Goal: Task Accomplishment & Management: Manage account settings

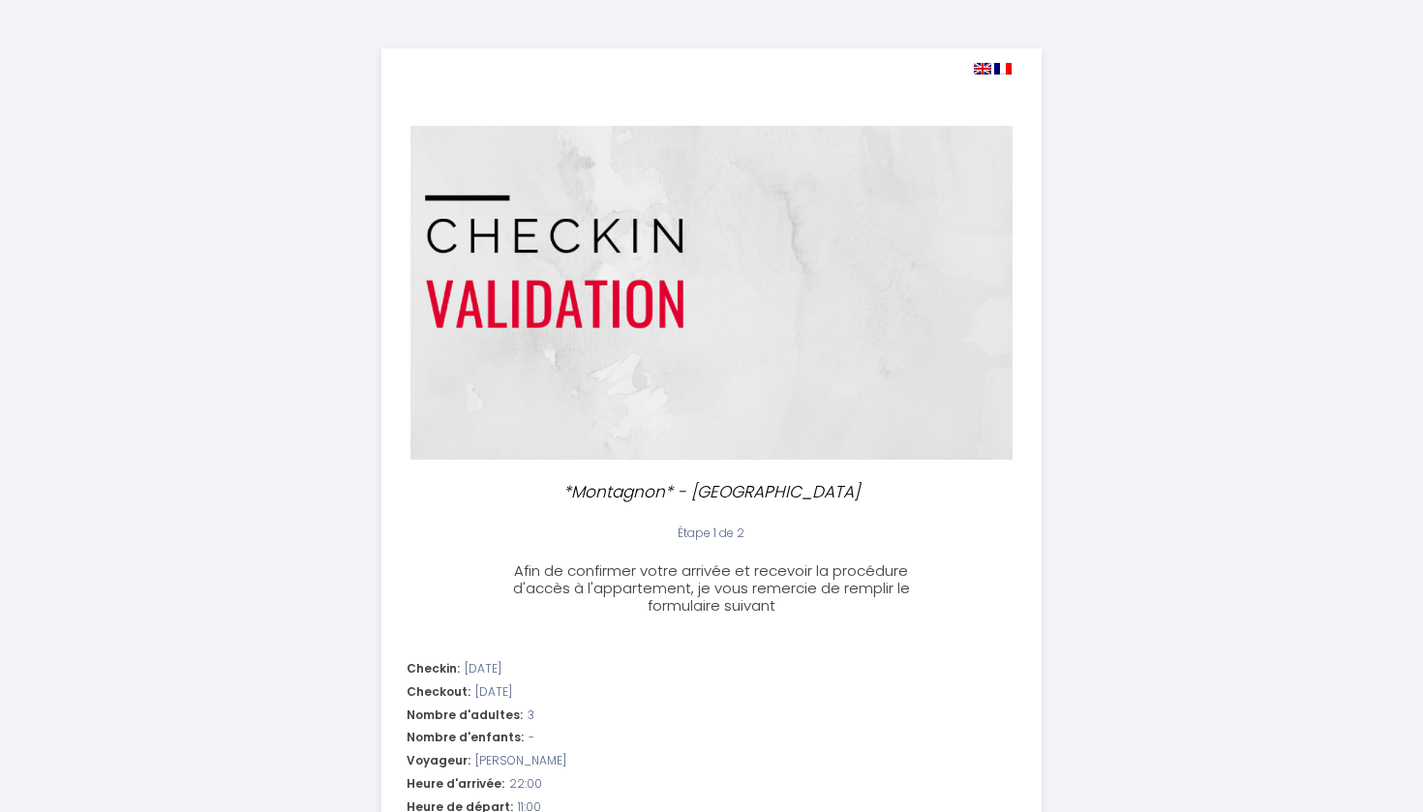
select select "22:00"
select select "11:00"
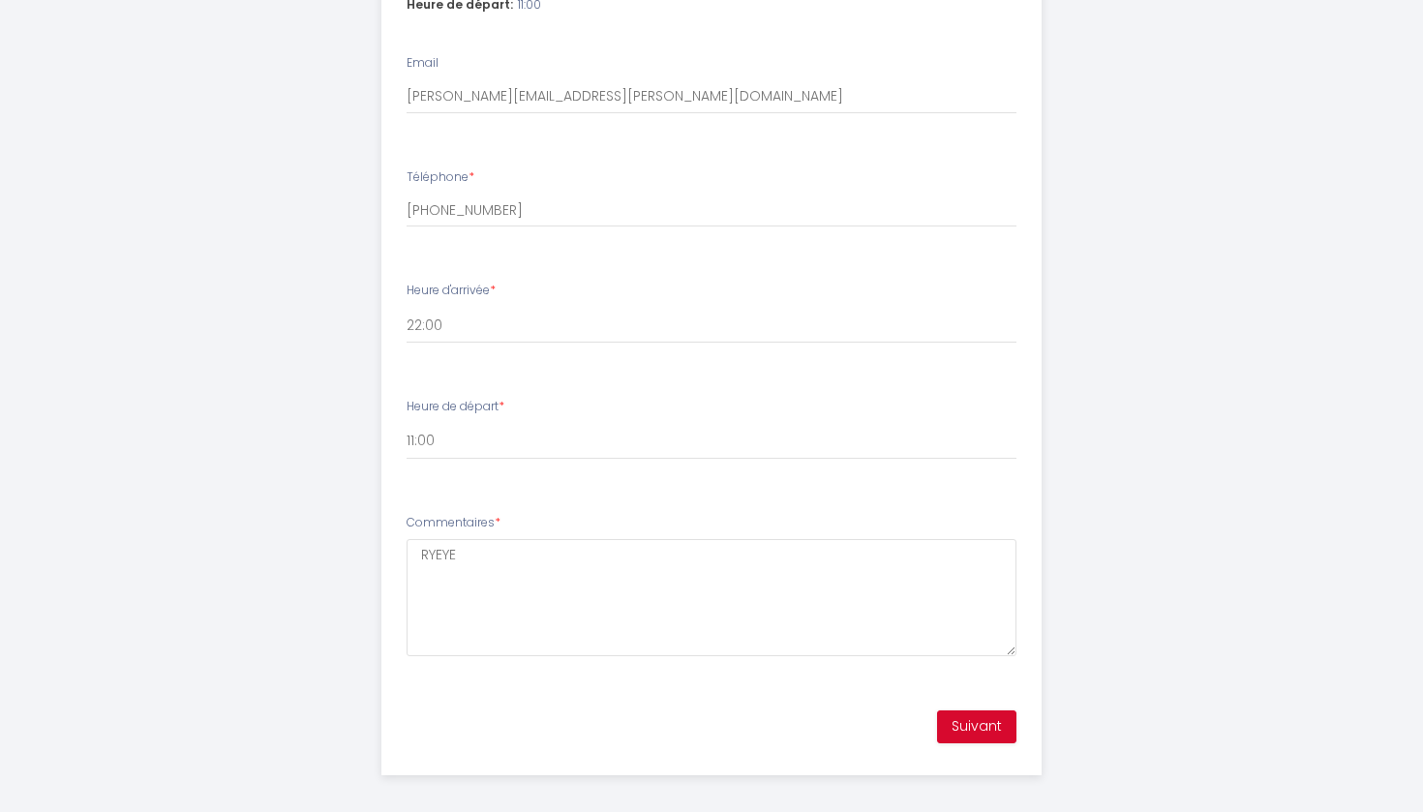
scroll to position [802, 0]
click at [987, 719] on button "Suivant" at bounding box center [976, 728] width 79 height 33
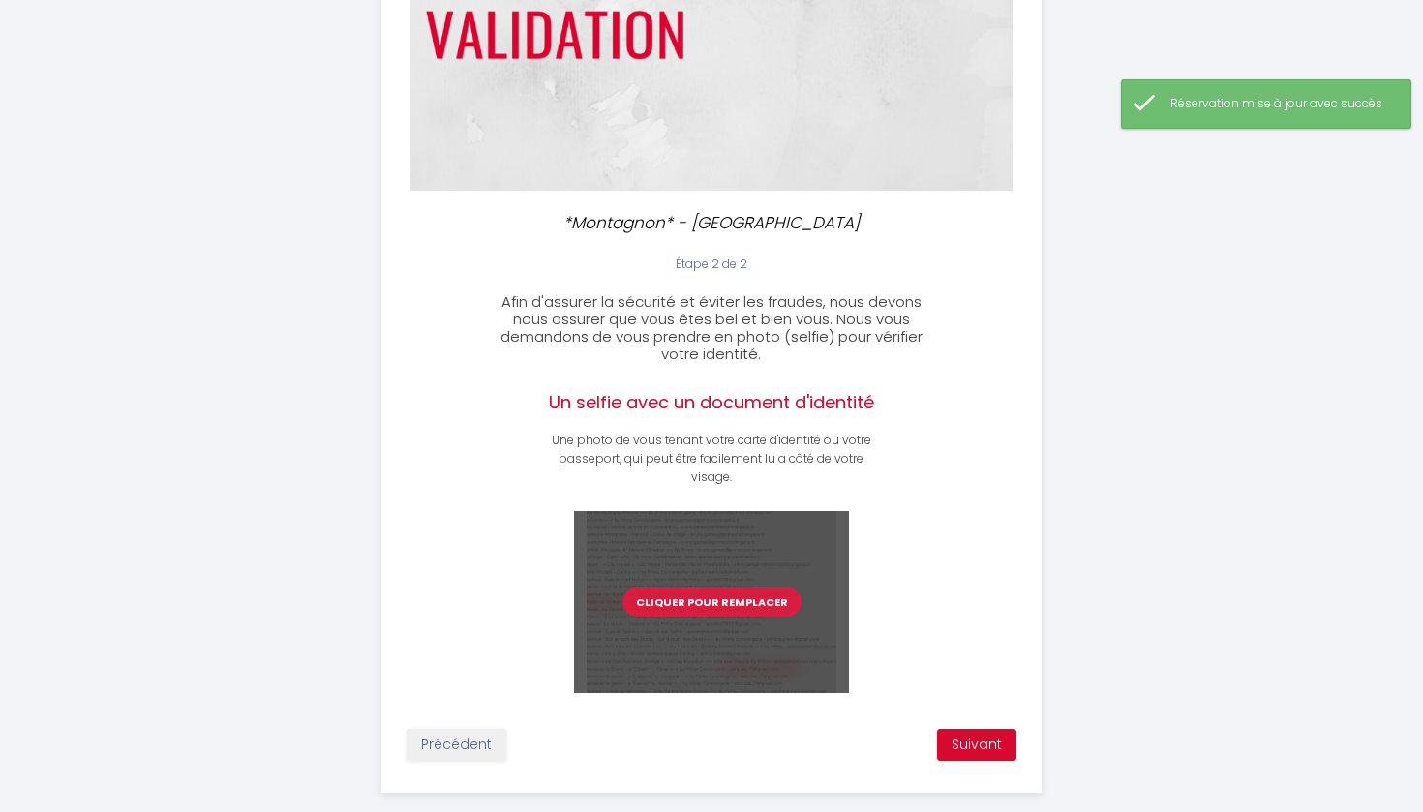
scroll to position [283, 0]
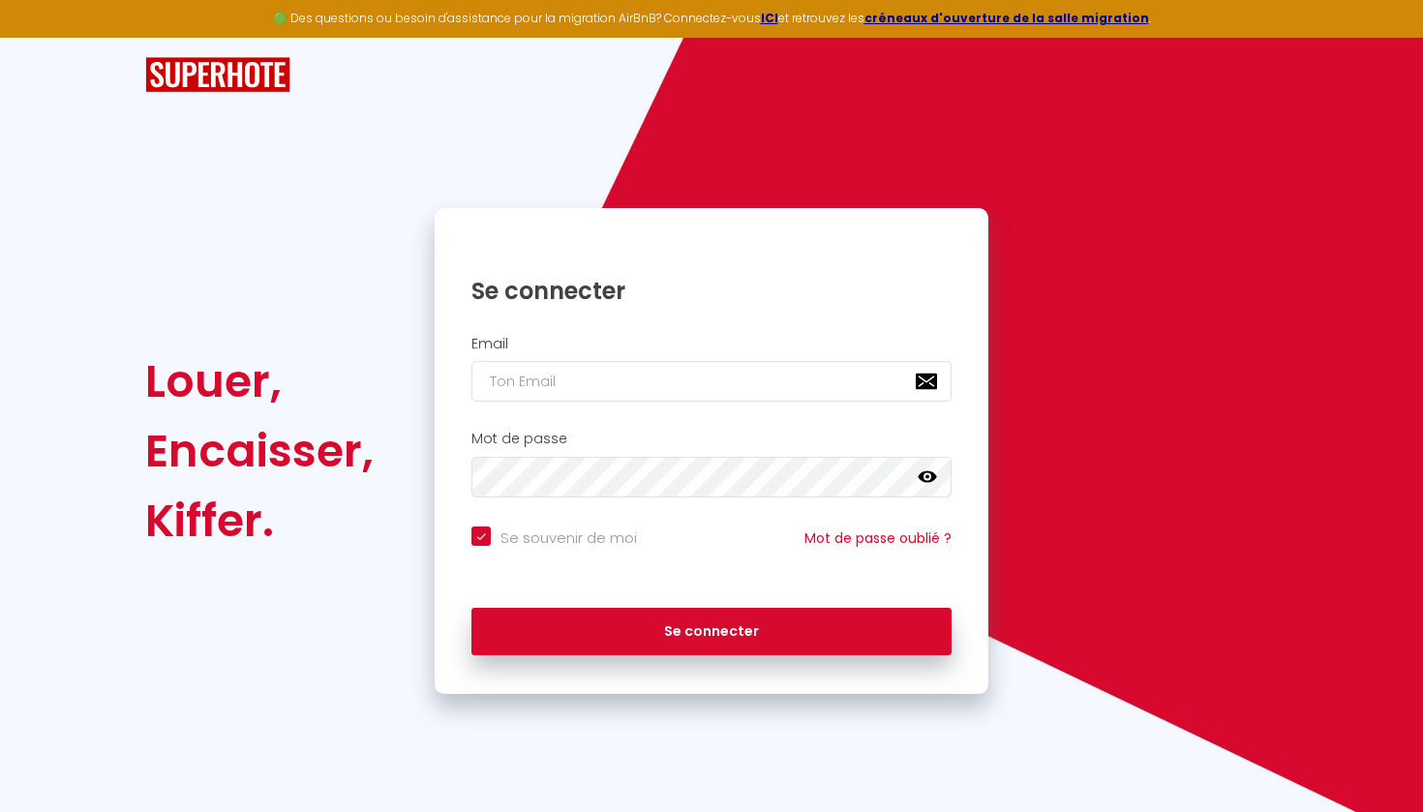
type input "m"
checkbox input "true"
type input "ma"
checkbox input "true"
type input "macon@primoconciergerie.fr"
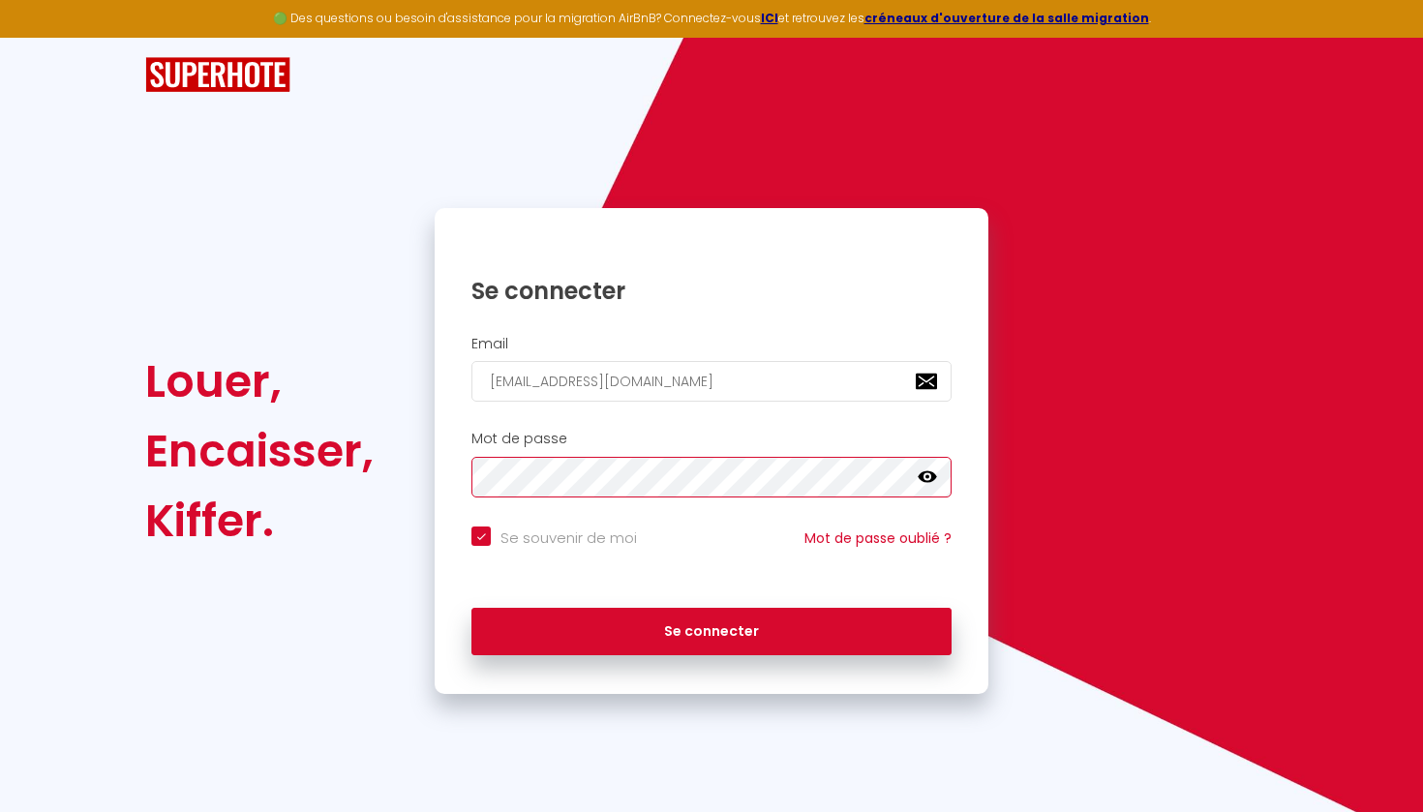
click at [712, 628] on button "Se connecter" at bounding box center [712, 632] width 480 height 48
checkbox input "true"
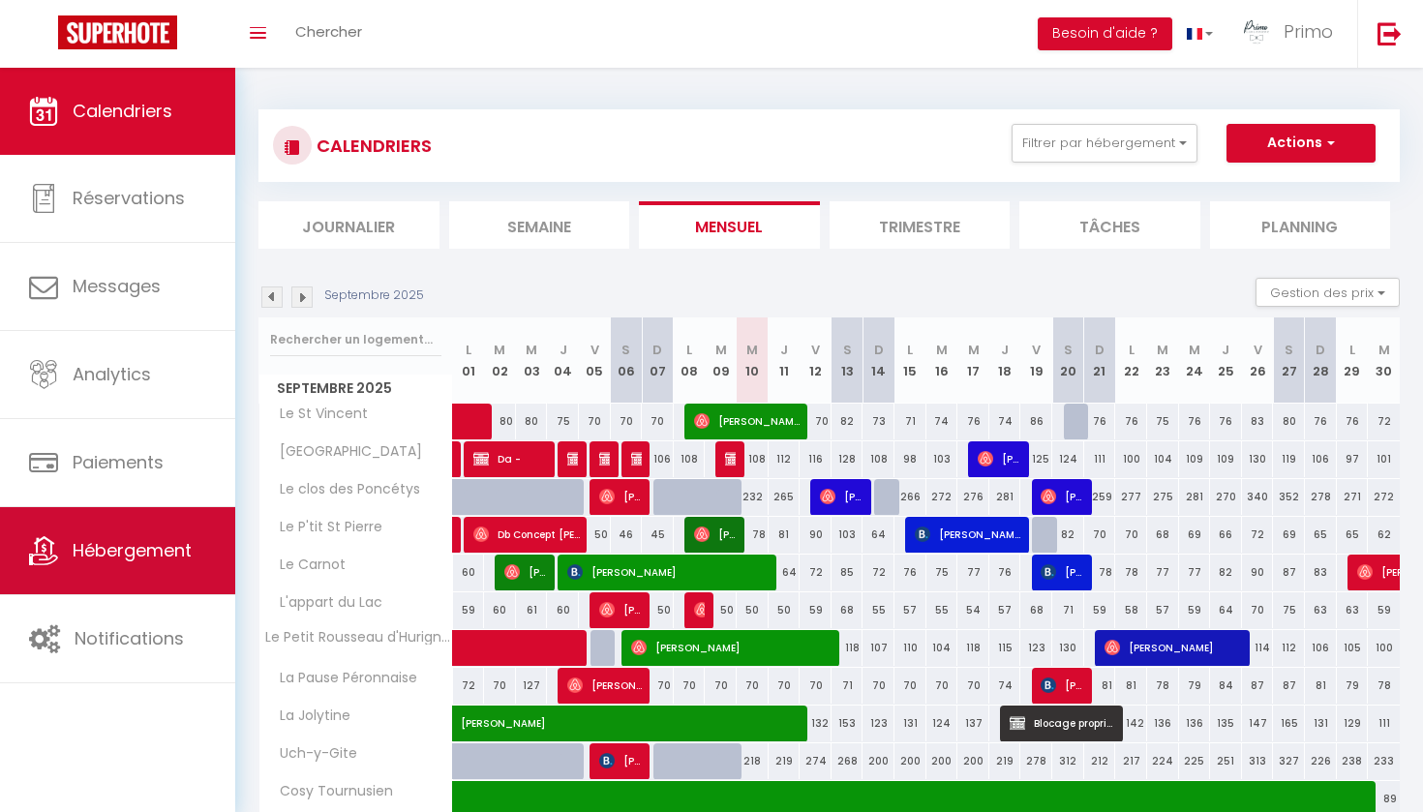
click at [158, 583] on link "Hébergement" at bounding box center [117, 550] width 235 height 87
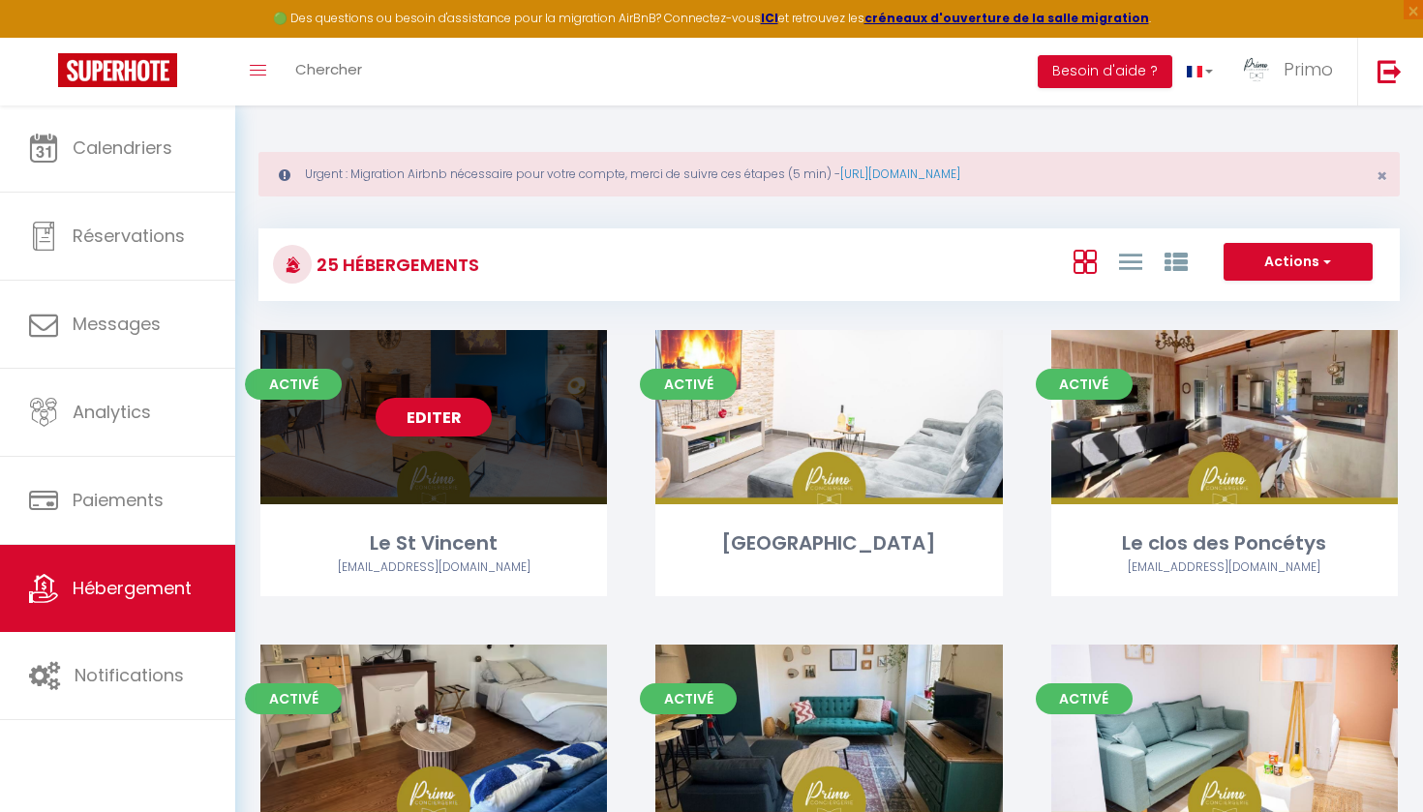
click at [473, 426] on link "Editer" at bounding box center [434, 417] width 116 height 39
select select "3"
select select "2"
select select "1"
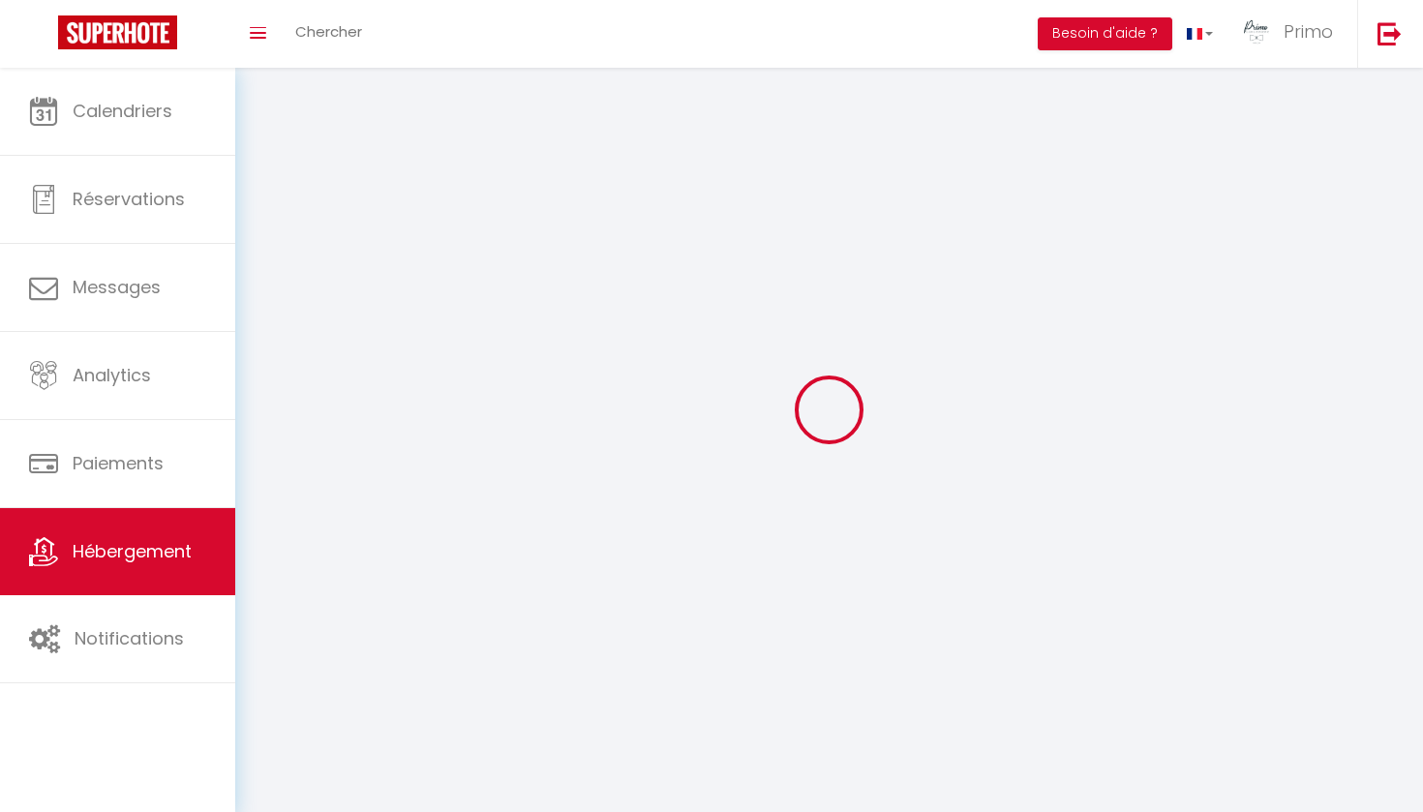
select select
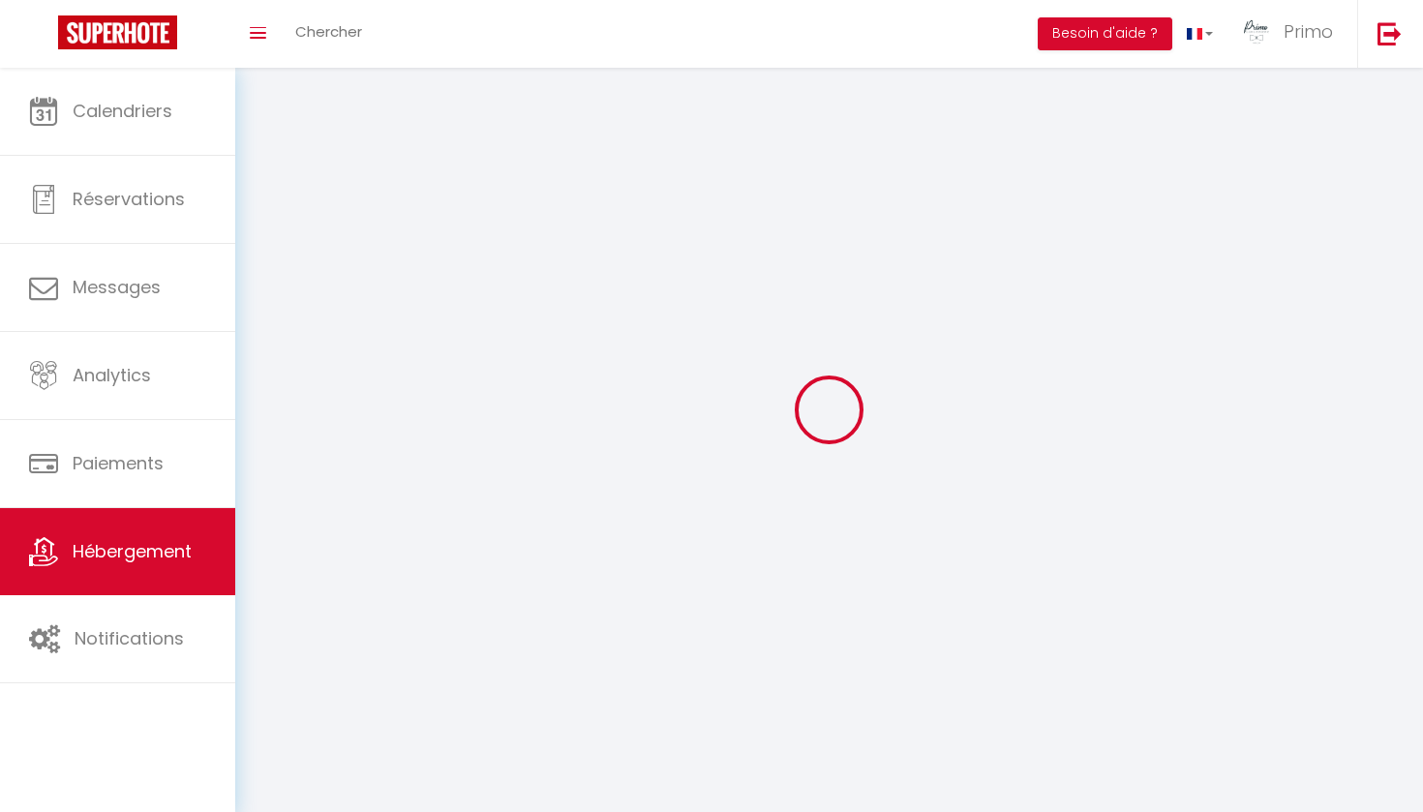
select select
checkbox input "false"
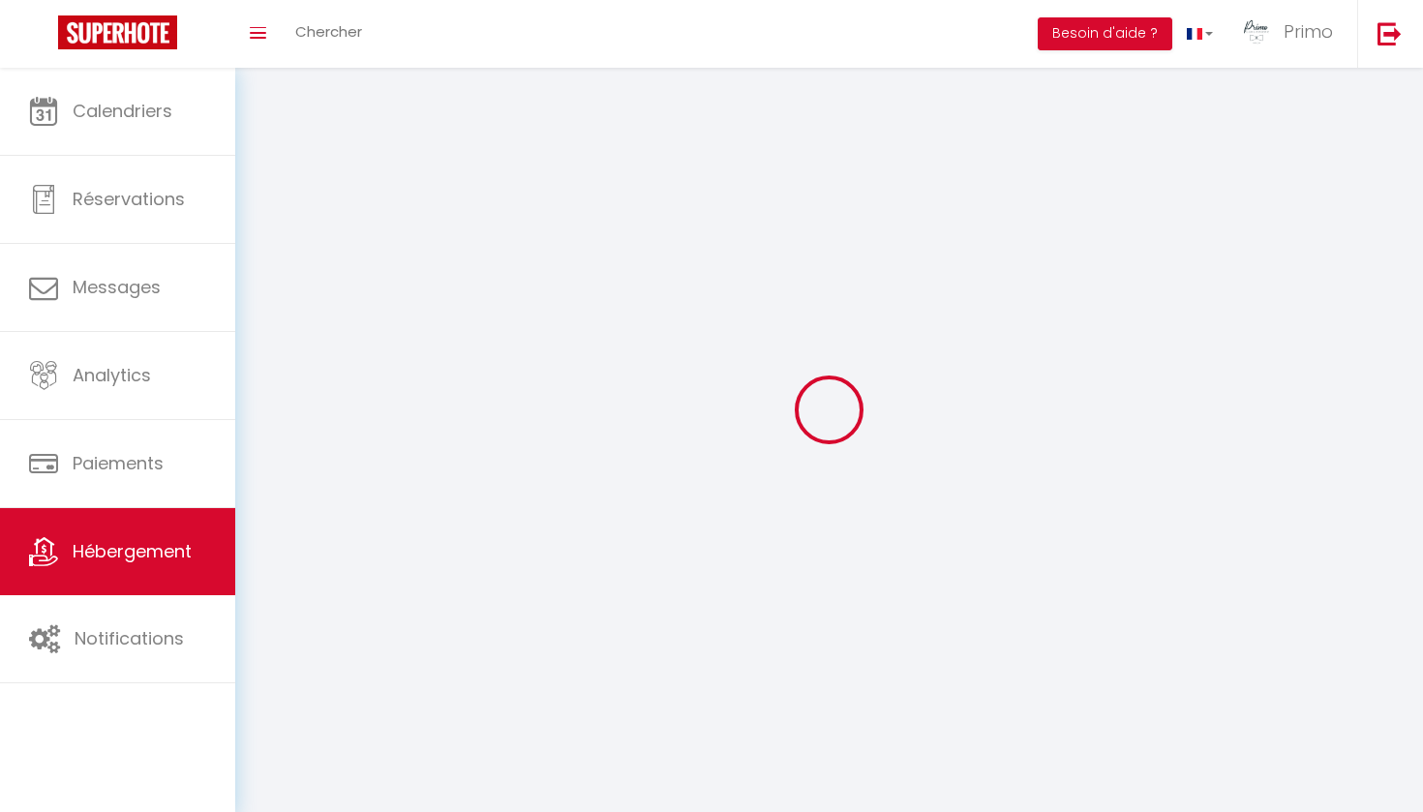
checkbox input "false"
select select
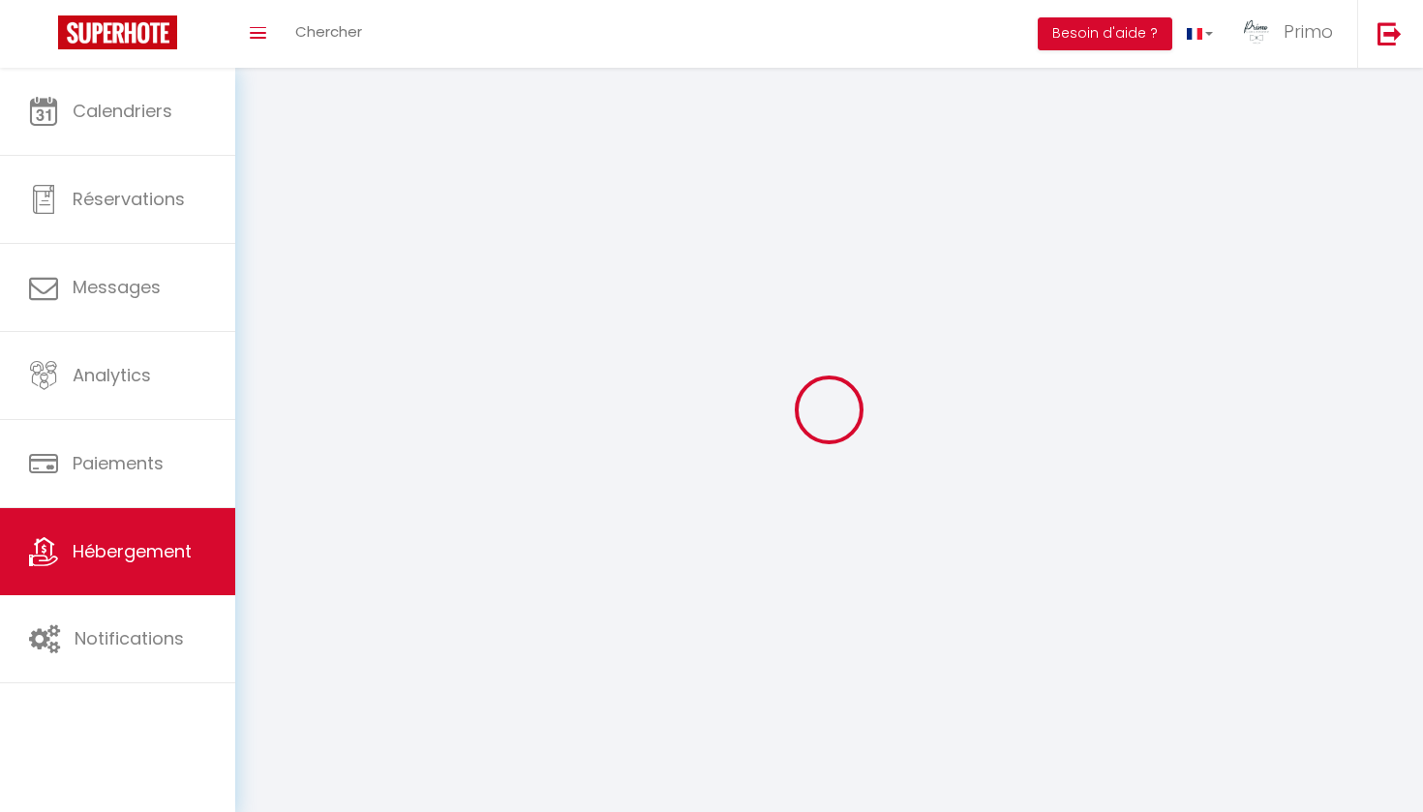
select select
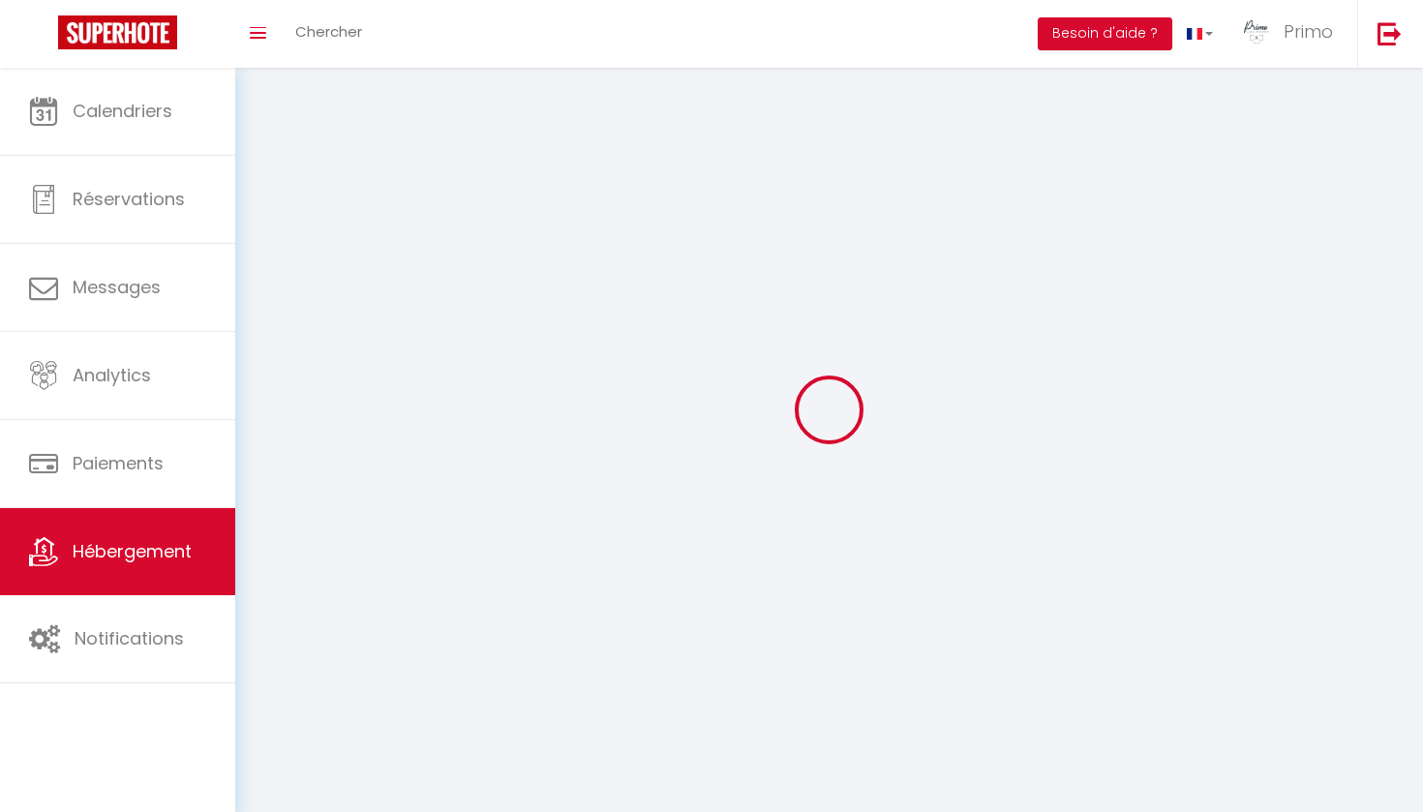
checkbox input "false"
select select
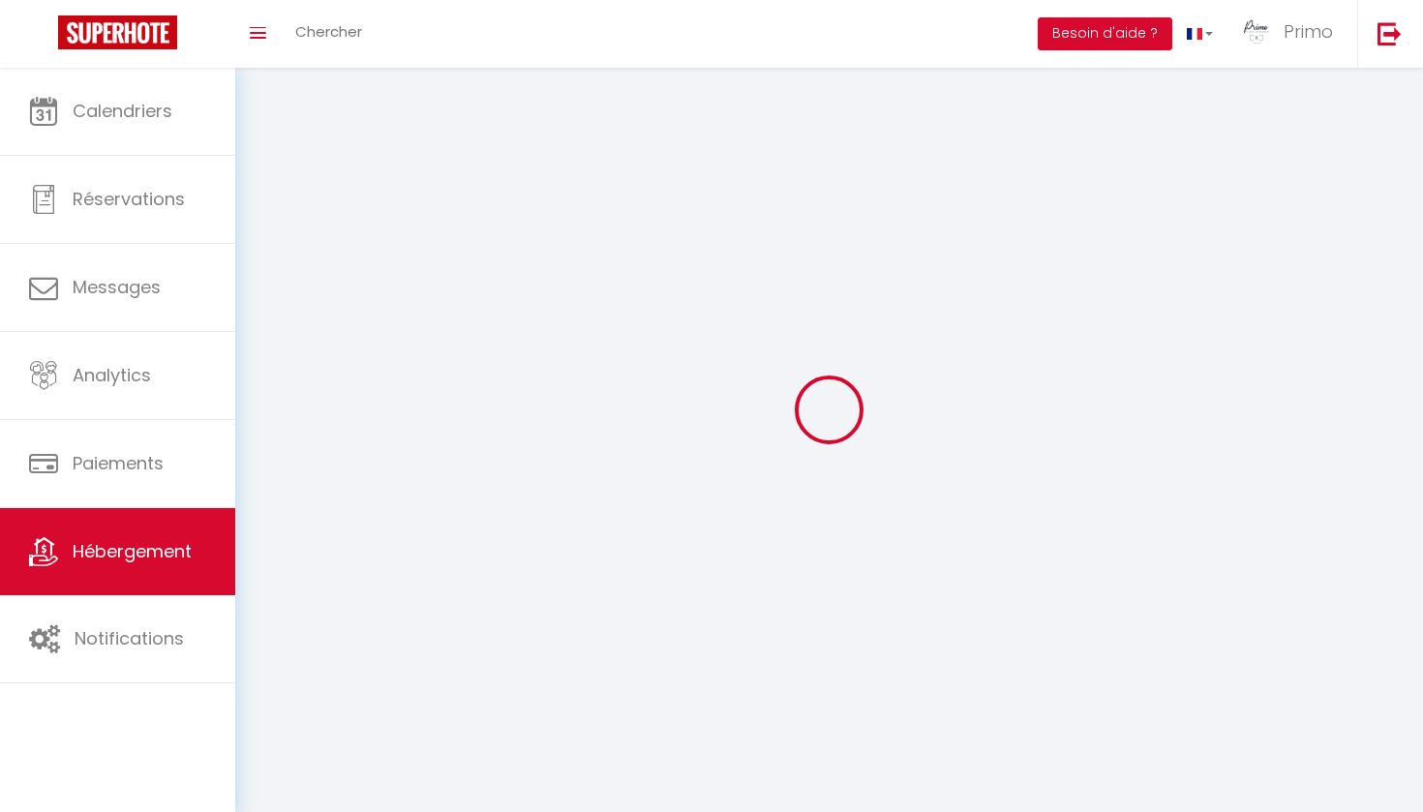
select select
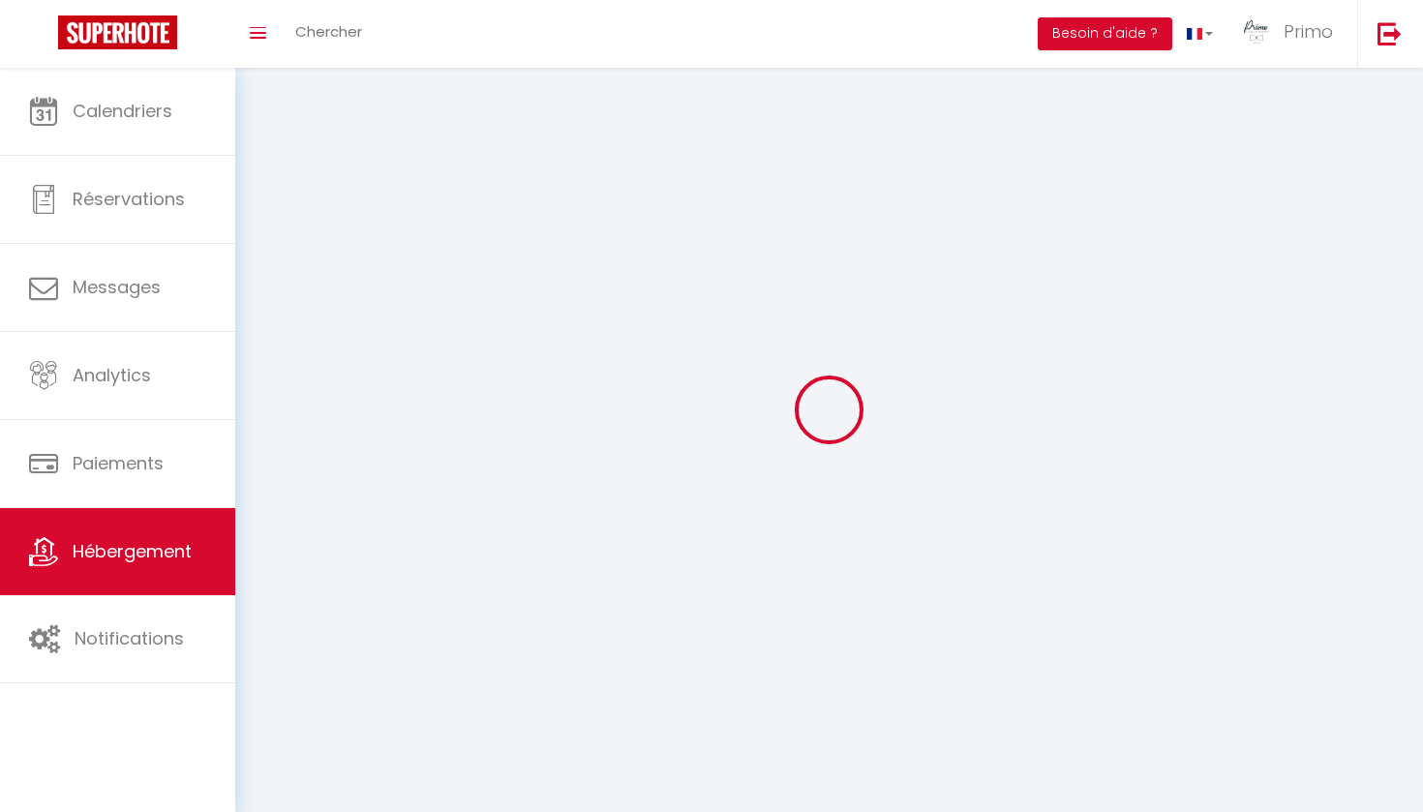
select select
checkbox input "false"
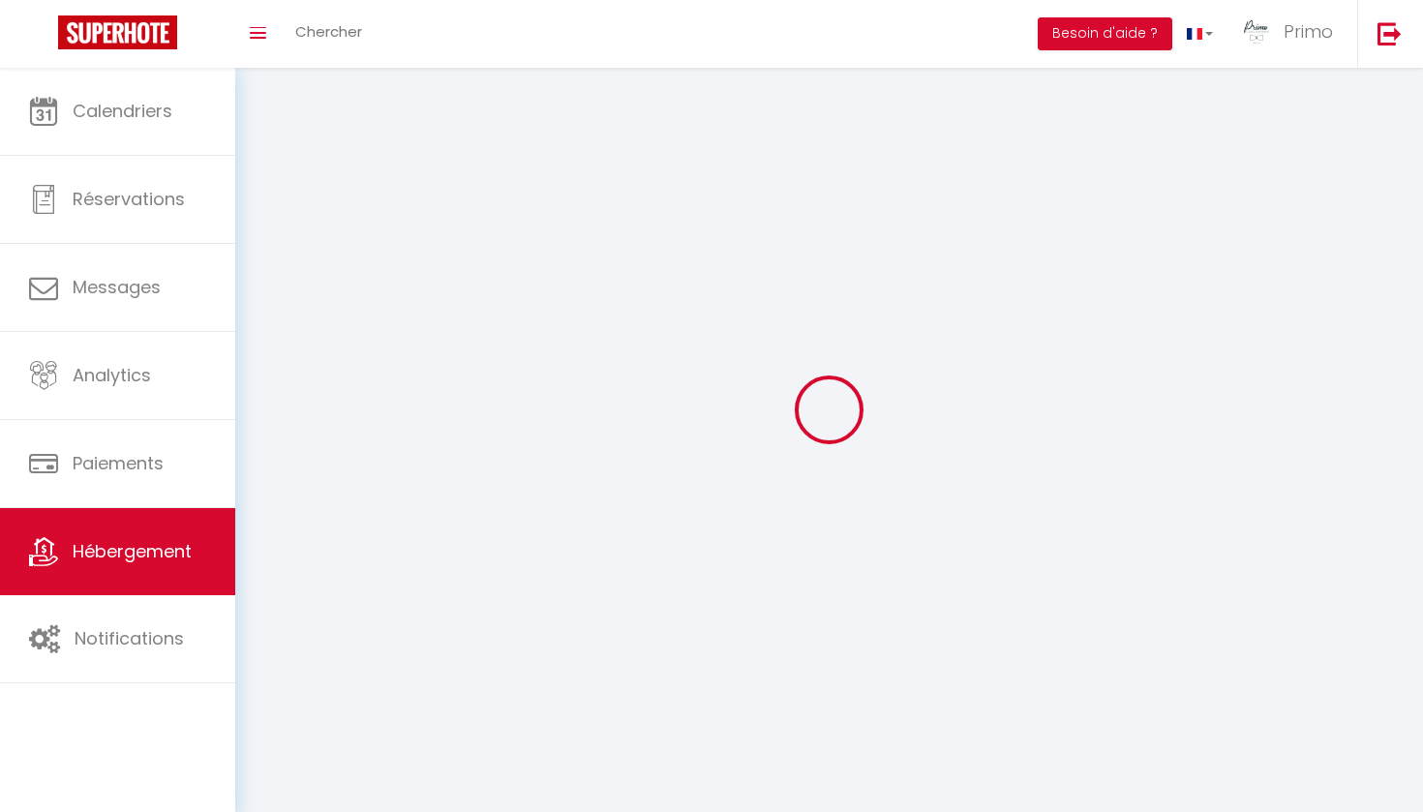
checkbox input "false"
select select
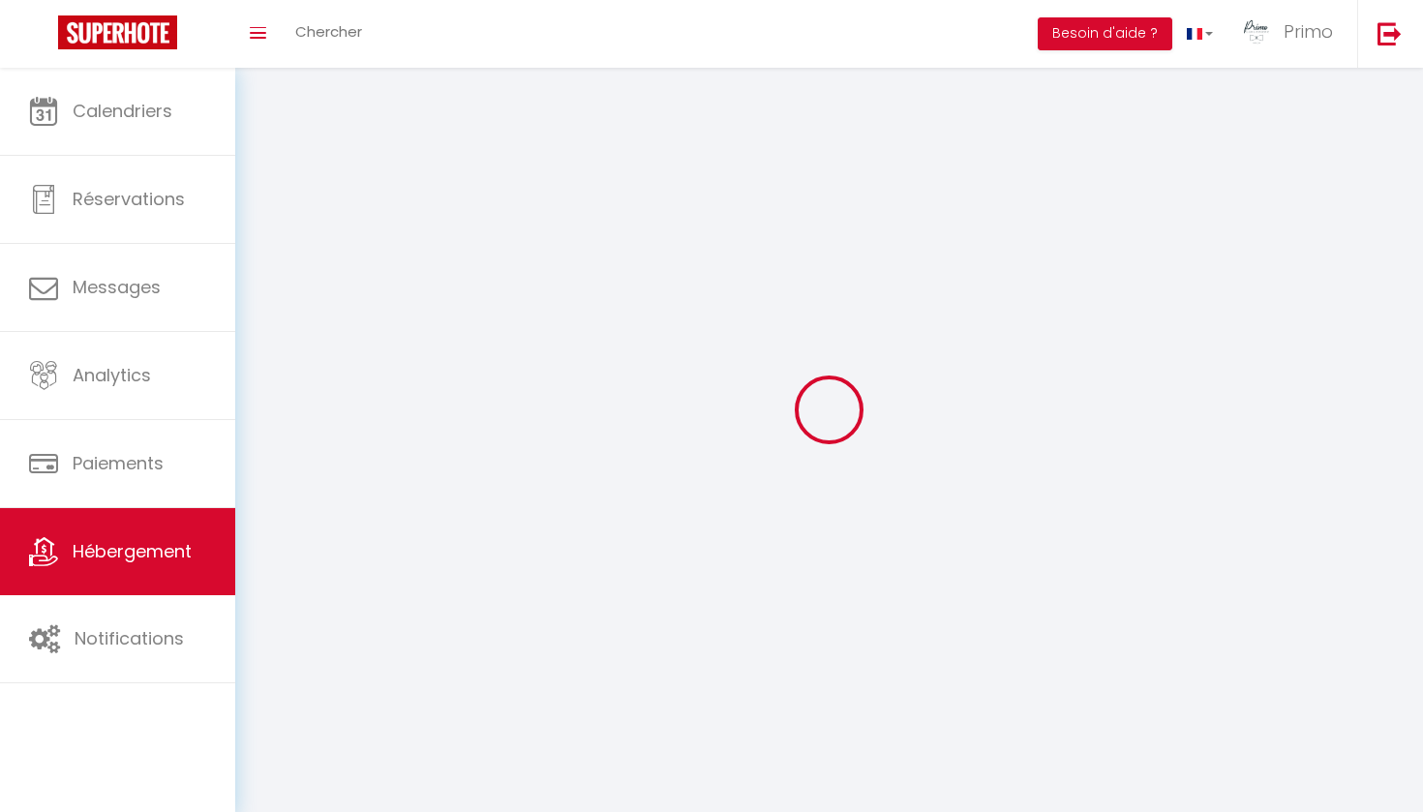
select select
checkbox input "false"
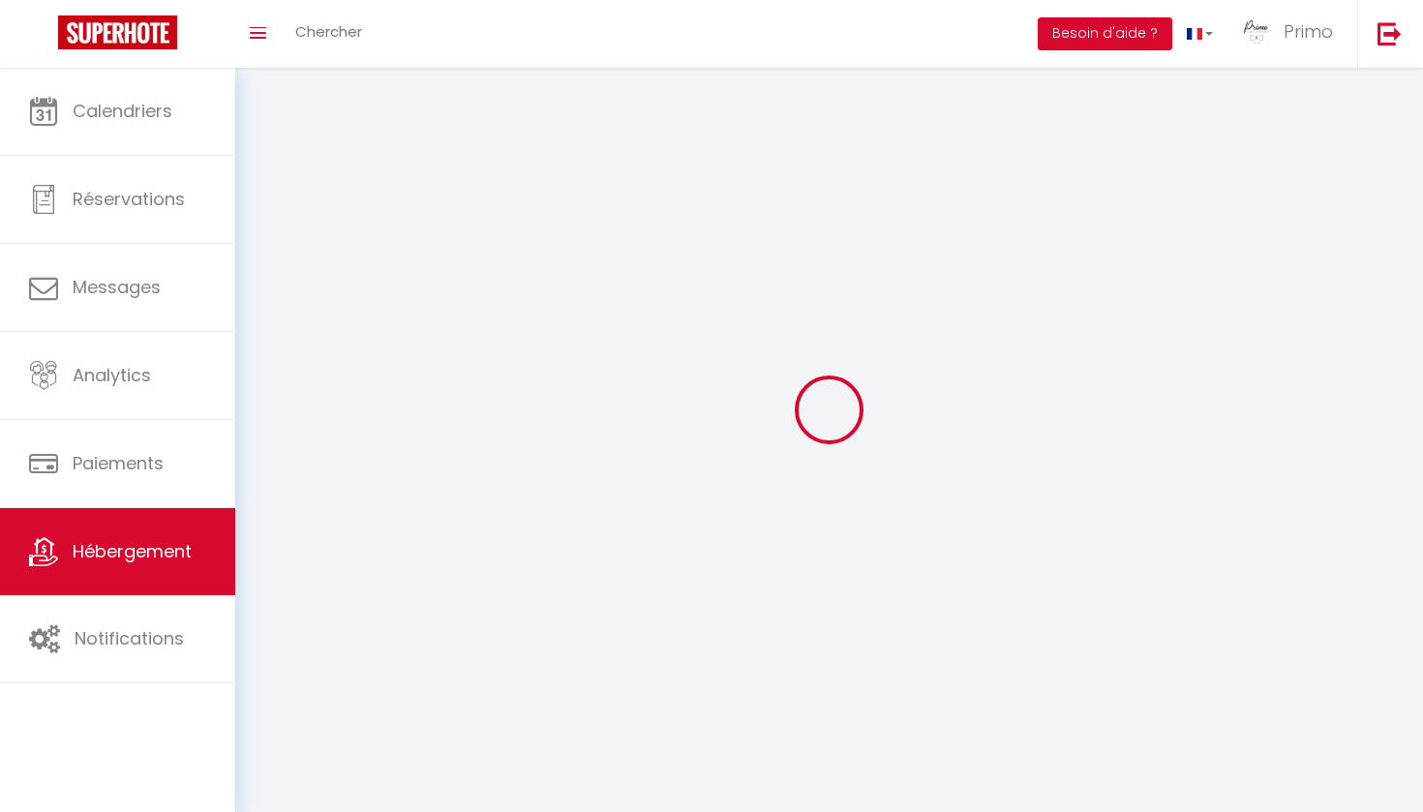
checkbox input "false"
select select
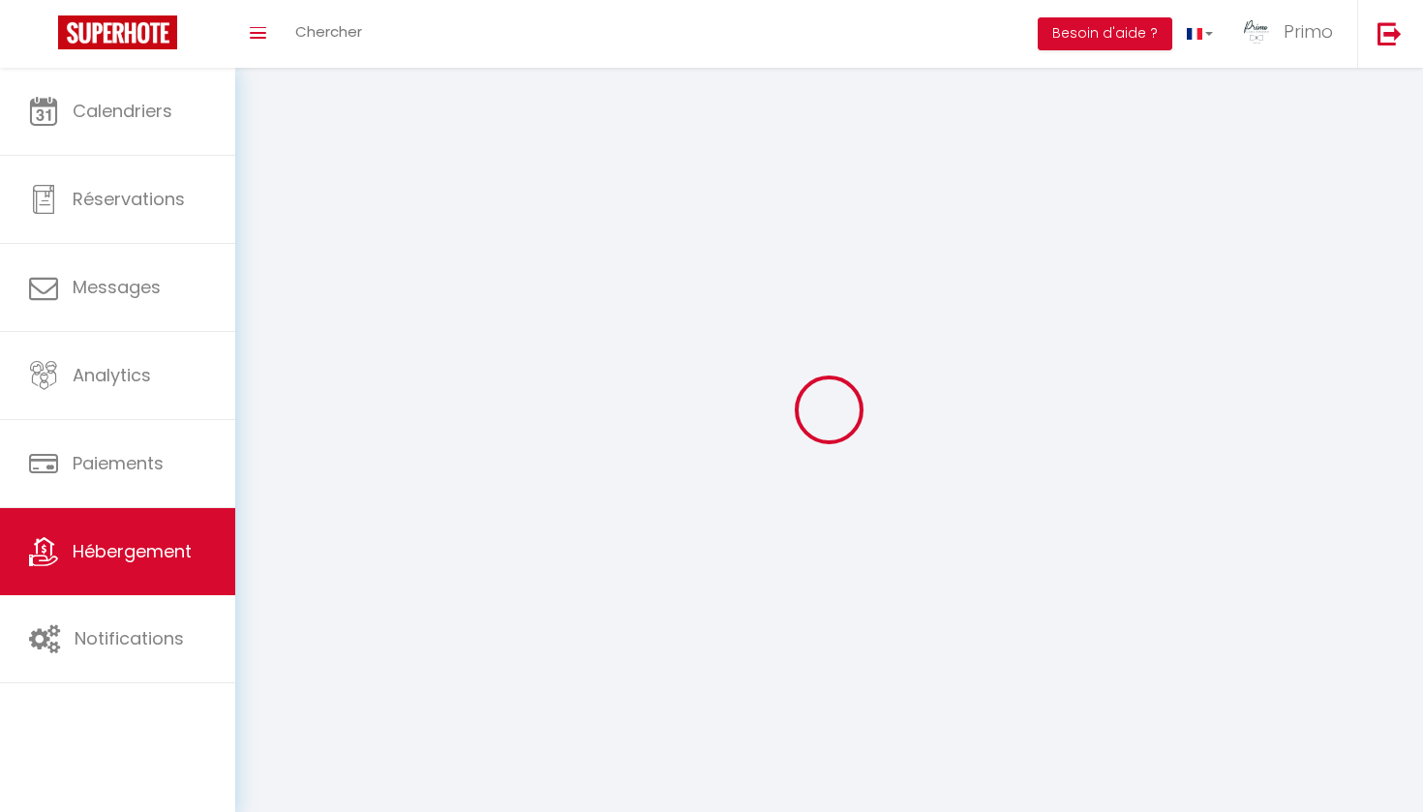
select select
checkbox input "false"
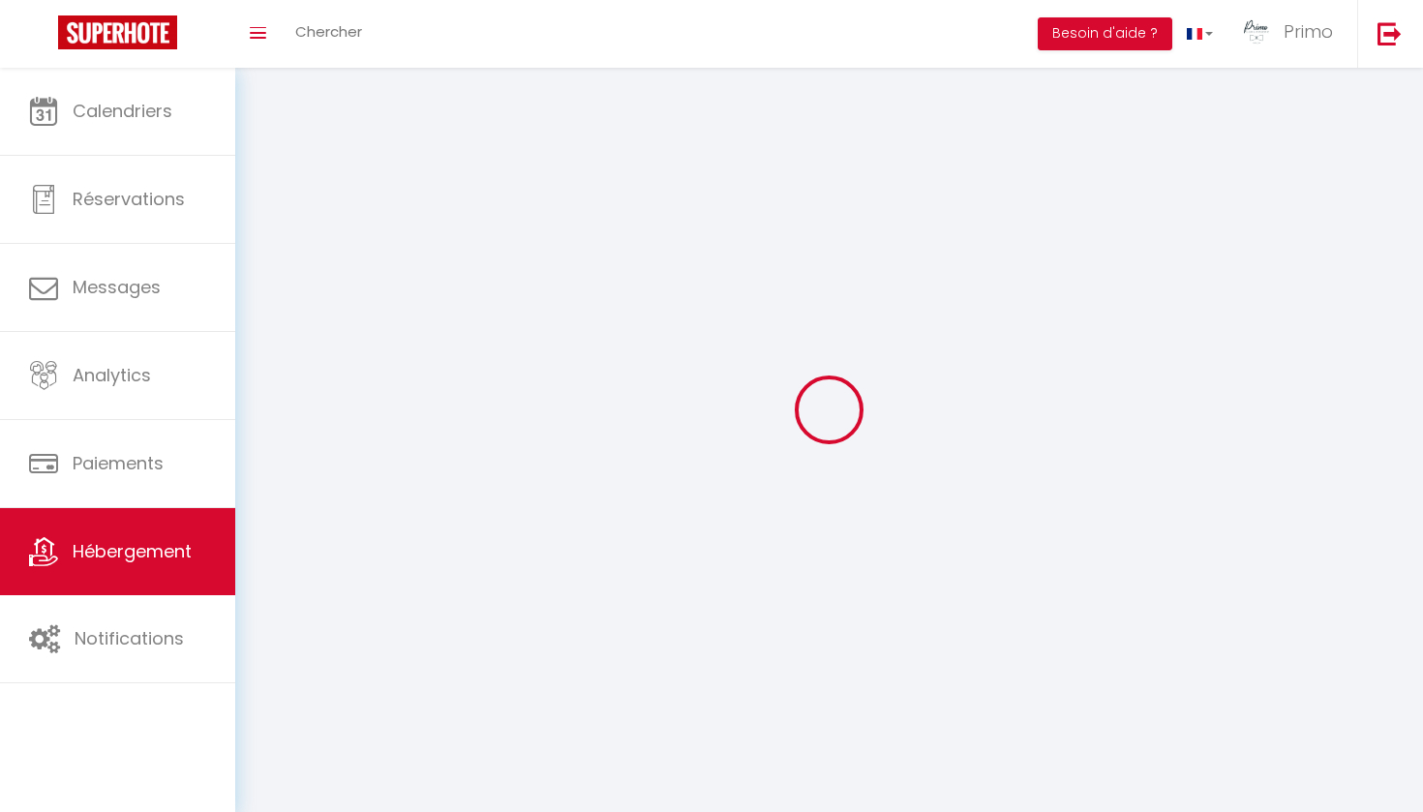
checkbox input "false"
select select
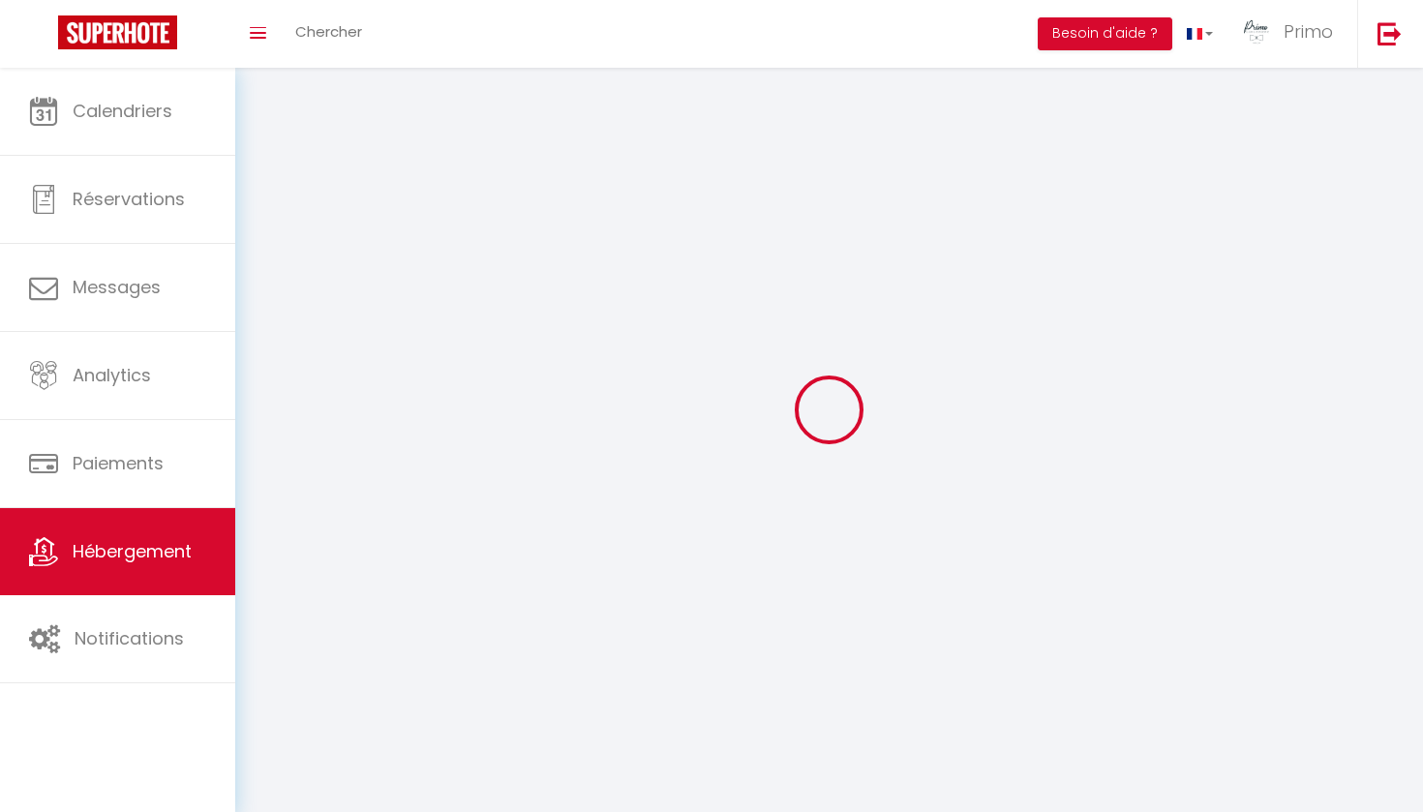
select select
select select "28"
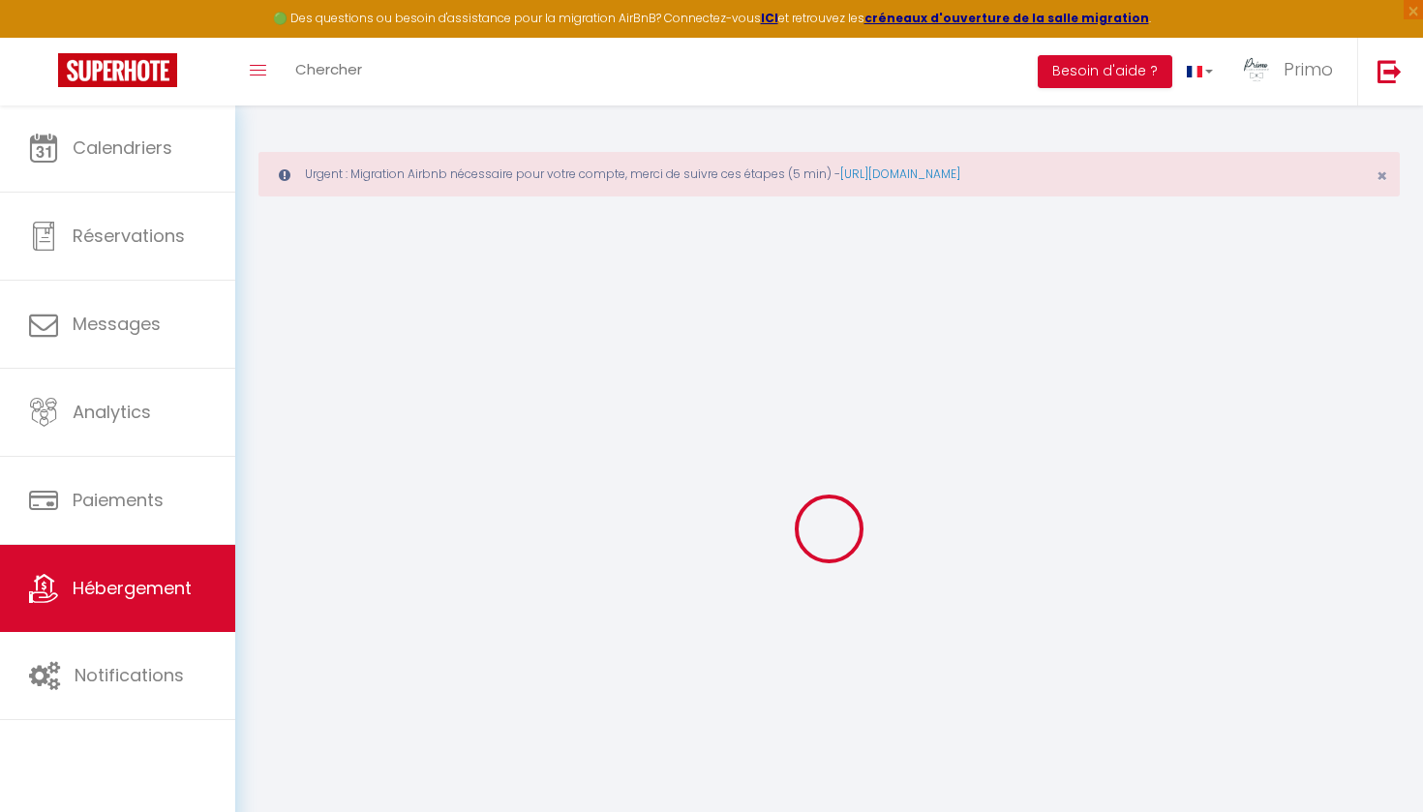
select select
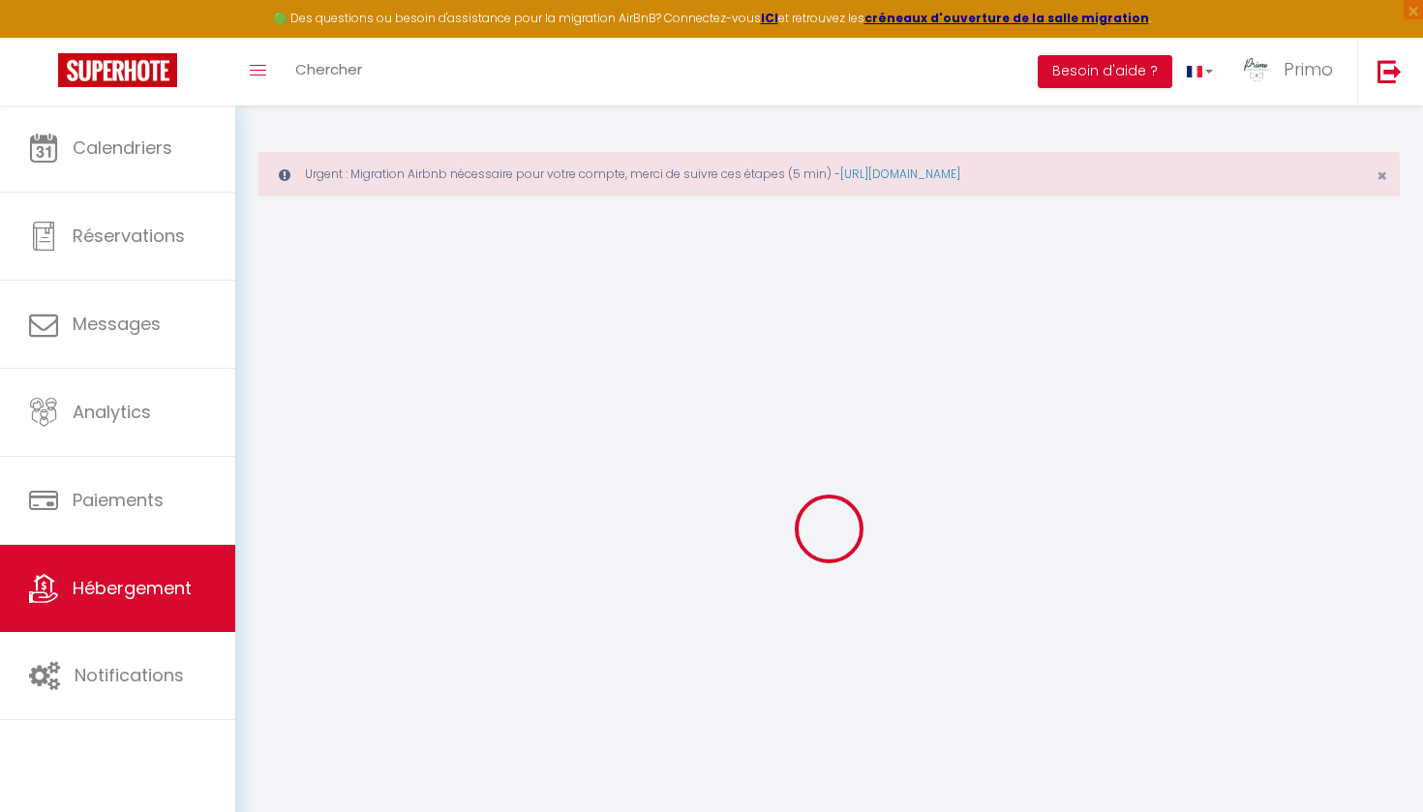
select select
checkbox input "false"
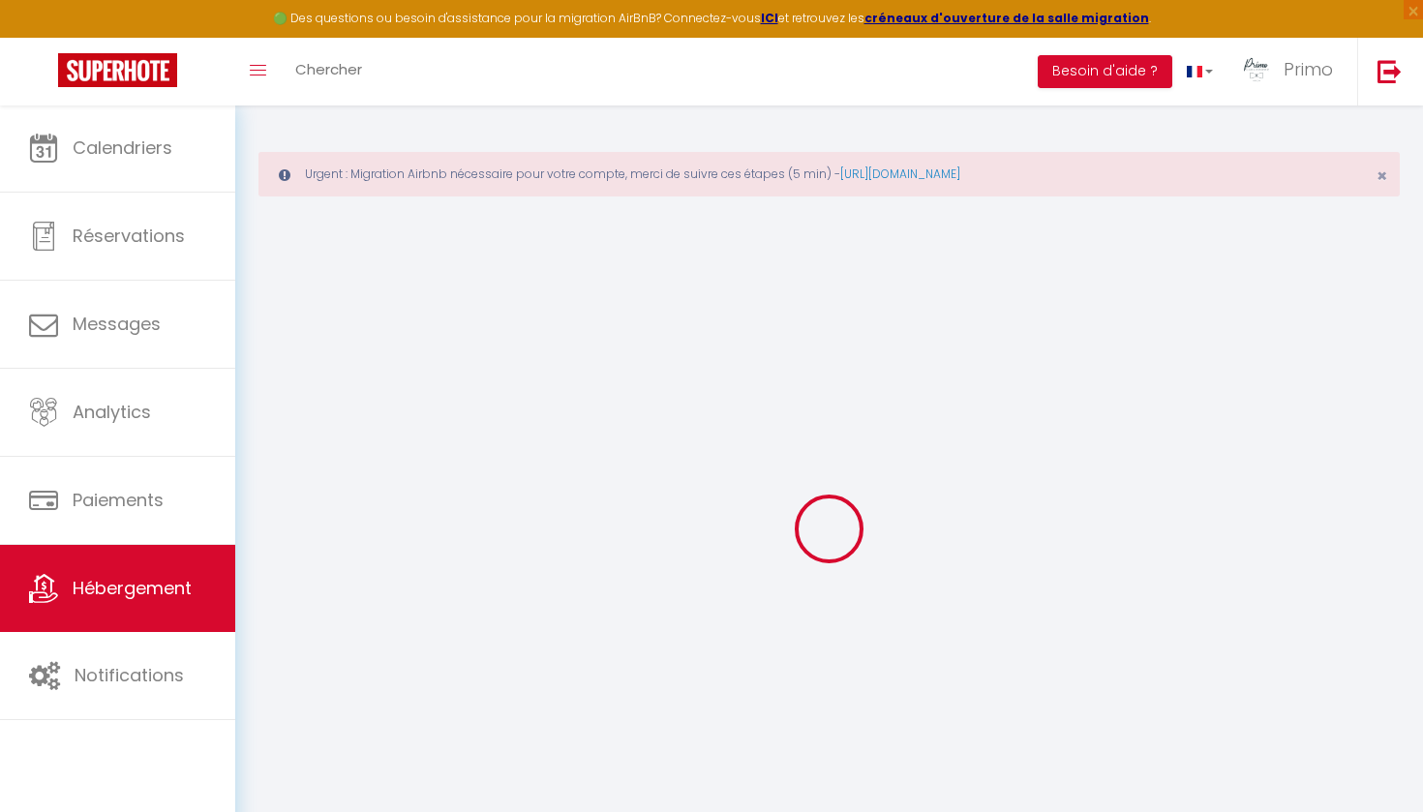
select select
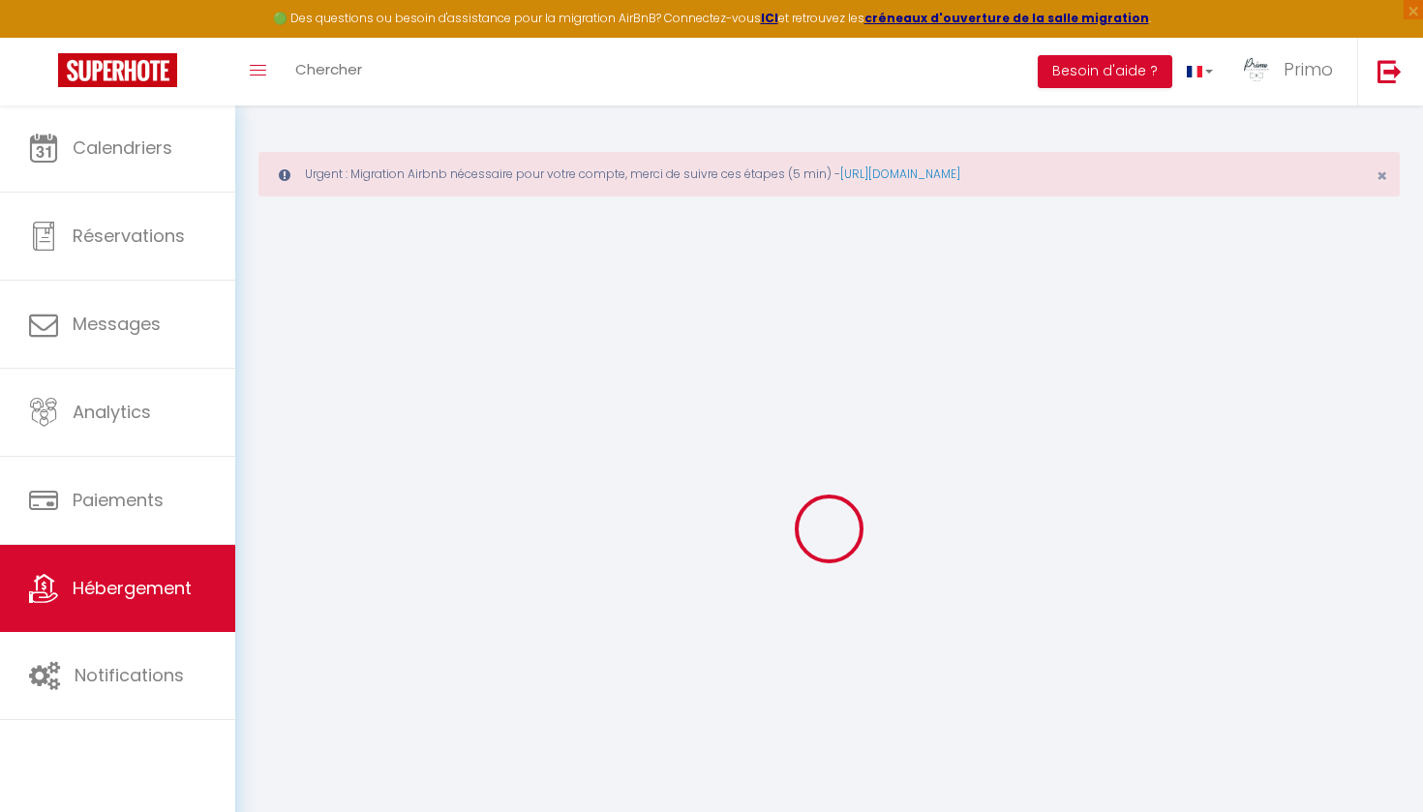
select select
checkbox input "false"
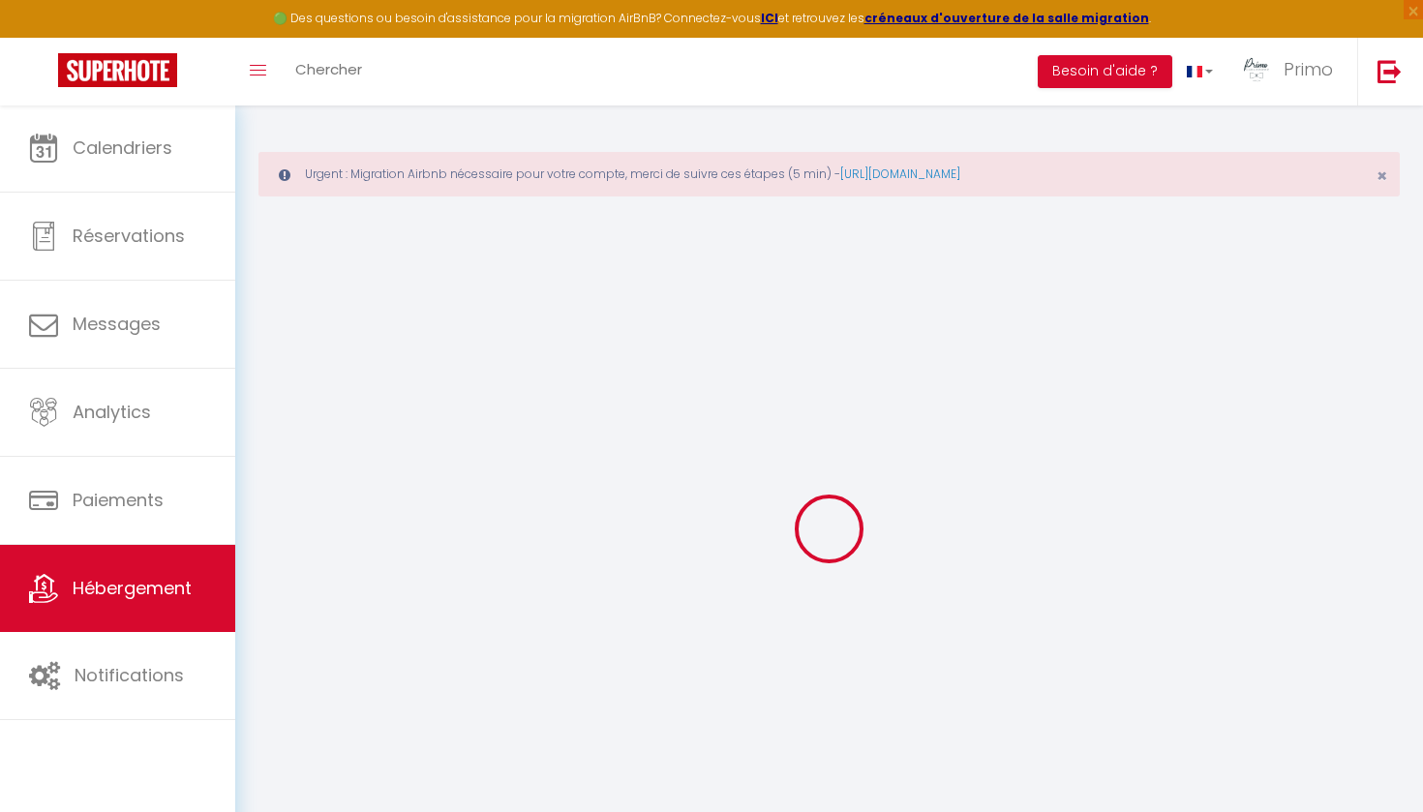
checkbox input "false"
select select
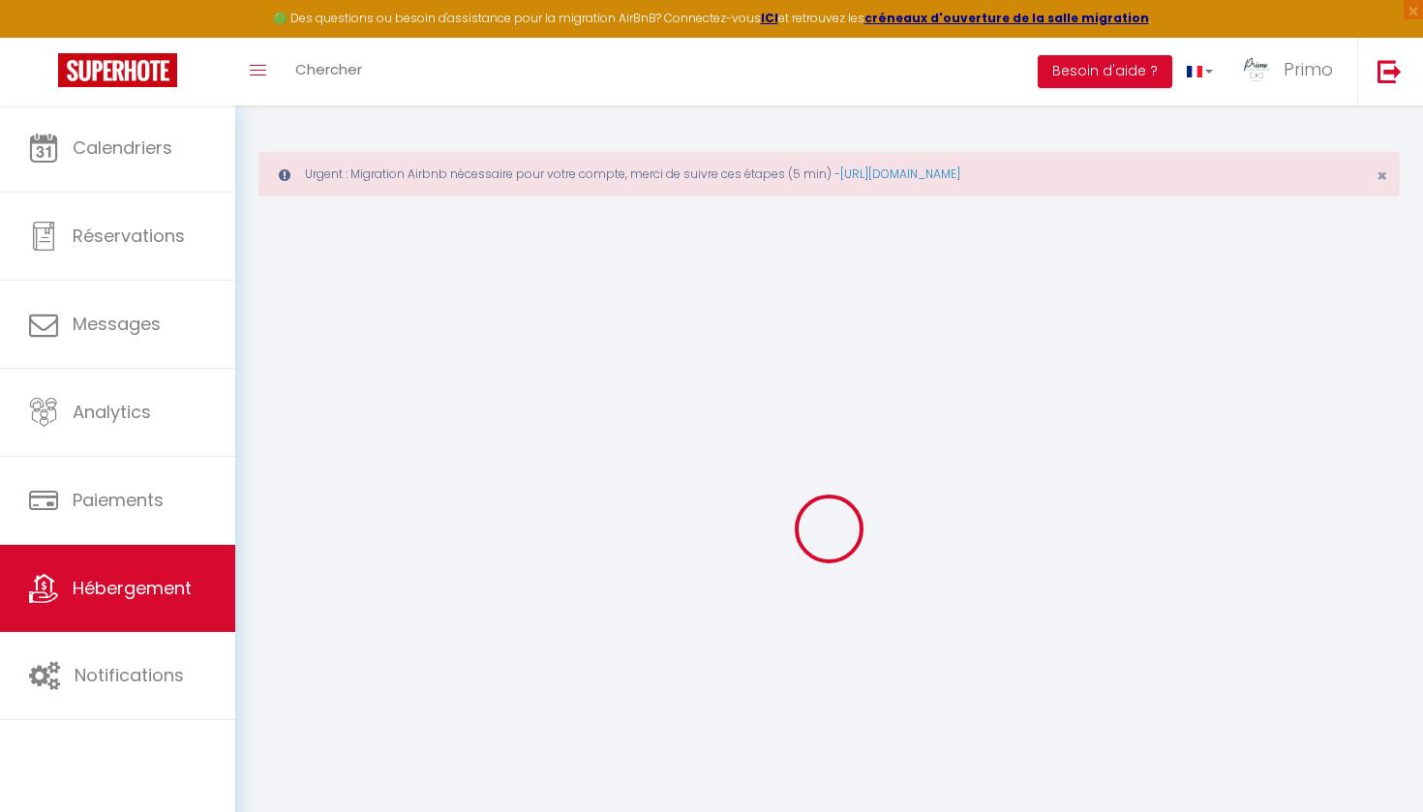
select select
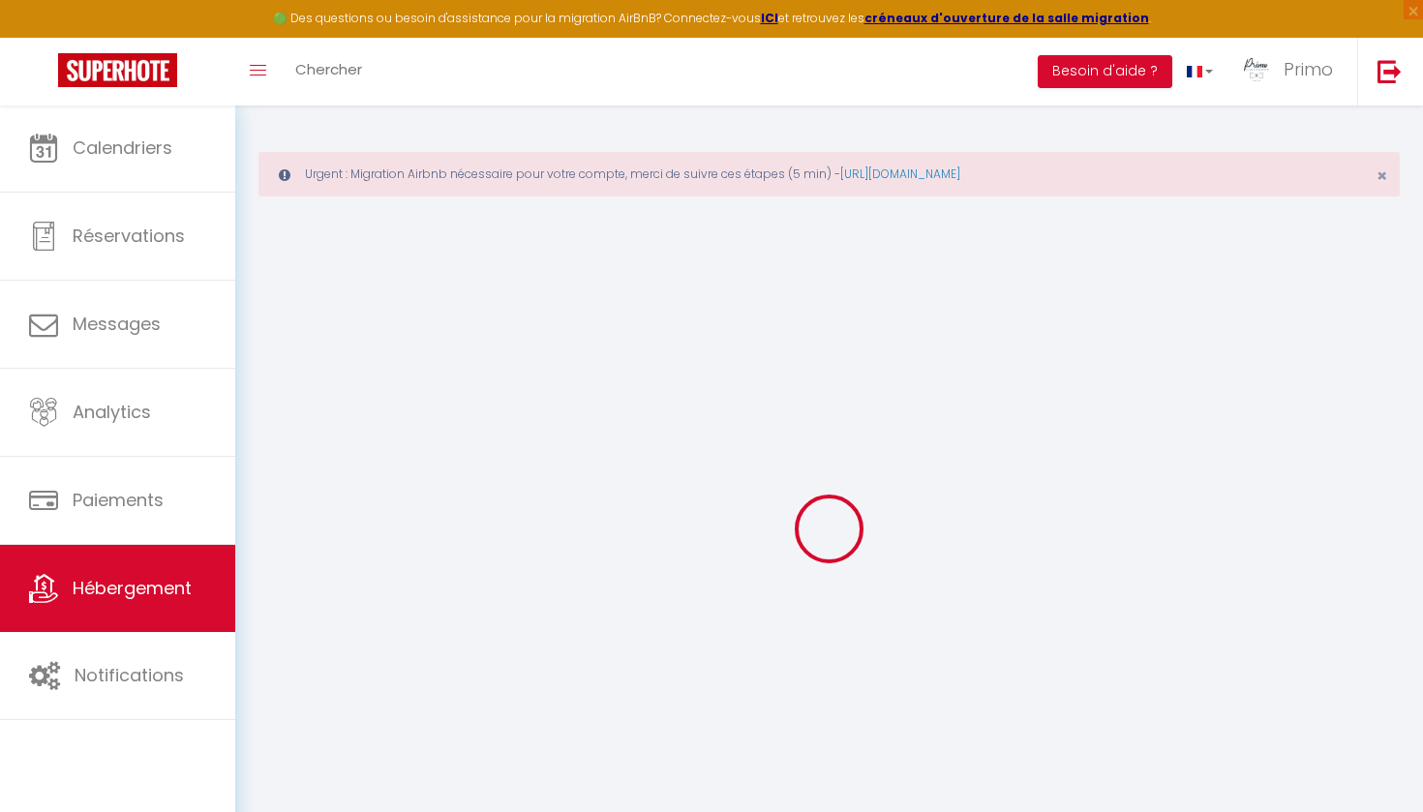
checkbox input "false"
select select
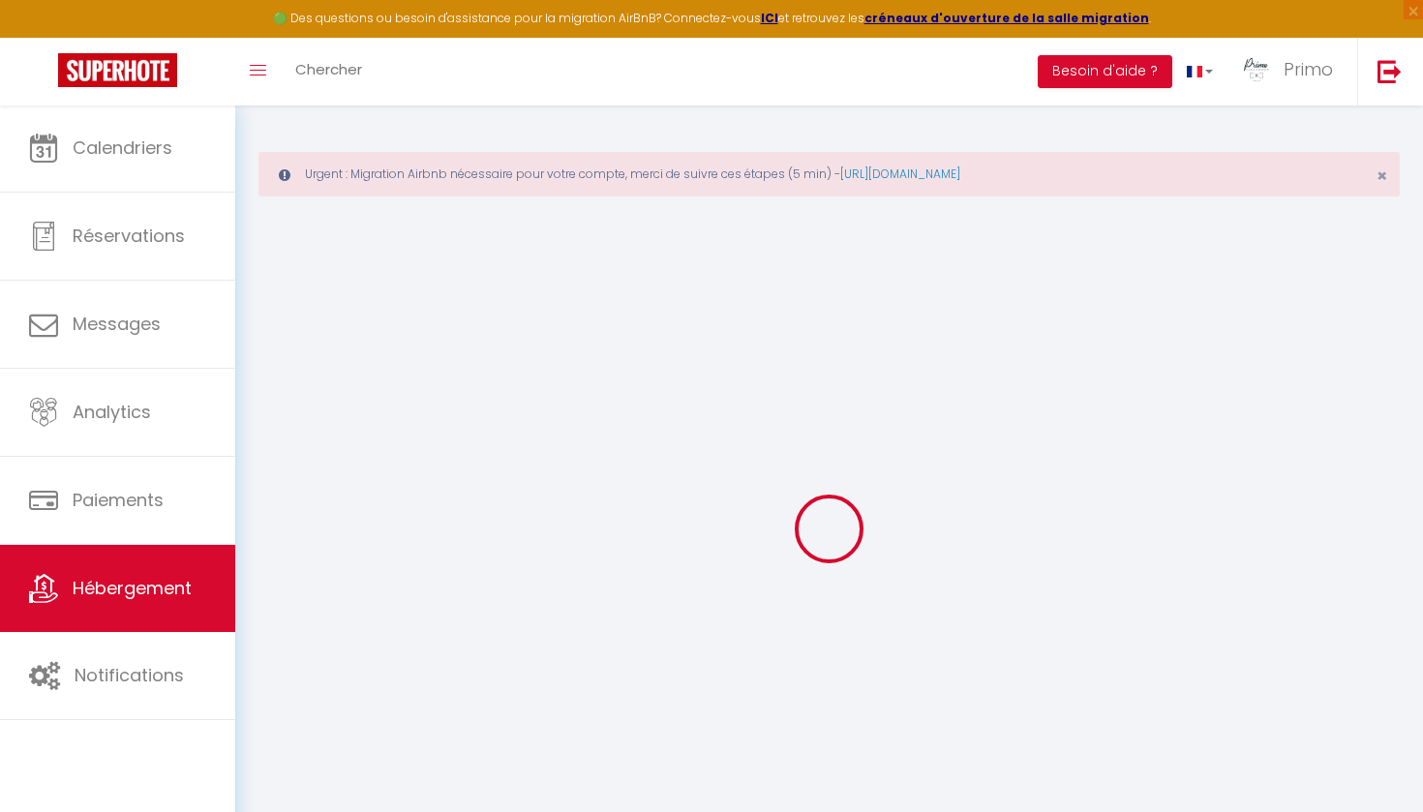
select select
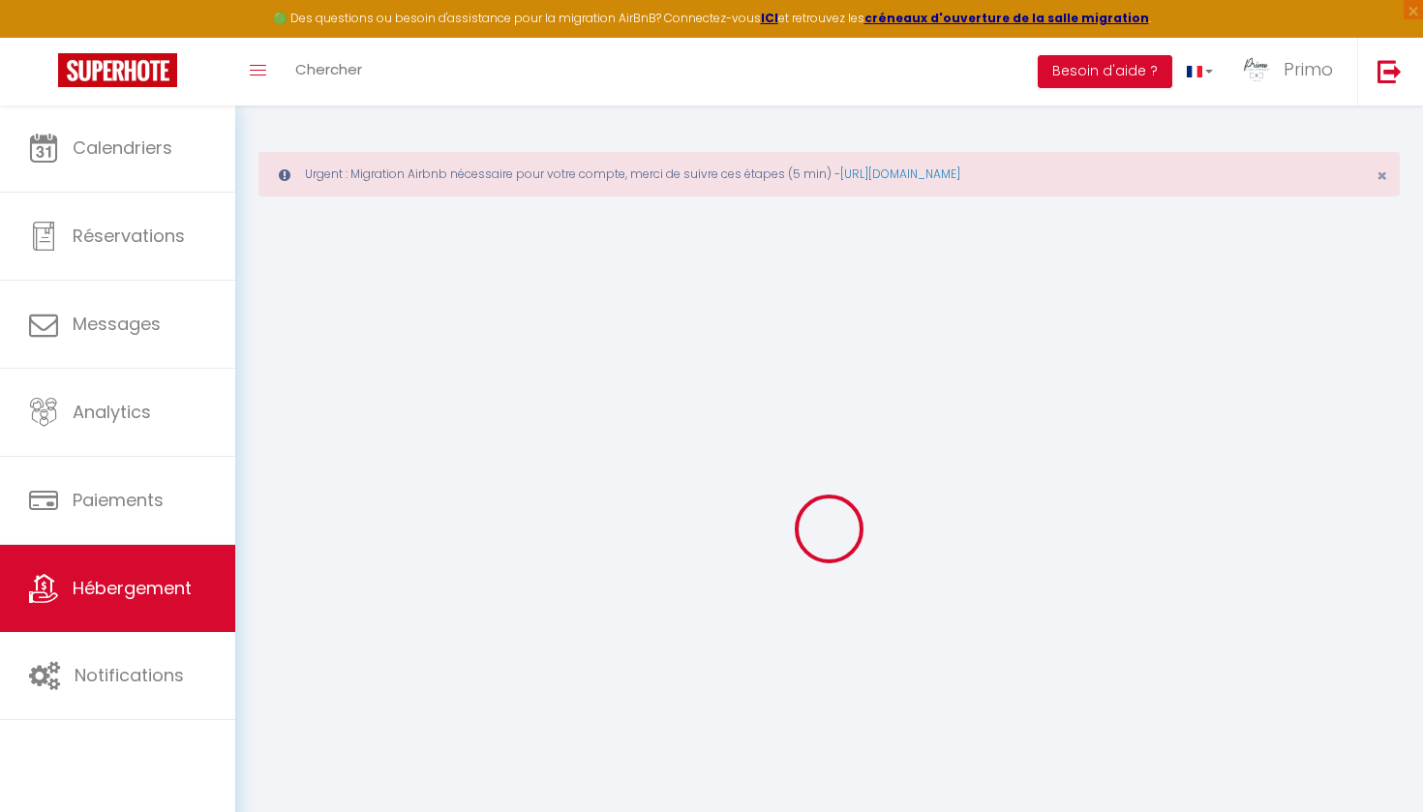
select select
checkbox input "false"
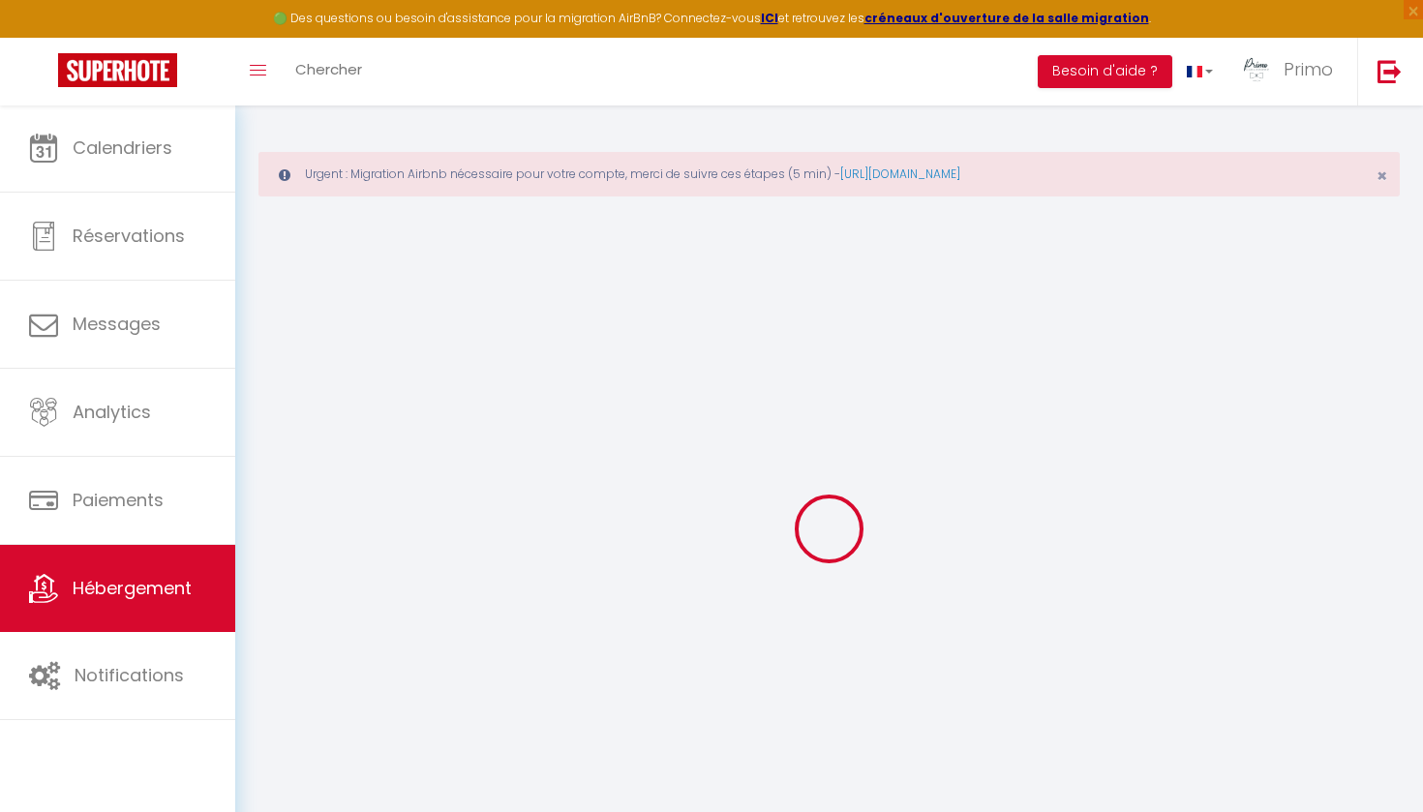
checkbox input "false"
select select
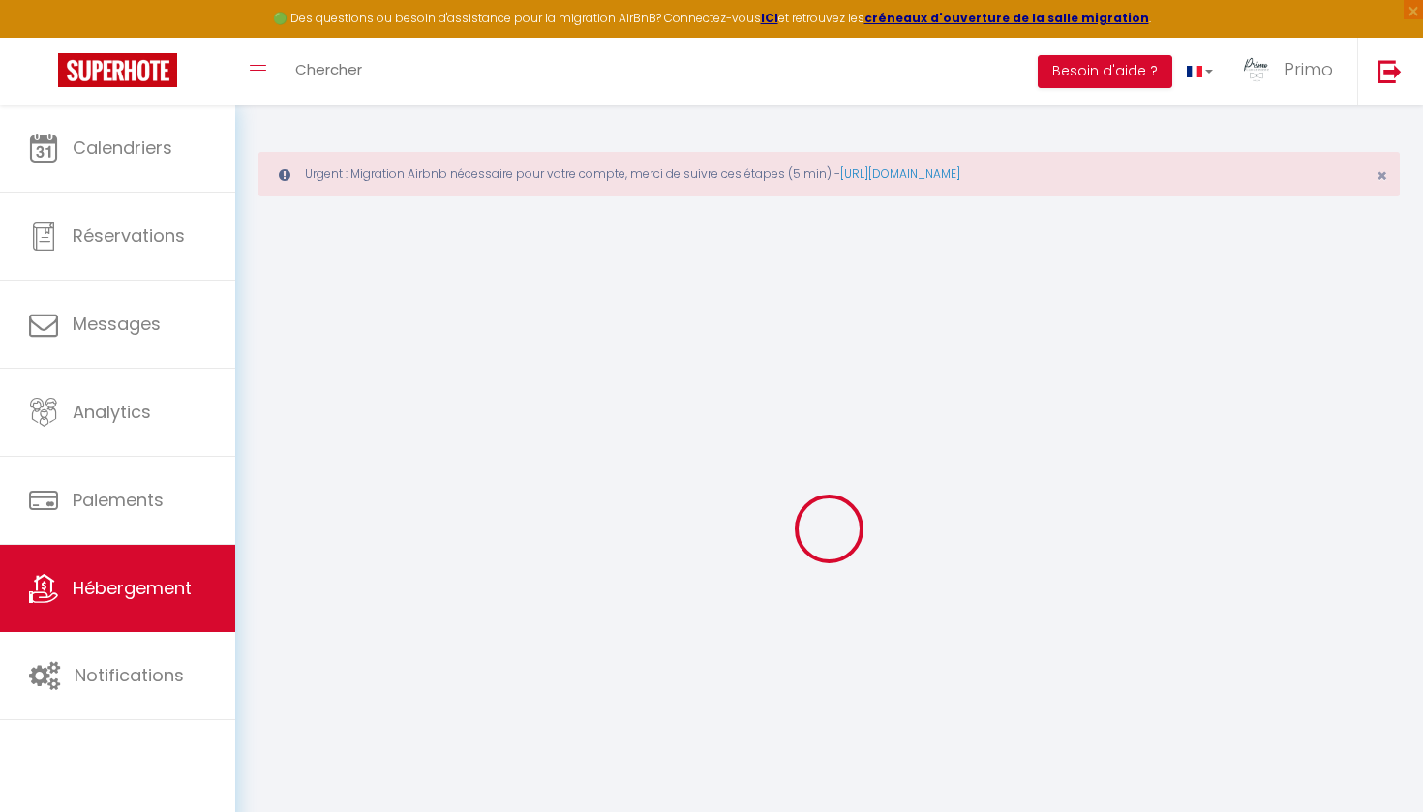
select select
checkbox input "false"
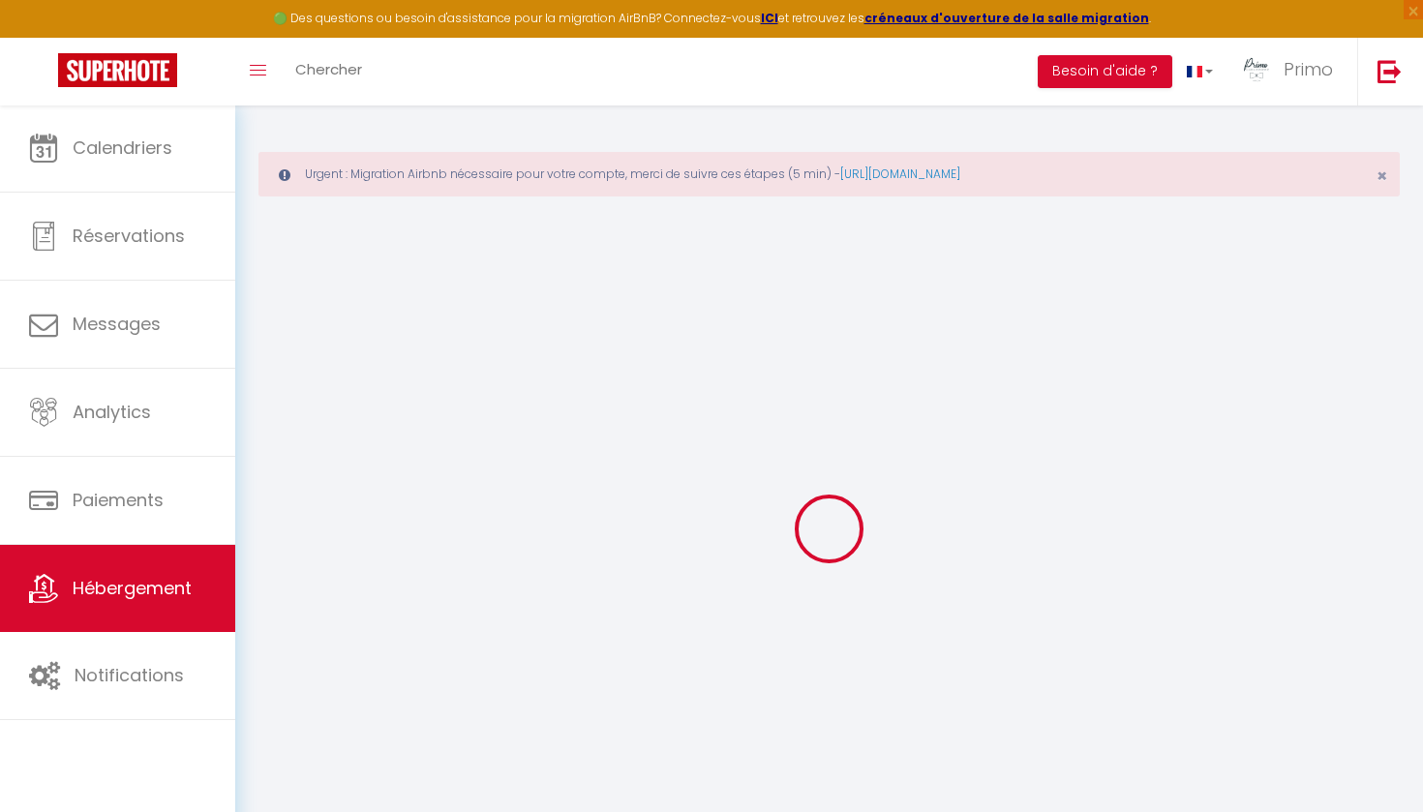
checkbox input "false"
select select
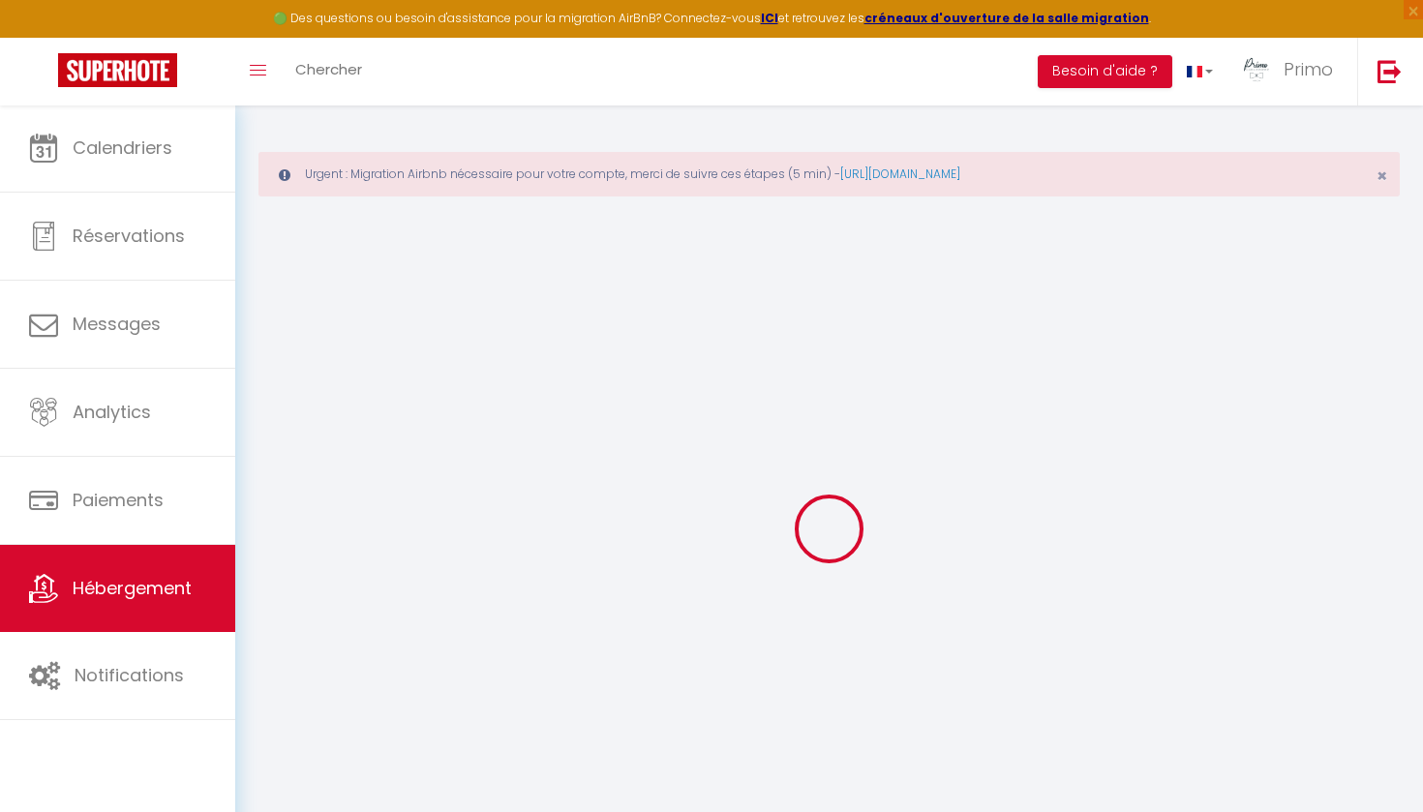
checkbox input "true"
checkbox input "false"
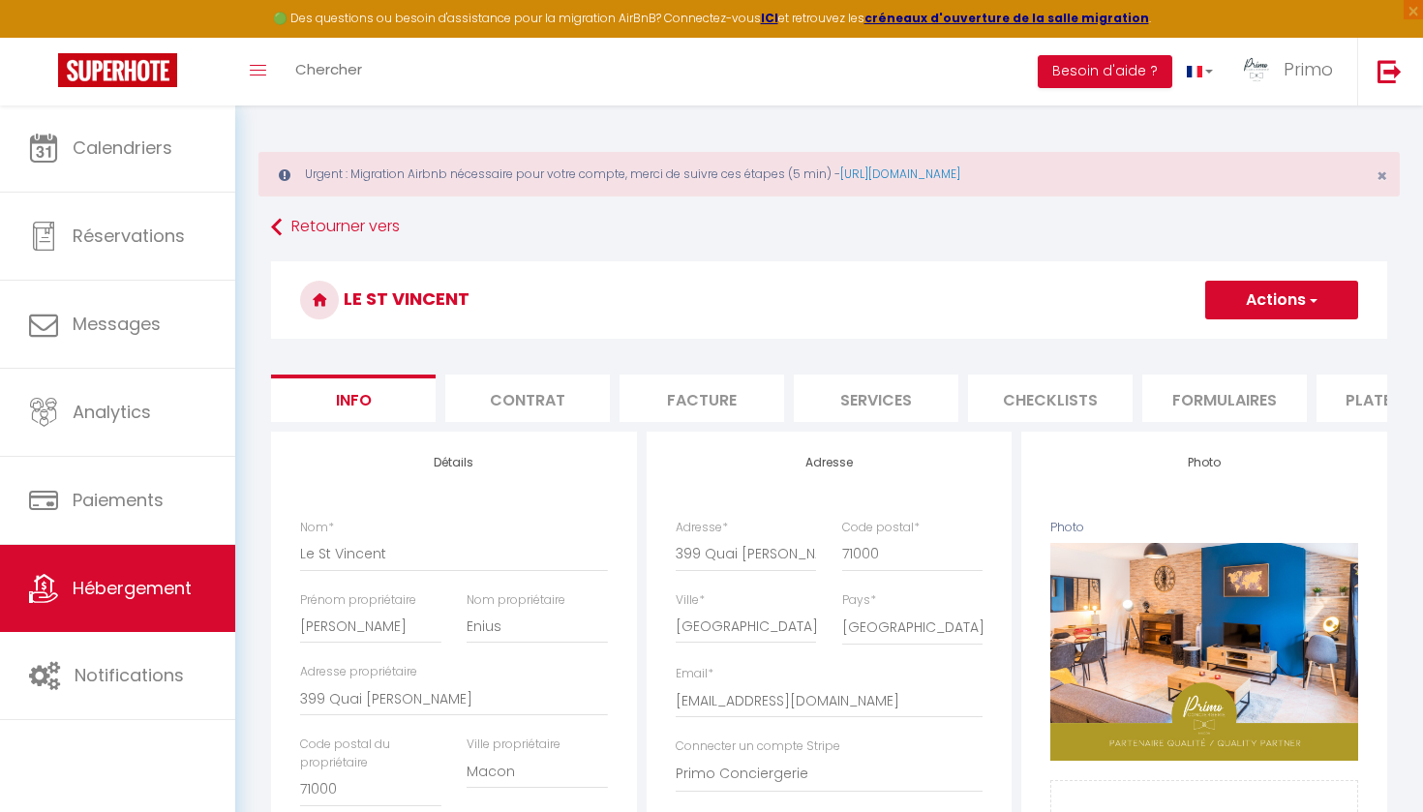
click at [1262, 393] on li "Formulaires" at bounding box center [1225, 398] width 165 height 47
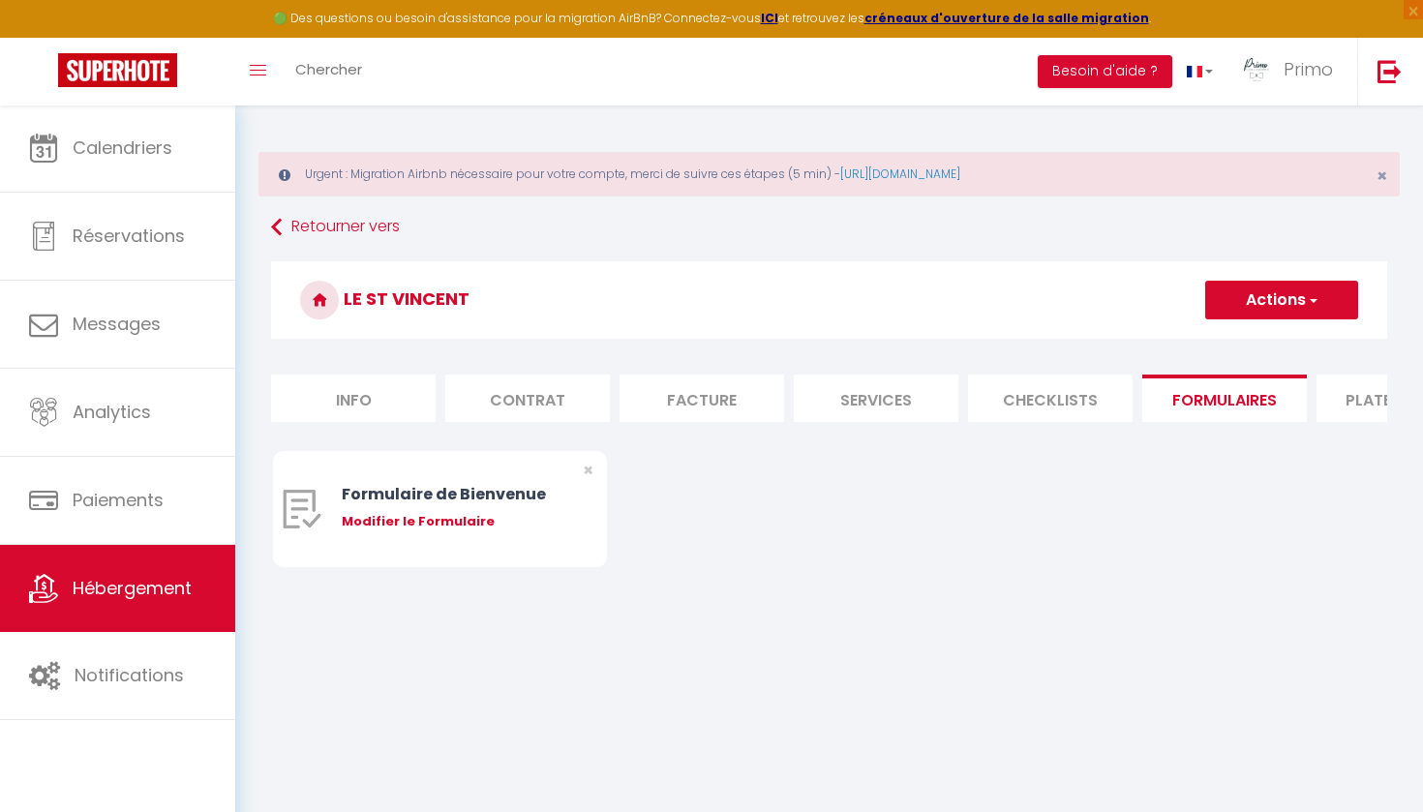
click at [192, 596] on span "Hébergement" at bounding box center [132, 588] width 119 height 24
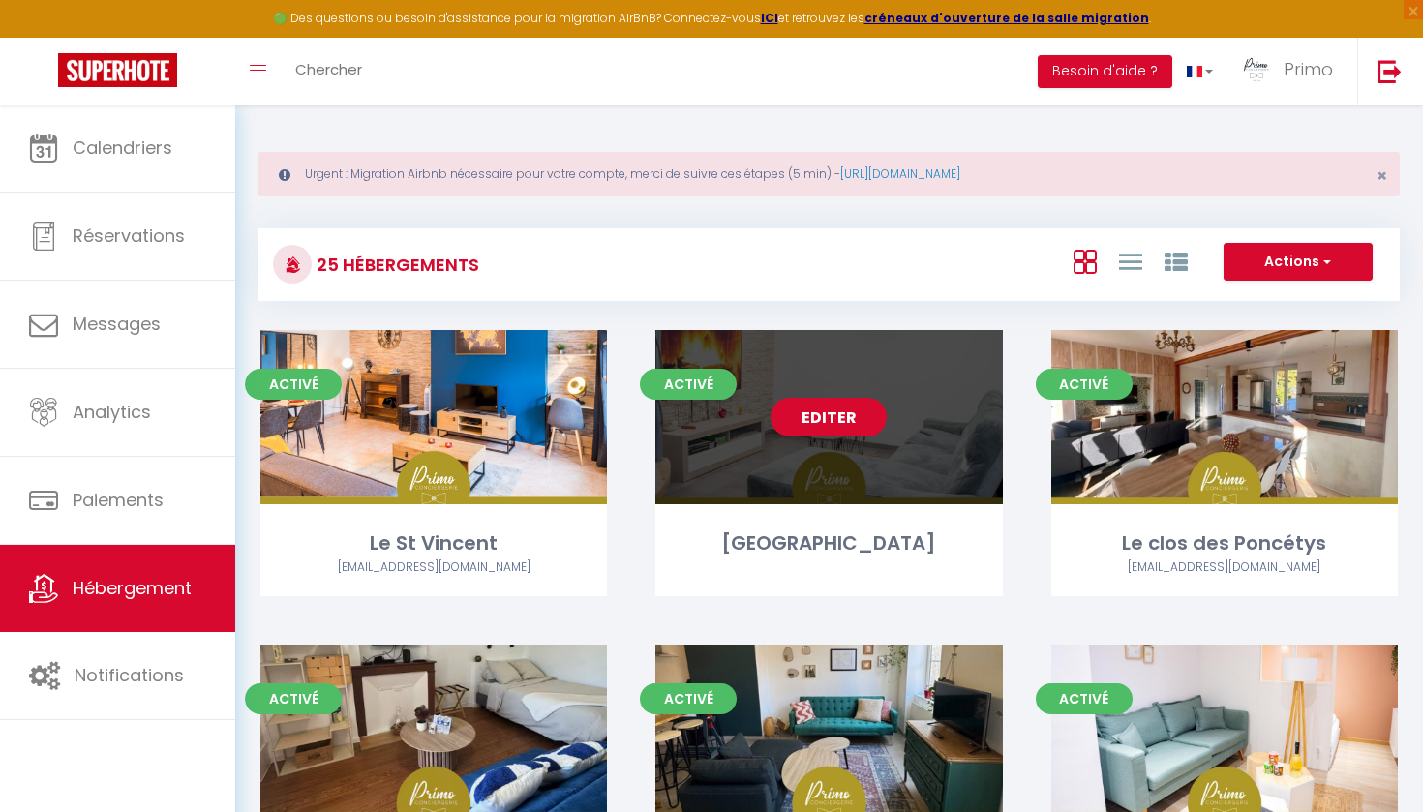
click at [829, 432] on link "Editer" at bounding box center [829, 417] width 116 height 39
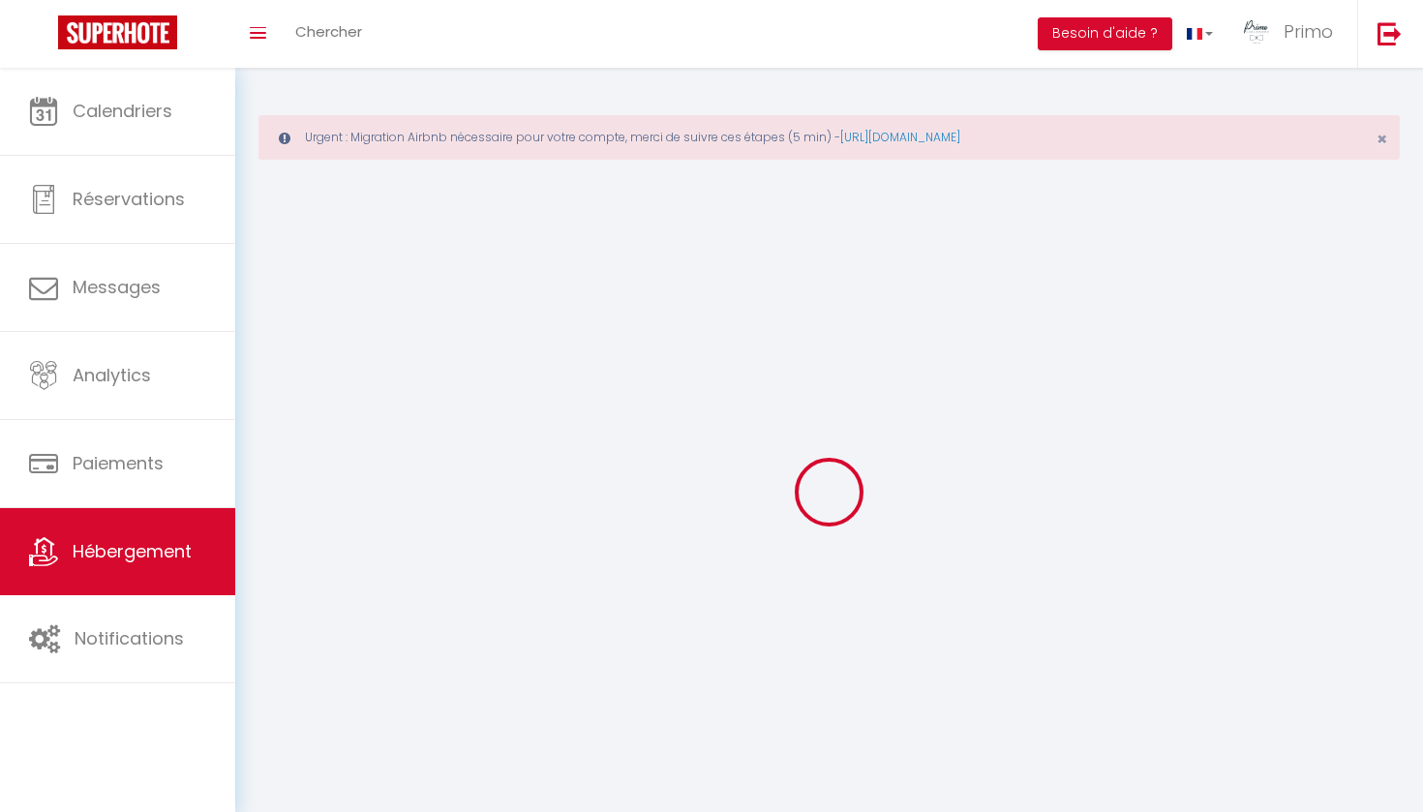
select select
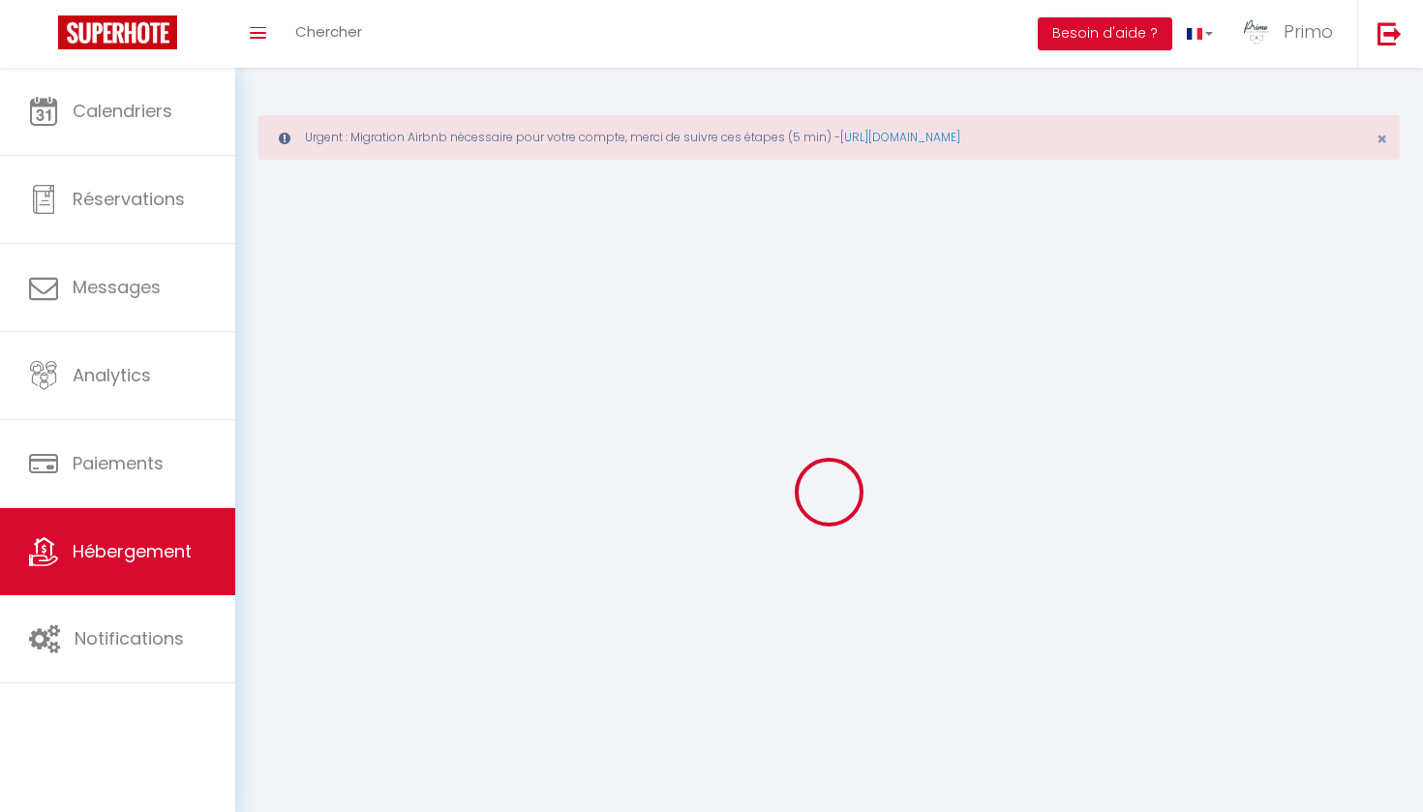
checkbox input "false"
select select
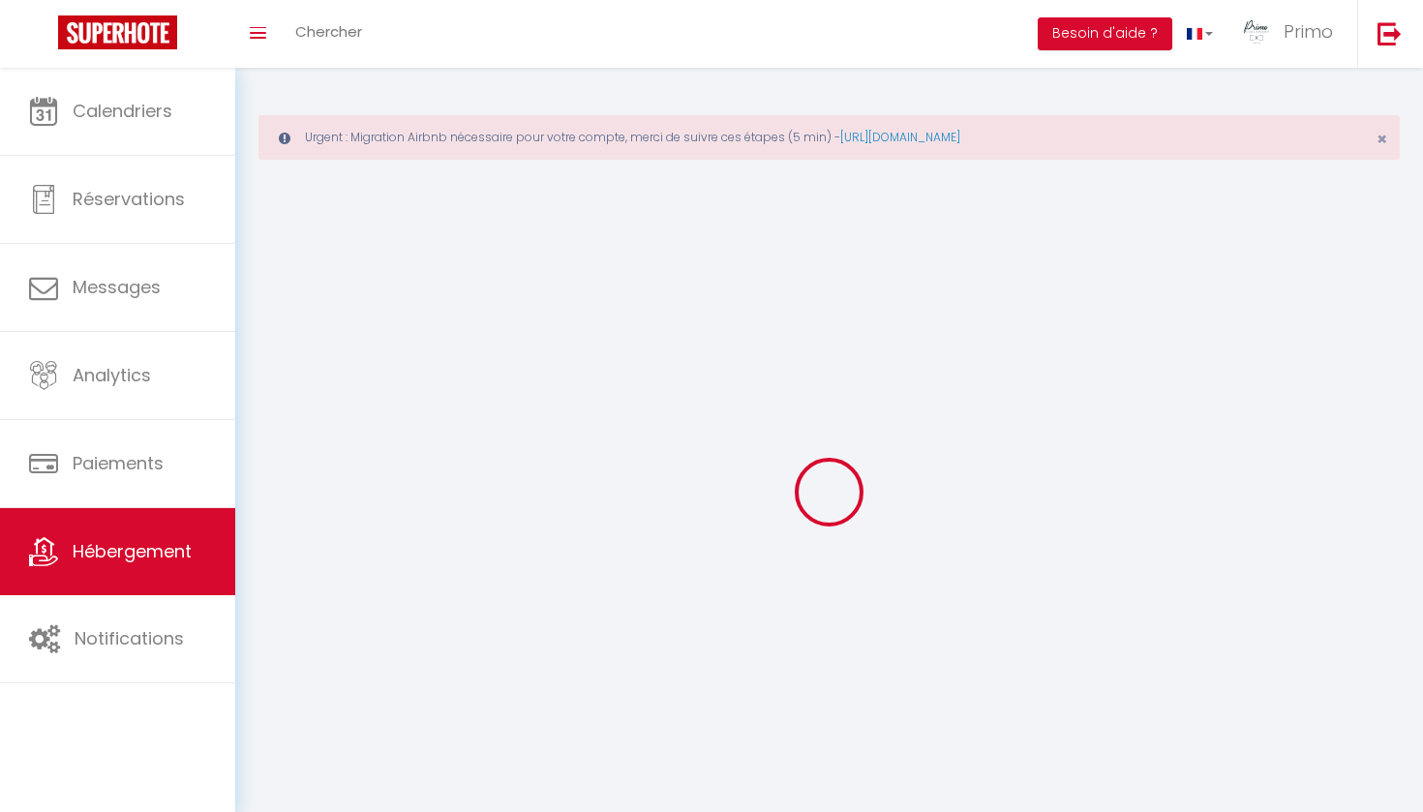
select select
select select "28"
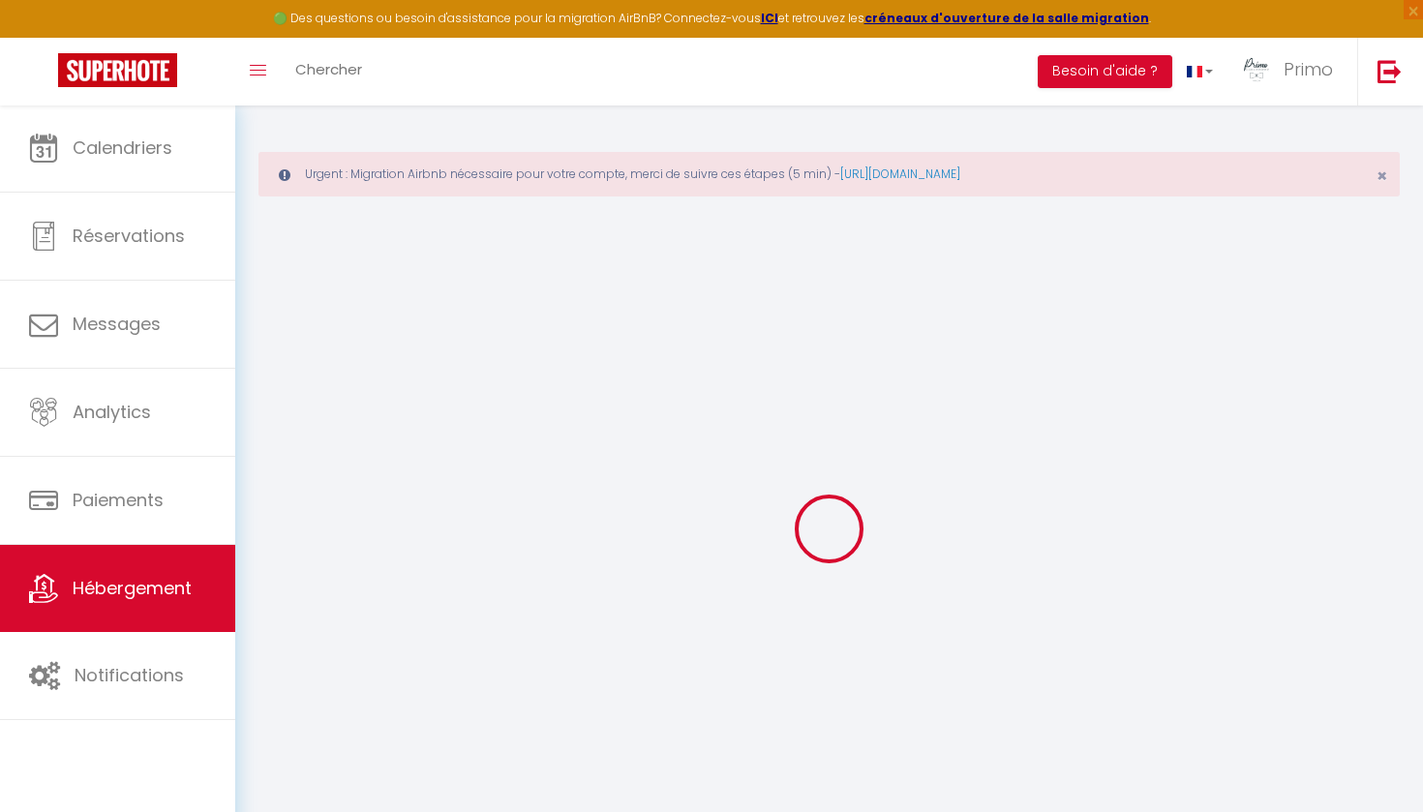
select select
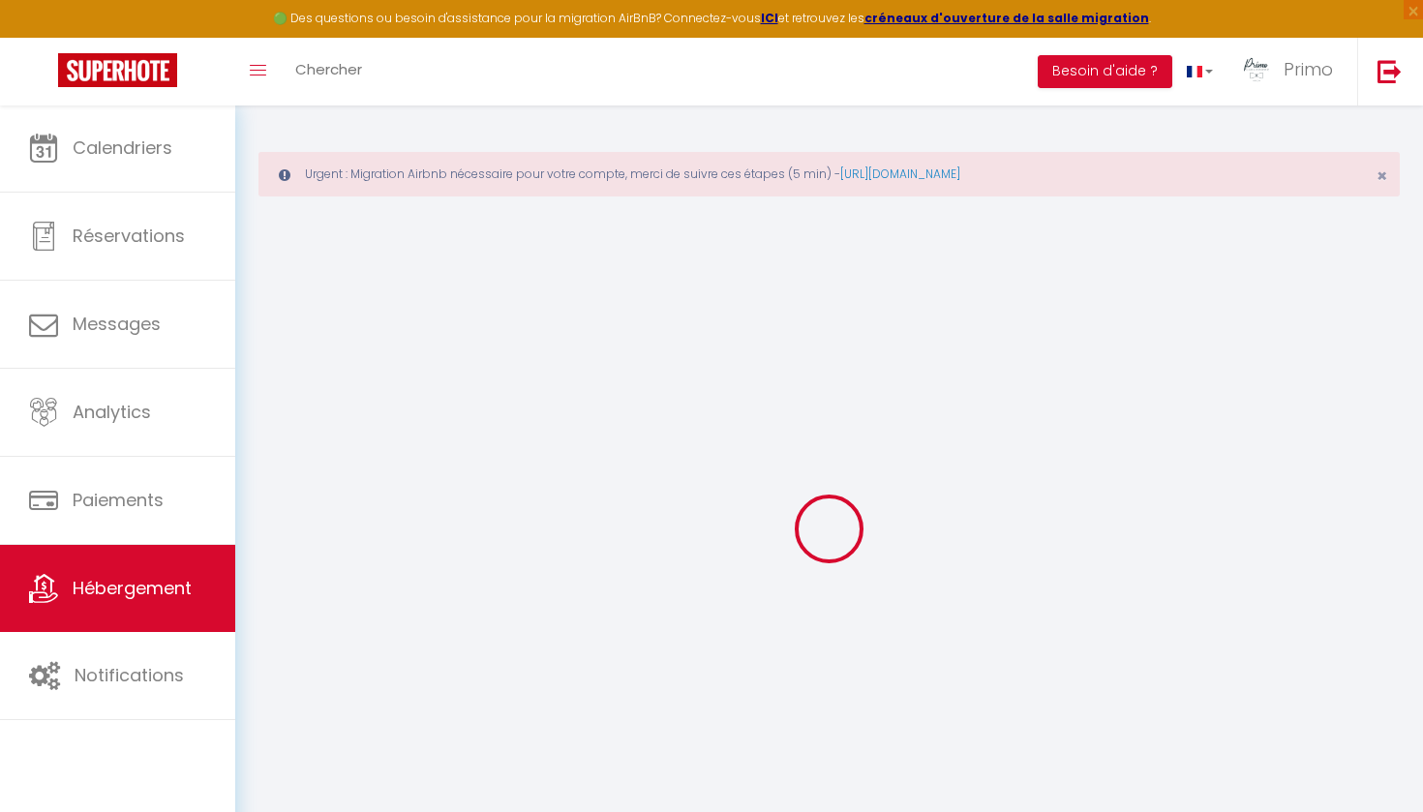
select select
checkbox input "false"
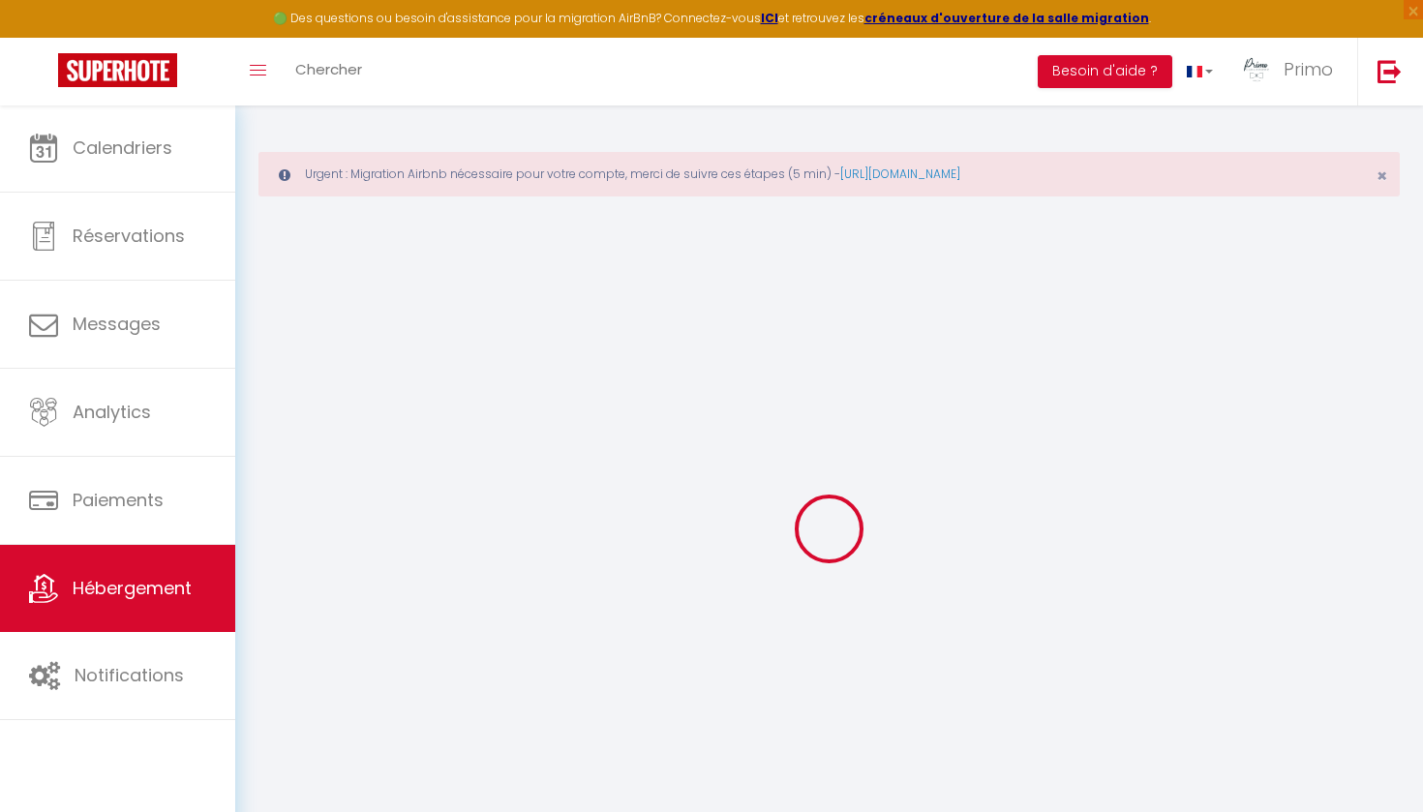
select select
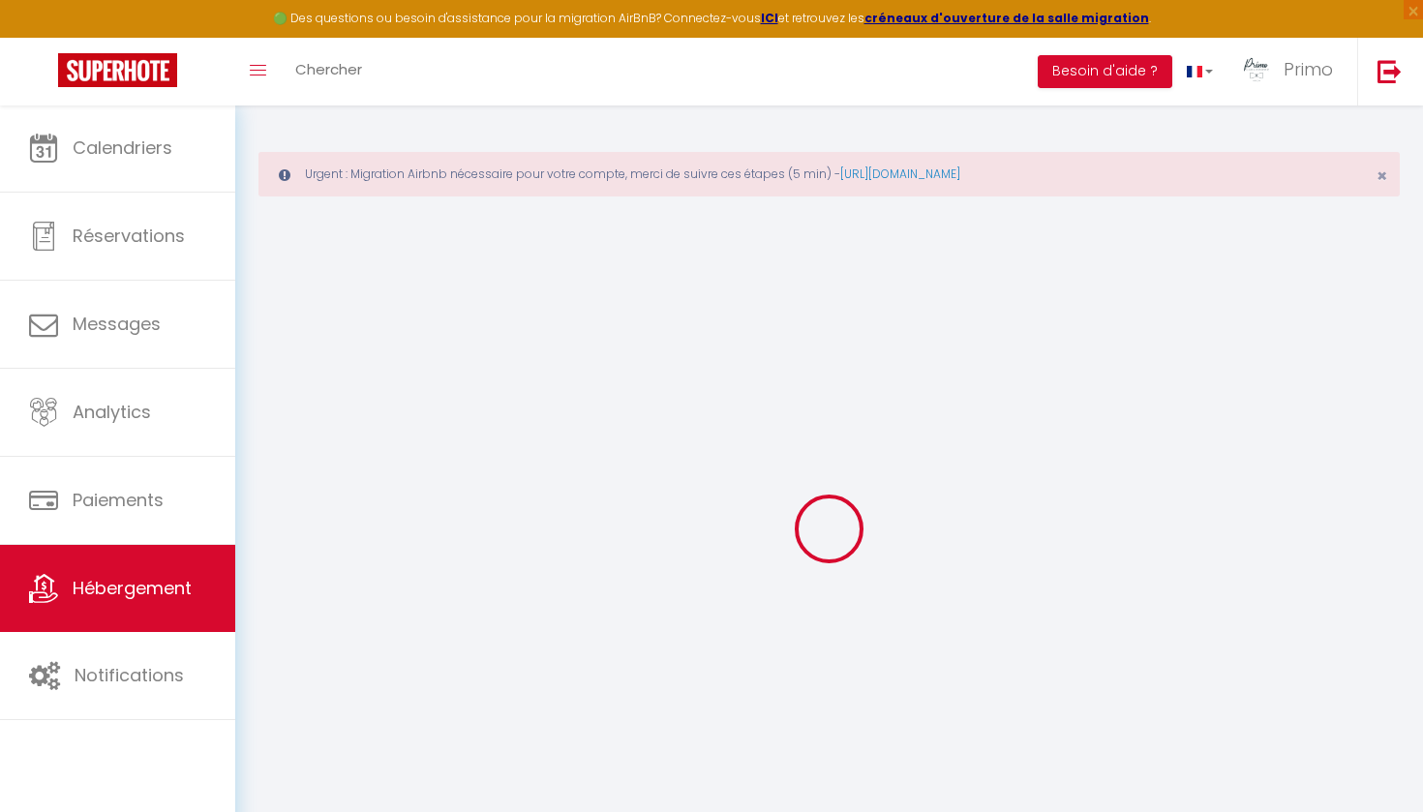
select select
checkbox input "false"
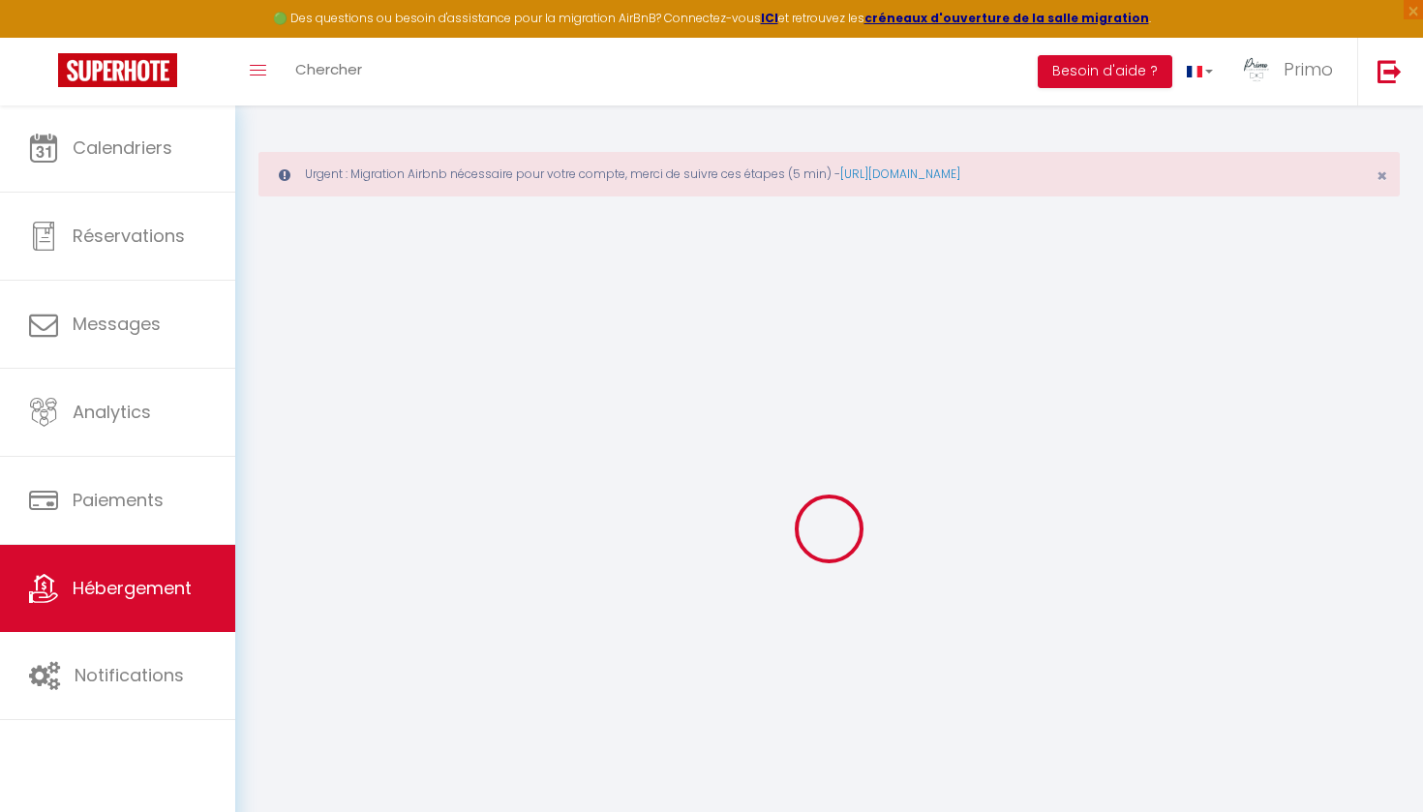
checkbox input "false"
select select
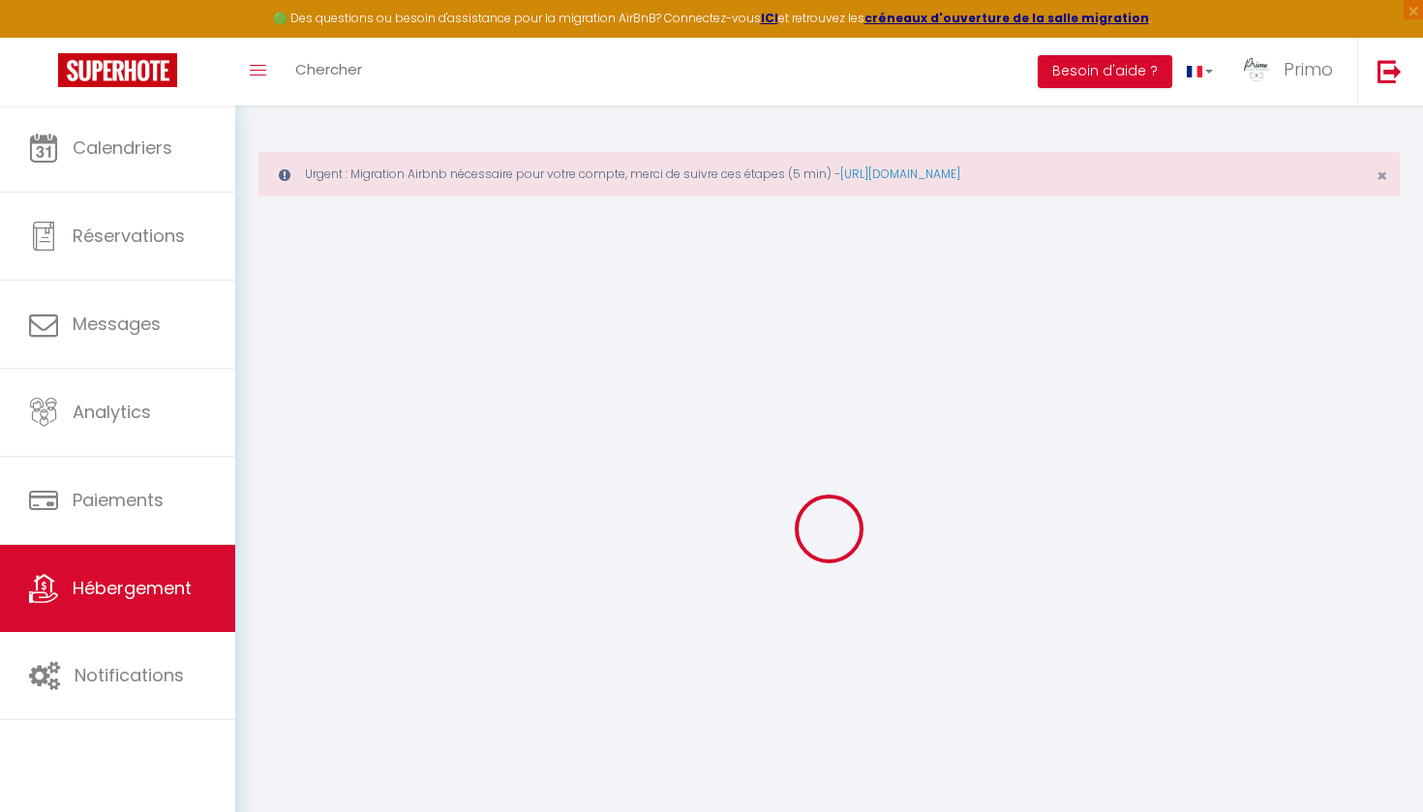
select select
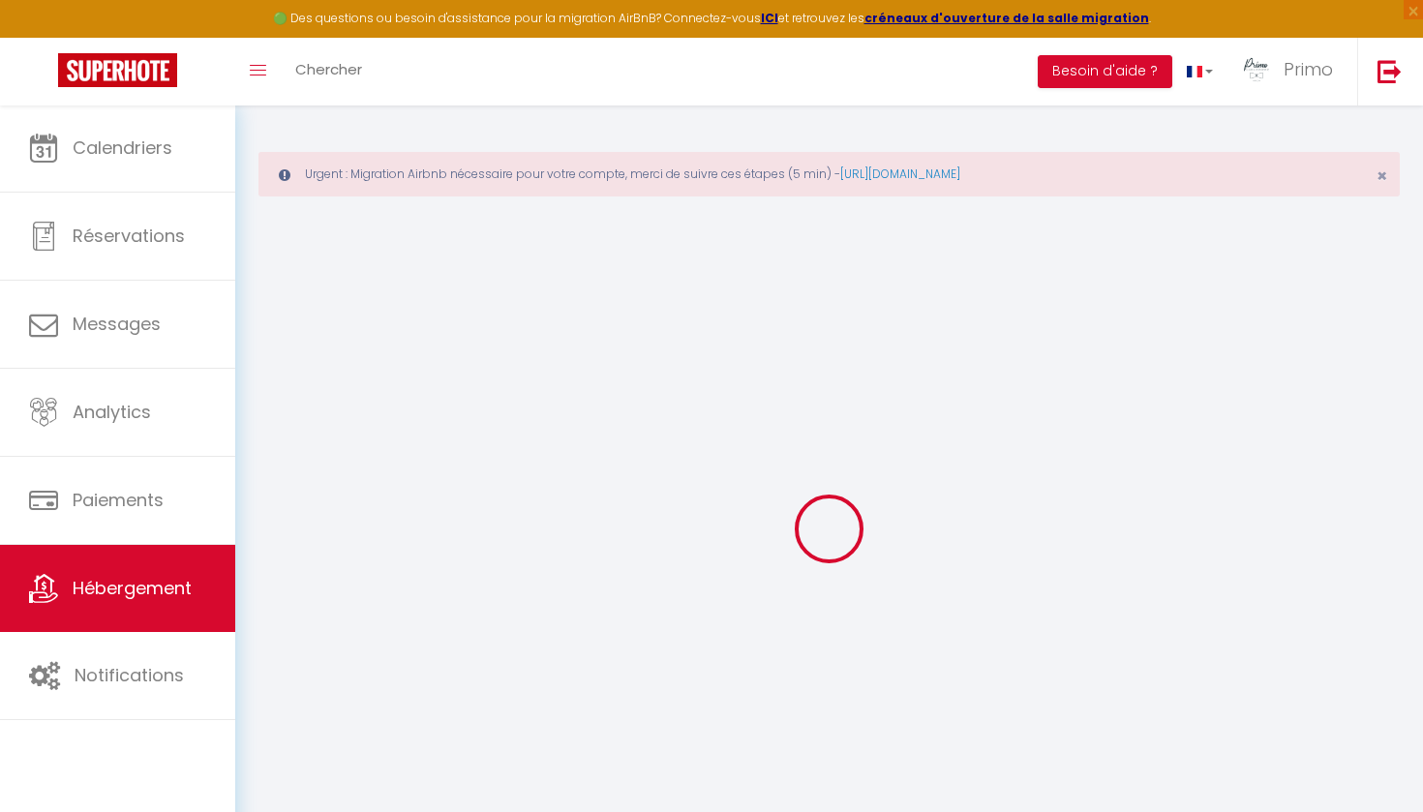
checkbox input "false"
select select
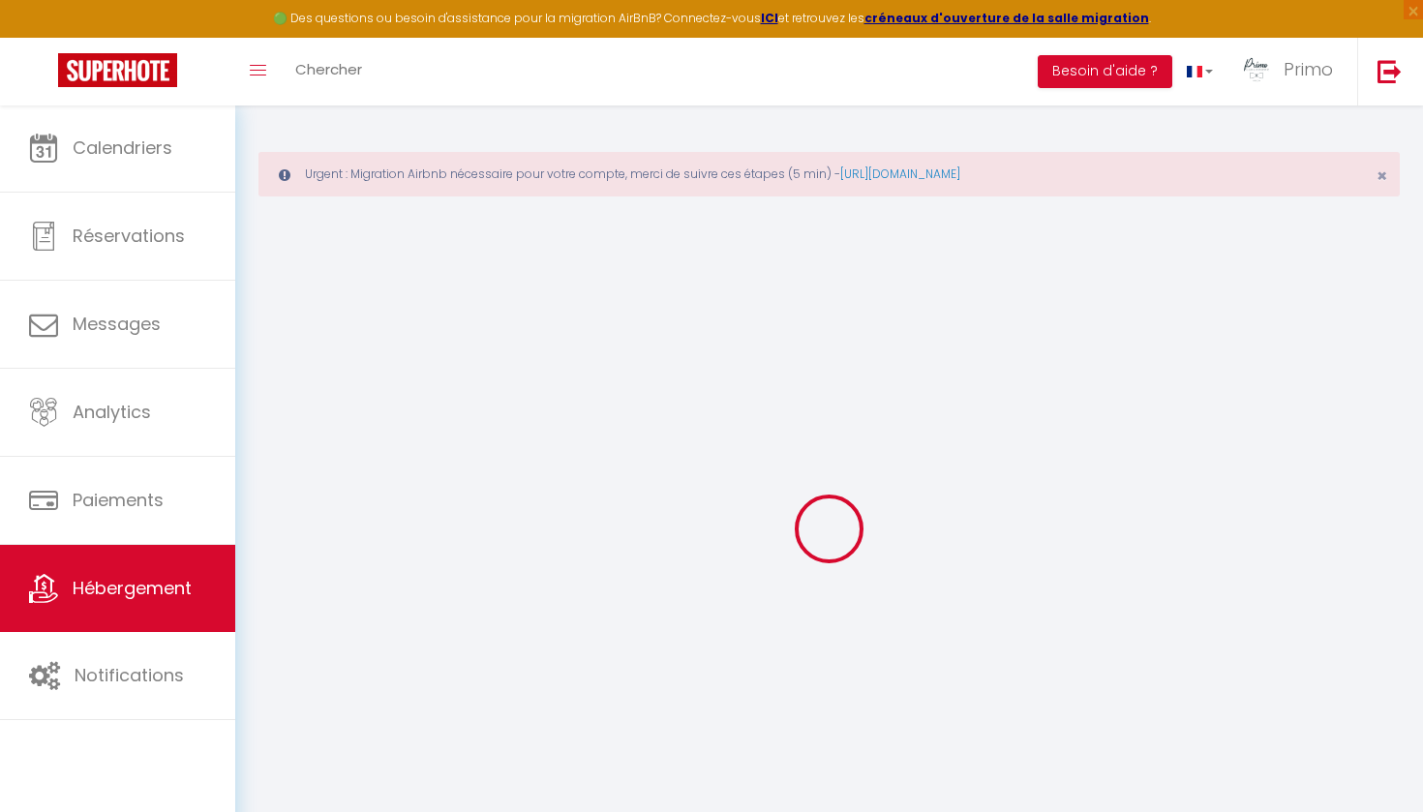
select select
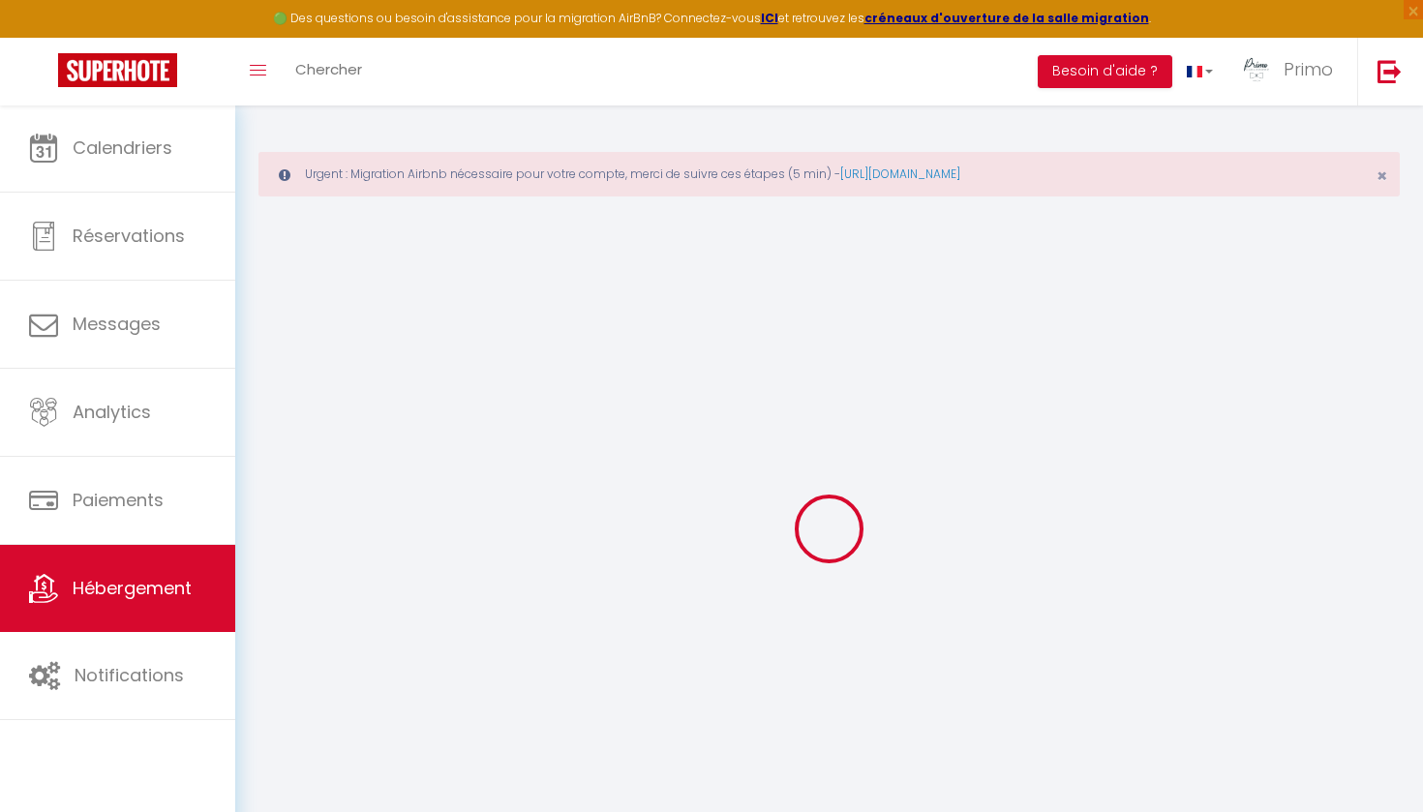
select select
checkbox input "false"
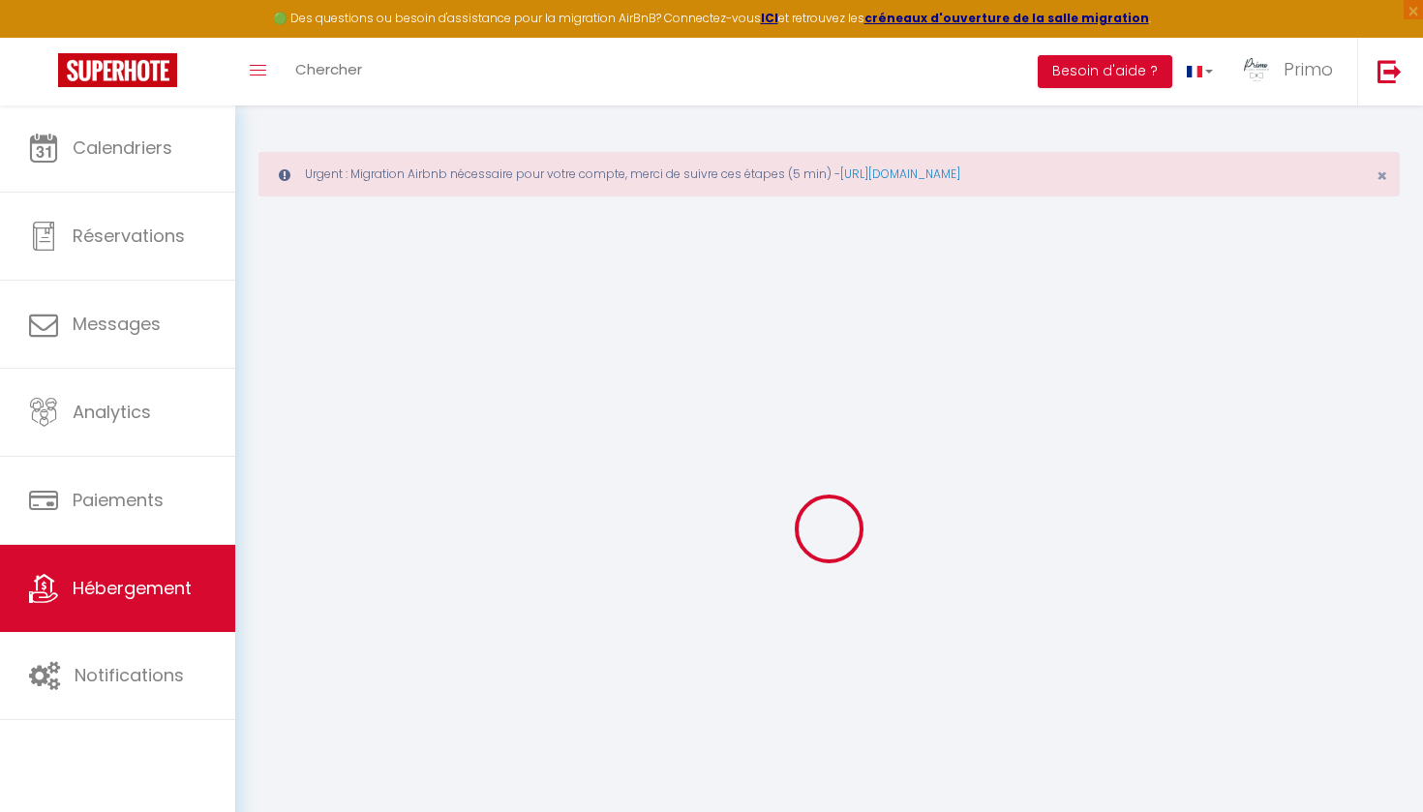
checkbox input "false"
select select
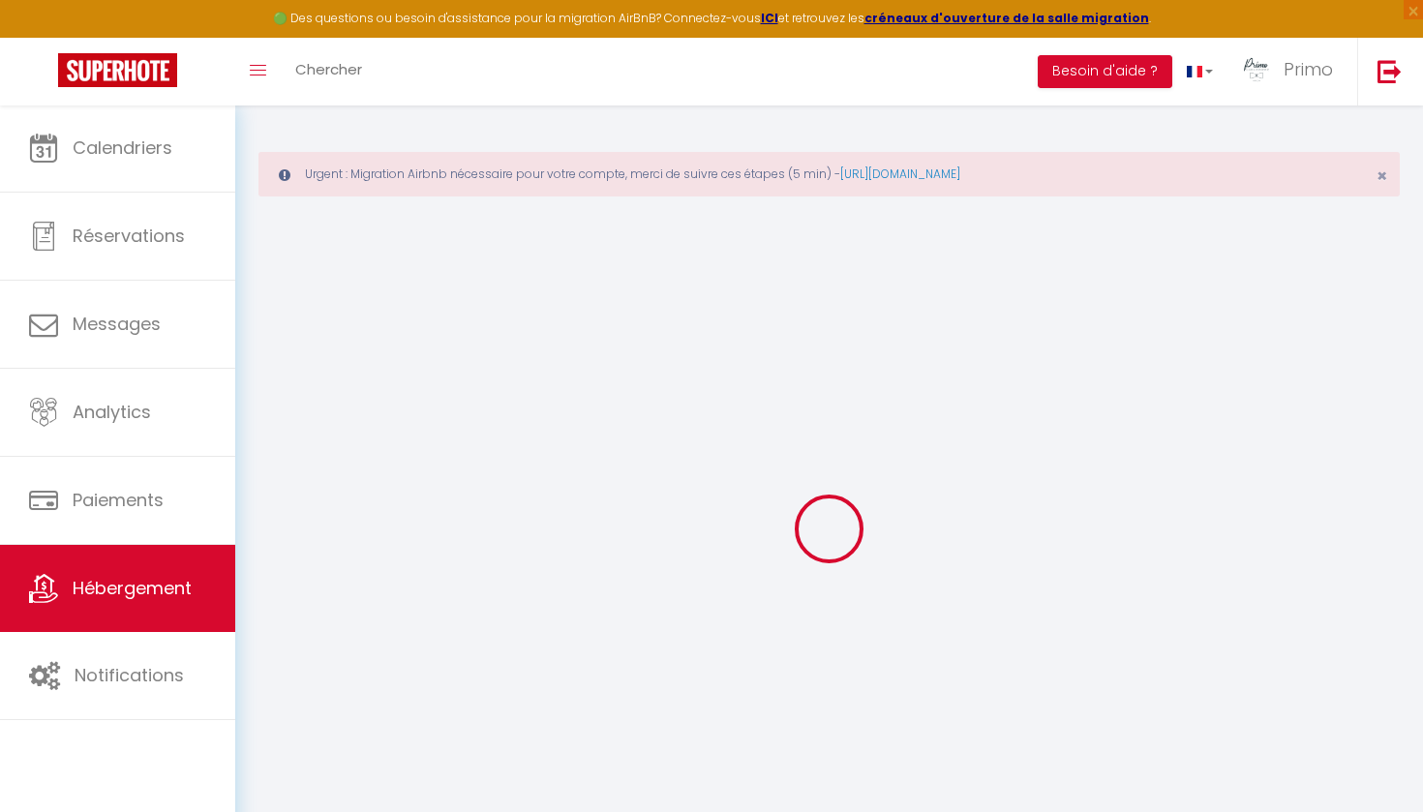
select select
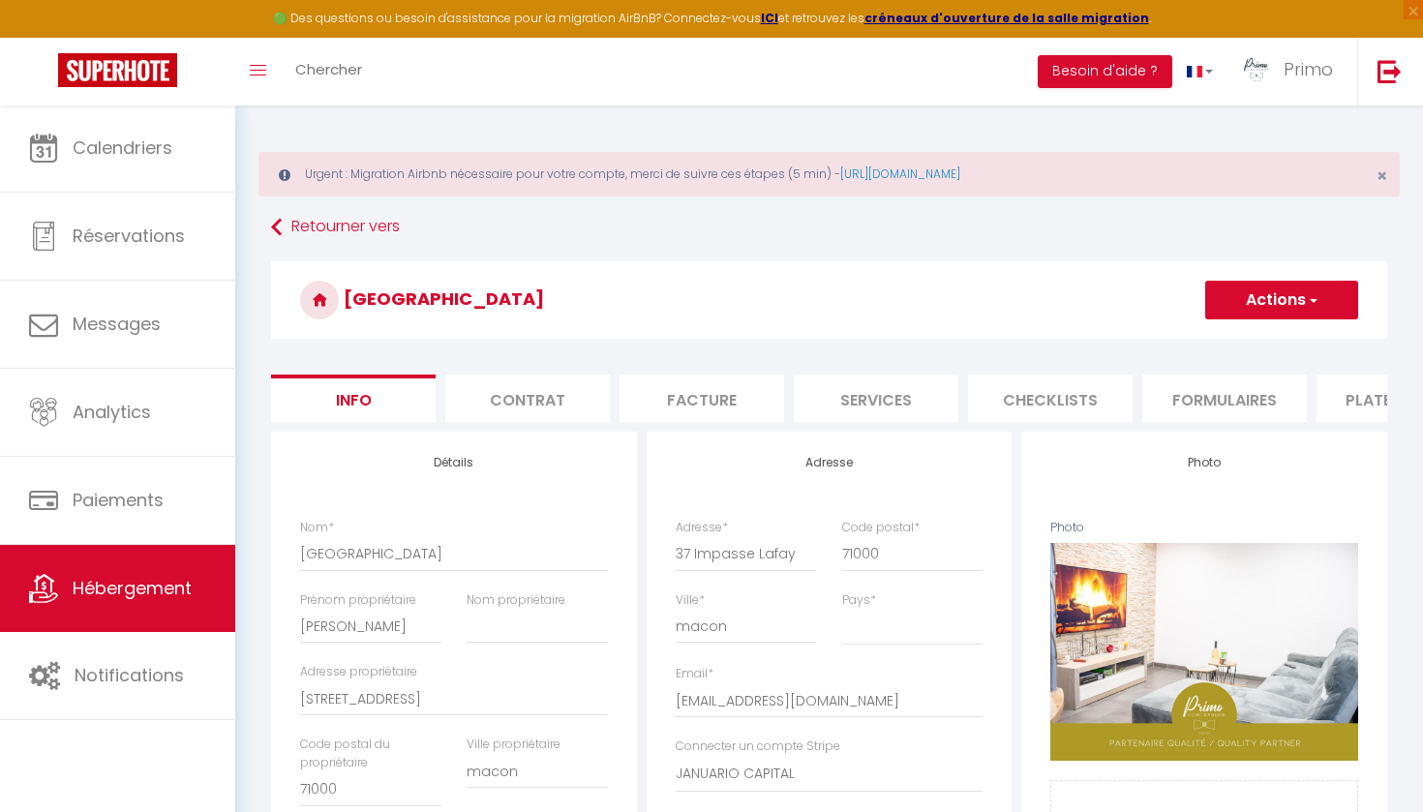
click at [1226, 403] on li "Formulaires" at bounding box center [1225, 398] width 165 height 47
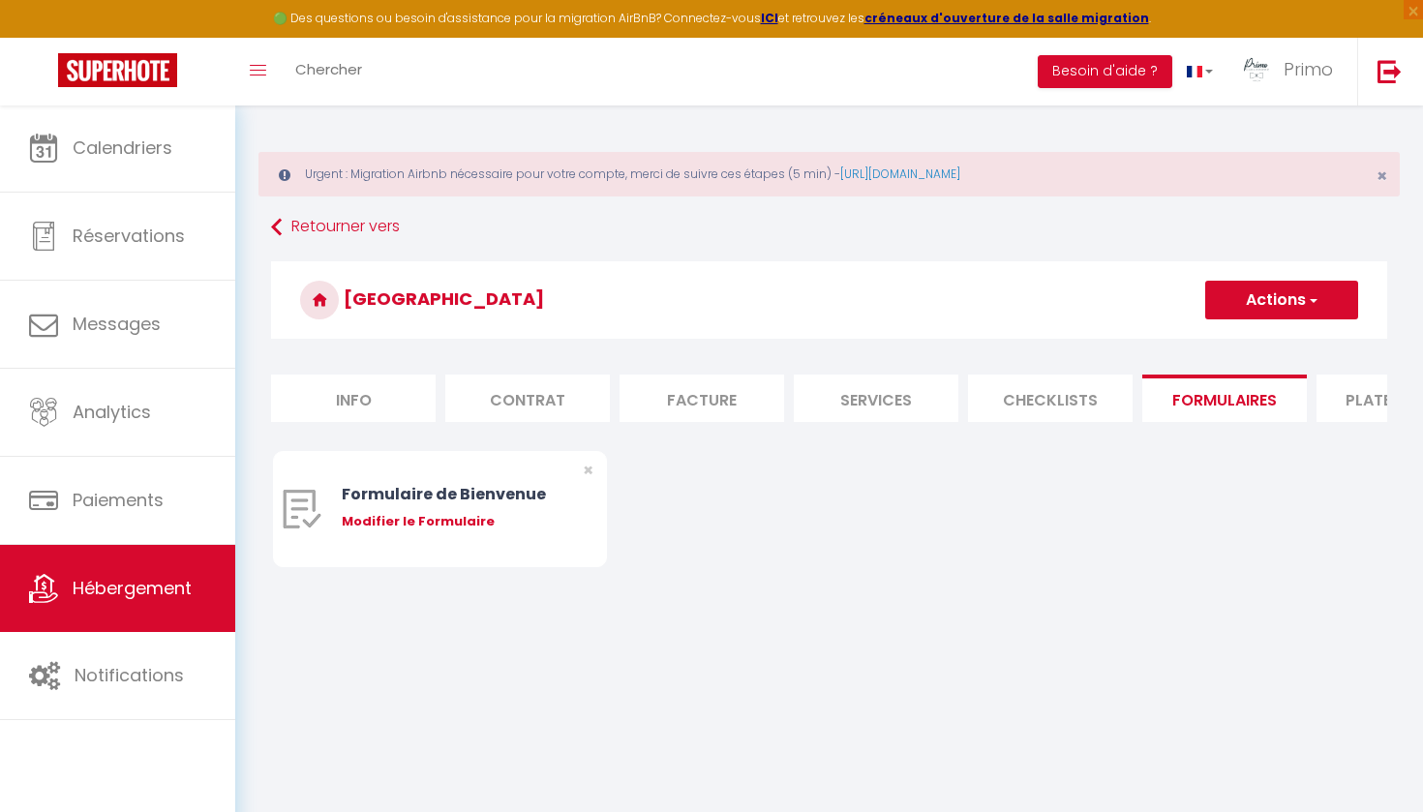
click at [149, 598] on span "Hébergement" at bounding box center [132, 588] width 119 height 24
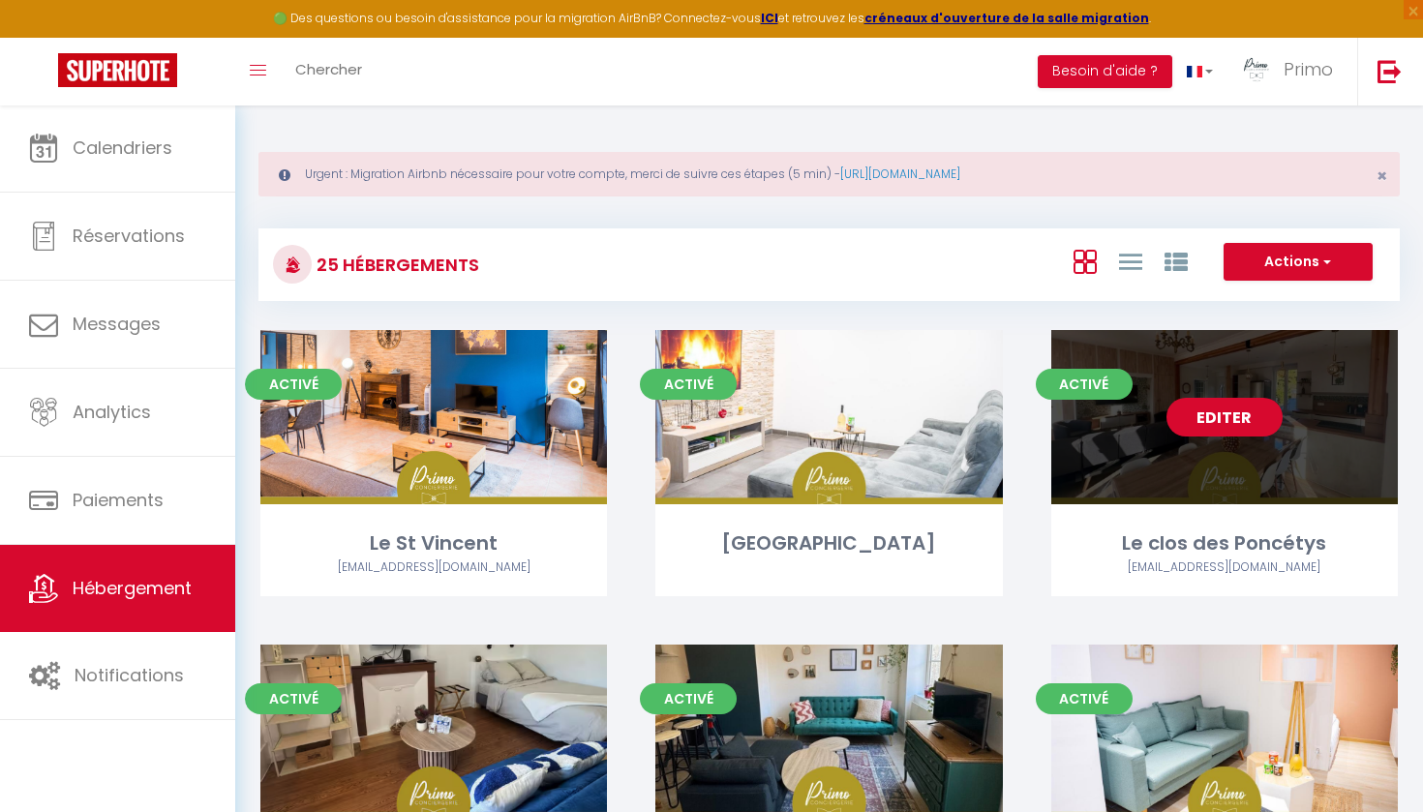
click at [1220, 414] on link "Editer" at bounding box center [1225, 417] width 116 height 39
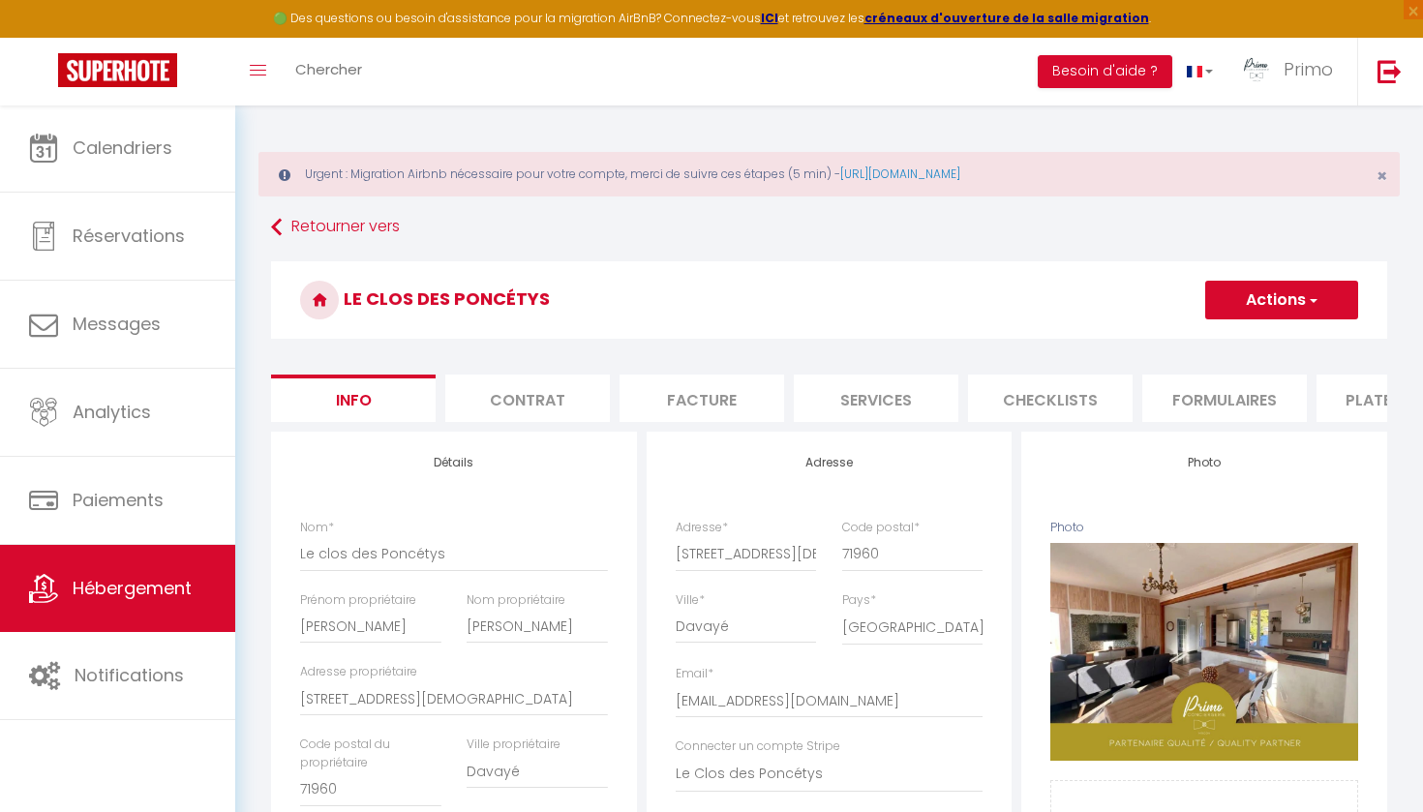
click at [1215, 413] on li "Formulaires" at bounding box center [1225, 398] width 165 height 47
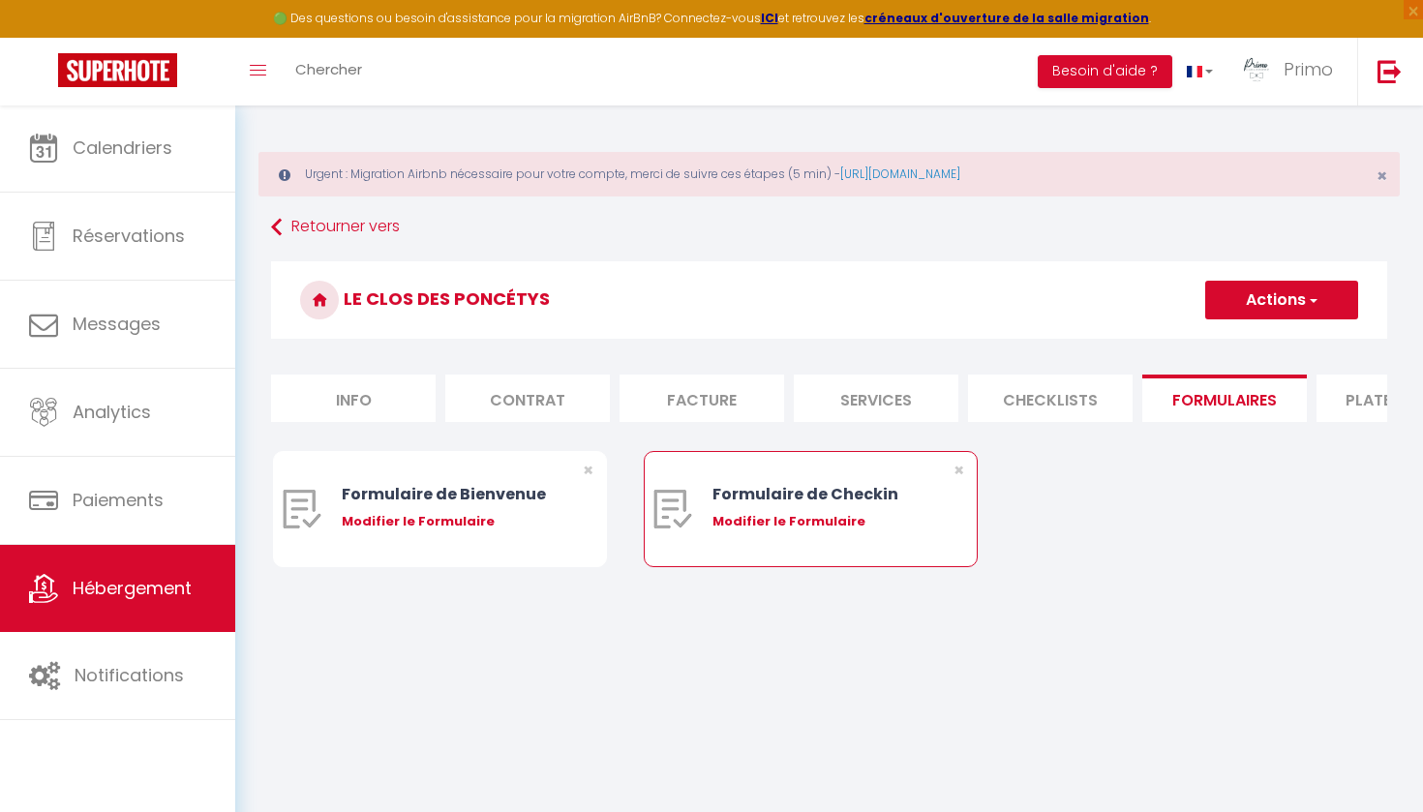
click at [785, 527] on div "Modifier le Formulaire" at bounding box center [825, 521] width 224 height 19
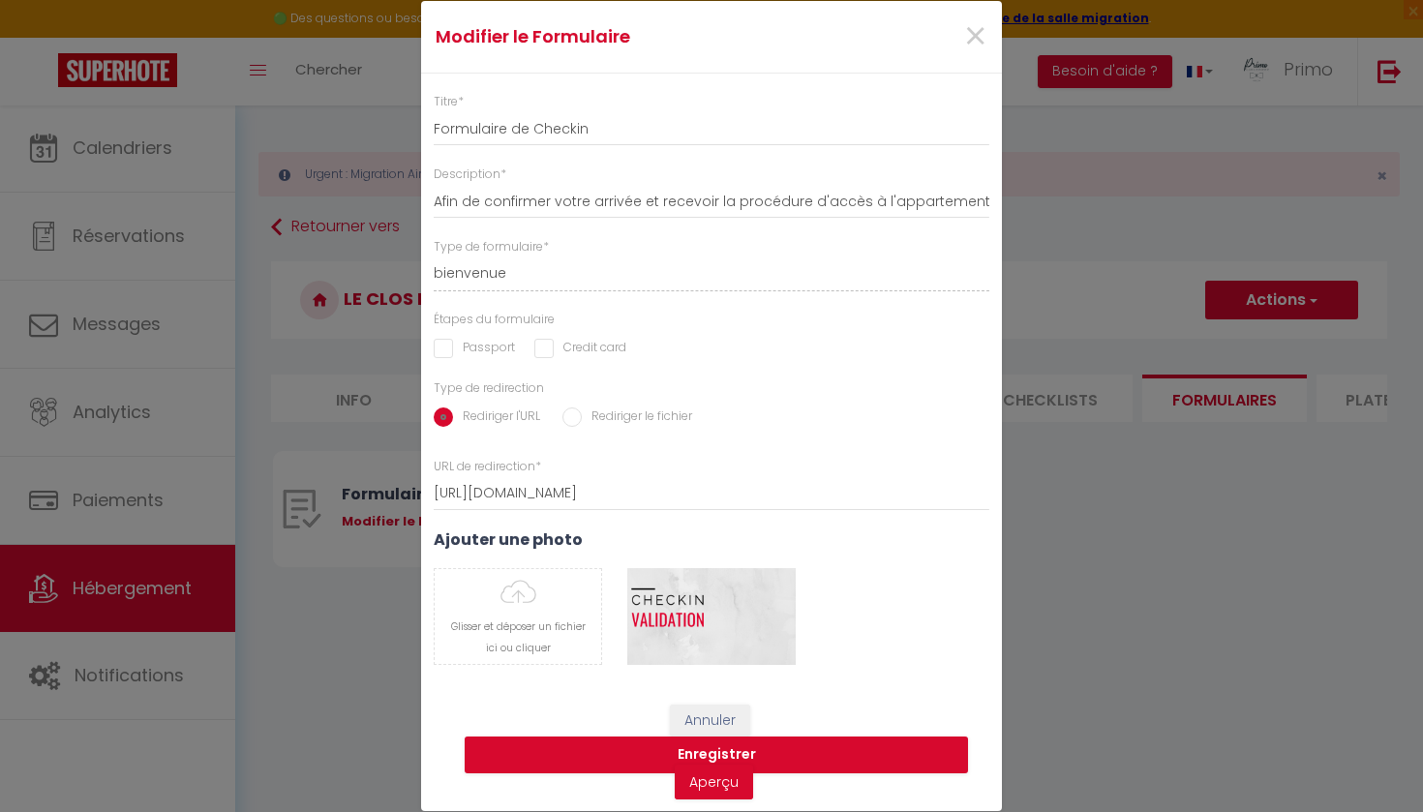
click at [441, 349] on input "Passport" at bounding box center [474, 348] width 81 height 19
click at [451, 353] on input "Passport" at bounding box center [474, 348] width 81 height 19
click at [540, 351] on input "Credit card" at bounding box center [581, 348] width 92 height 19
click at [447, 348] on input "Passport" at bounding box center [474, 348] width 81 height 19
click at [611, 754] on button "Enregistrer" at bounding box center [717, 755] width 504 height 37
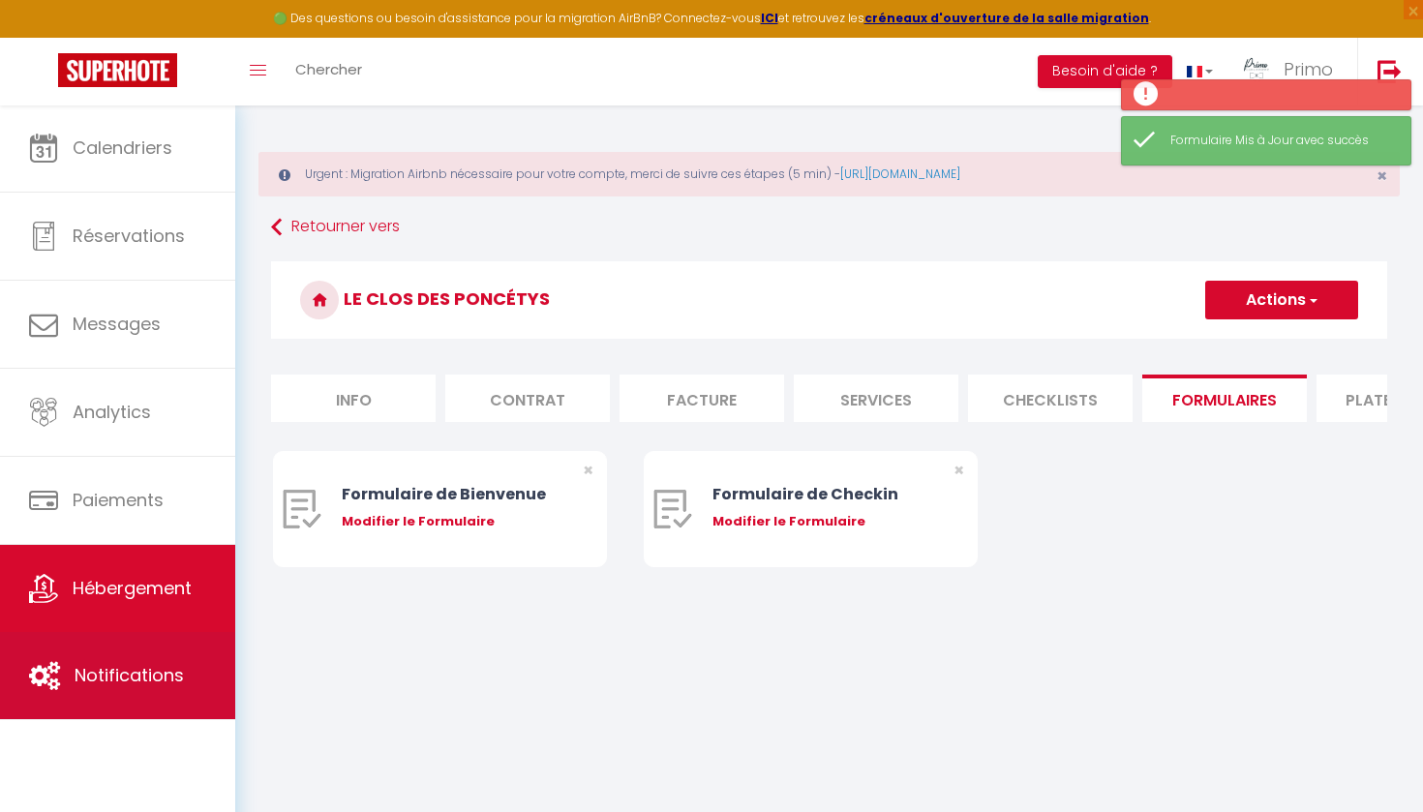
click at [186, 695] on link "Notifications" at bounding box center [117, 675] width 235 height 87
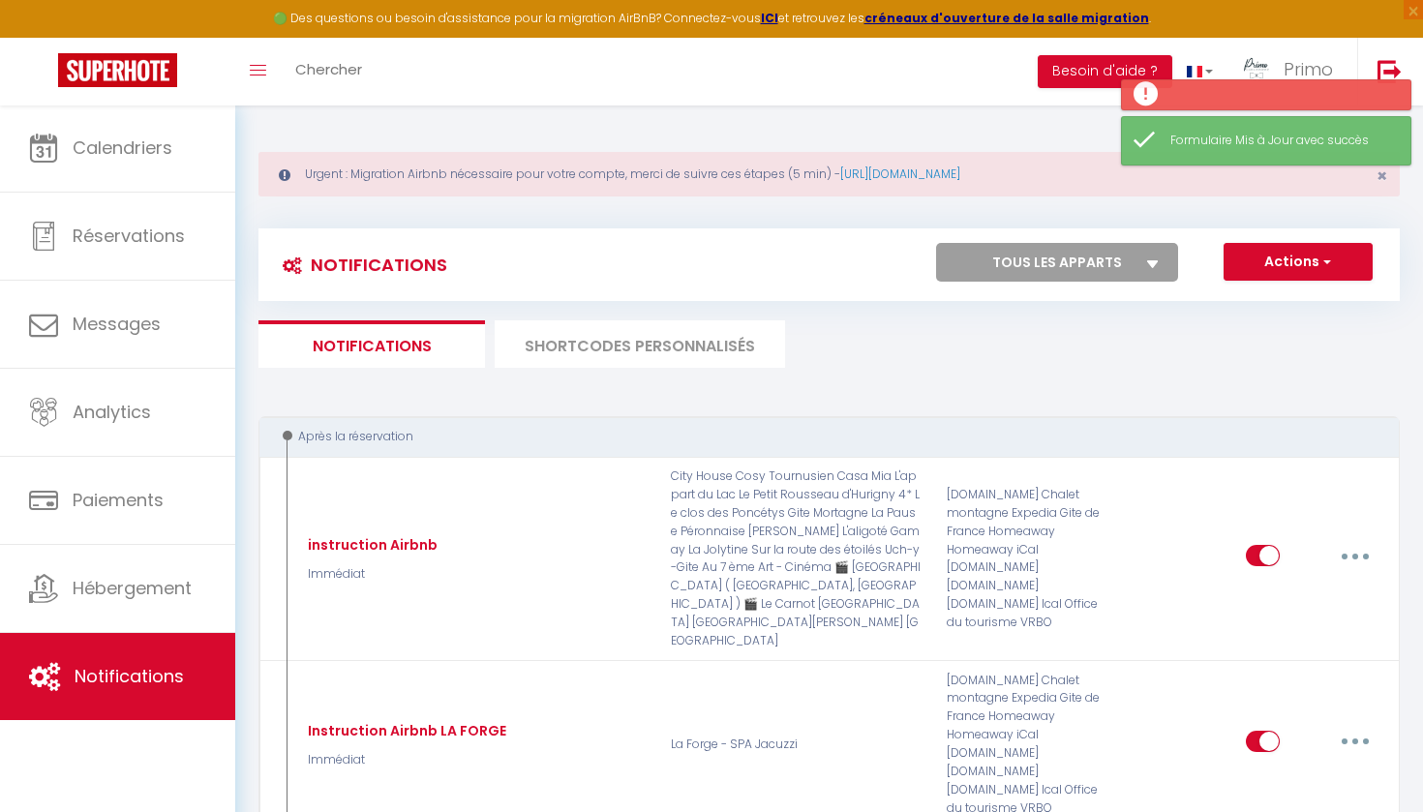
click at [1314, 265] on button "Actions" at bounding box center [1298, 262] width 149 height 39
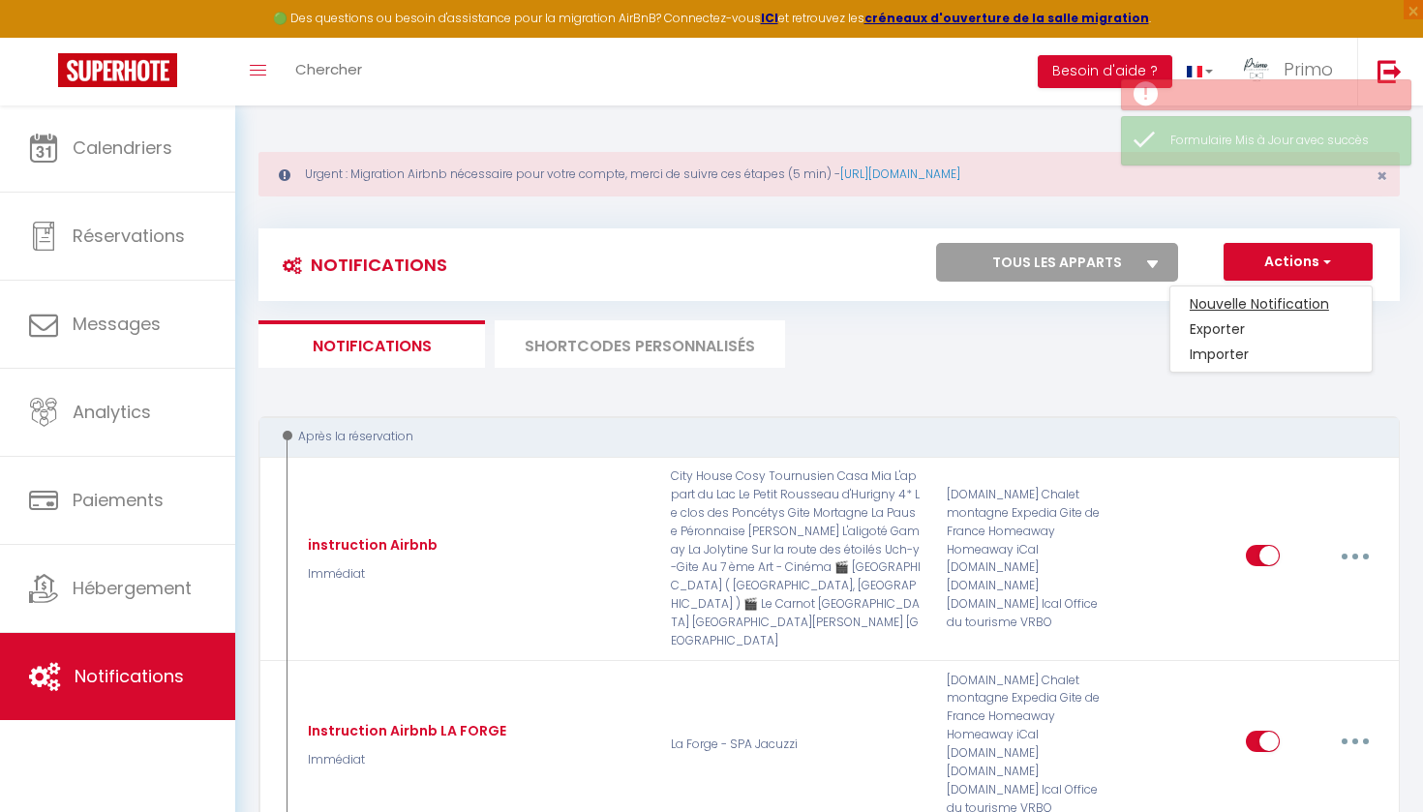
click at [1269, 307] on link "Nouvelle Notification" at bounding box center [1271, 303] width 201 height 25
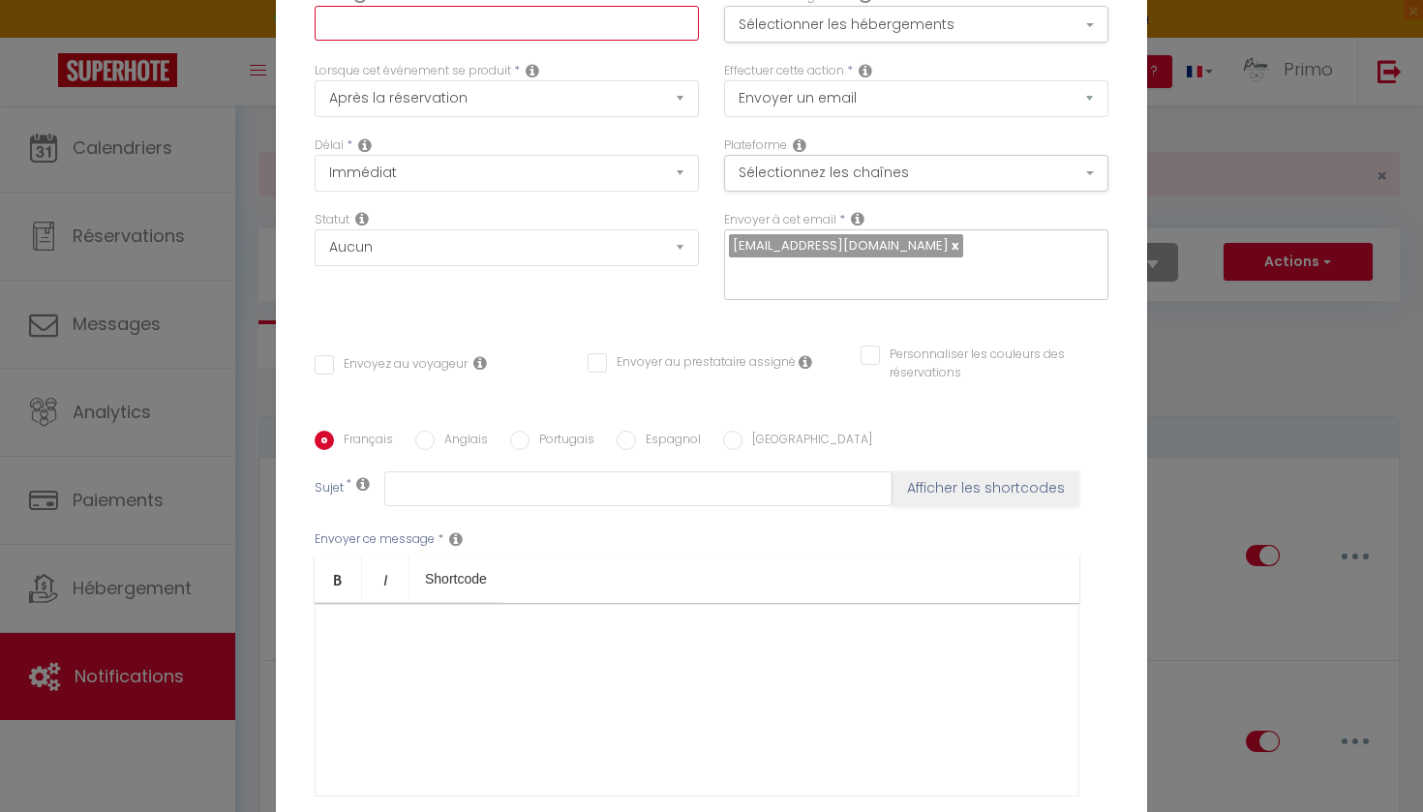
click at [478, 20] on input "text" at bounding box center [507, 23] width 384 height 35
click at [442, 701] on div at bounding box center [697, 700] width 765 height 194
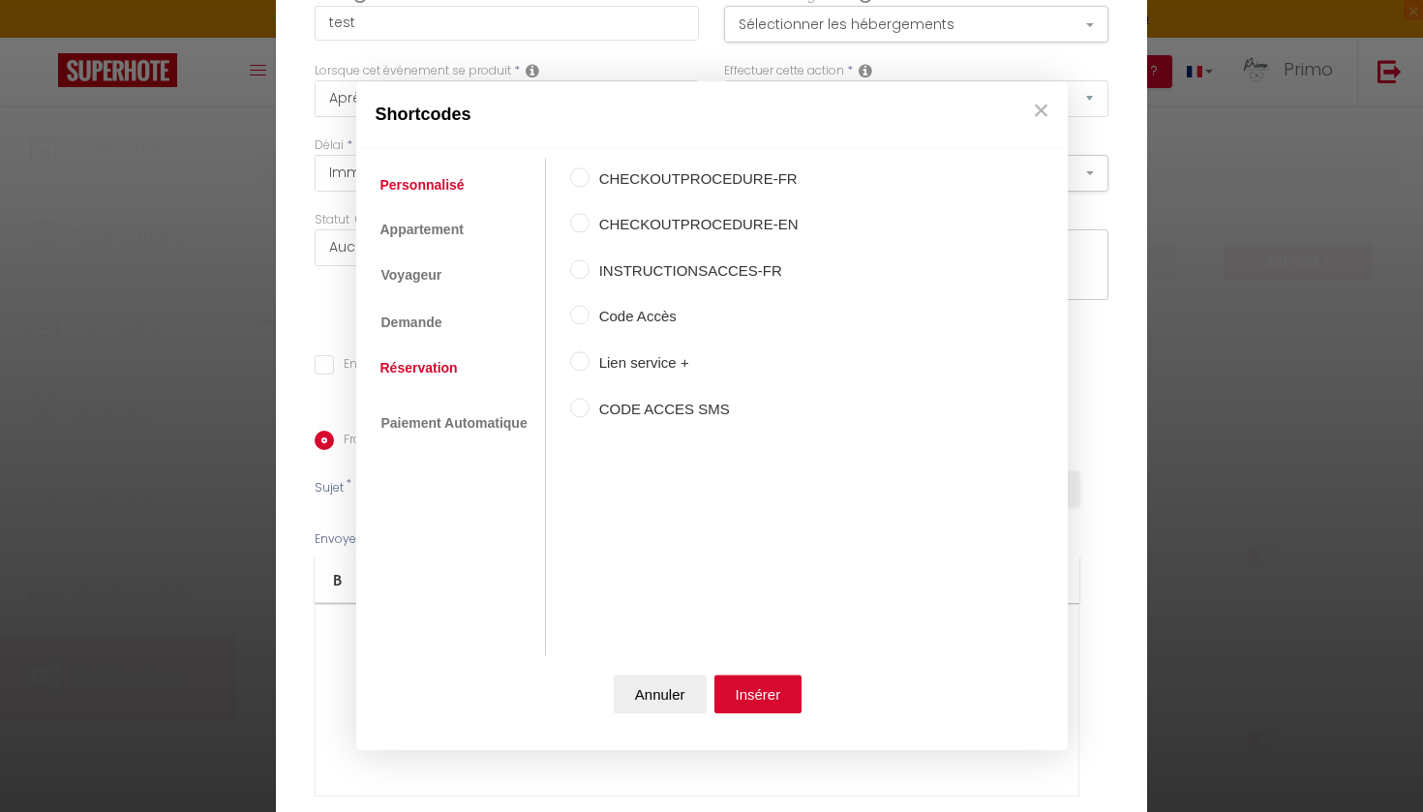
click at [428, 353] on link "Réservation" at bounding box center [419, 368] width 97 height 35
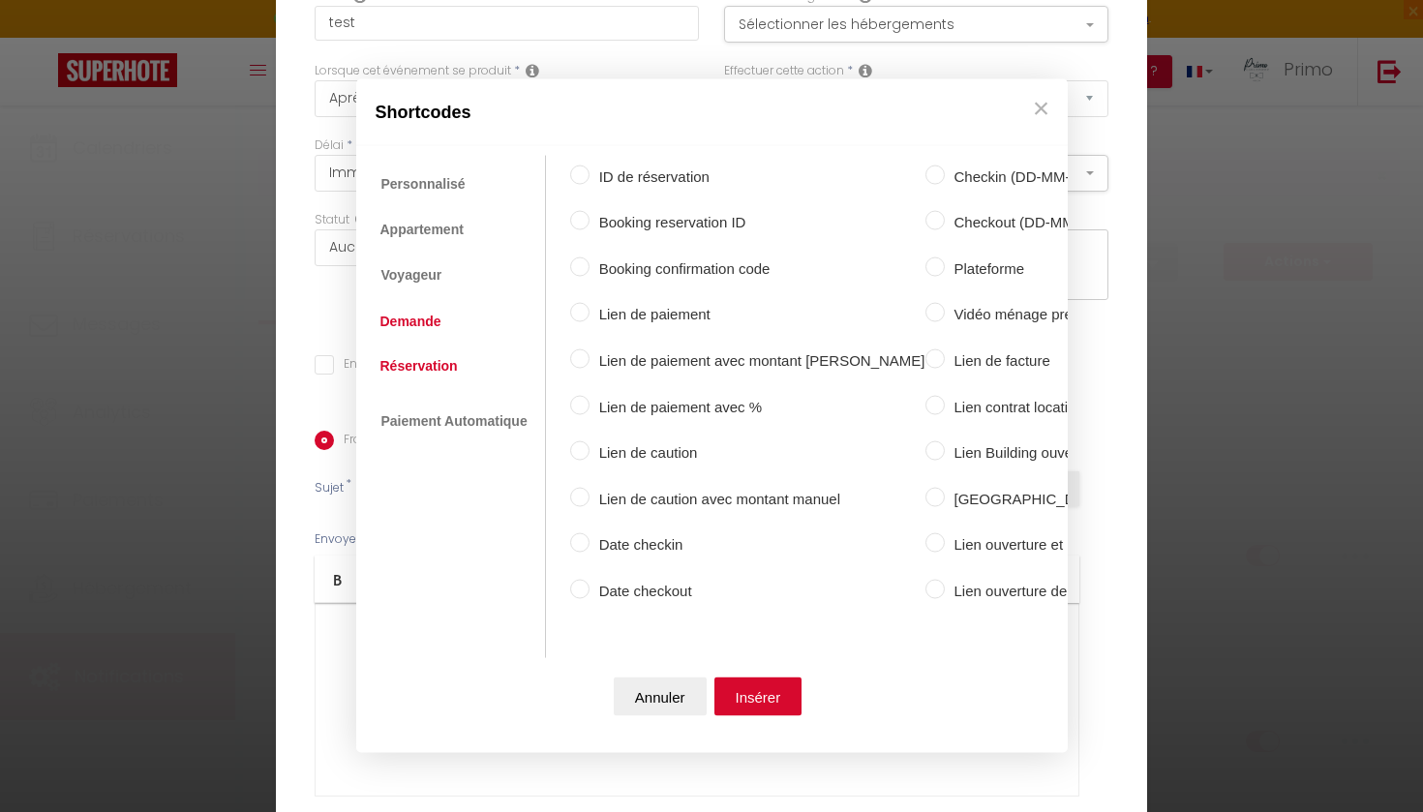
click at [398, 325] on link "Demande" at bounding box center [411, 320] width 80 height 35
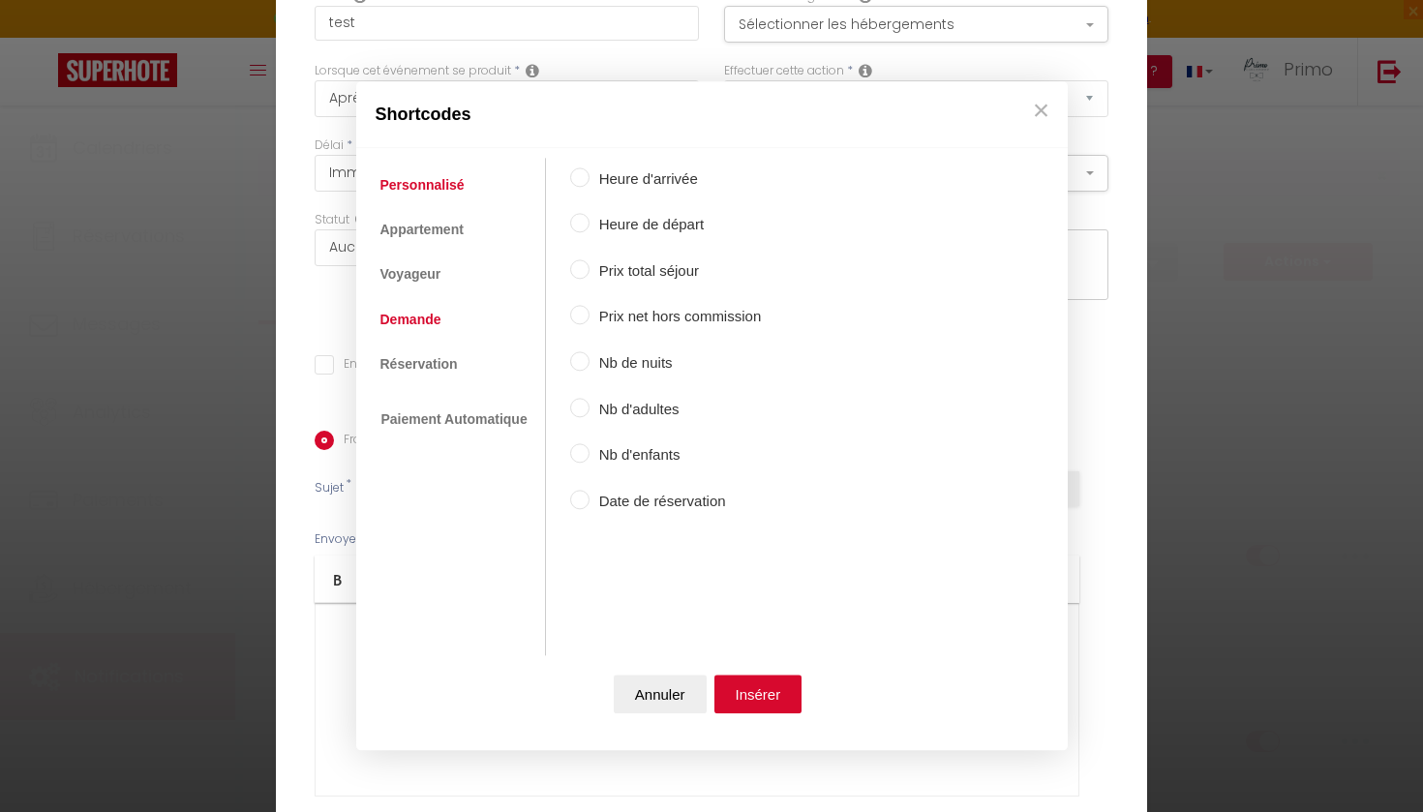
click at [439, 195] on link "Personnalisé" at bounding box center [423, 185] width 104 height 35
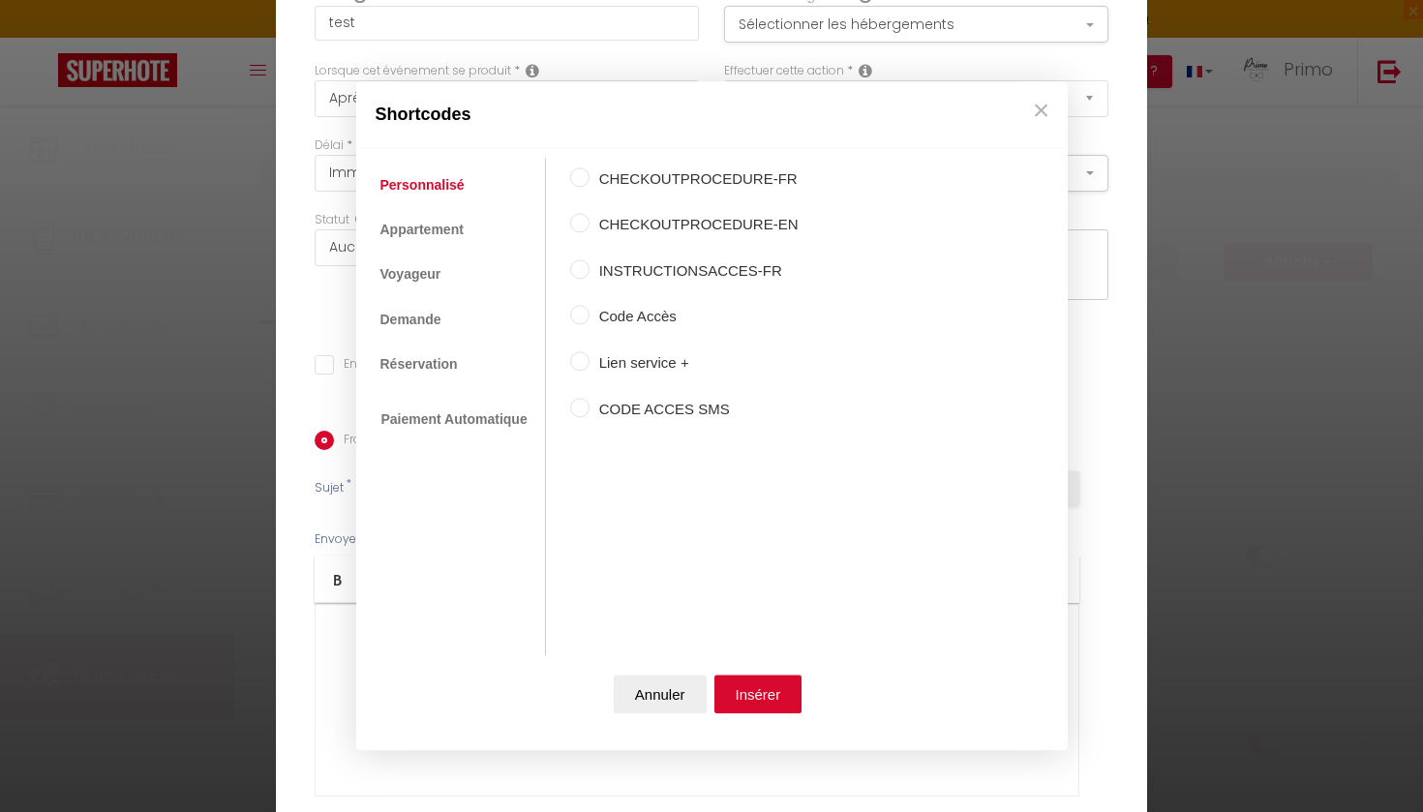
click at [438, 247] on ul "Personnalisé Appartement Voyageur Demande Réservation Lien De Paiement Paiement…" at bounding box center [456, 407] width 180 height 498
click at [426, 235] on link "Appartement" at bounding box center [422, 229] width 103 height 35
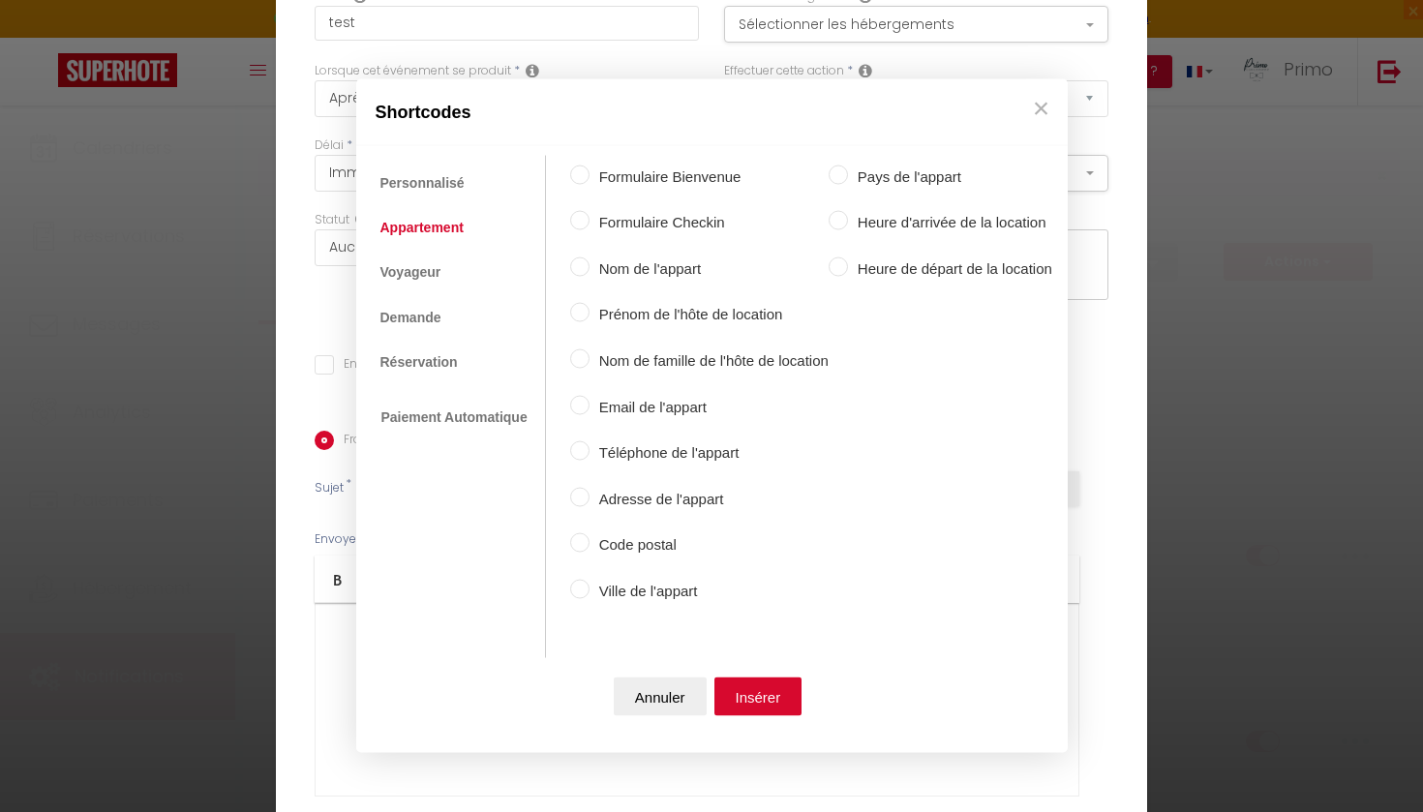
click at [657, 229] on label "Formulaire Checkin" at bounding box center [709, 222] width 239 height 23
click at [590, 229] on input "Formulaire Checkin" at bounding box center [579, 220] width 19 height 19
click at [770, 688] on button "Insérer" at bounding box center [759, 697] width 88 height 39
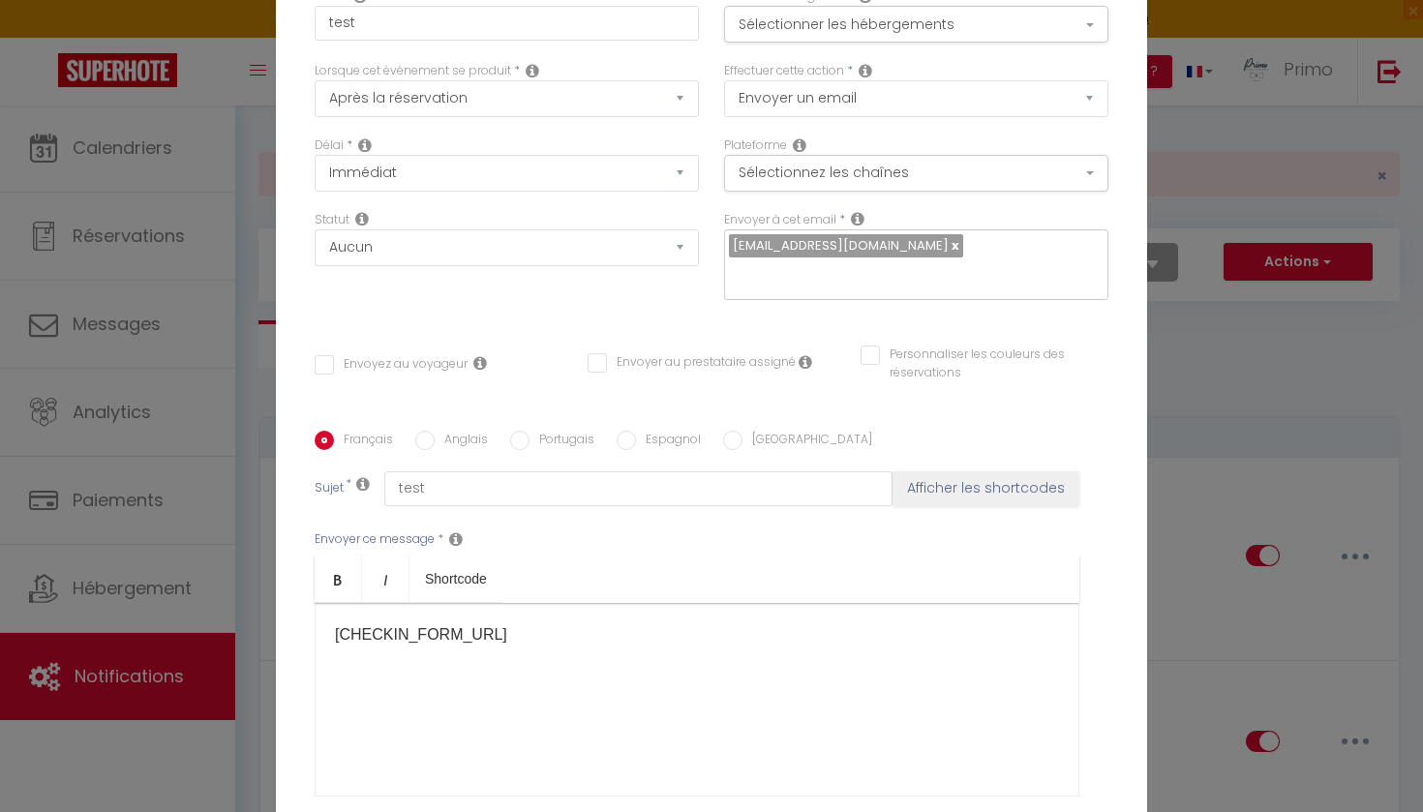
click at [982, 46] on div "Pour cet hébergement Sélectionner les hébergements Tous les apparts Mâcon Le St…" at bounding box center [917, 24] width 410 height 75
click at [953, 34] on button "Sélectionner les hébergements" at bounding box center [916, 24] width 384 height 37
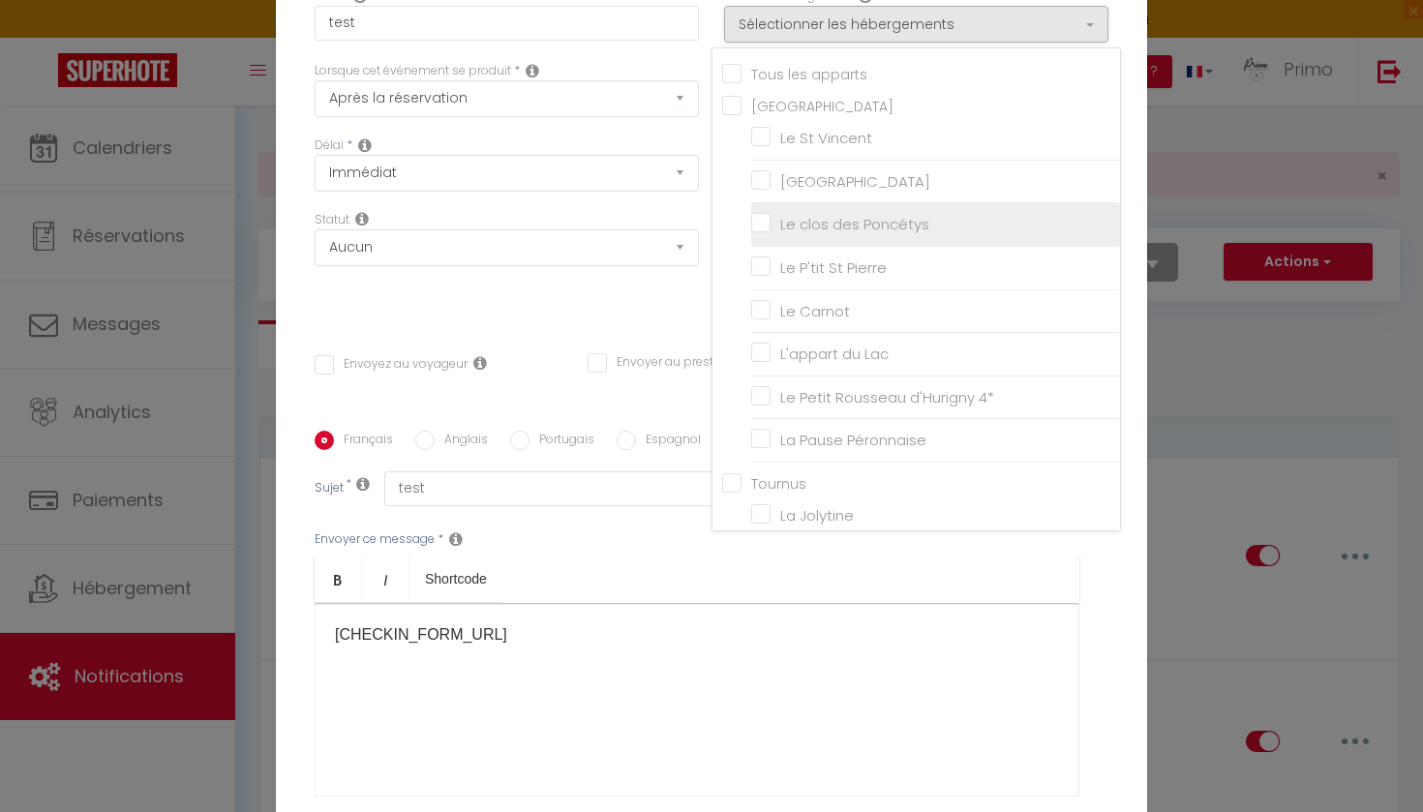
click at [767, 216] on input "Le clos des Poncétys" at bounding box center [935, 224] width 369 height 19
click at [610, 295] on div "Statut Aucun Si la réservation est payée Si réservation non payée Si la caution…" at bounding box center [507, 265] width 410 height 109
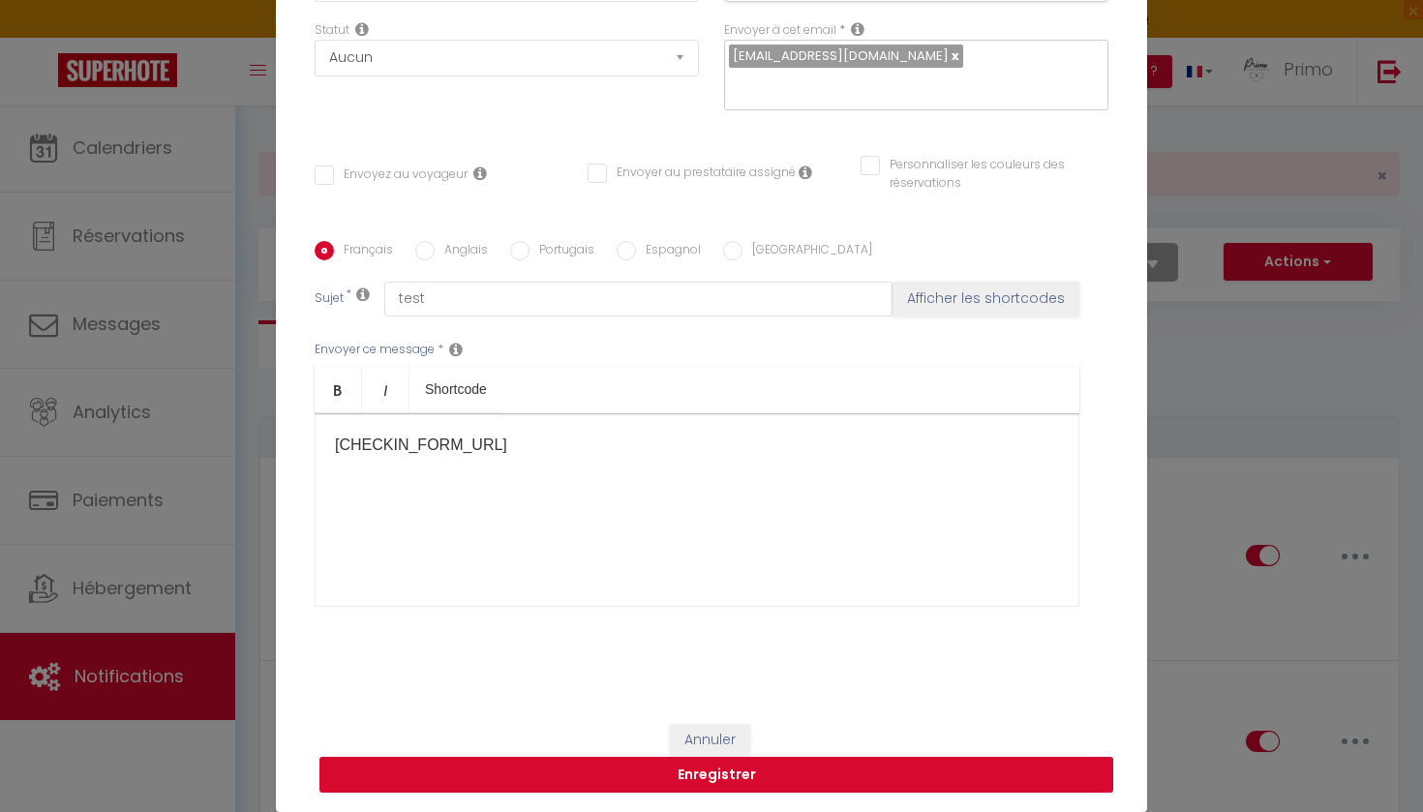
scroll to position [190, 0]
click at [1022, 780] on button "Enregistrer" at bounding box center [717, 775] width 794 height 37
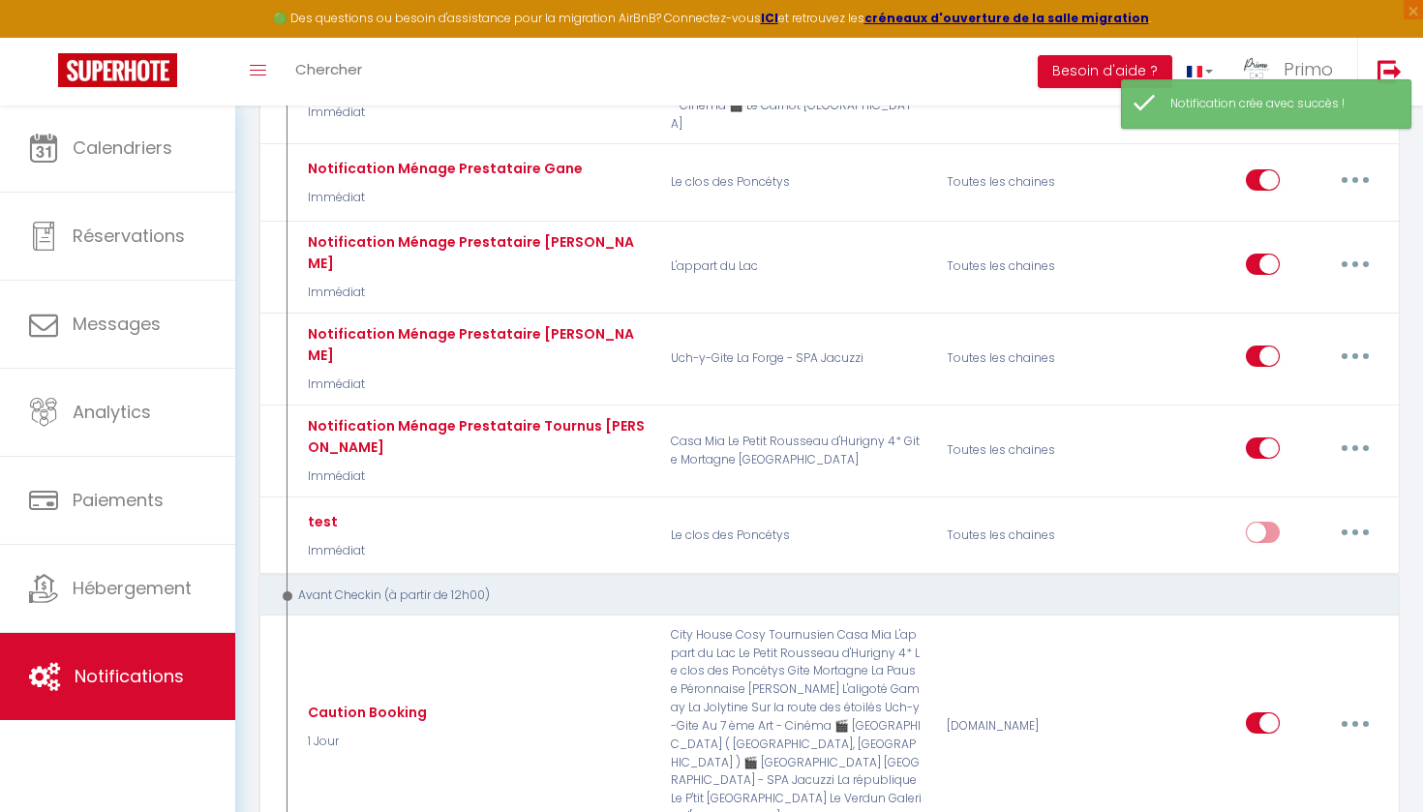
scroll to position [1288, 0]
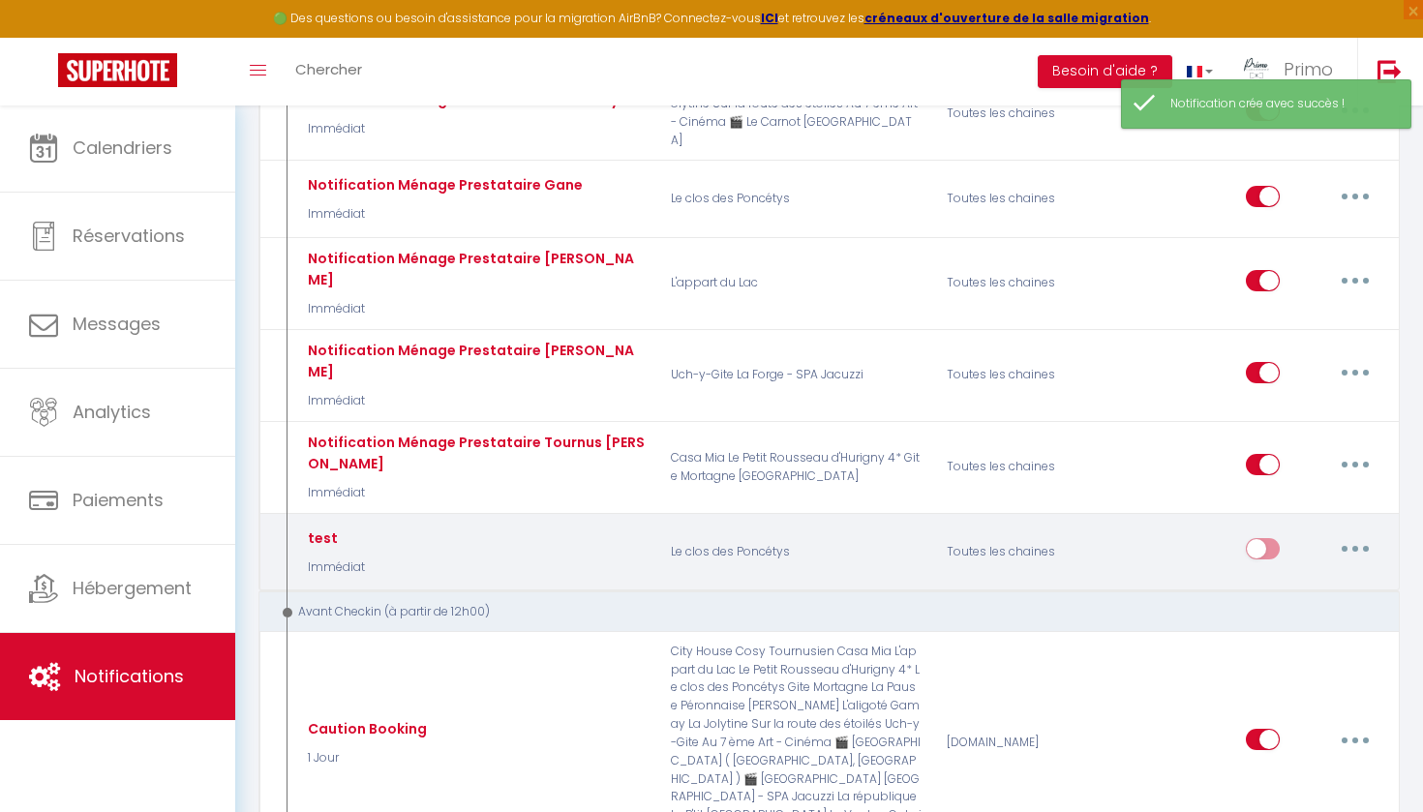
click at [1270, 538] on input "checkbox" at bounding box center [1263, 552] width 34 height 29
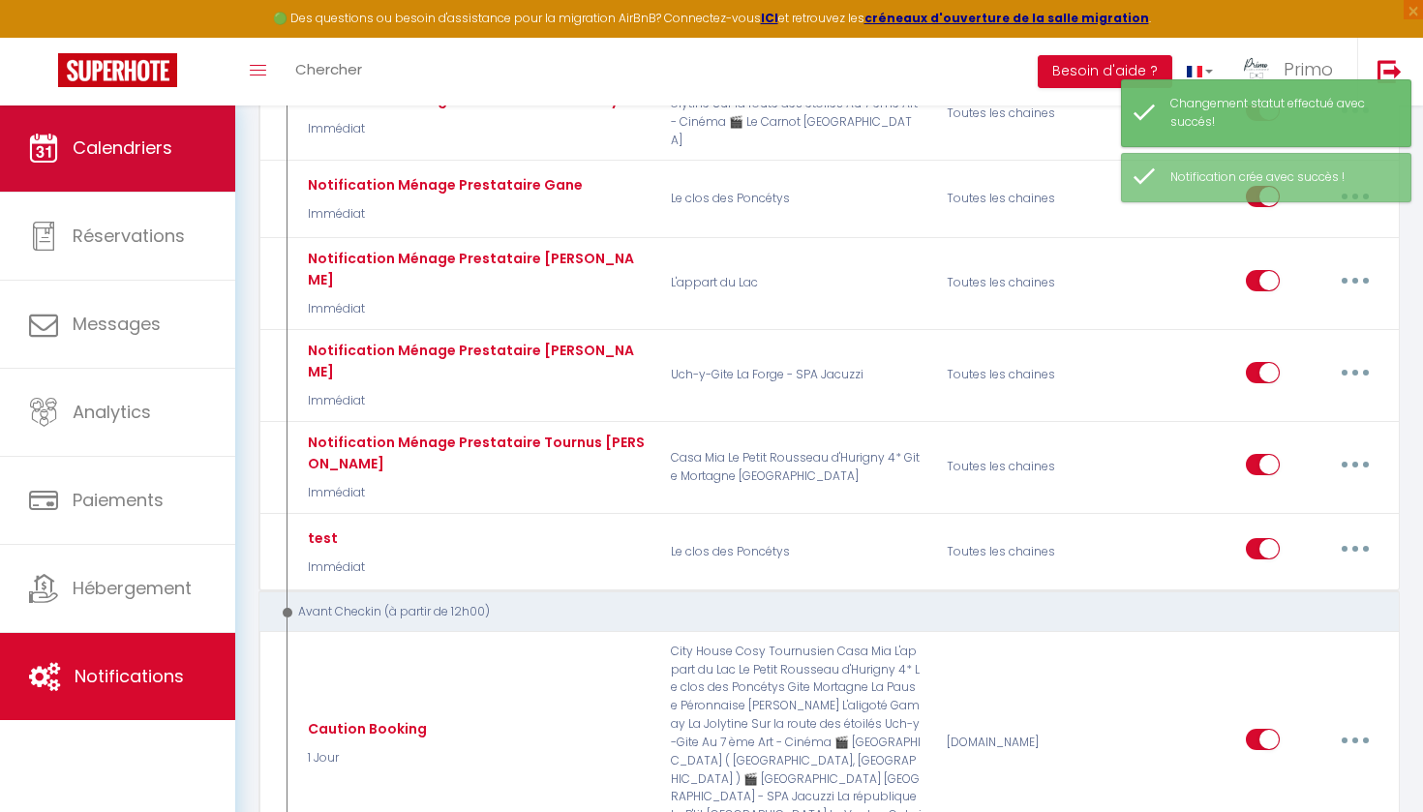
click at [168, 144] on span "Calendriers" at bounding box center [123, 148] width 100 height 24
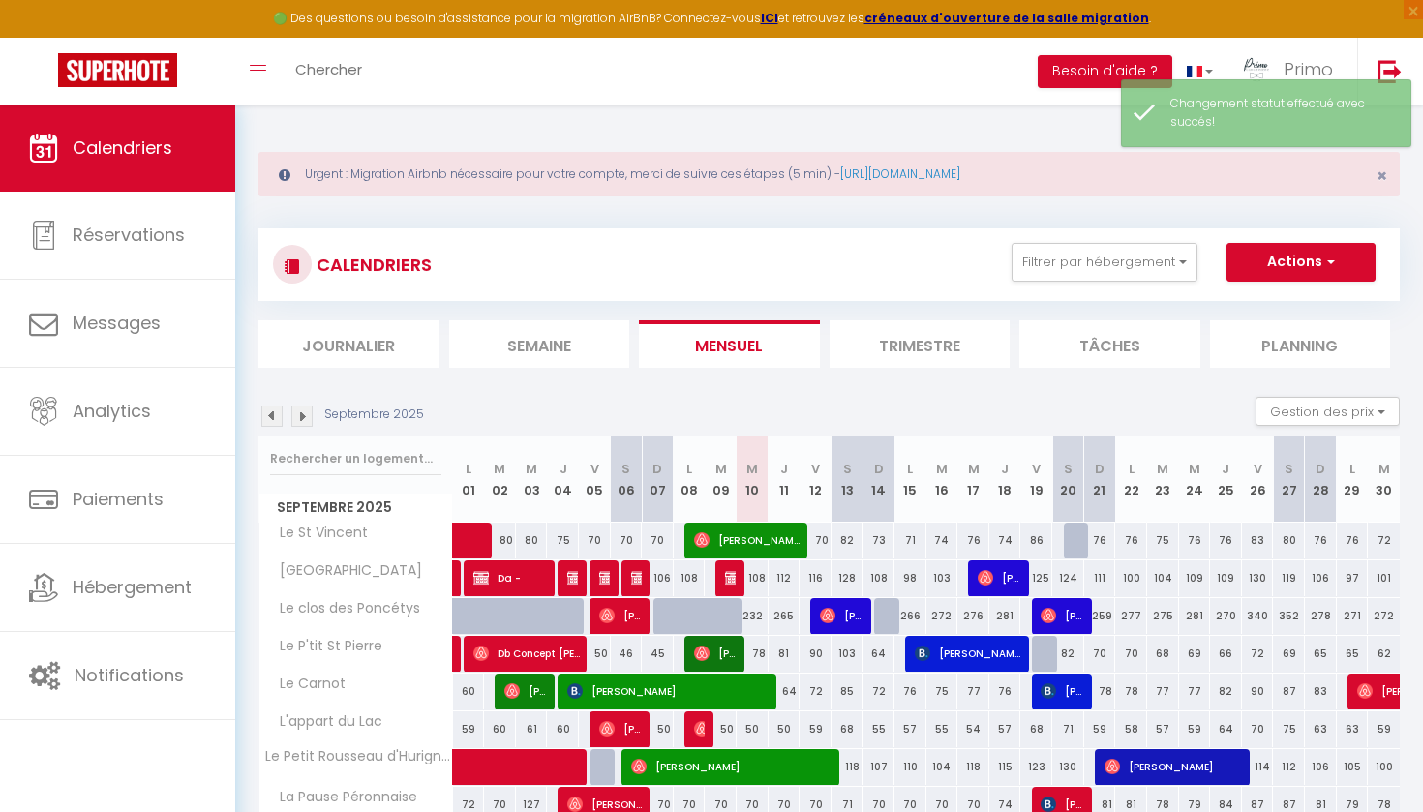
click at [846, 627] on span "[PERSON_NAME]" at bounding box center [841, 615] width 43 height 37
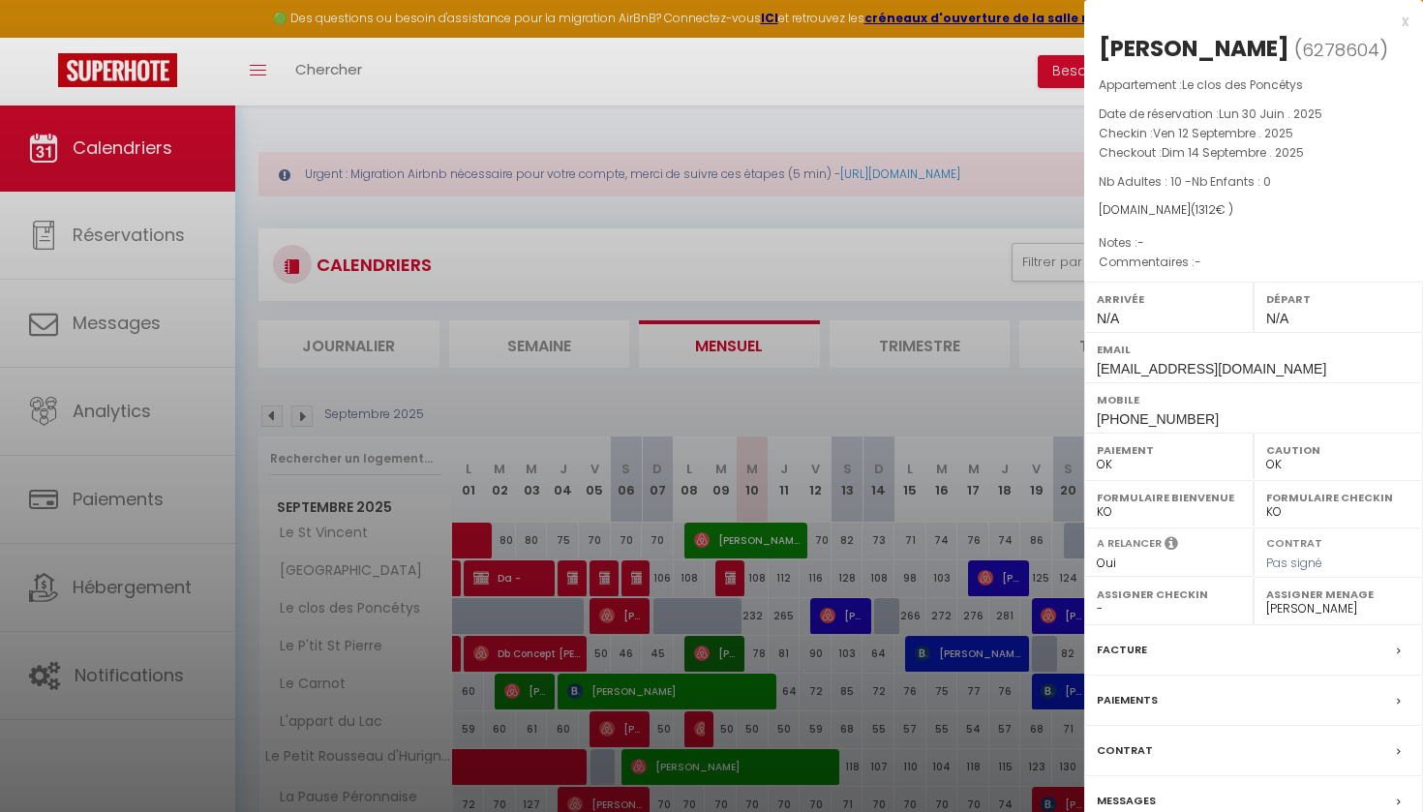
click at [1131, 800] on label "Messages" at bounding box center [1126, 801] width 59 height 20
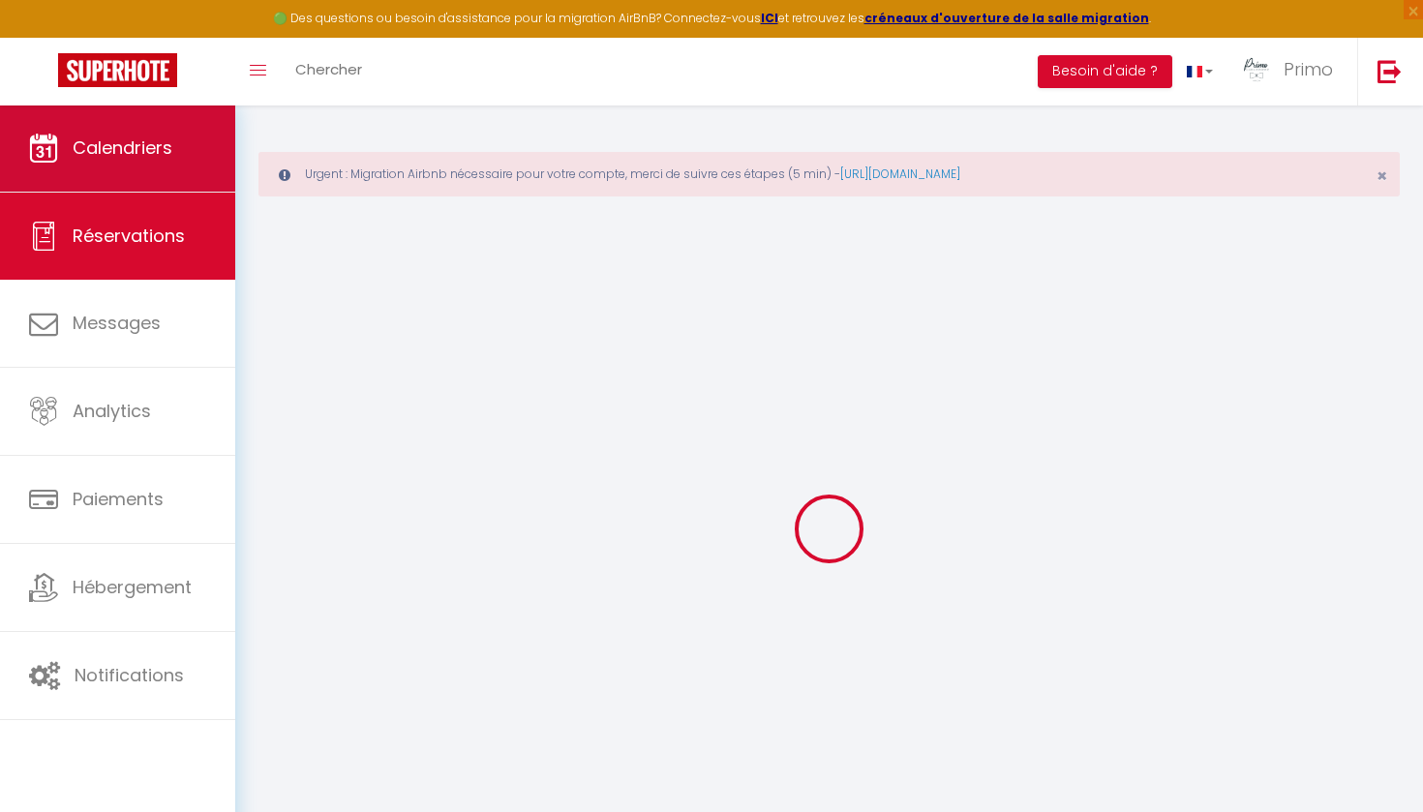
click at [86, 140] on span "Calendriers" at bounding box center [123, 148] width 100 height 24
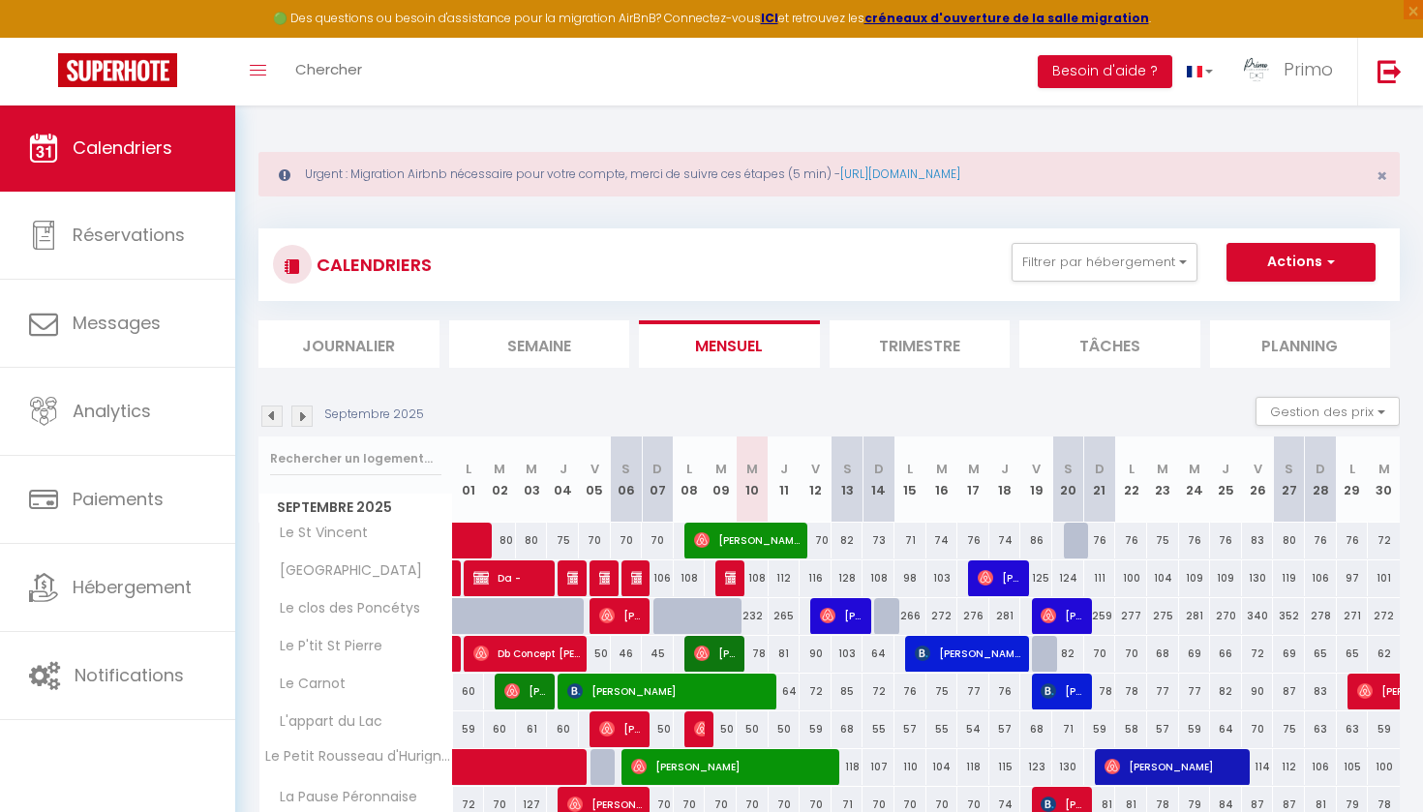
click at [627, 620] on span "[PERSON_NAME]" at bounding box center [620, 615] width 43 height 37
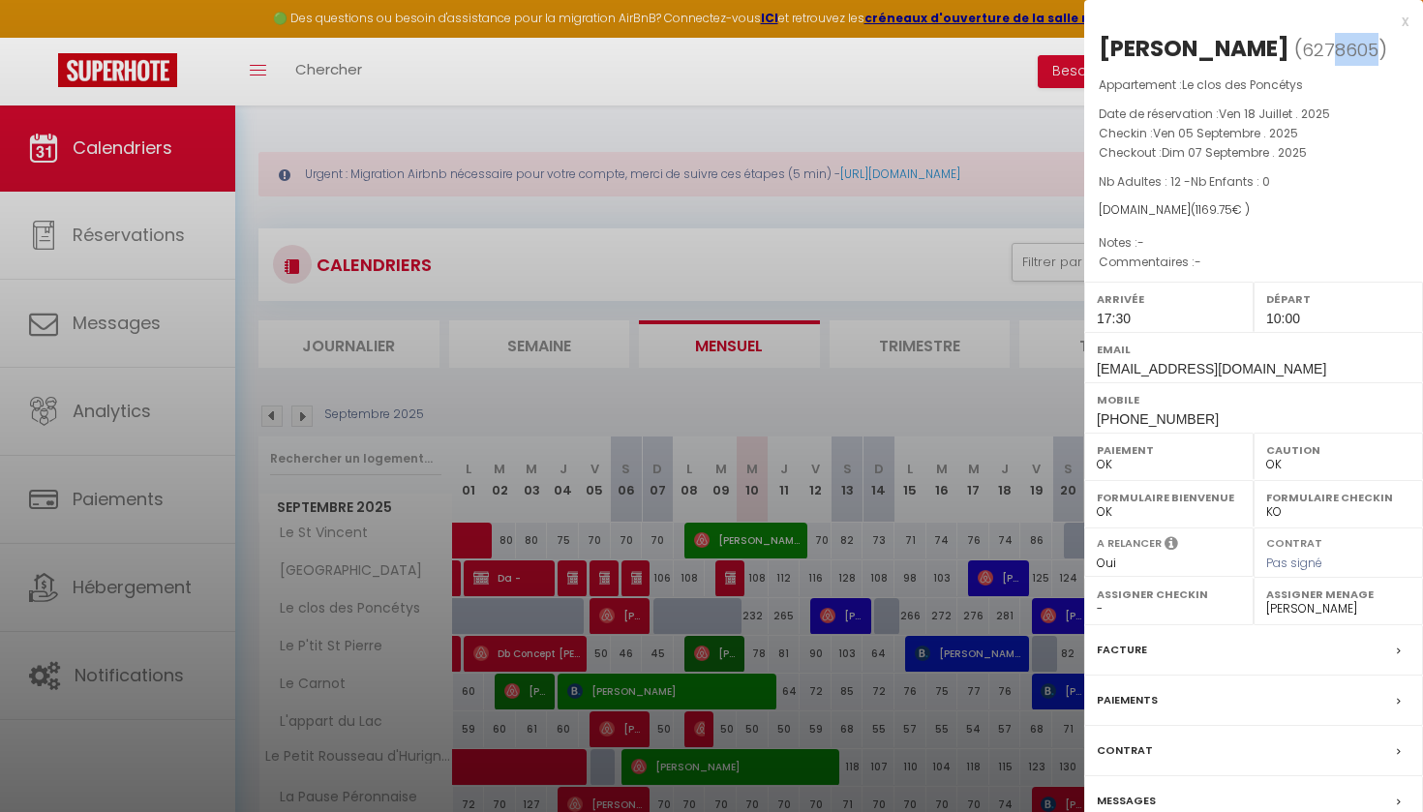
drag, startPoint x: 1357, startPoint y: 50, endPoint x: 1315, endPoint y: 50, distance: 41.6
click at [1315, 50] on span "( 6278605 )" at bounding box center [1341, 49] width 93 height 27
click at [1307, 48] on span "6278605" at bounding box center [1340, 50] width 76 height 24
copy span "6278605"
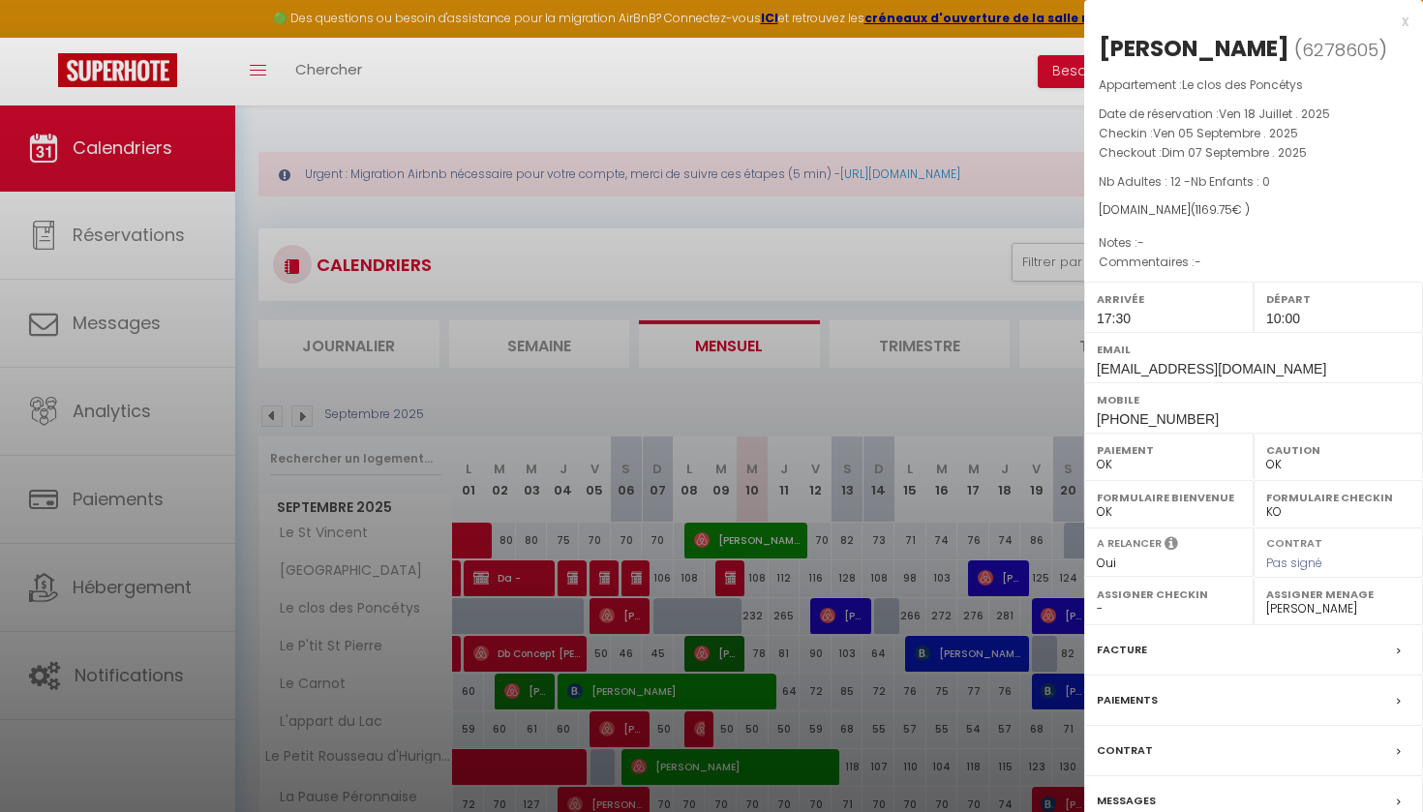
click at [99, 641] on div at bounding box center [711, 406] width 1423 height 812
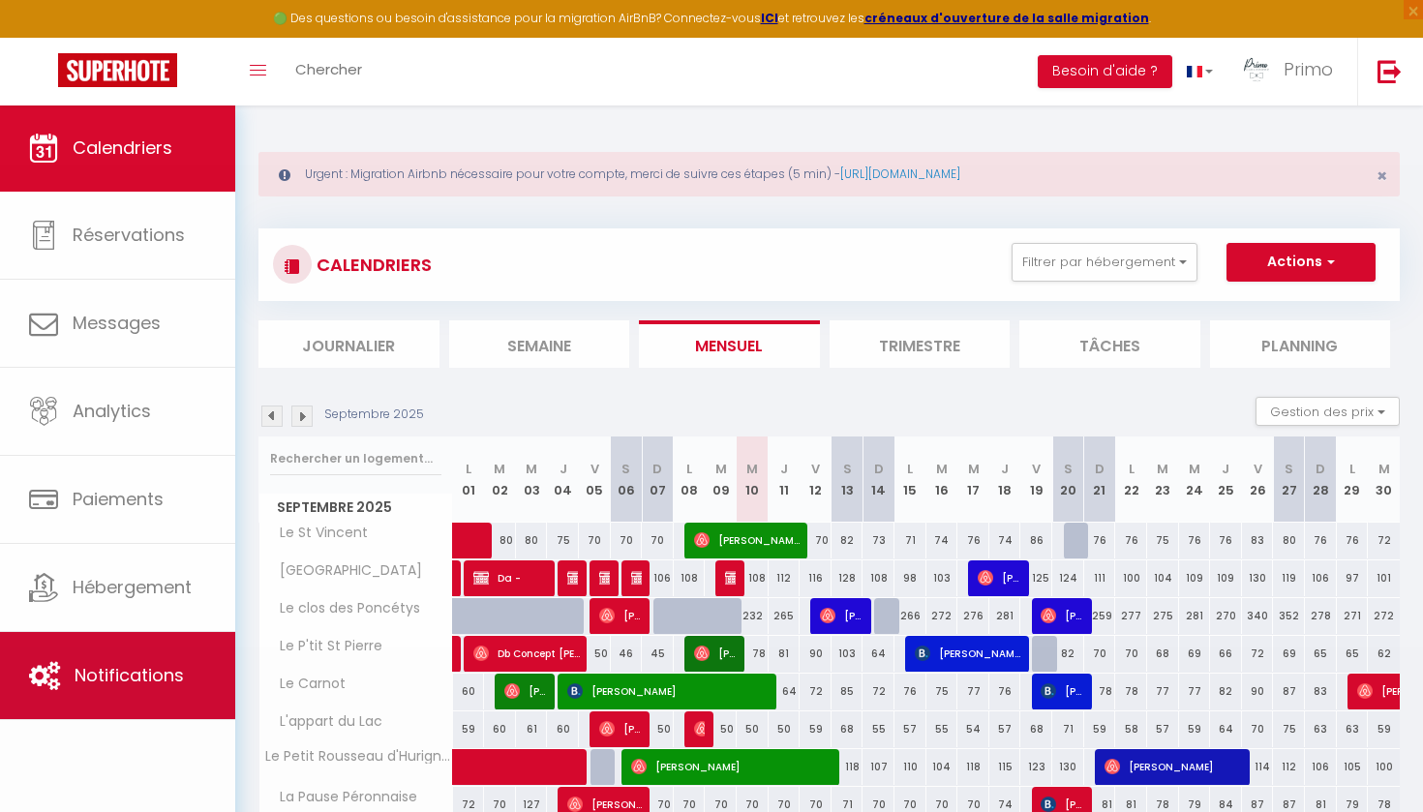
click at [126, 690] on link "Notifications" at bounding box center [117, 675] width 235 height 87
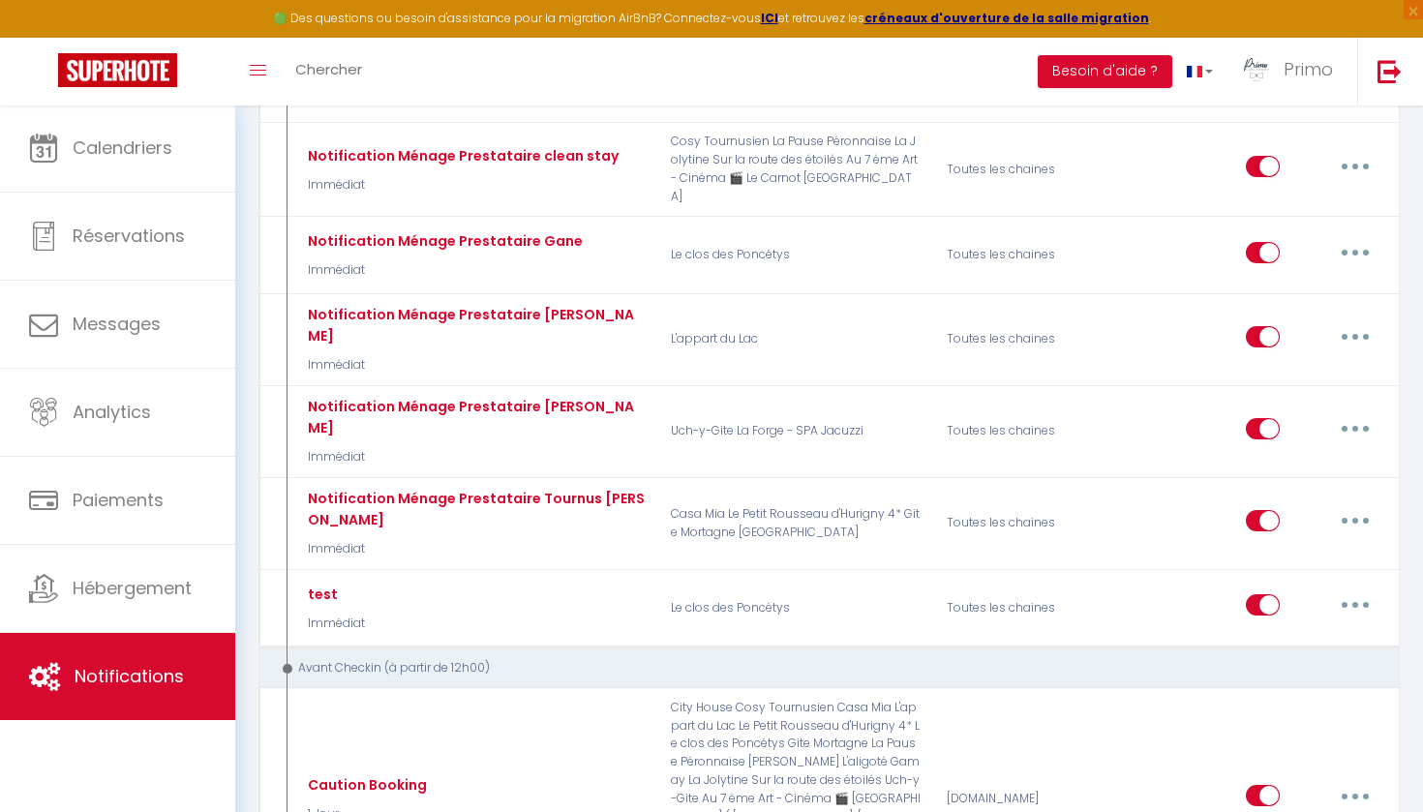
scroll to position [1260, 0]
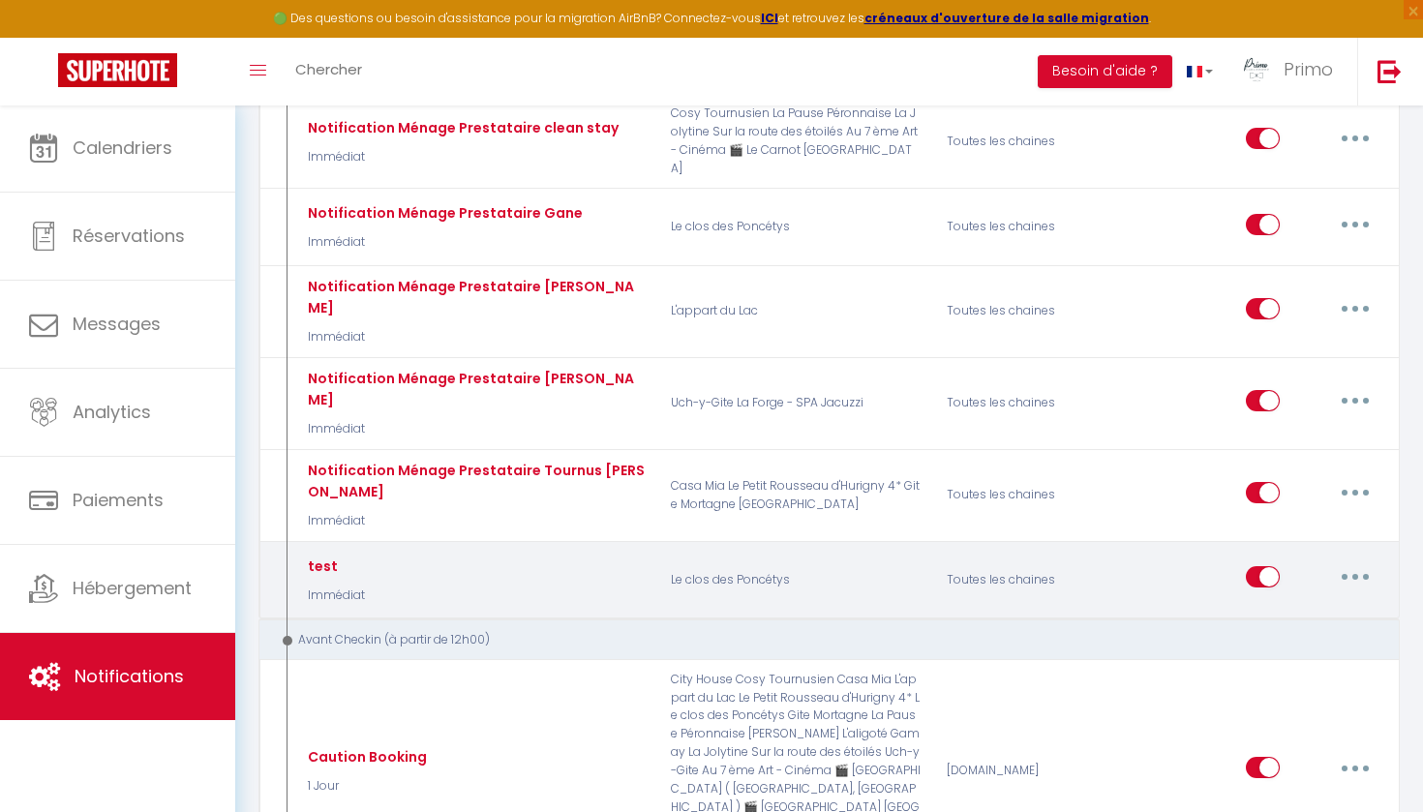
click at [1358, 562] on button "button" at bounding box center [1356, 577] width 54 height 31
click at [1298, 675] on link "Tester" at bounding box center [1305, 691] width 143 height 33
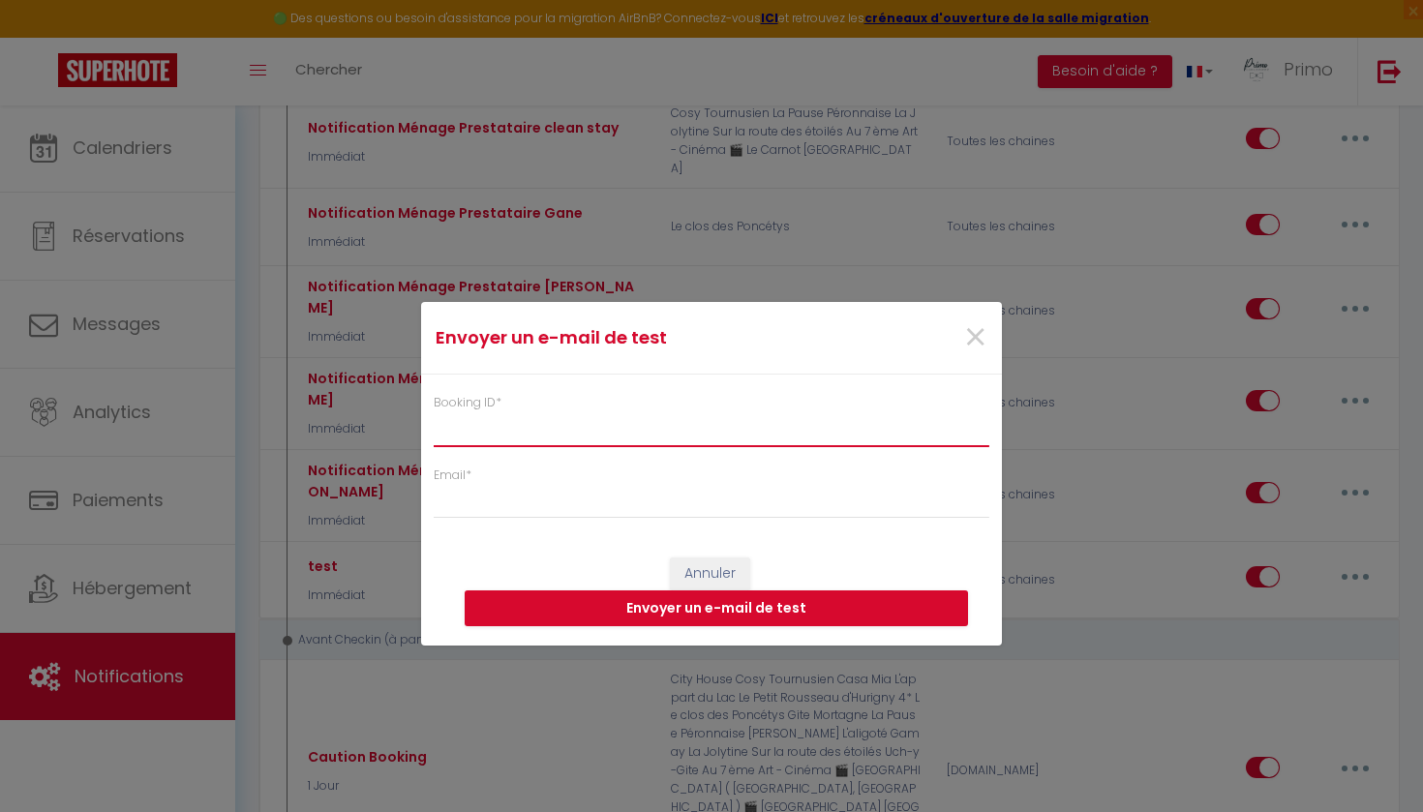
click at [683, 444] on input "Booking ID *" at bounding box center [712, 429] width 556 height 35
paste input "6278605"
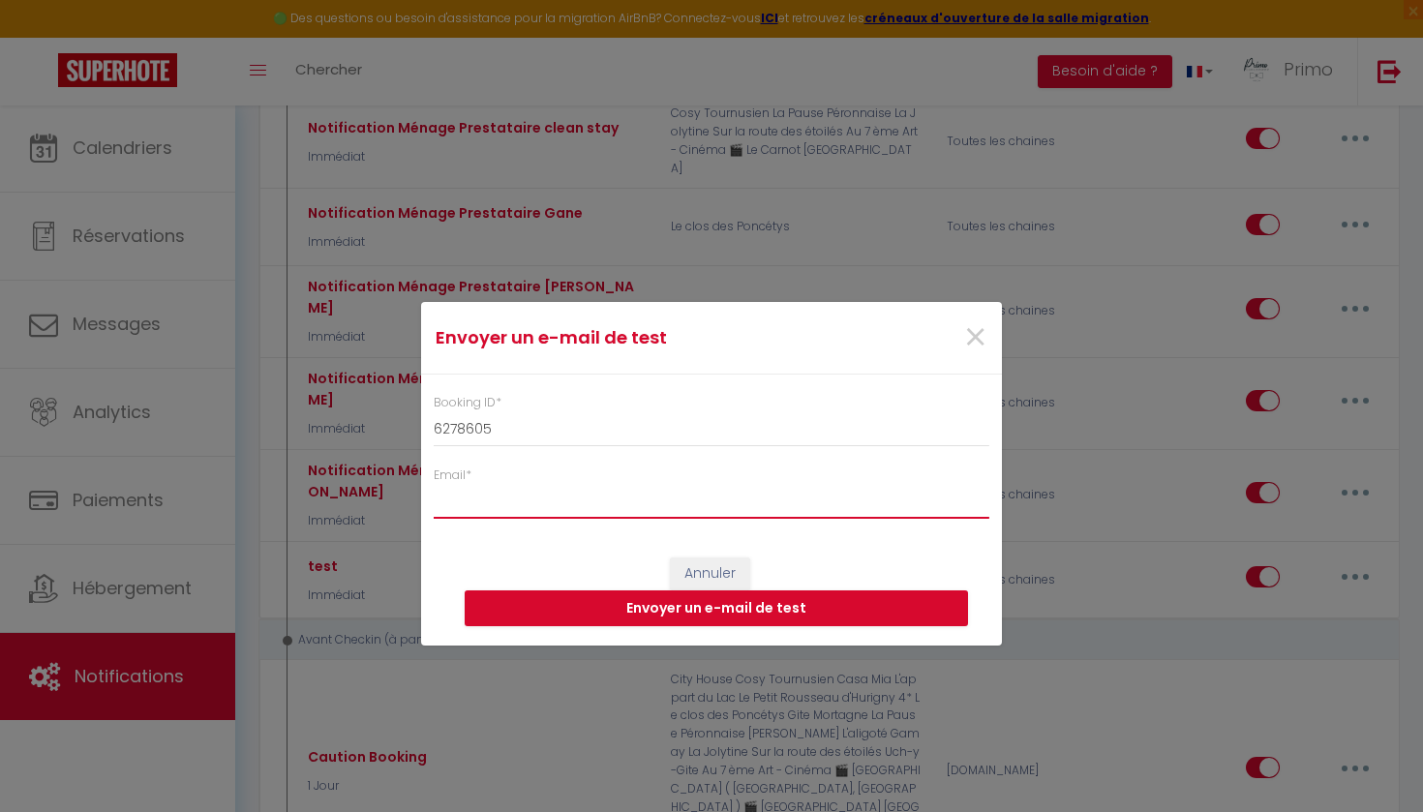
click at [610, 507] on input "Email *" at bounding box center [712, 501] width 556 height 35
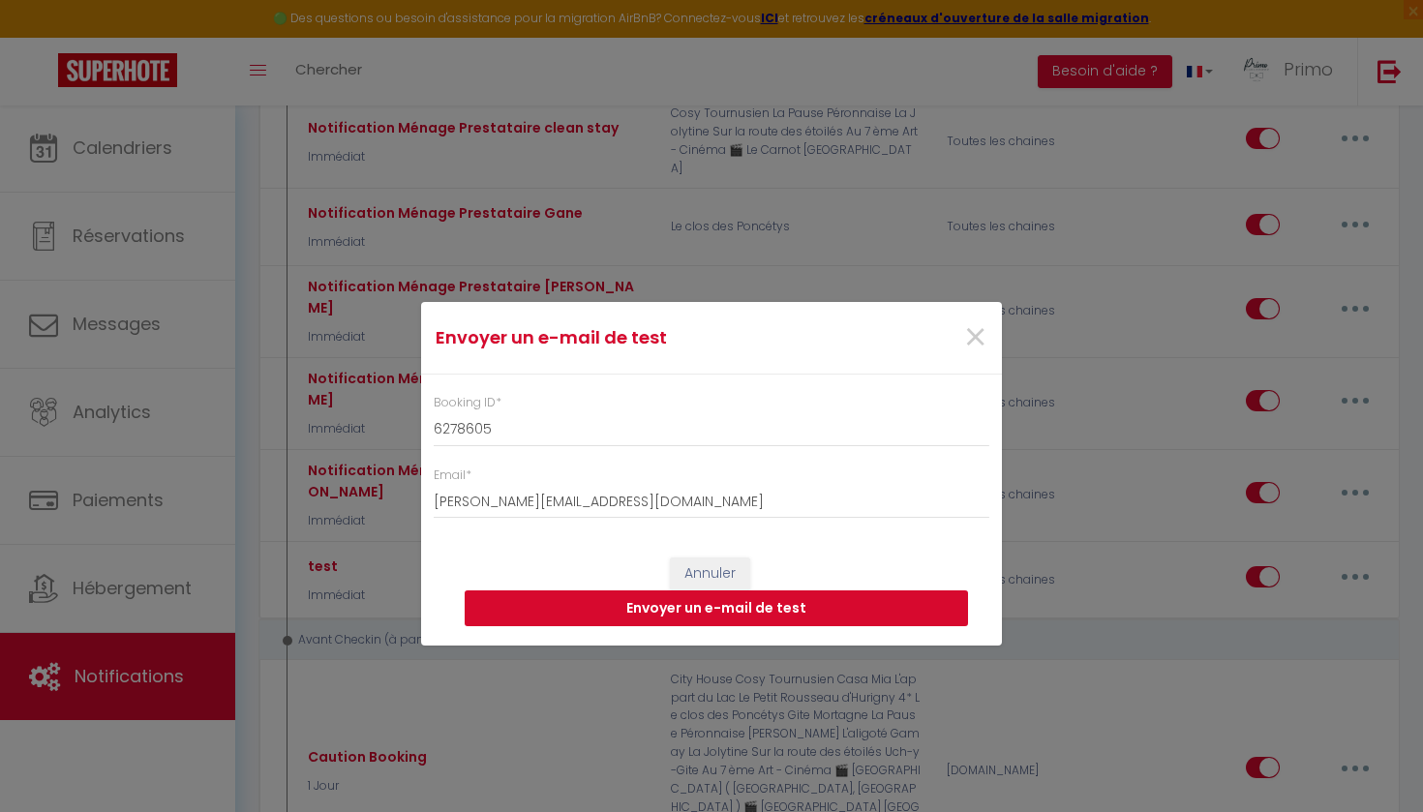
click at [588, 622] on button "Envoyer un e-mail de test" at bounding box center [717, 609] width 504 height 37
click at [977, 334] on span "×" at bounding box center [975, 338] width 24 height 58
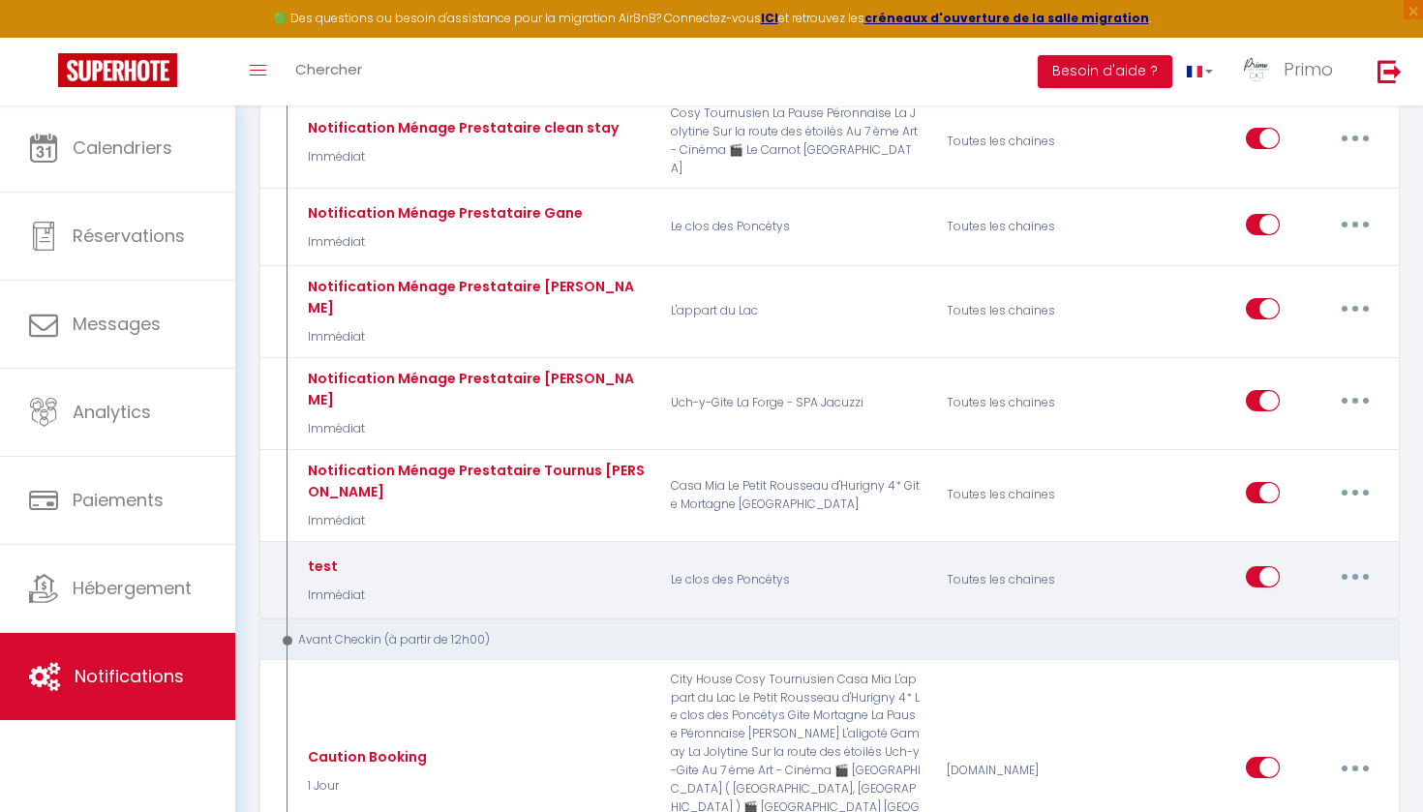
click at [1354, 552] on div "Editer Dupliquer Tester Supprimer" at bounding box center [1314, 580] width 137 height 56
click at [1353, 574] on icon "button" at bounding box center [1356, 577] width 6 height 6
click at [1274, 605] on link "Editer" at bounding box center [1305, 621] width 143 height 33
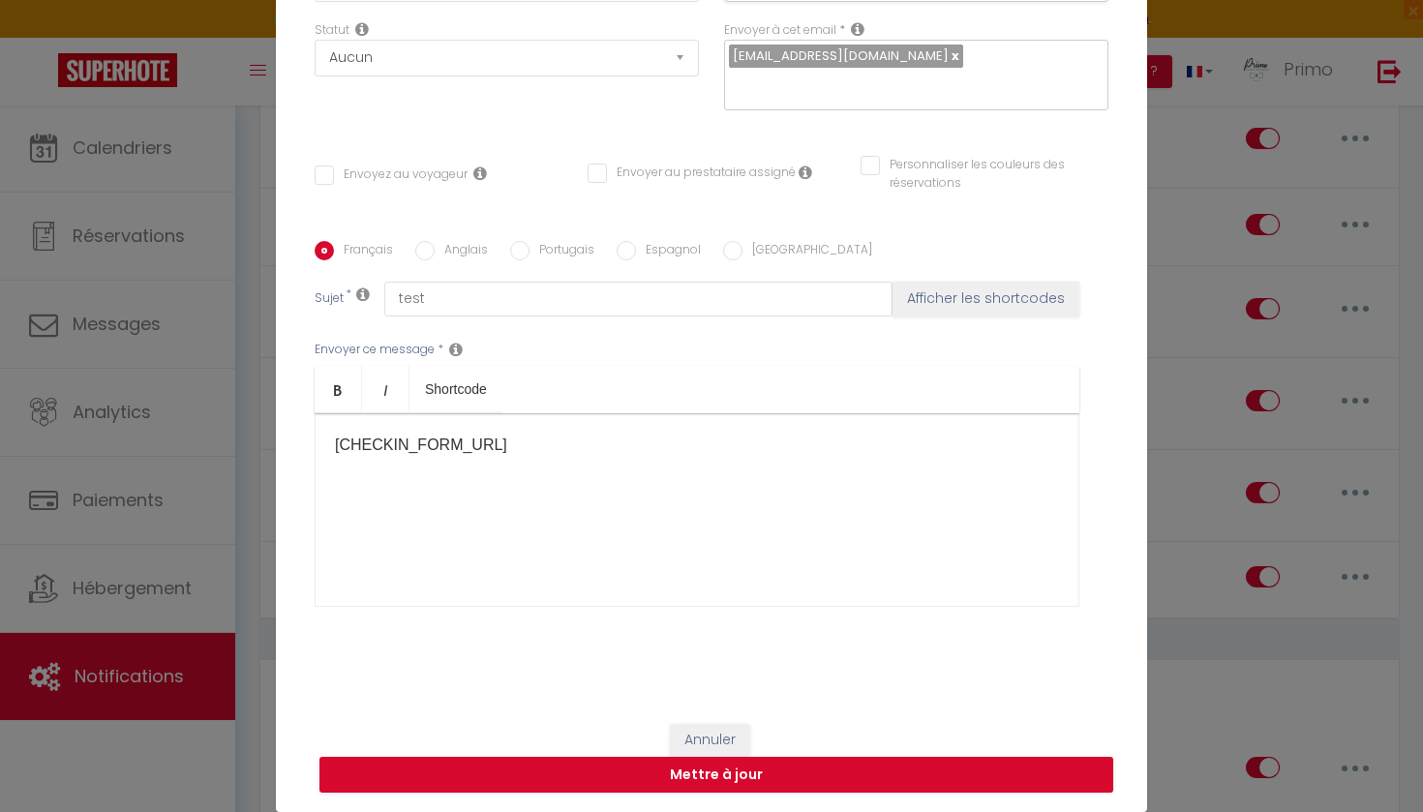
scroll to position [190, 0]
click at [708, 738] on button "Annuler" at bounding box center [710, 740] width 80 height 33
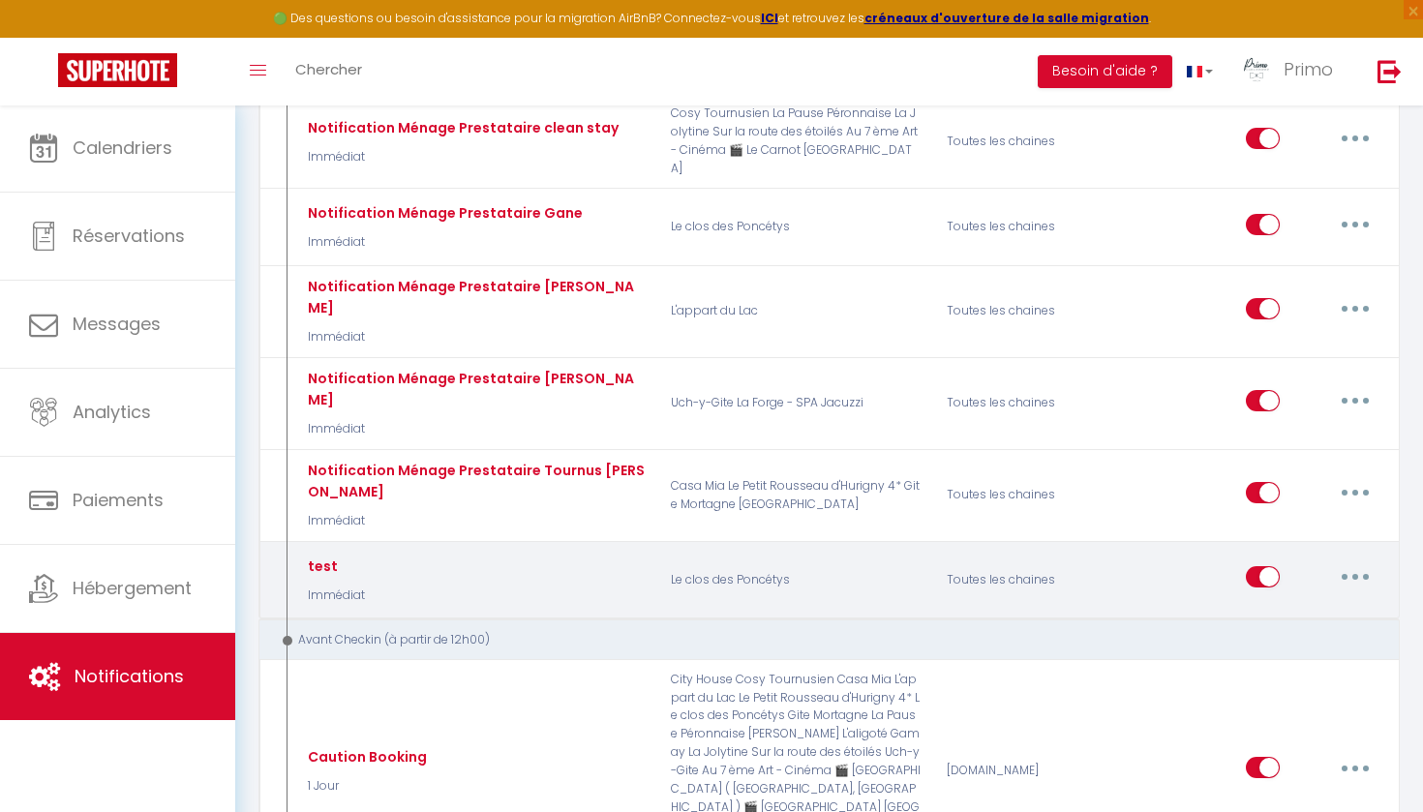
click at [1353, 574] on icon "button" at bounding box center [1356, 577] width 6 height 6
click at [1290, 605] on link "Editer" at bounding box center [1305, 621] width 143 height 33
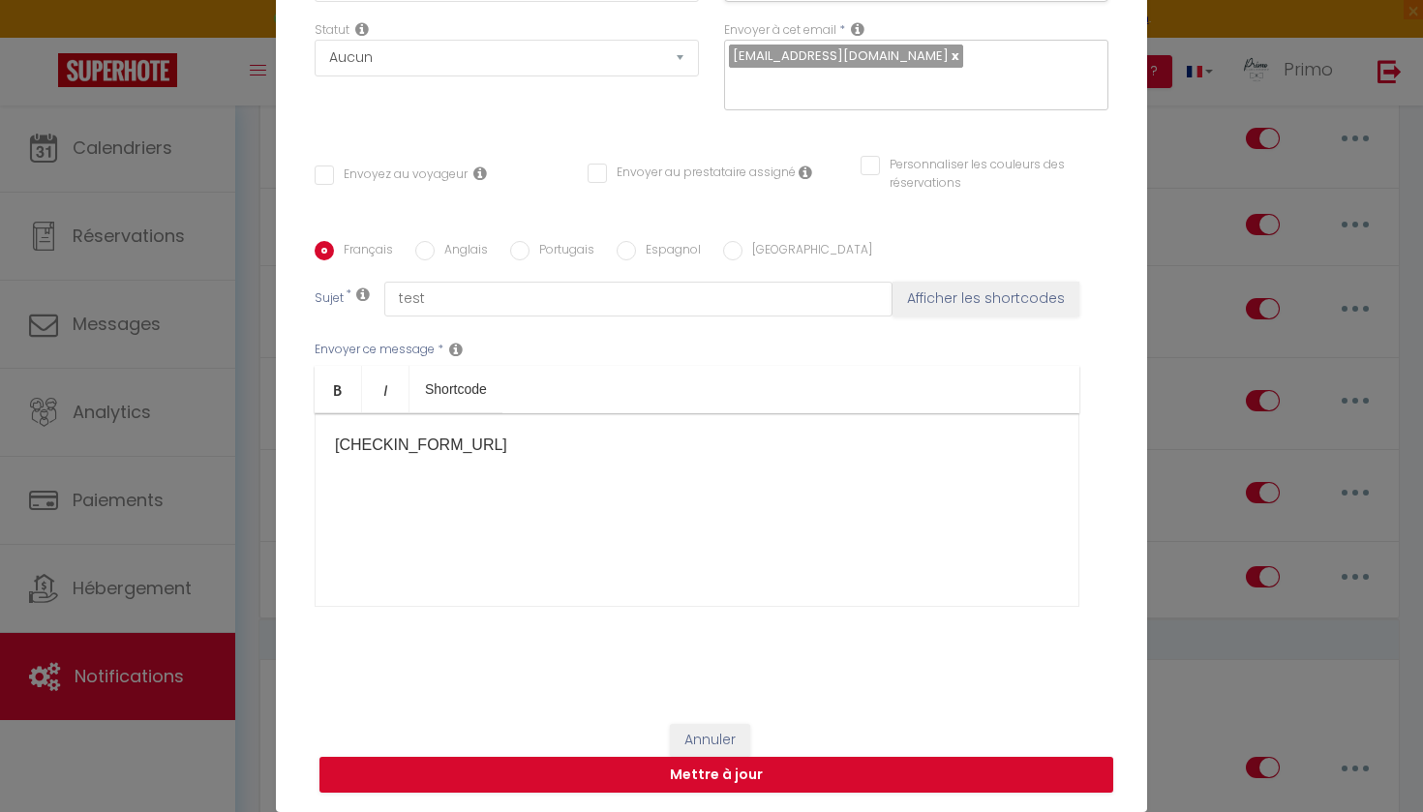
click at [949, 56] on link at bounding box center [954, 55] width 11 height 18
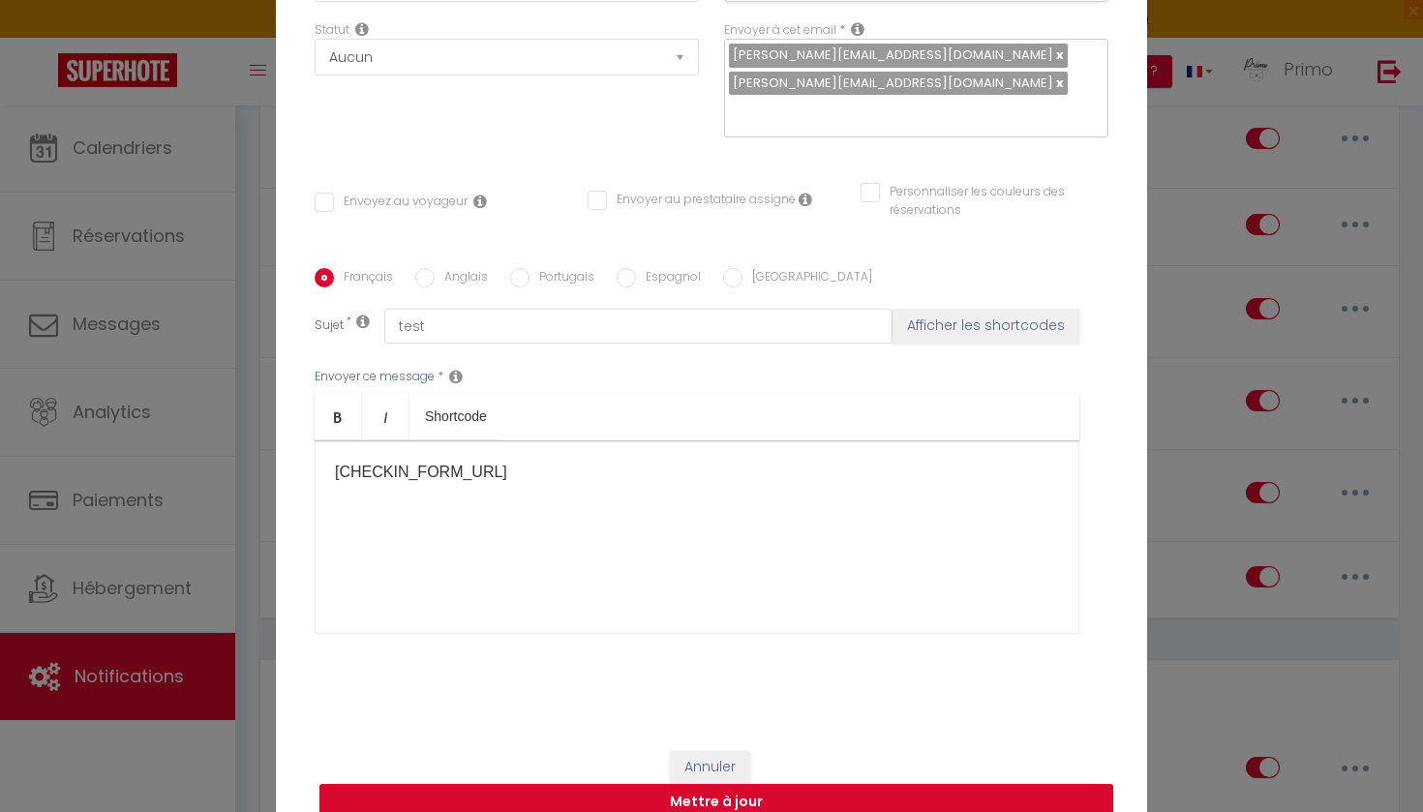
click at [1087, 176] on div "Titre * test Pour cet hébergement Sélectionner les hébergements Tous les appart…" at bounding box center [711, 255] width 871 height 954
click at [770, 799] on button "Mettre à jour" at bounding box center [717, 802] width 794 height 37
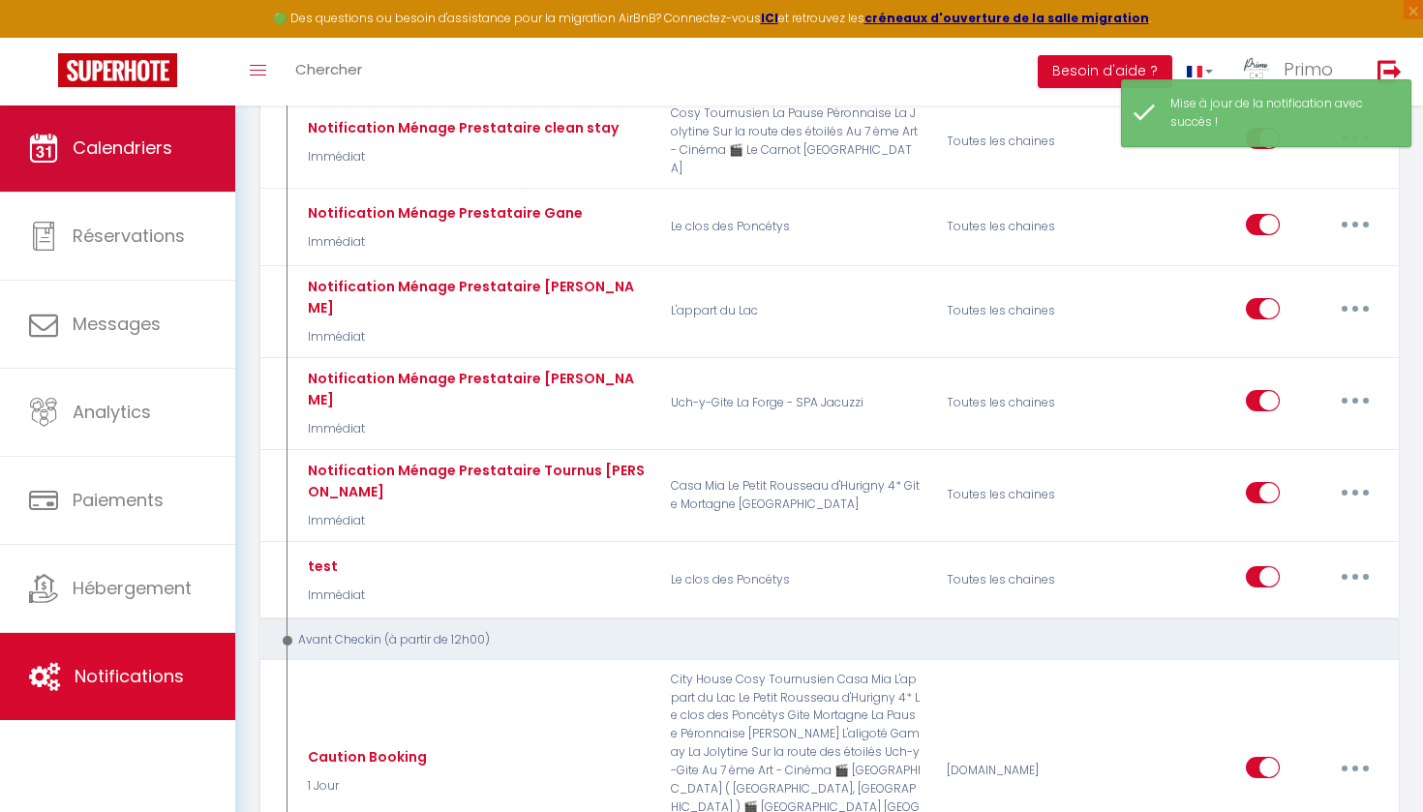
click at [170, 172] on link "Calendriers" at bounding box center [117, 148] width 235 height 87
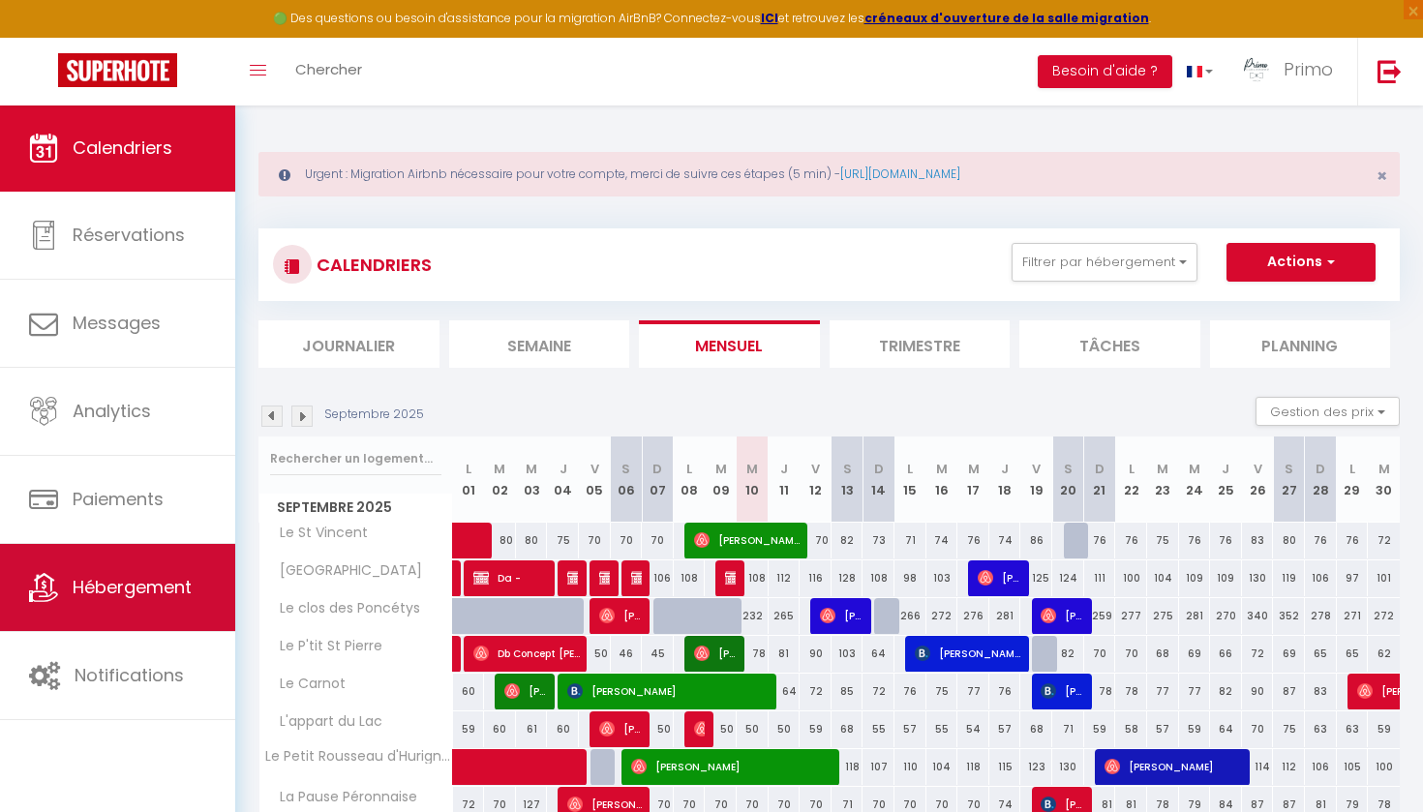
click at [146, 586] on span "Hébergement" at bounding box center [132, 587] width 119 height 24
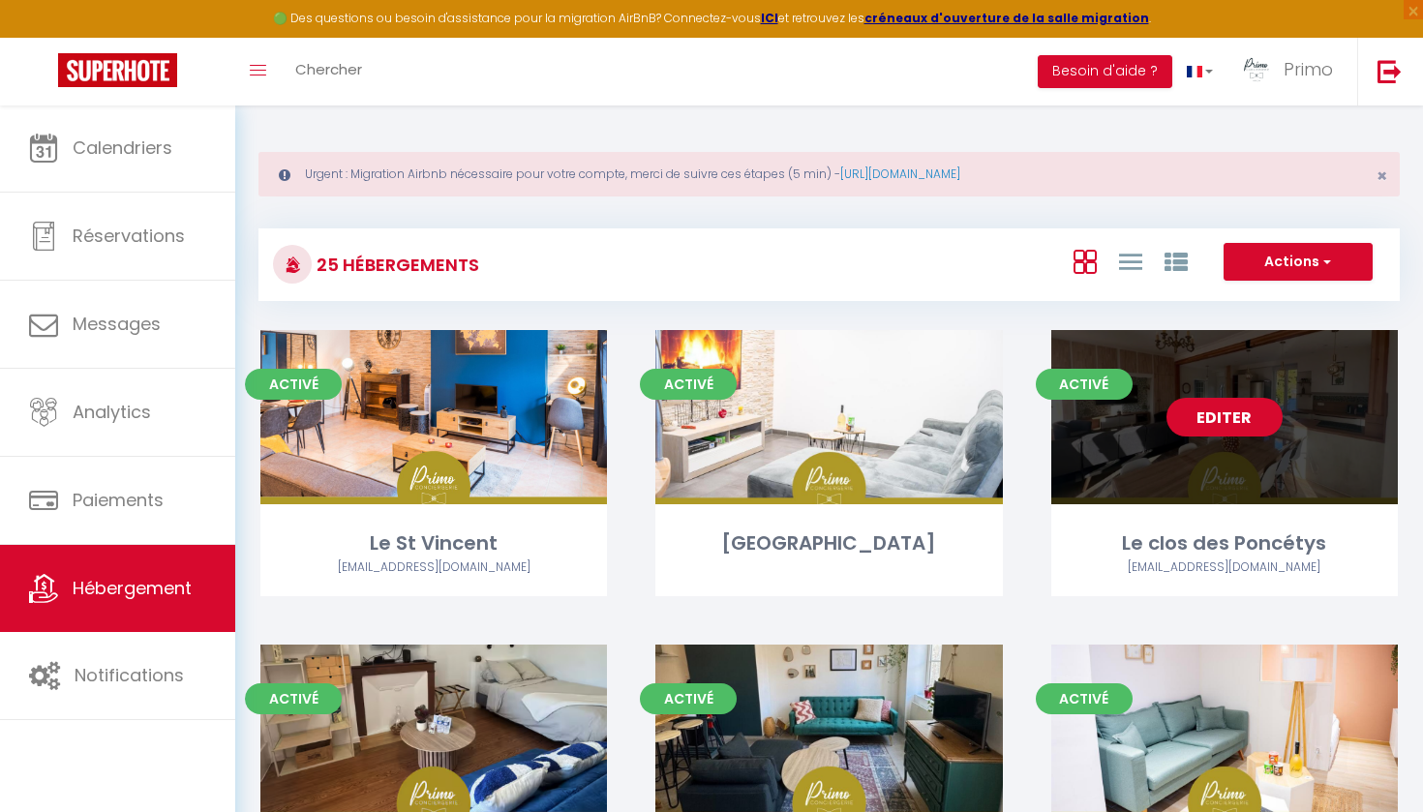
click at [1230, 410] on link "Editer" at bounding box center [1225, 417] width 116 height 39
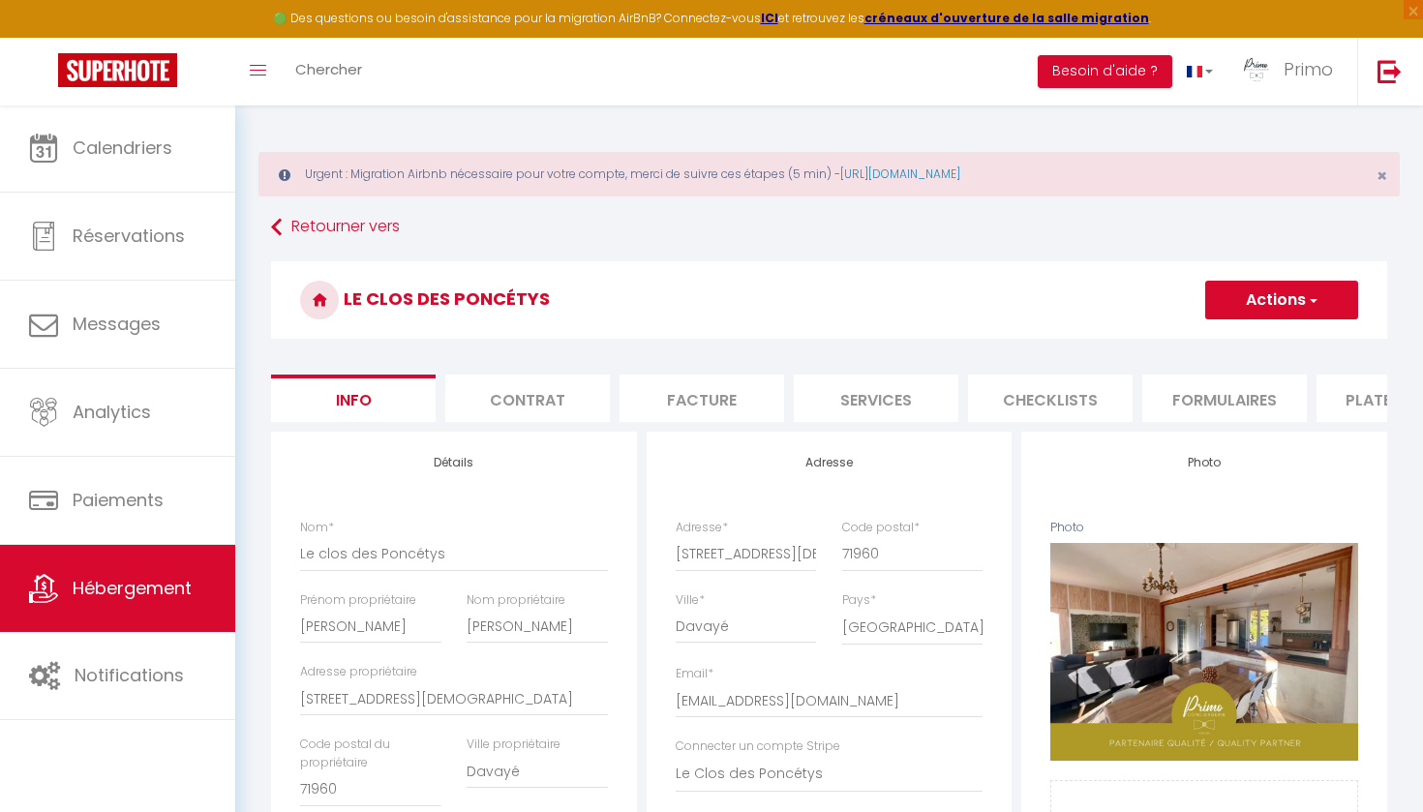
click at [1089, 396] on li "Checklists" at bounding box center [1050, 398] width 165 height 47
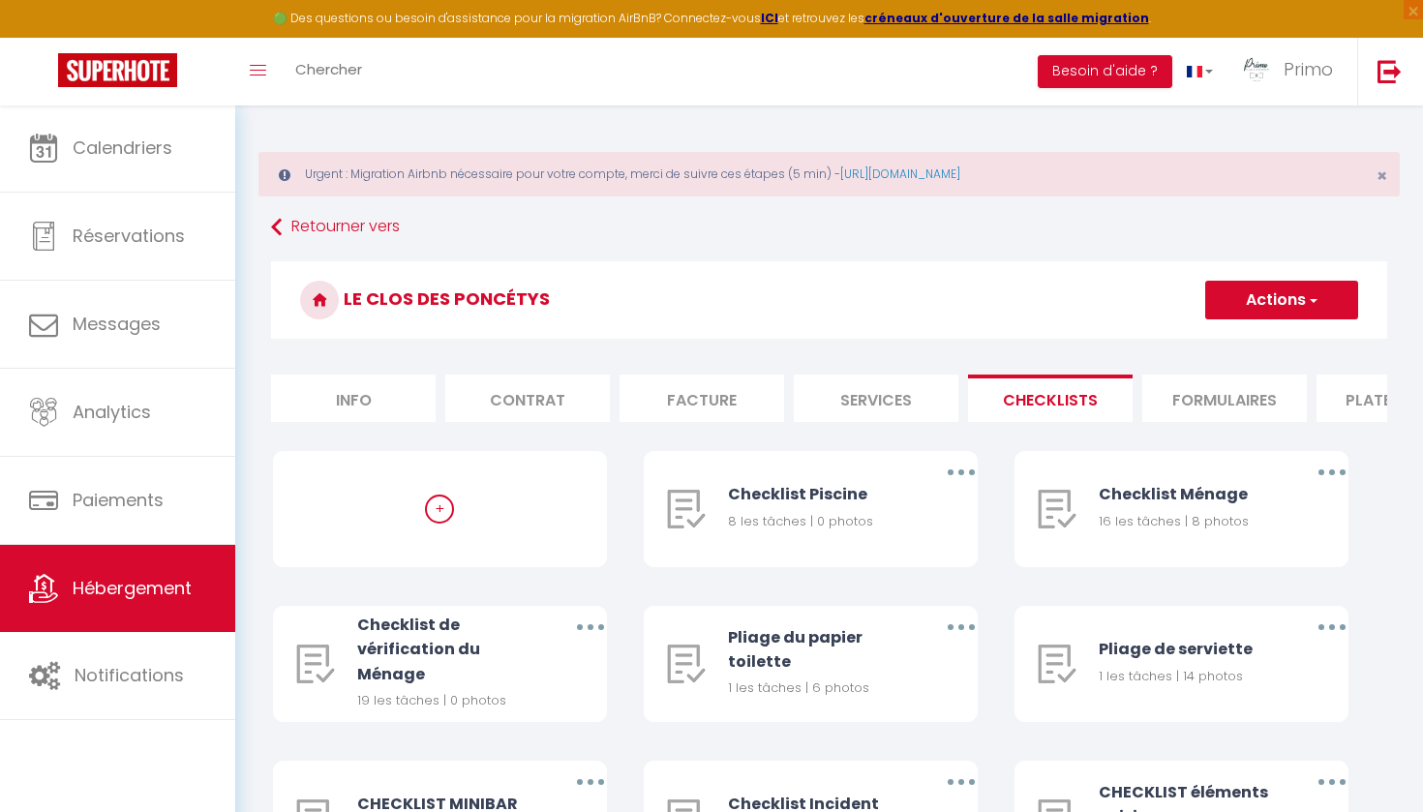
click at [818, 421] on li "Services" at bounding box center [876, 398] width 165 height 47
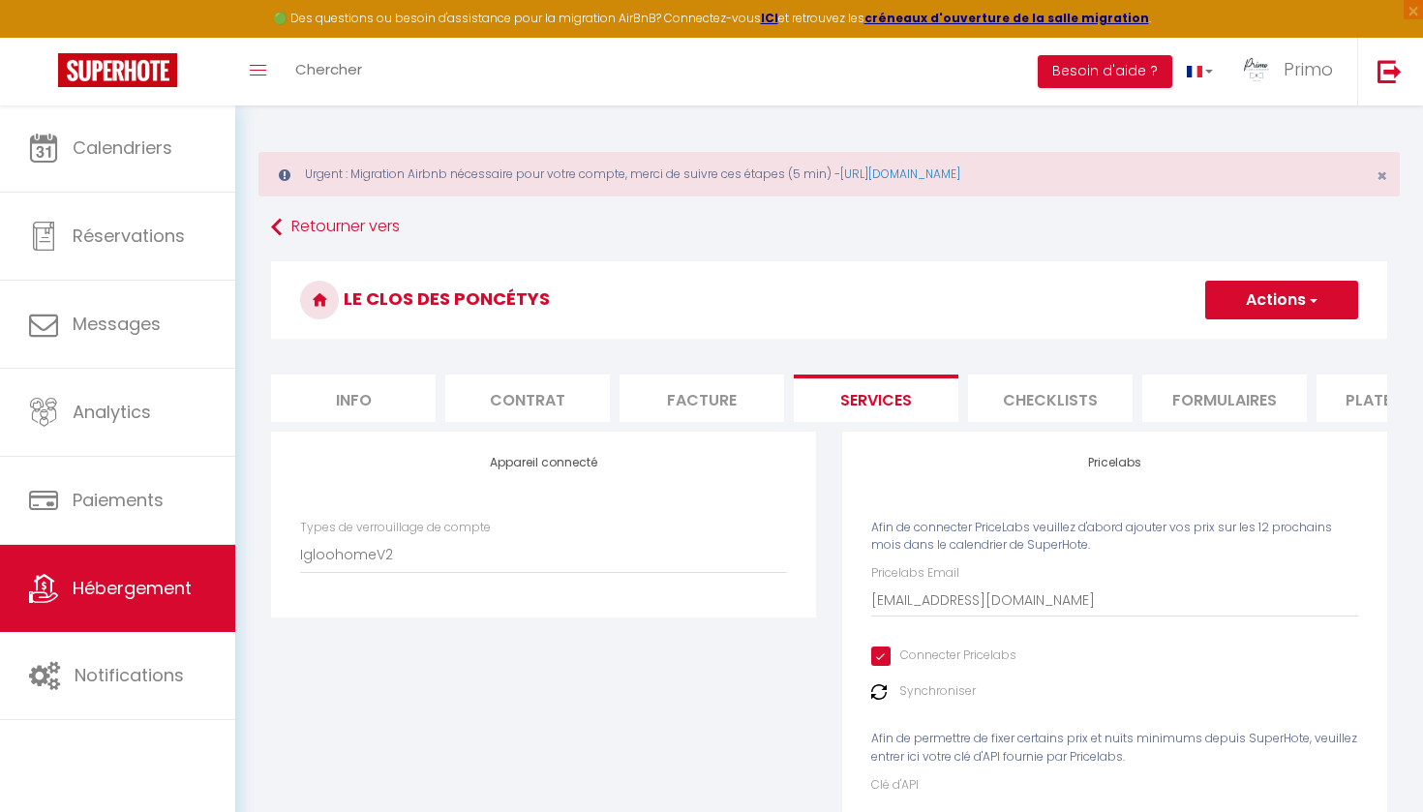
click at [1243, 402] on li "Formulaires" at bounding box center [1225, 398] width 165 height 47
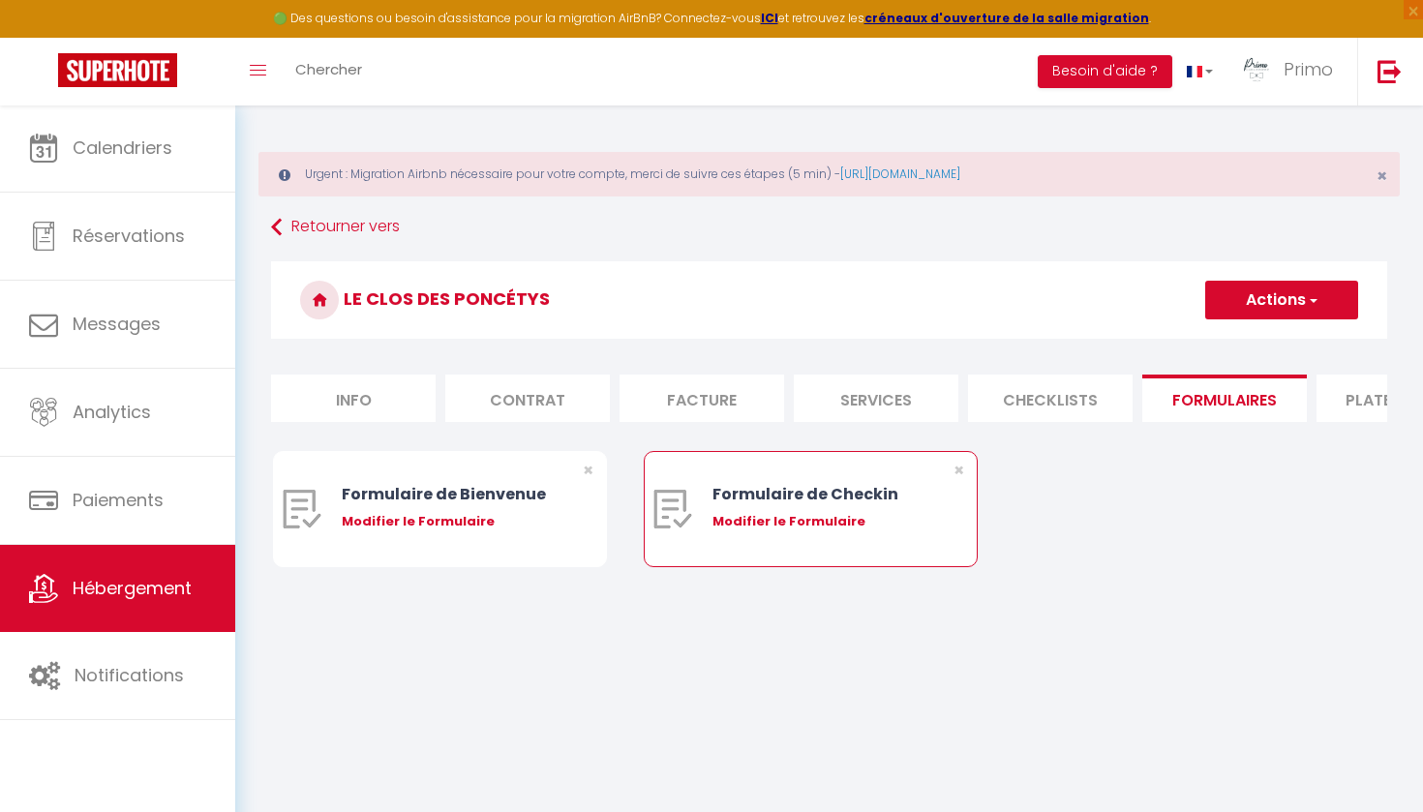
click at [808, 528] on div "Modifier le Formulaire" at bounding box center [825, 521] width 224 height 19
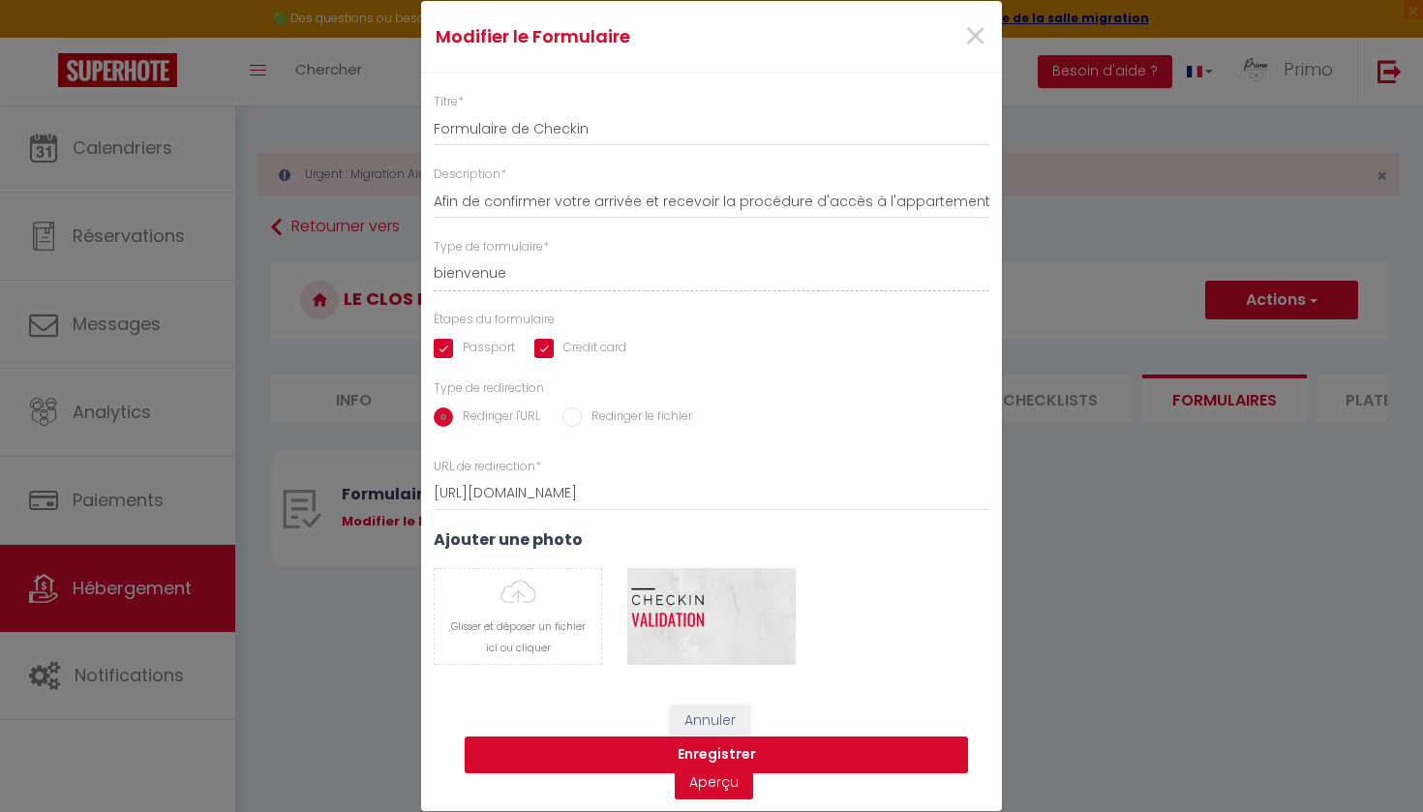
click at [563, 355] on input "Credit card" at bounding box center [581, 348] width 92 height 19
click at [596, 759] on button "Enregistrer" at bounding box center [717, 755] width 504 height 37
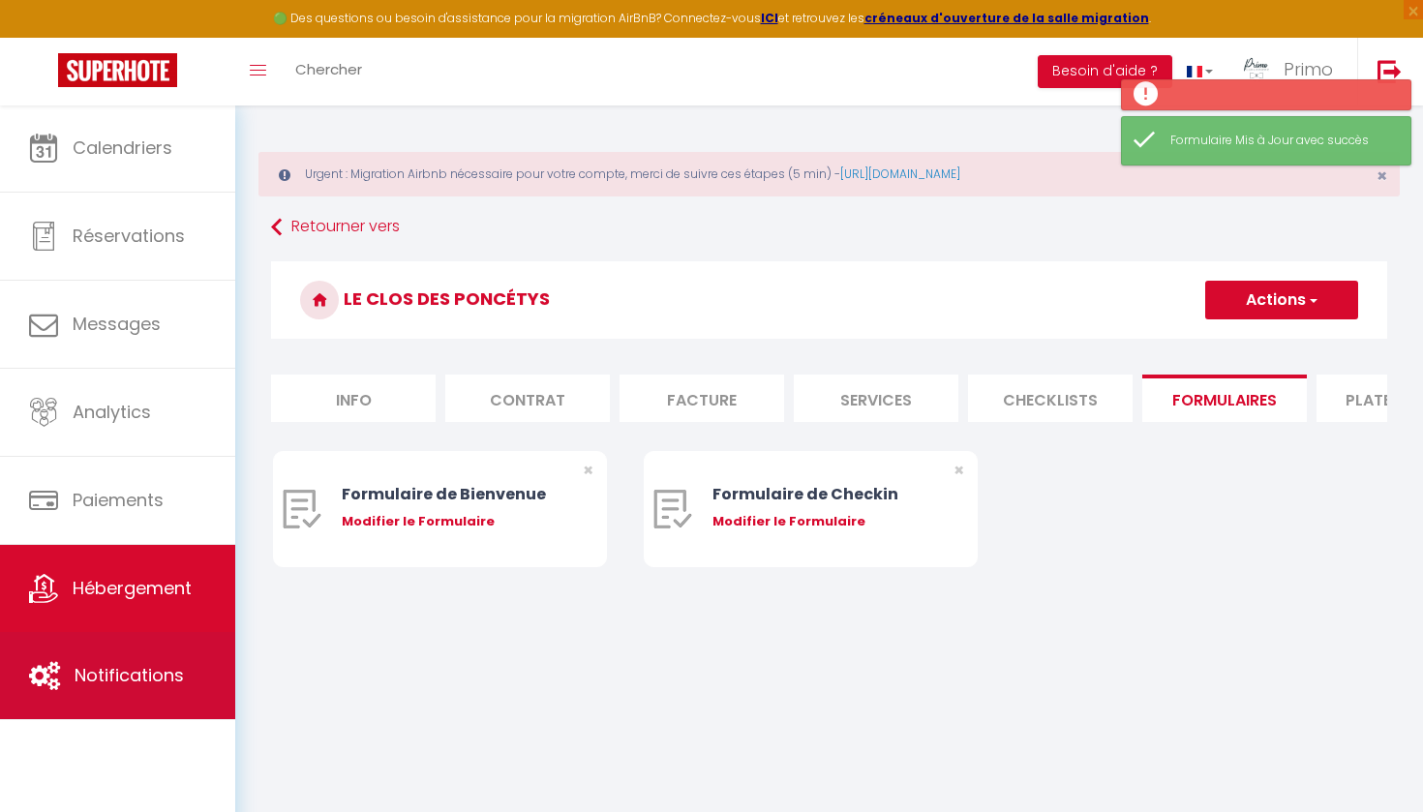
click at [160, 666] on span "Notifications" at bounding box center [129, 675] width 109 height 24
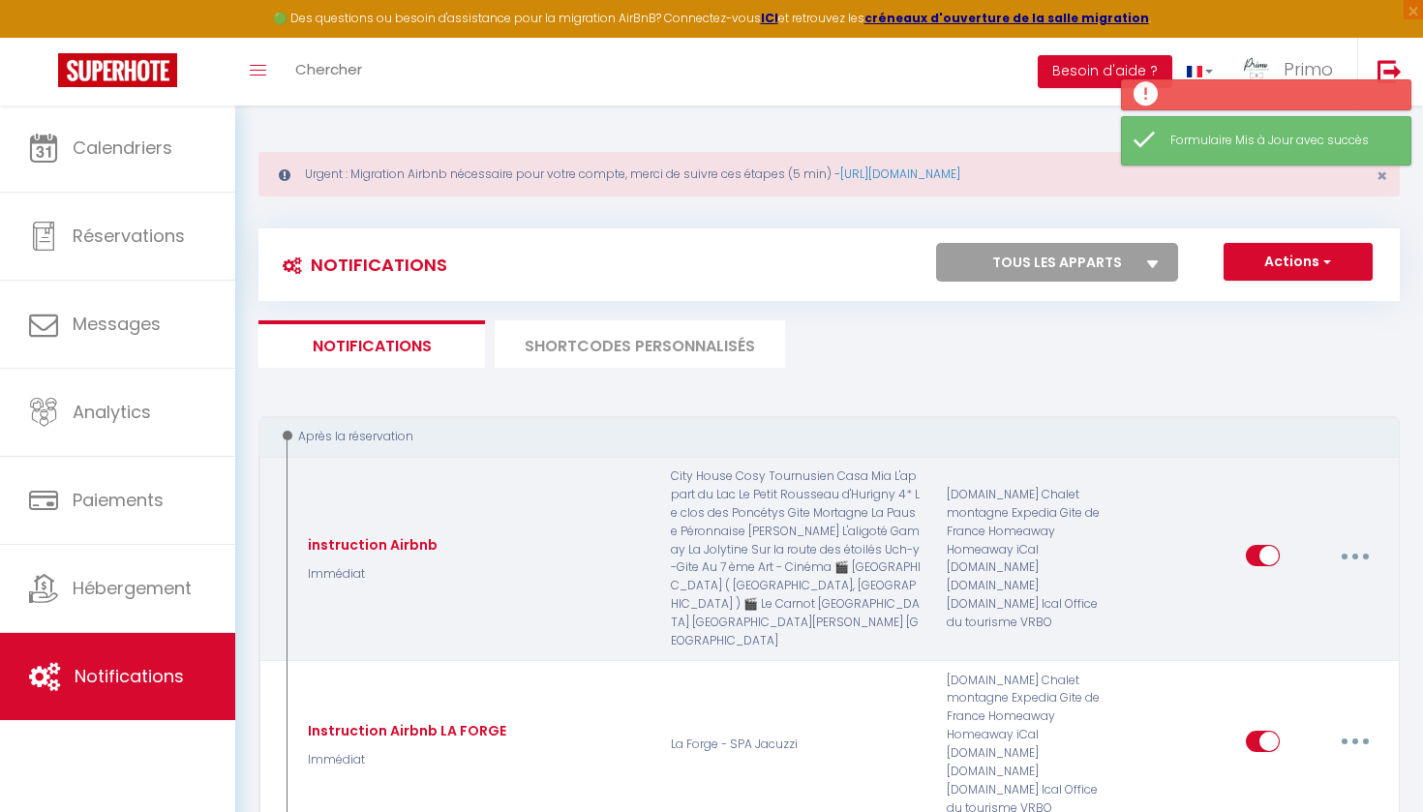
click at [1360, 545] on button "button" at bounding box center [1356, 555] width 54 height 31
click at [1302, 584] on link "Editer" at bounding box center [1305, 600] width 143 height 33
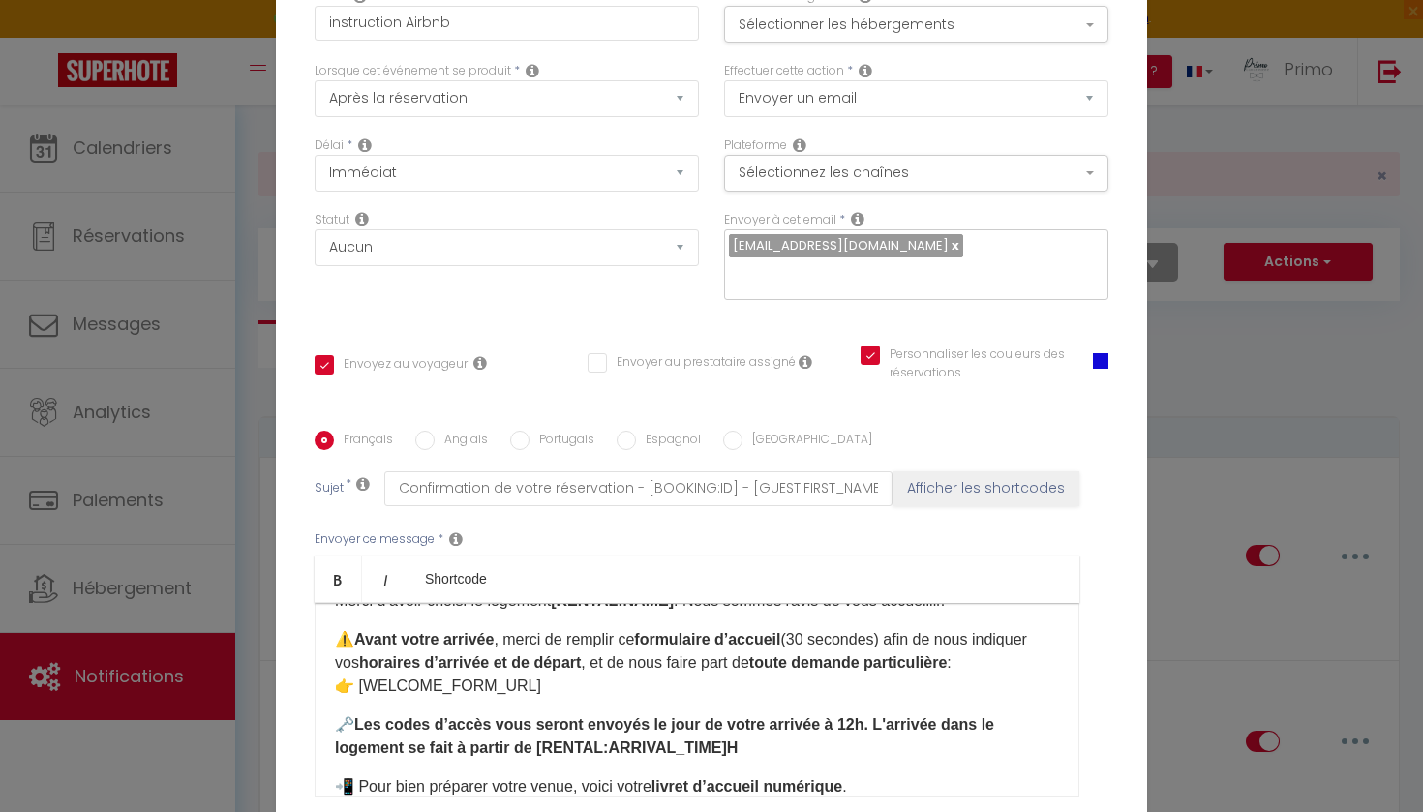
scroll to position [112, 0]
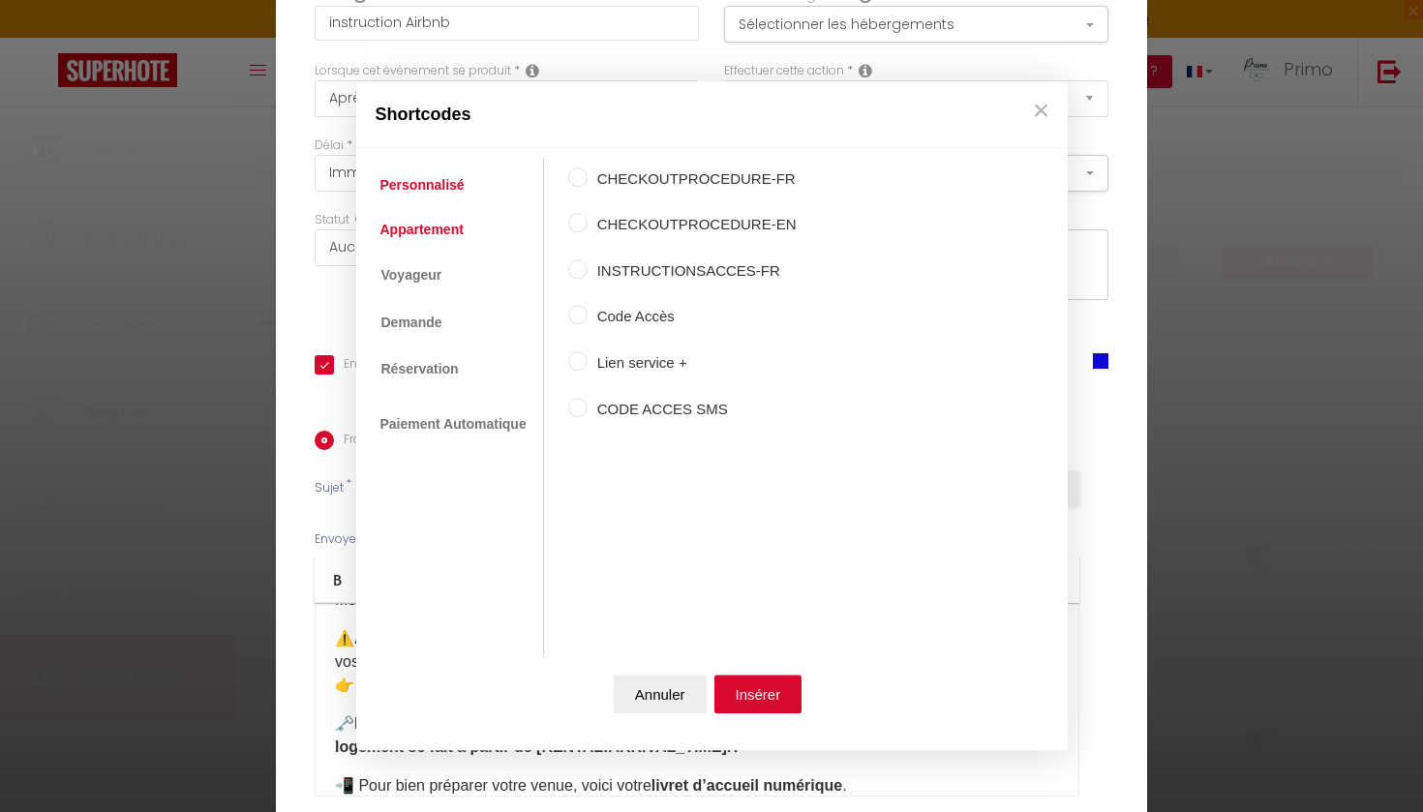
click at [456, 215] on link "Appartement" at bounding box center [422, 229] width 103 height 35
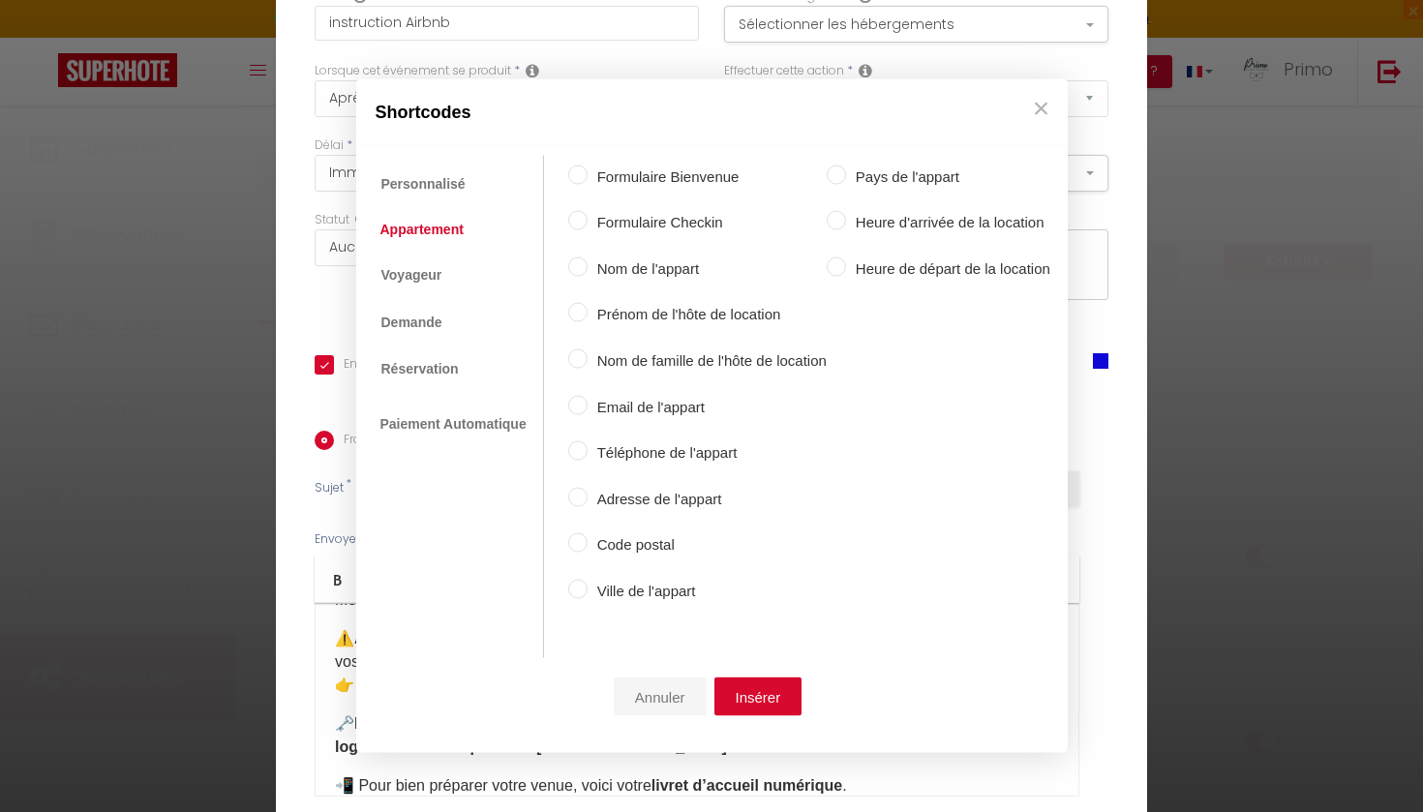
click at [664, 686] on button "Annuler" at bounding box center [660, 697] width 93 height 39
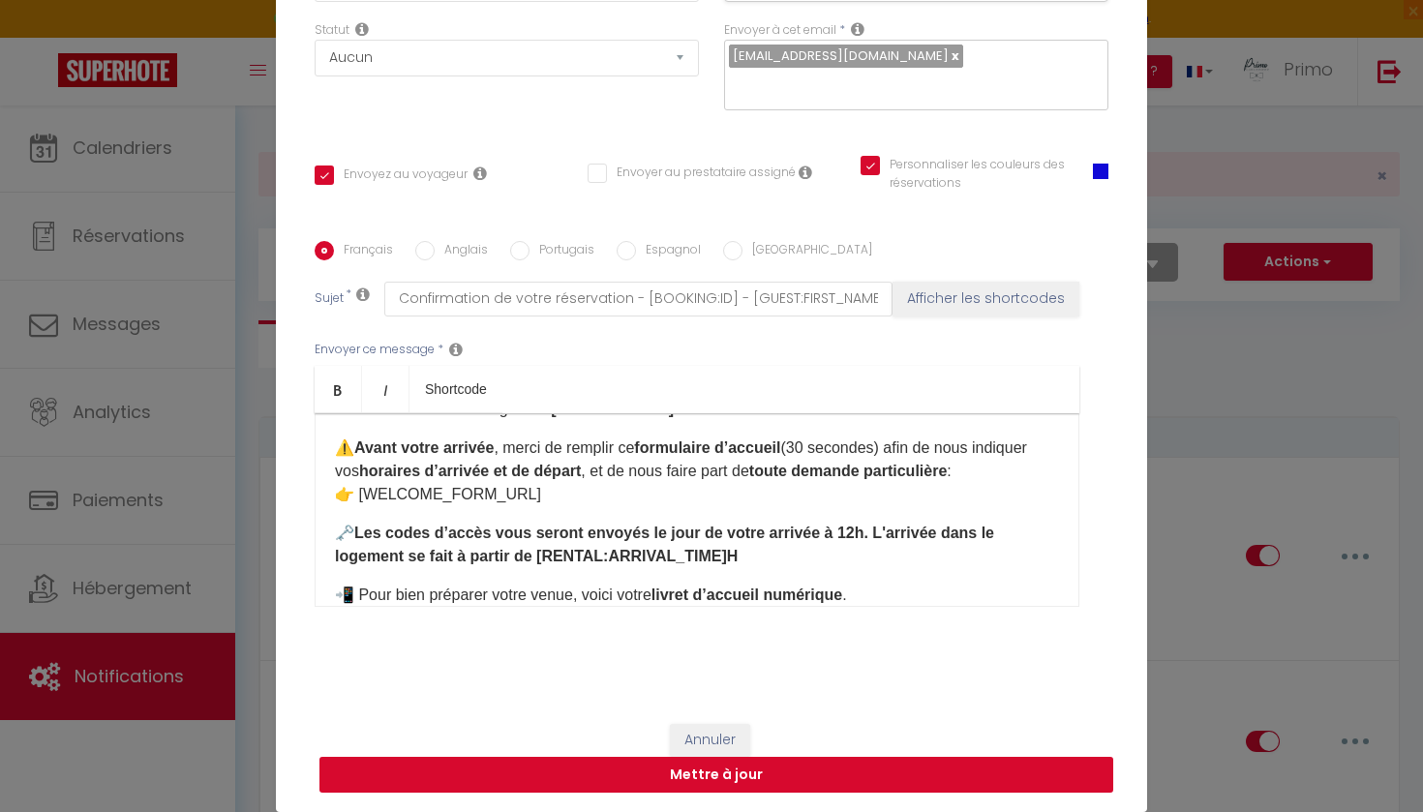
scroll to position [190, 0]
click at [703, 727] on button "Annuler" at bounding box center [710, 740] width 80 height 33
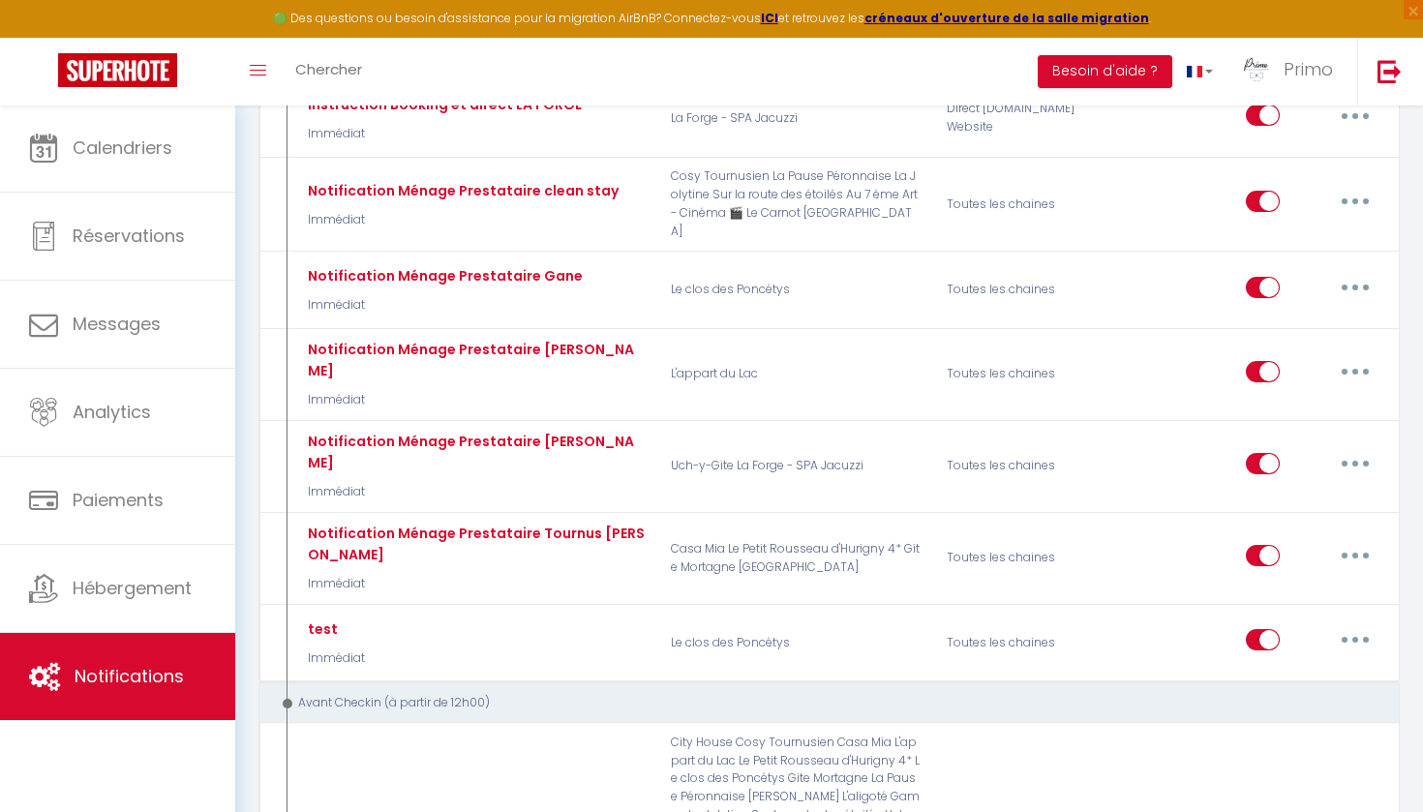
scroll to position [1207, 0]
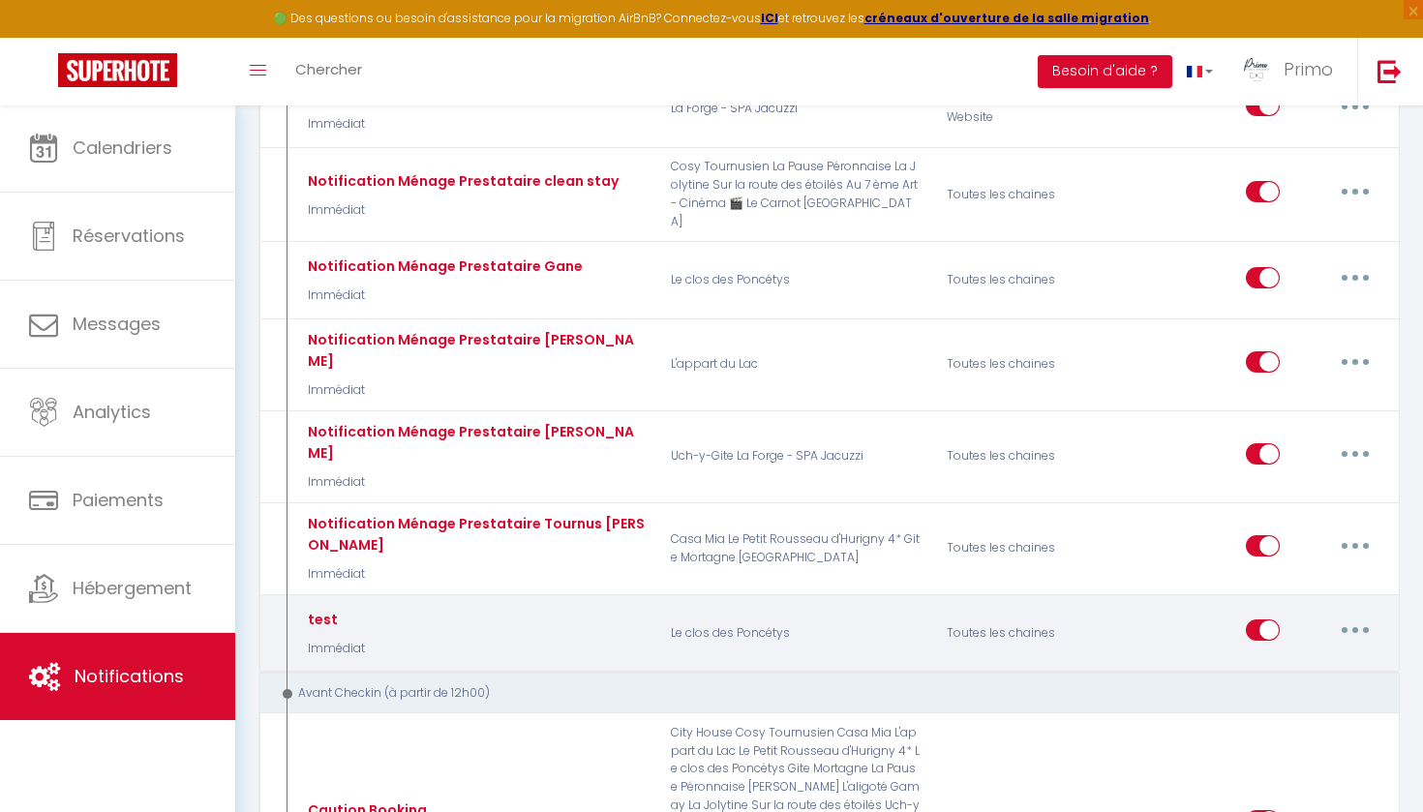
click at [1366, 615] on button "button" at bounding box center [1356, 630] width 54 height 31
click at [1100, 605] on div "Toutes les chaines" at bounding box center [1026, 633] width 184 height 56
click at [1260, 620] on input "checkbox" at bounding box center [1263, 634] width 34 height 29
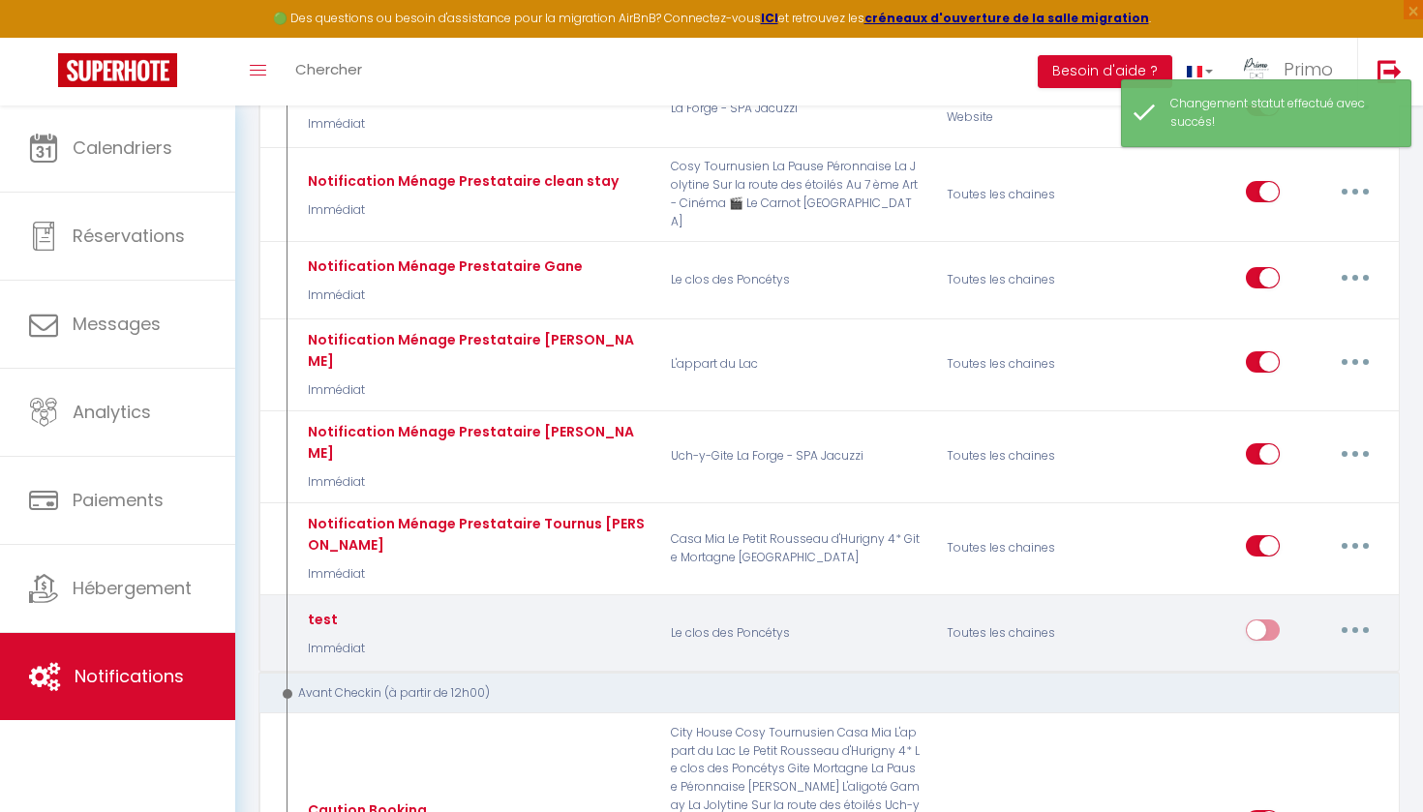
click at [1365, 615] on button "button" at bounding box center [1356, 630] width 54 height 31
click at [1296, 763] on link "Supprimer" at bounding box center [1305, 779] width 143 height 33
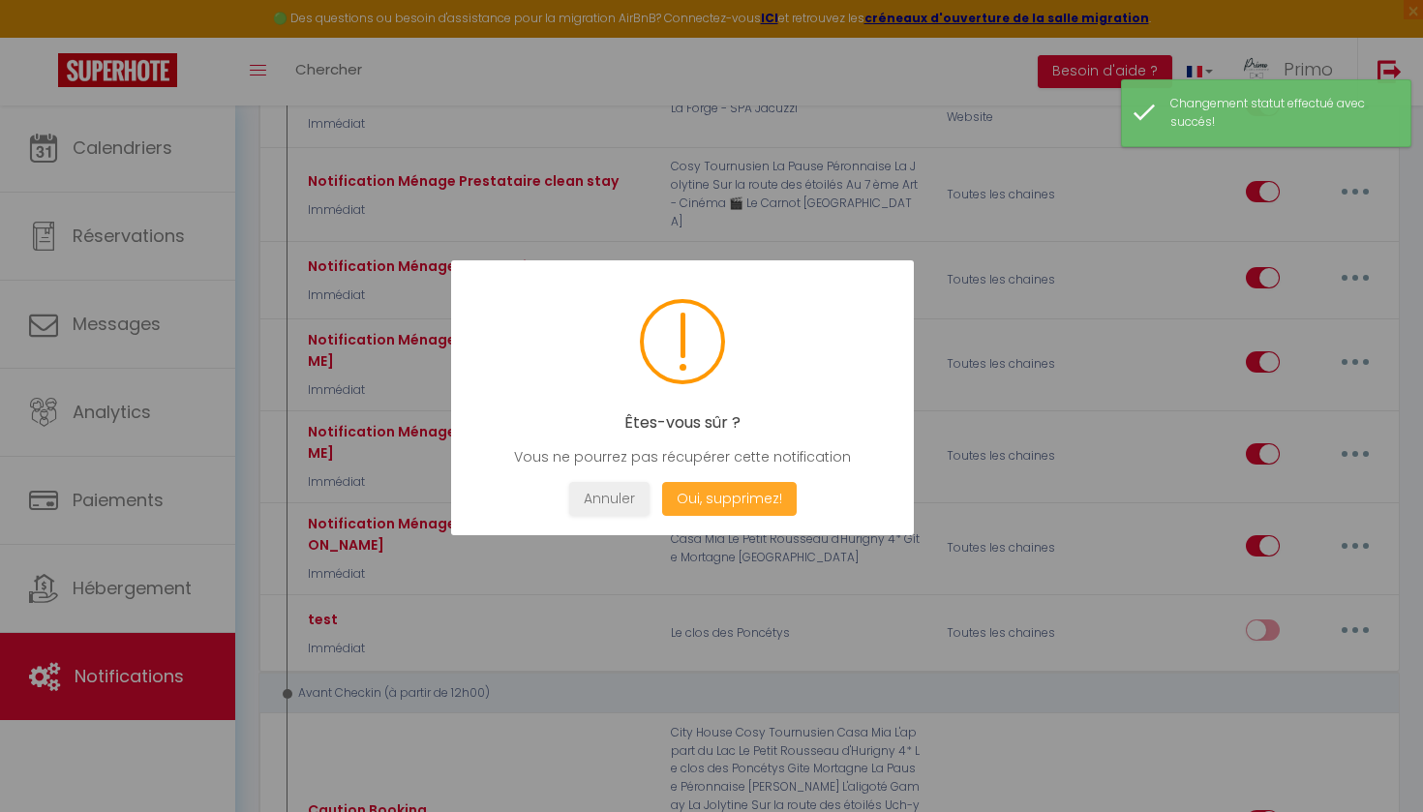
click at [737, 506] on button "Oui, supprimez!" at bounding box center [729, 499] width 135 height 34
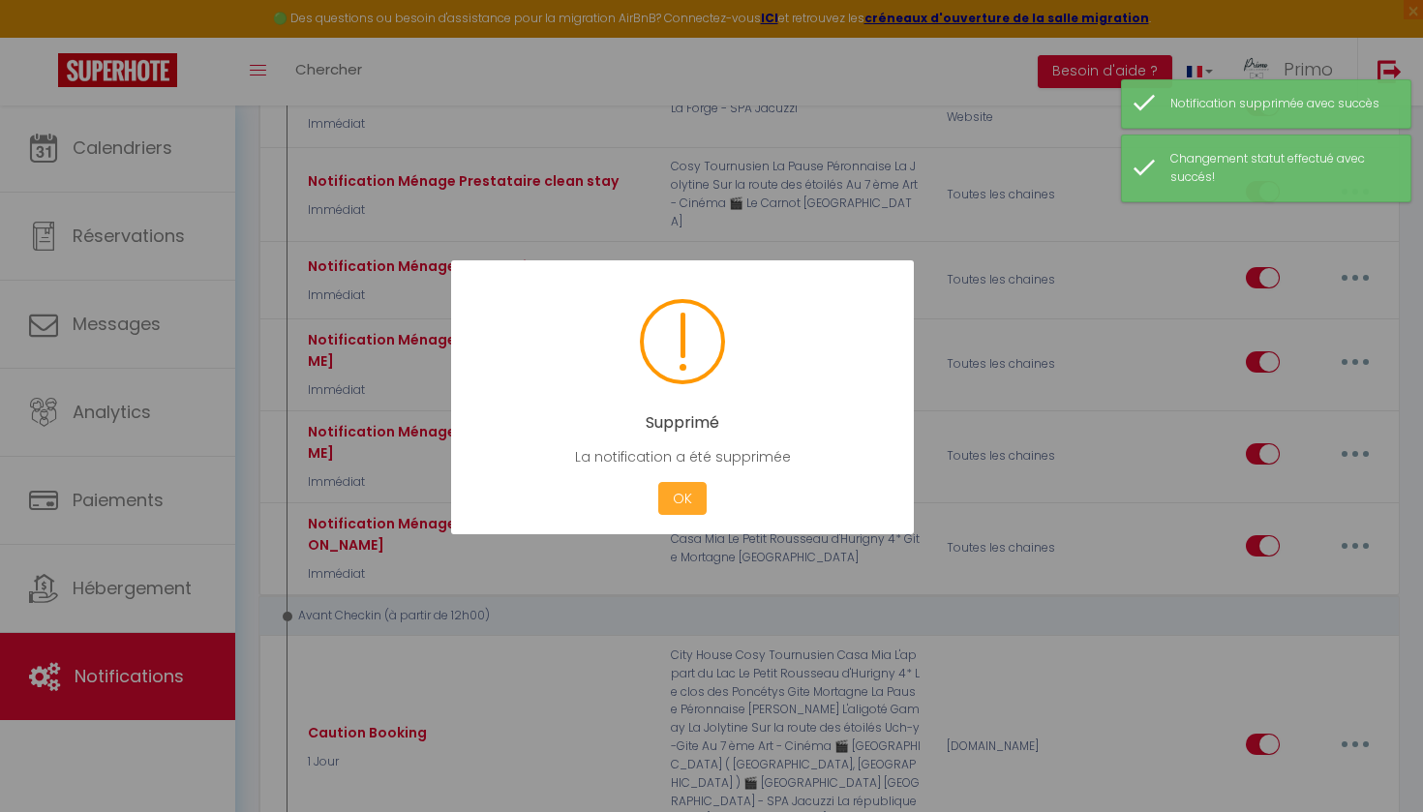
click at [675, 496] on button "OK" at bounding box center [682, 499] width 48 height 34
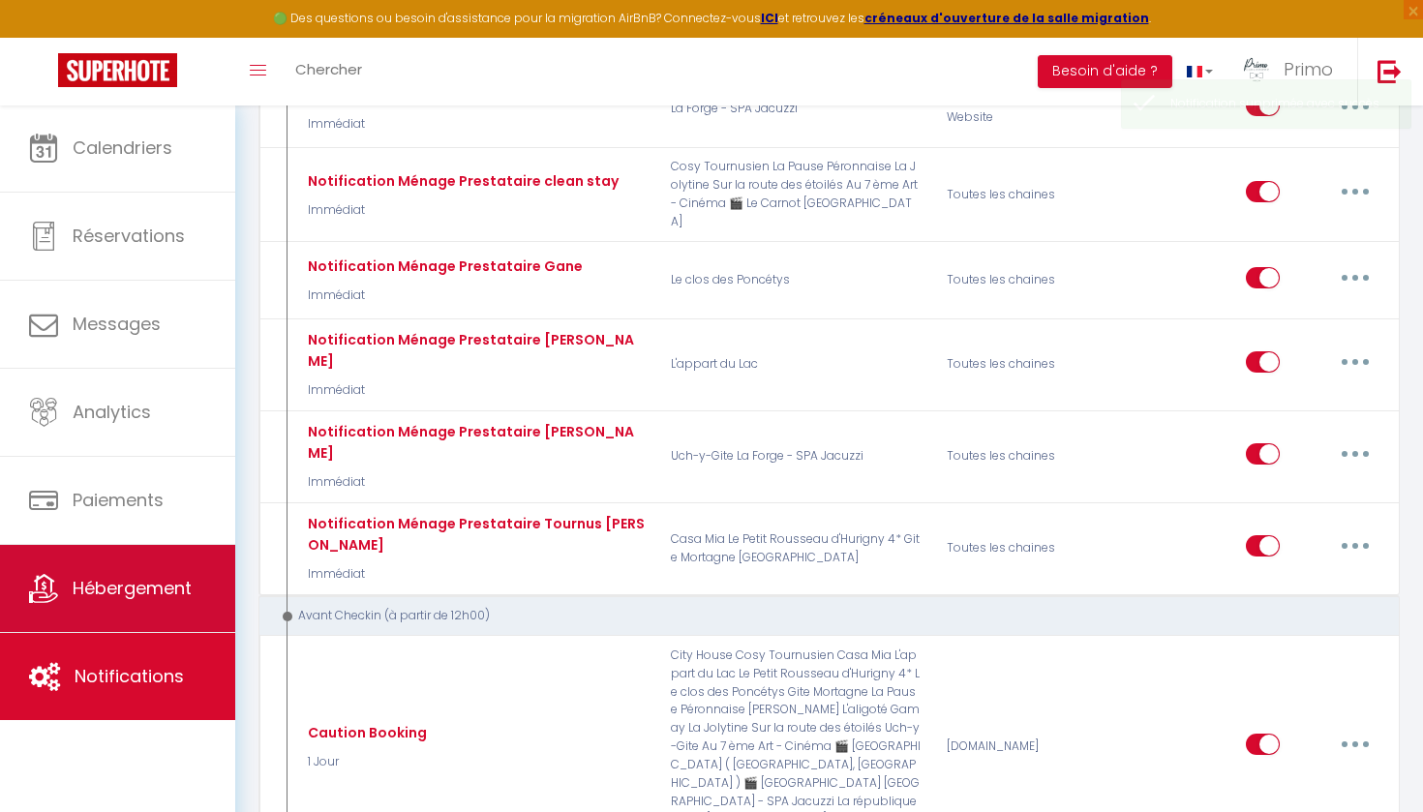
click at [123, 594] on span "Hébergement" at bounding box center [132, 588] width 119 height 24
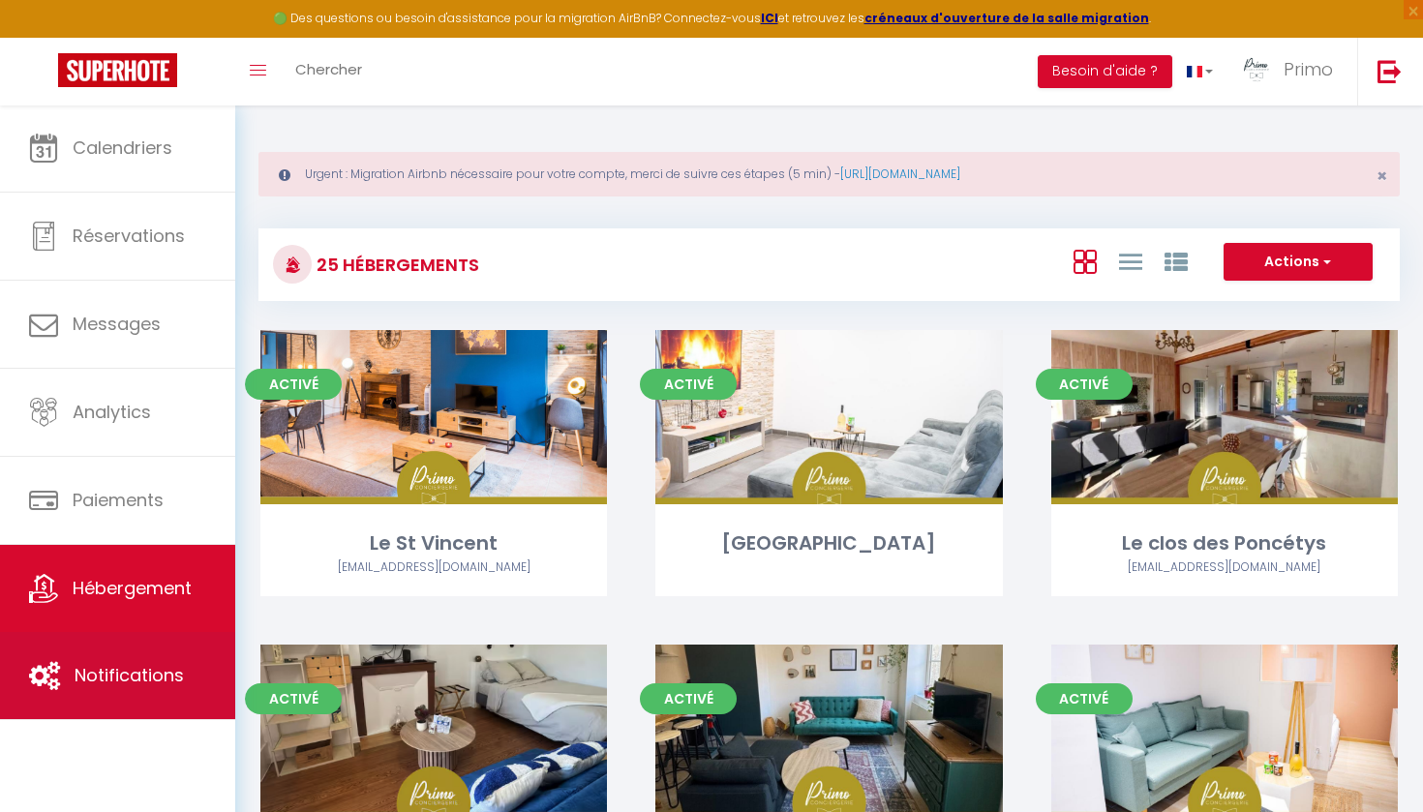
click at [168, 669] on span "Notifications" at bounding box center [129, 675] width 109 height 24
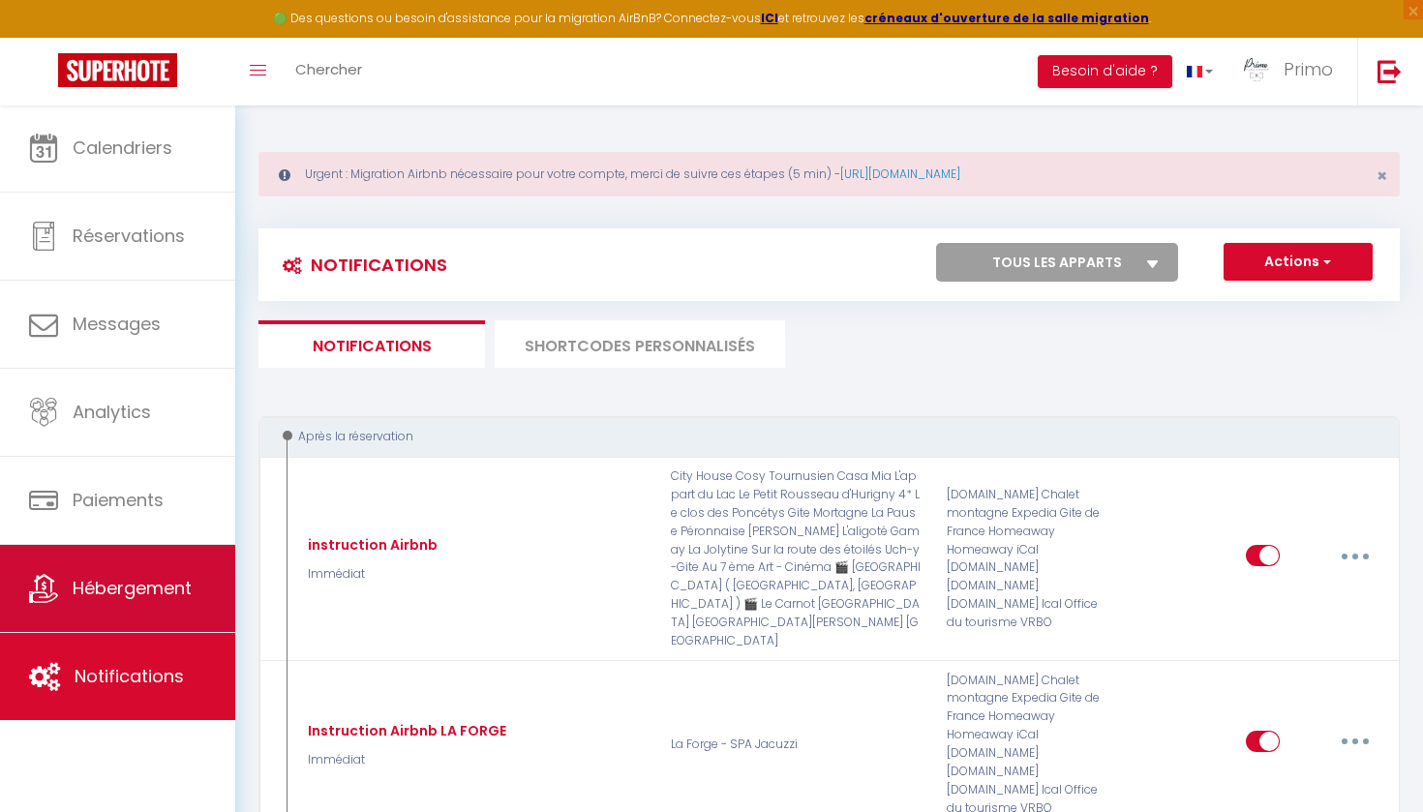
click at [183, 559] on link "Hébergement" at bounding box center [117, 588] width 235 height 87
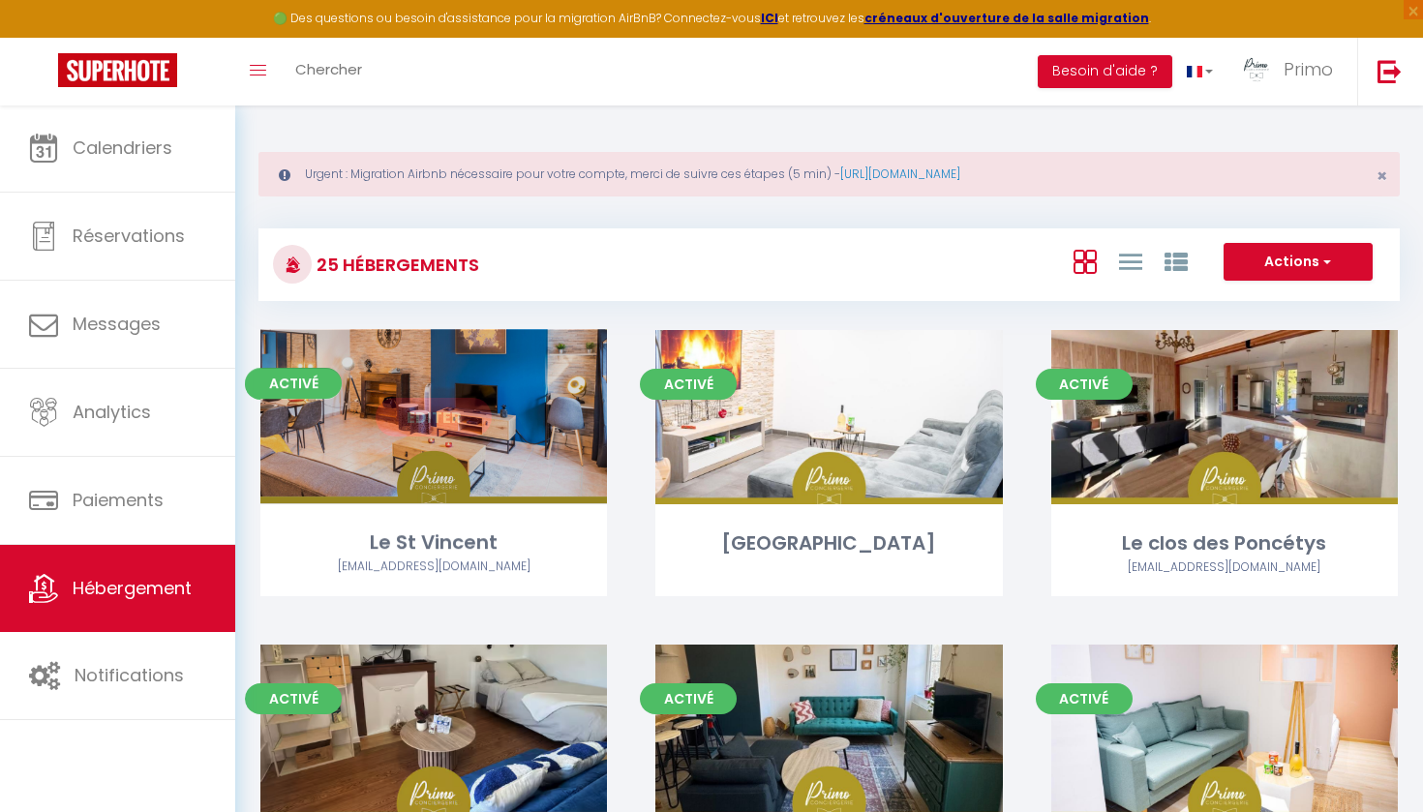
click at [445, 402] on link "Editer" at bounding box center [434, 417] width 116 height 39
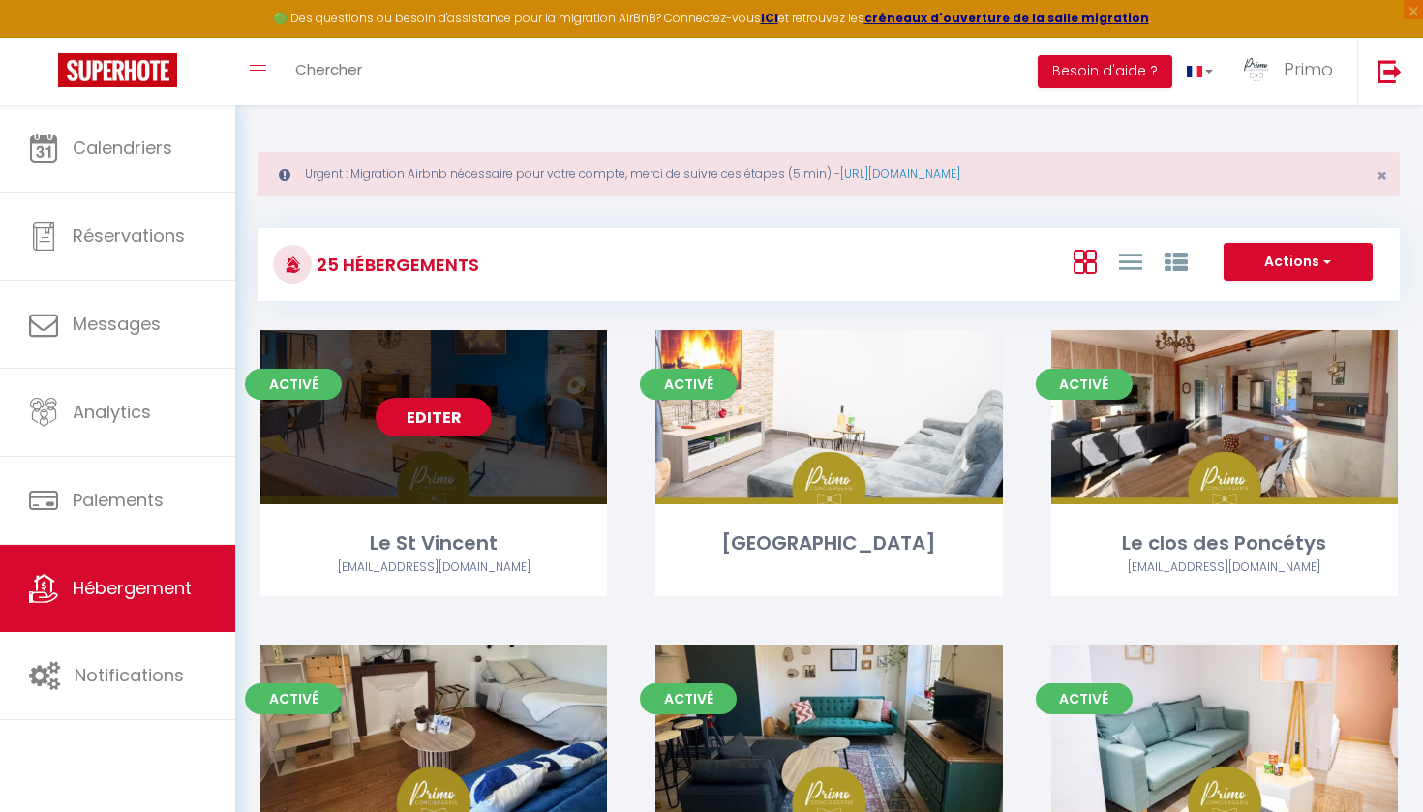
click at [445, 409] on link "Editer" at bounding box center [434, 417] width 116 height 39
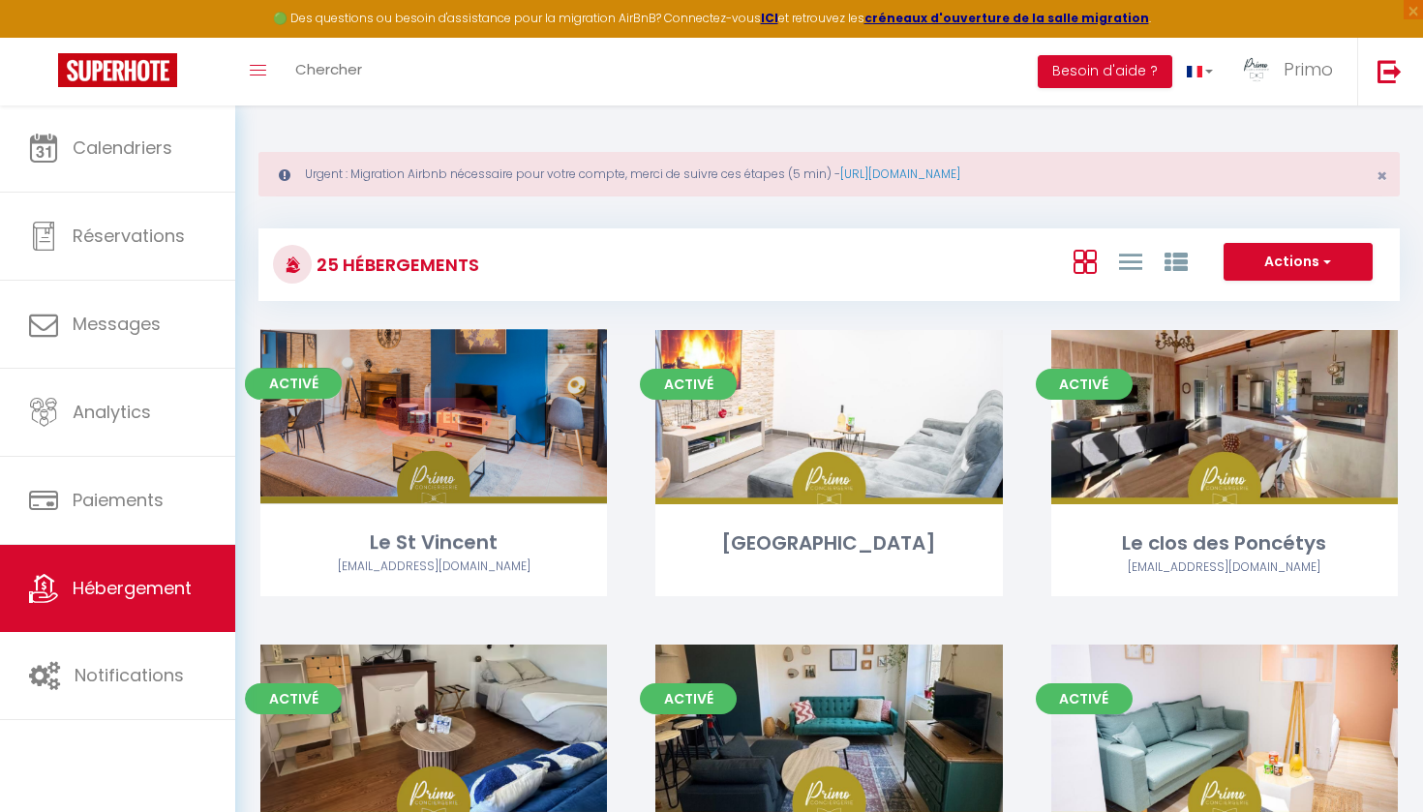
click at [440, 413] on link "Editer" at bounding box center [434, 417] width 116 height 39
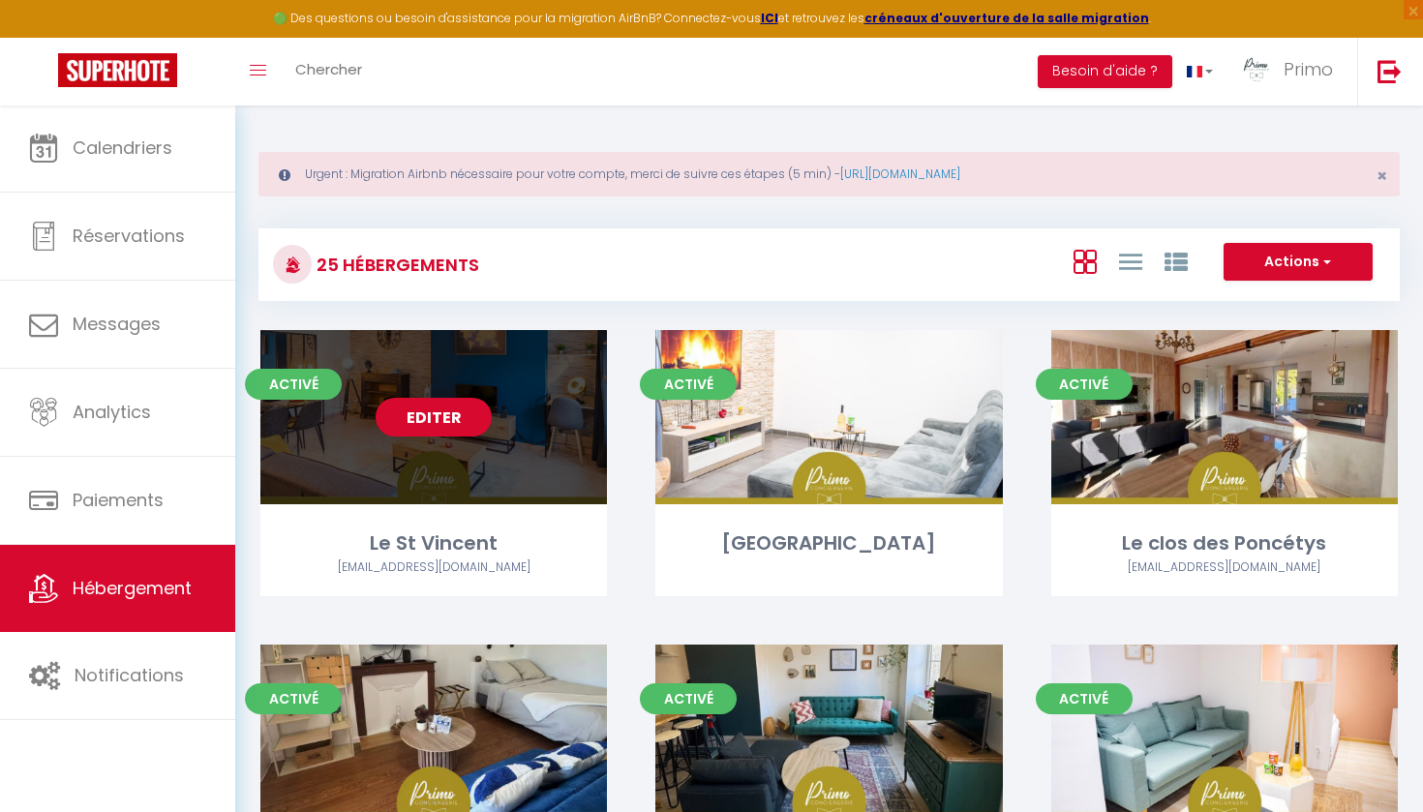
click at [440, 412] on link "Editer" at bounding box center [434, 417] width 116 height 39
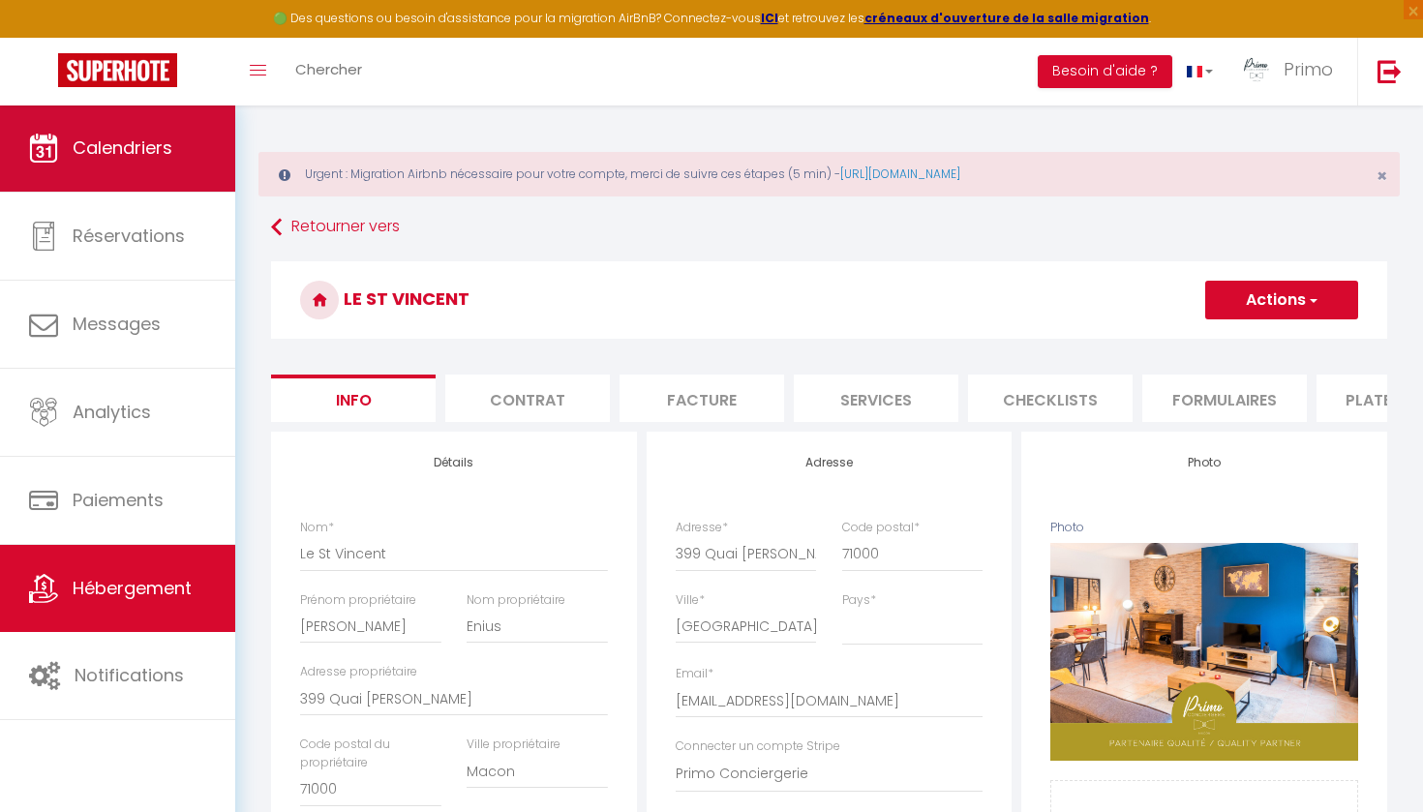
click at [174, 167] on link "Calendriers" at bounding box center [117, 148] width 235 height 87
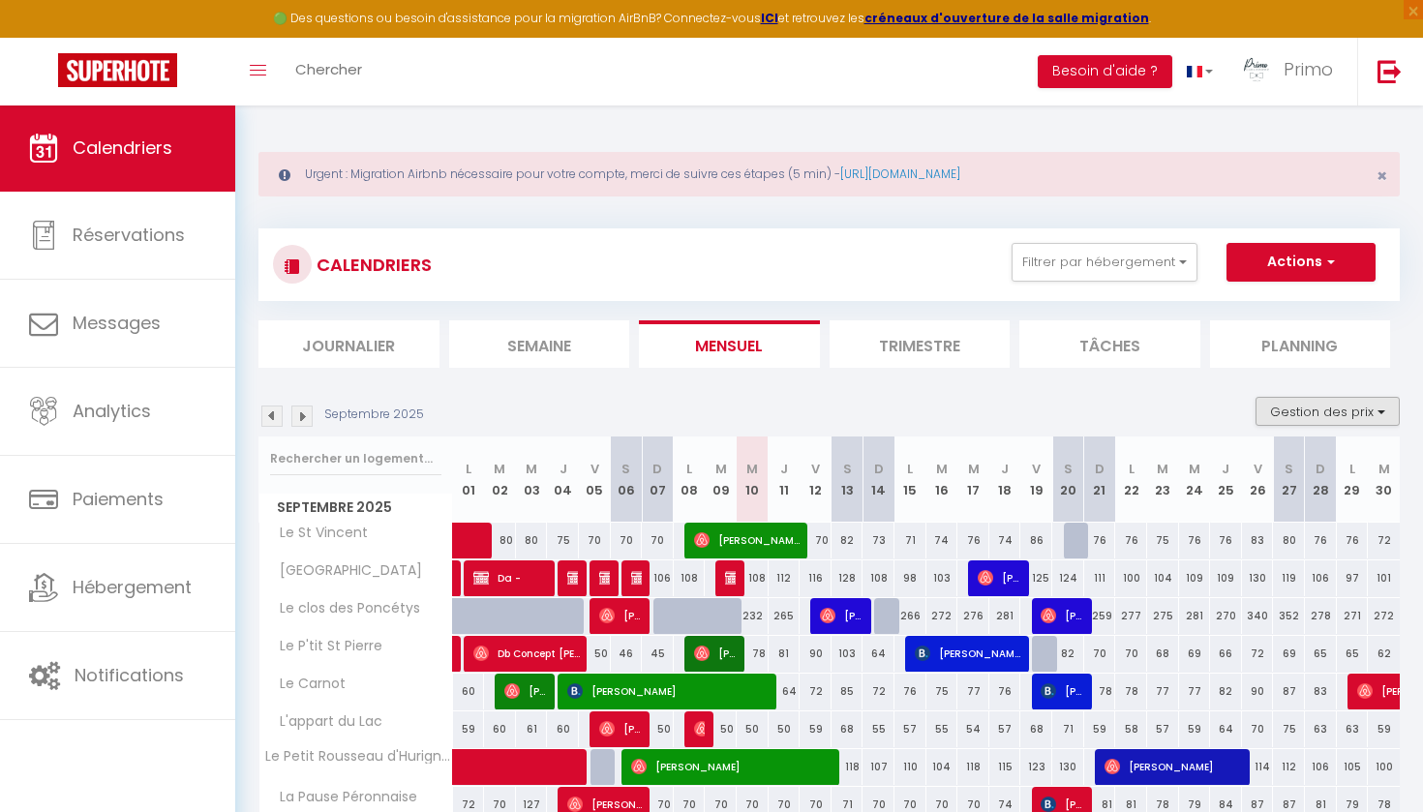
click at [1325, 409] on button "Gestion des prix" at bounding box center [1328, 411] width 144 height 29
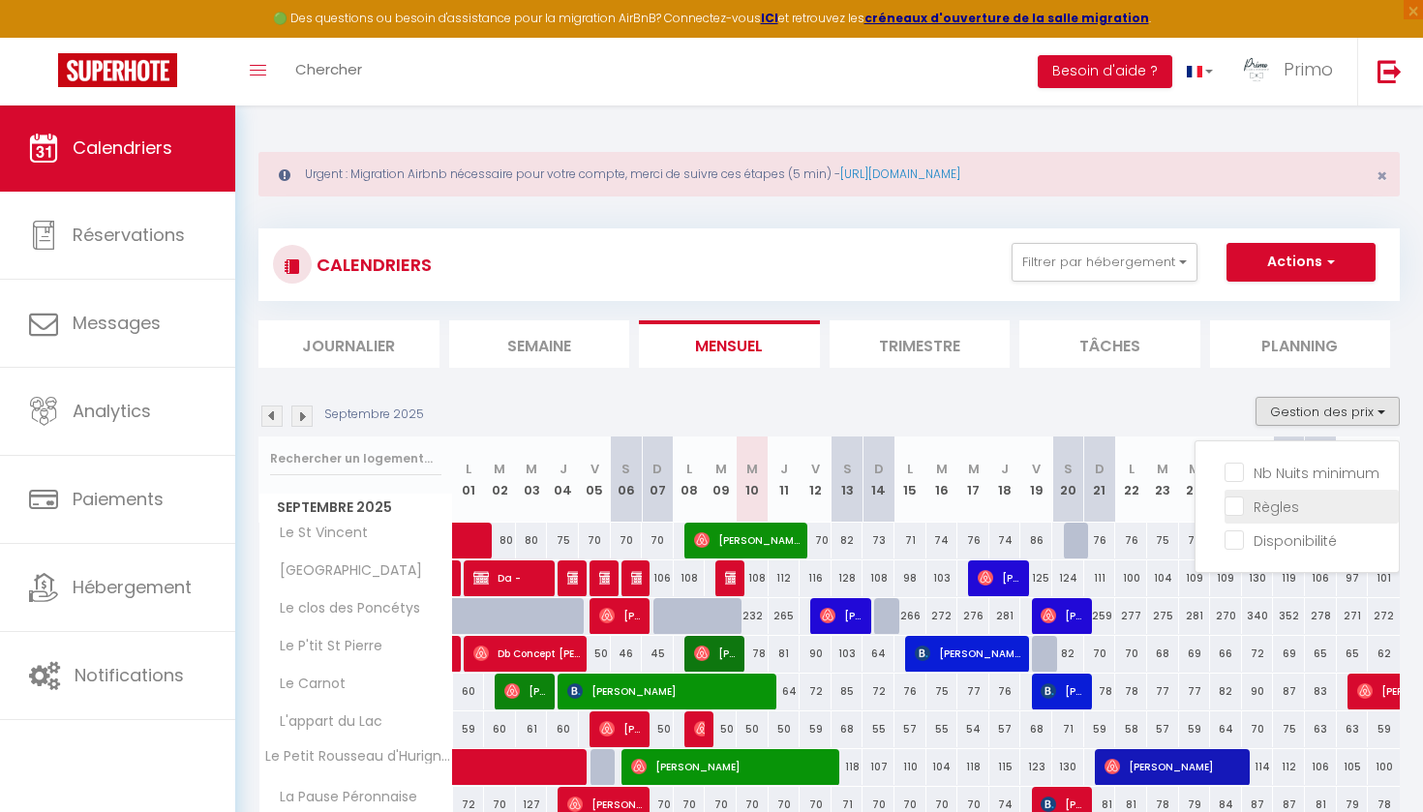
click at [1257, 508] on input "Règles" at bounding box center [1312, 505] width 174 height 19
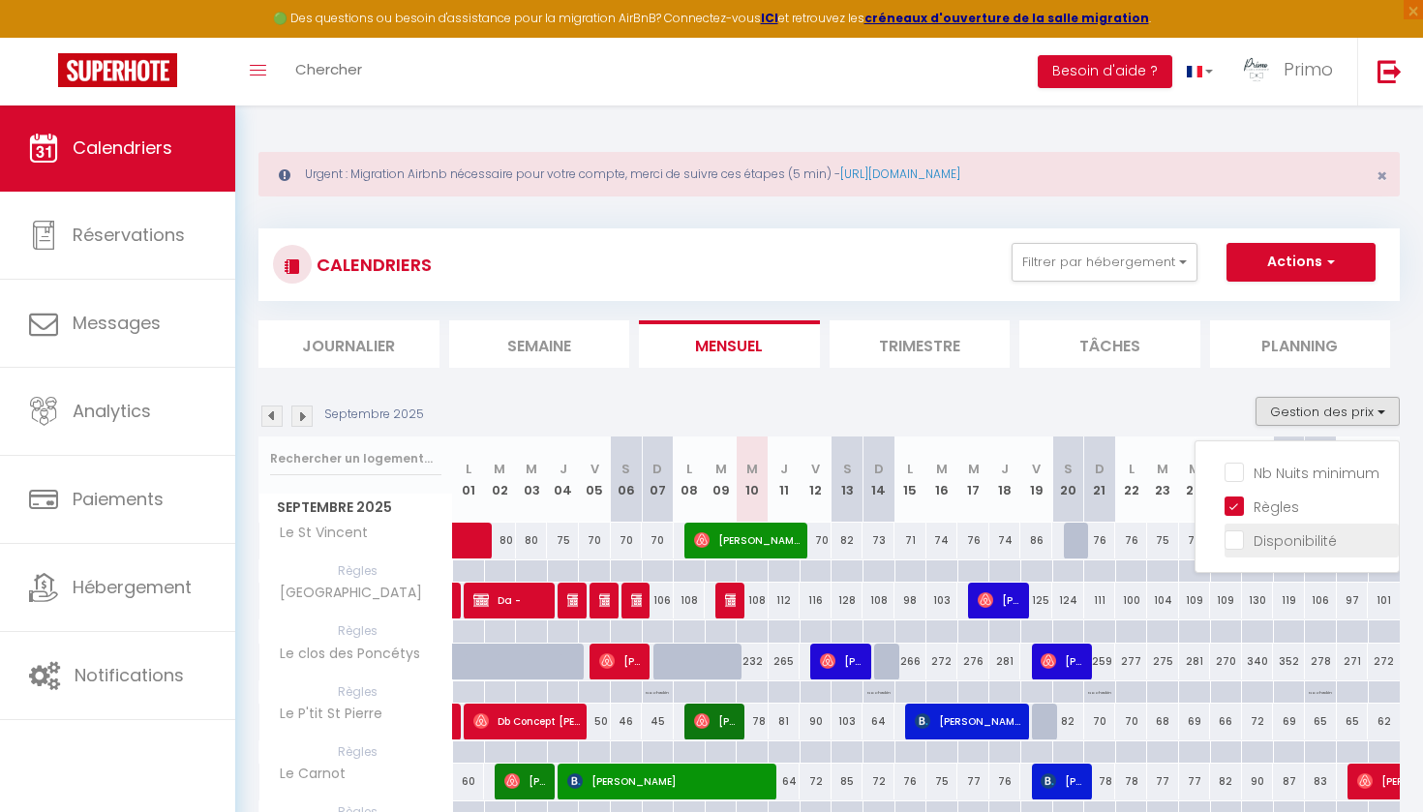
click at [1238, 547] on input "Disponibilité" at bounding box center [1312, 539] width 174 height 19
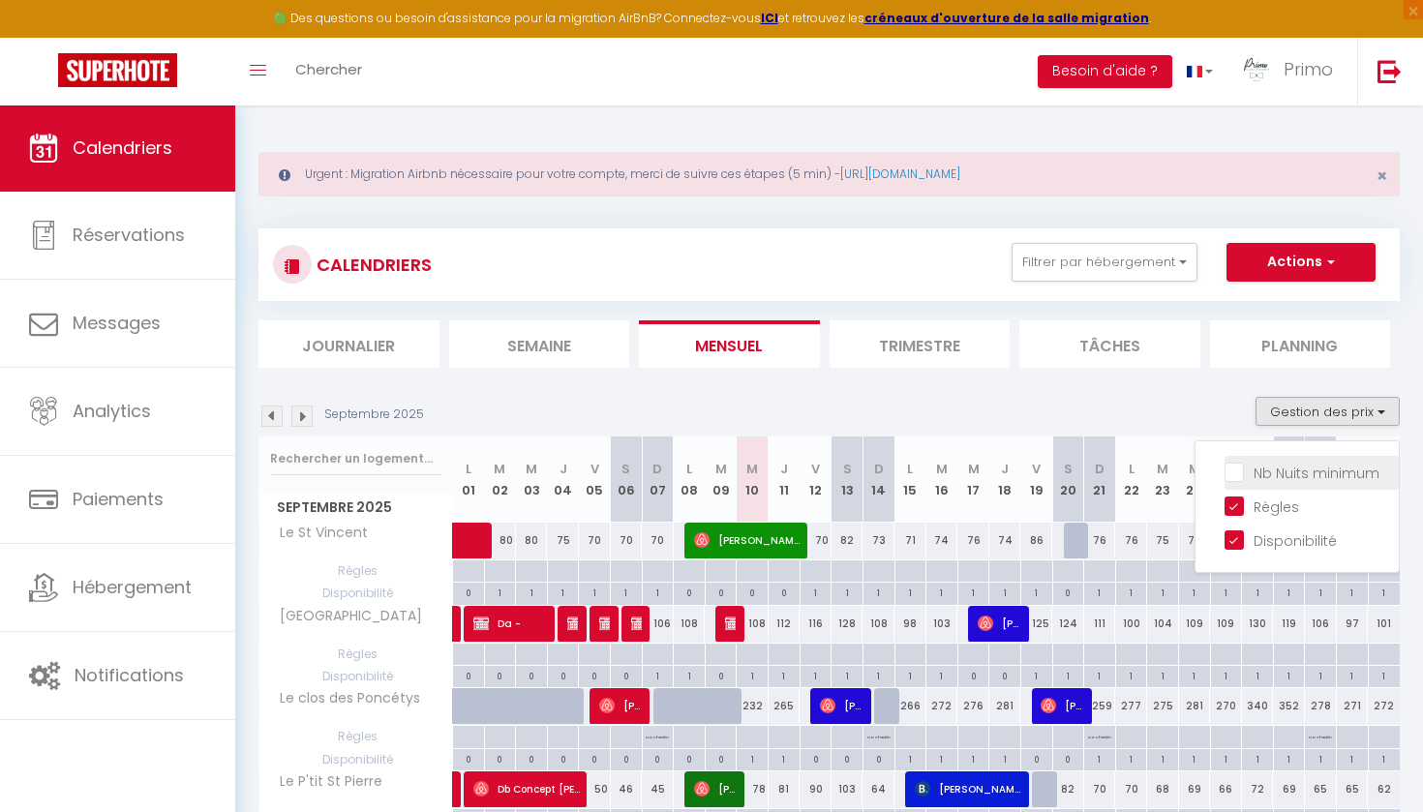
click at [1234, 473] on input "Nb Nuits minimum" at bounding box center [1312, 471] width 174 height 19
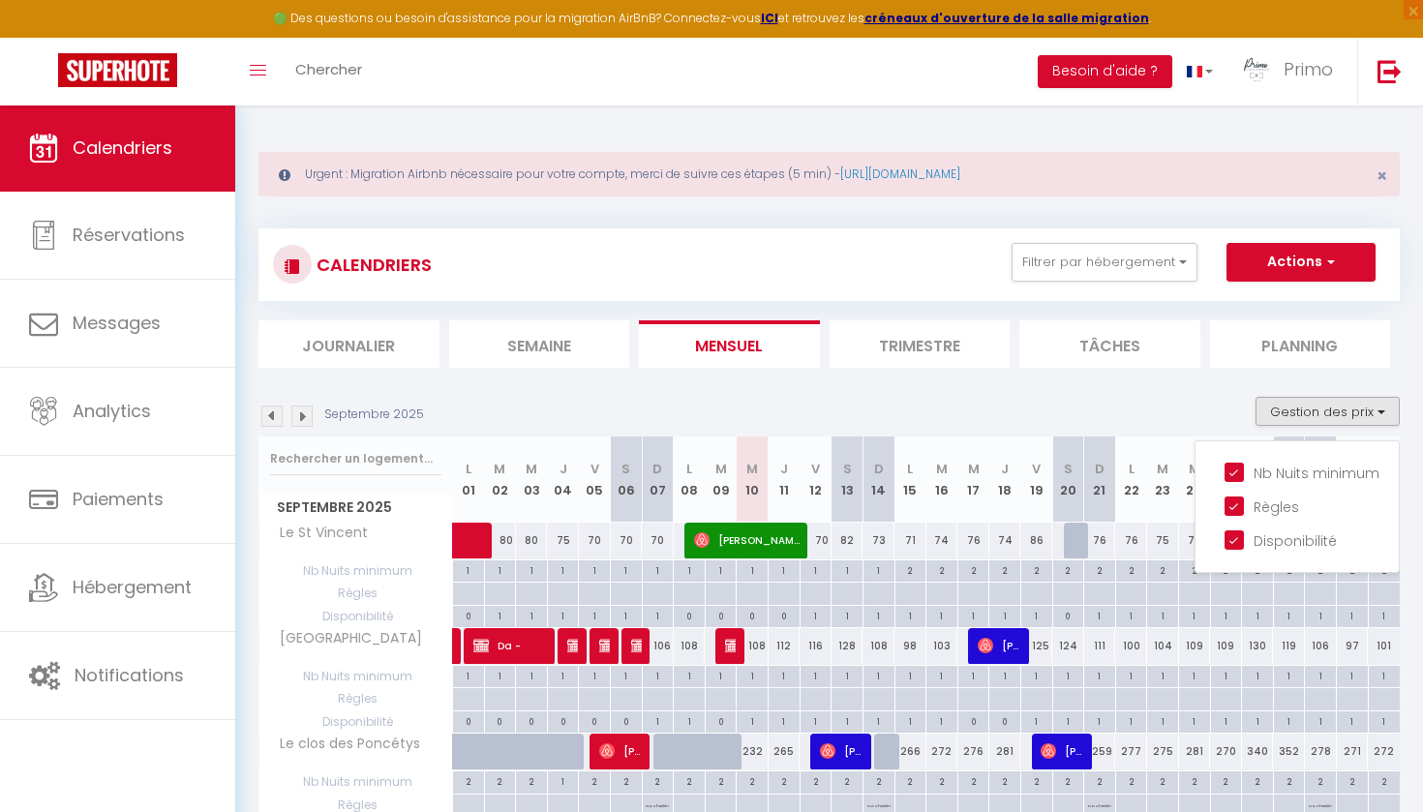
click at [1075, 405] on div "Septembre 2025 Gestion des prix Nb Nuits minimum Règles Disponibilité" at bounding box center [830, 417] width 1142 height 40
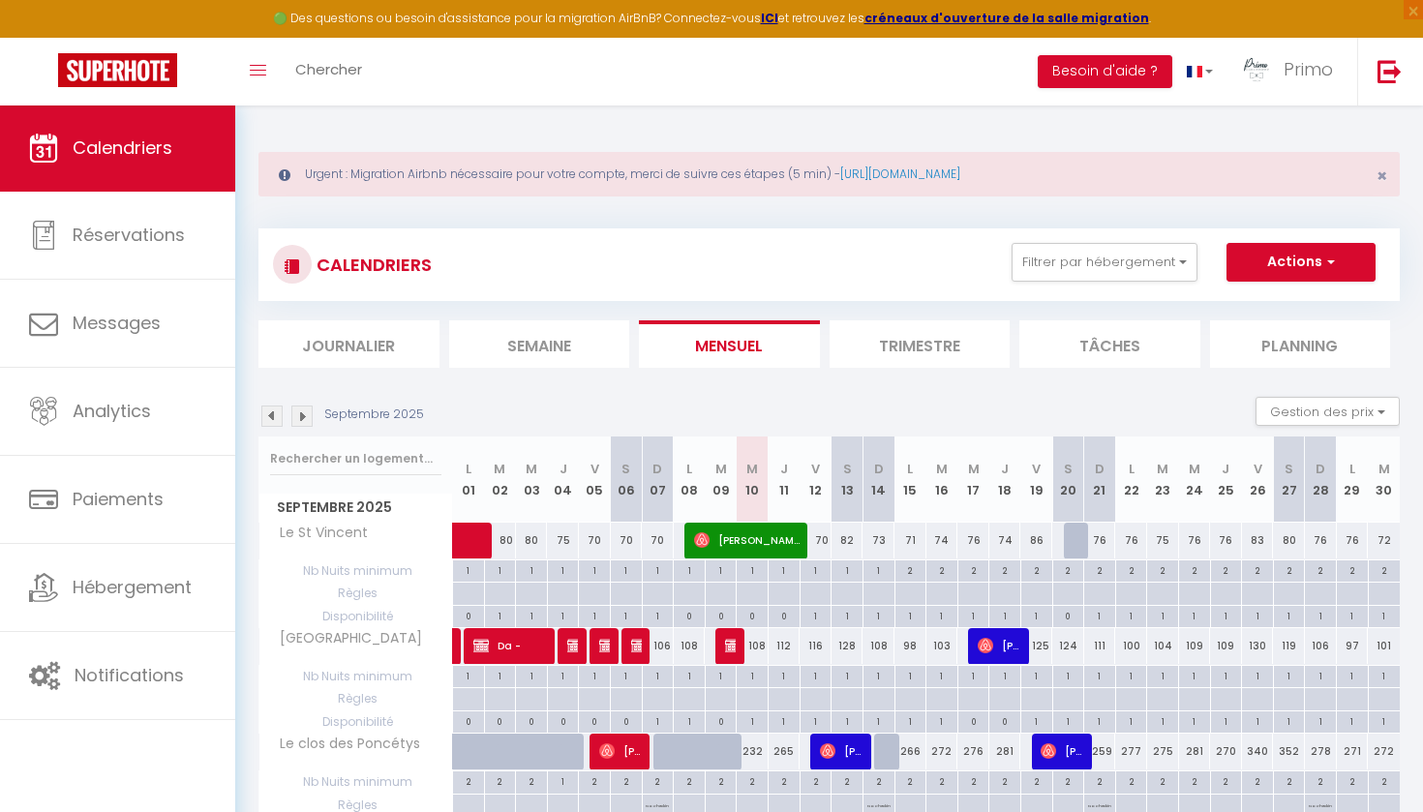
click at [1038, 594] on div at bounding box center [1037, 594] width 32 height 22
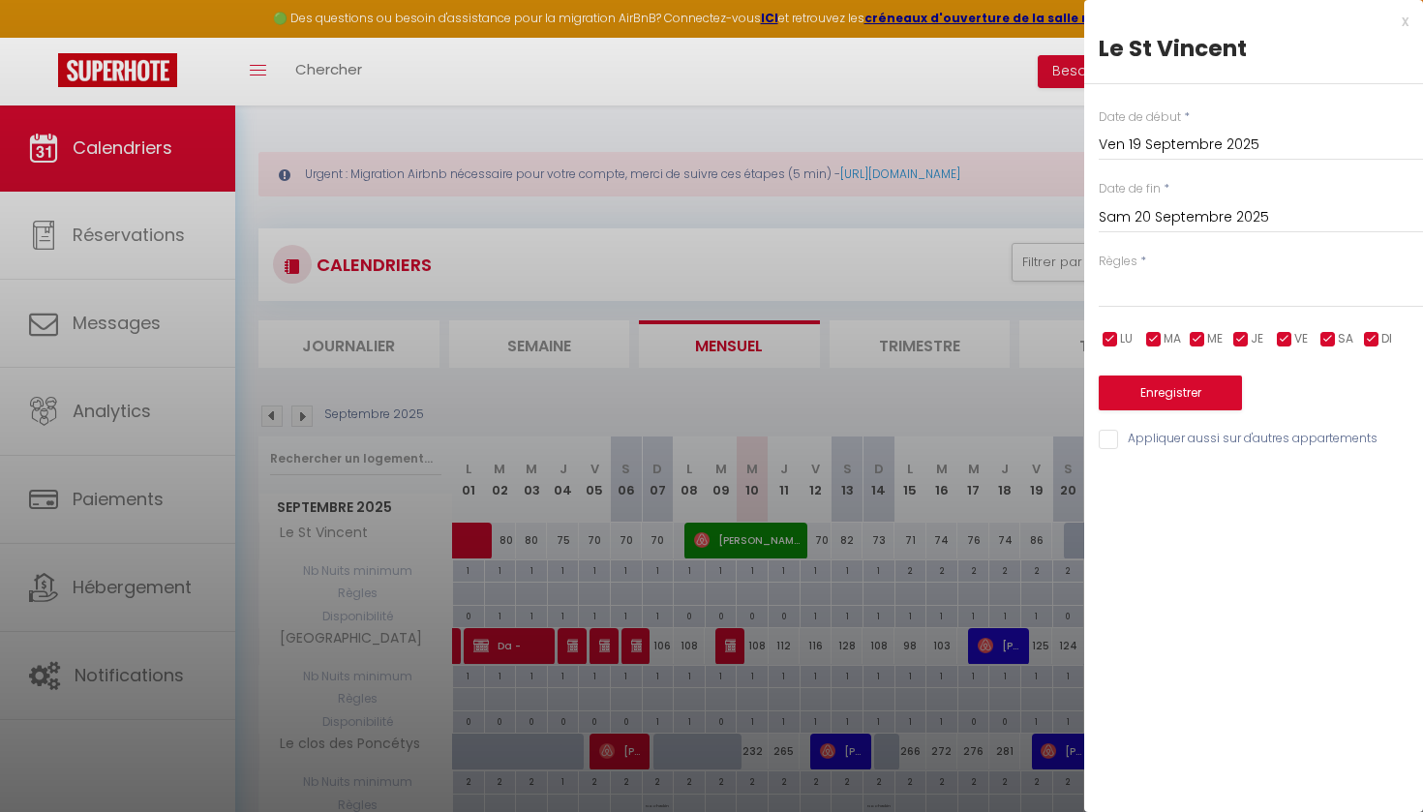
click at [829, 290] on div at bounding box center [711, 406] width 1423 height 812
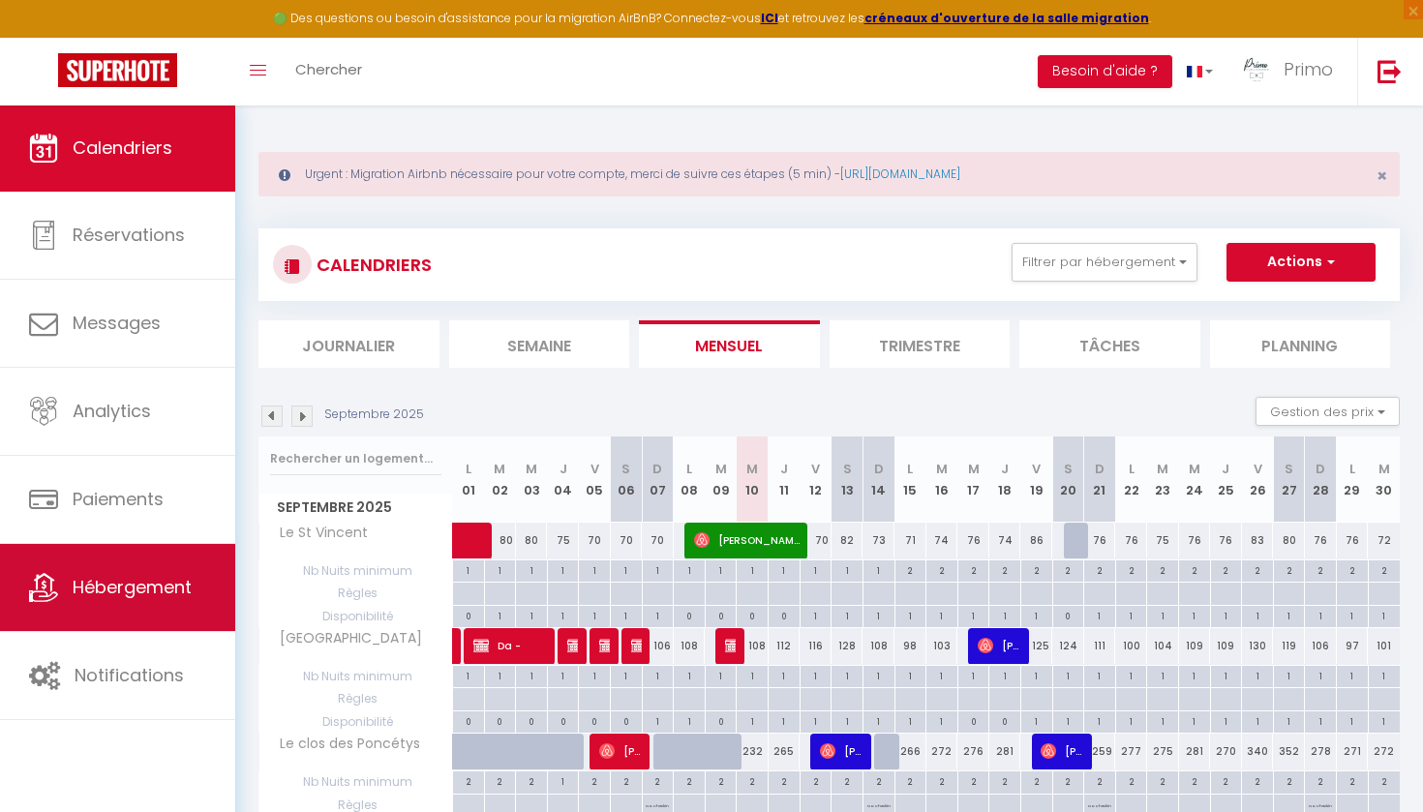
click at [161, 600] on link "Hébergement" at bounding box center [117, 587] width 235 height 87
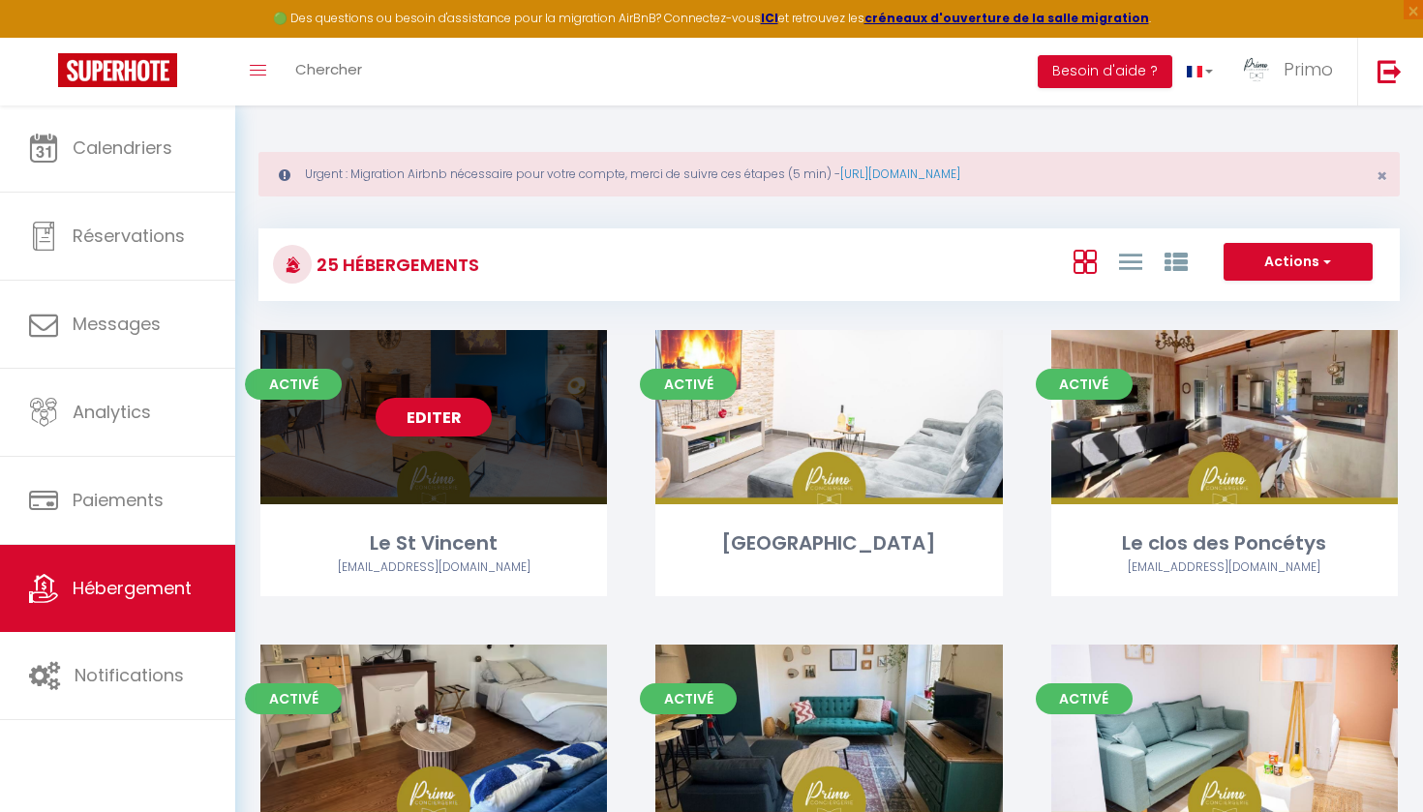
click at [441, 413] on link "Editer" at bounding box center [434, 417] width 116 height 39
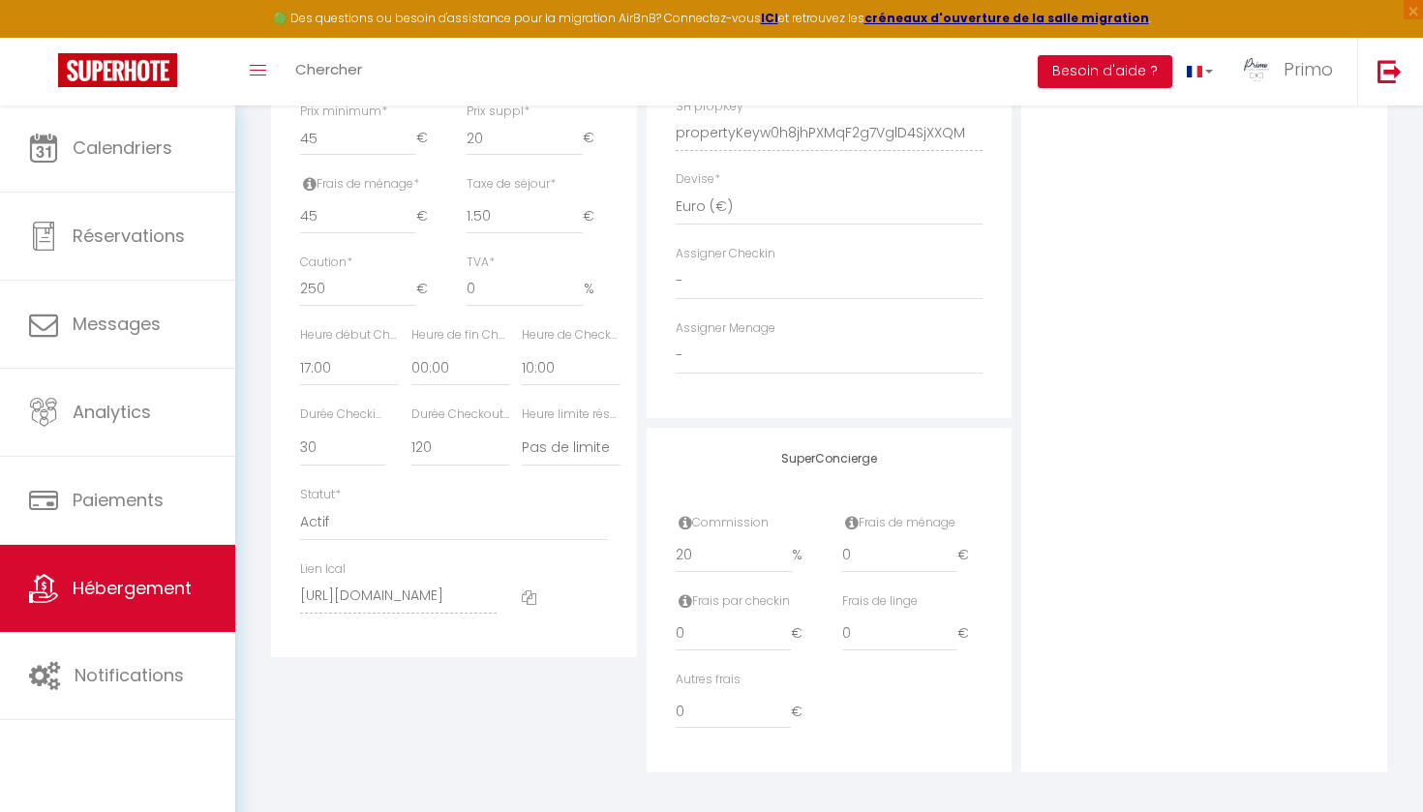
scroll to position [964, 0]
click at [159, 582] on span "Hébergement" at bounding box center [132, 588] width 119 height 24
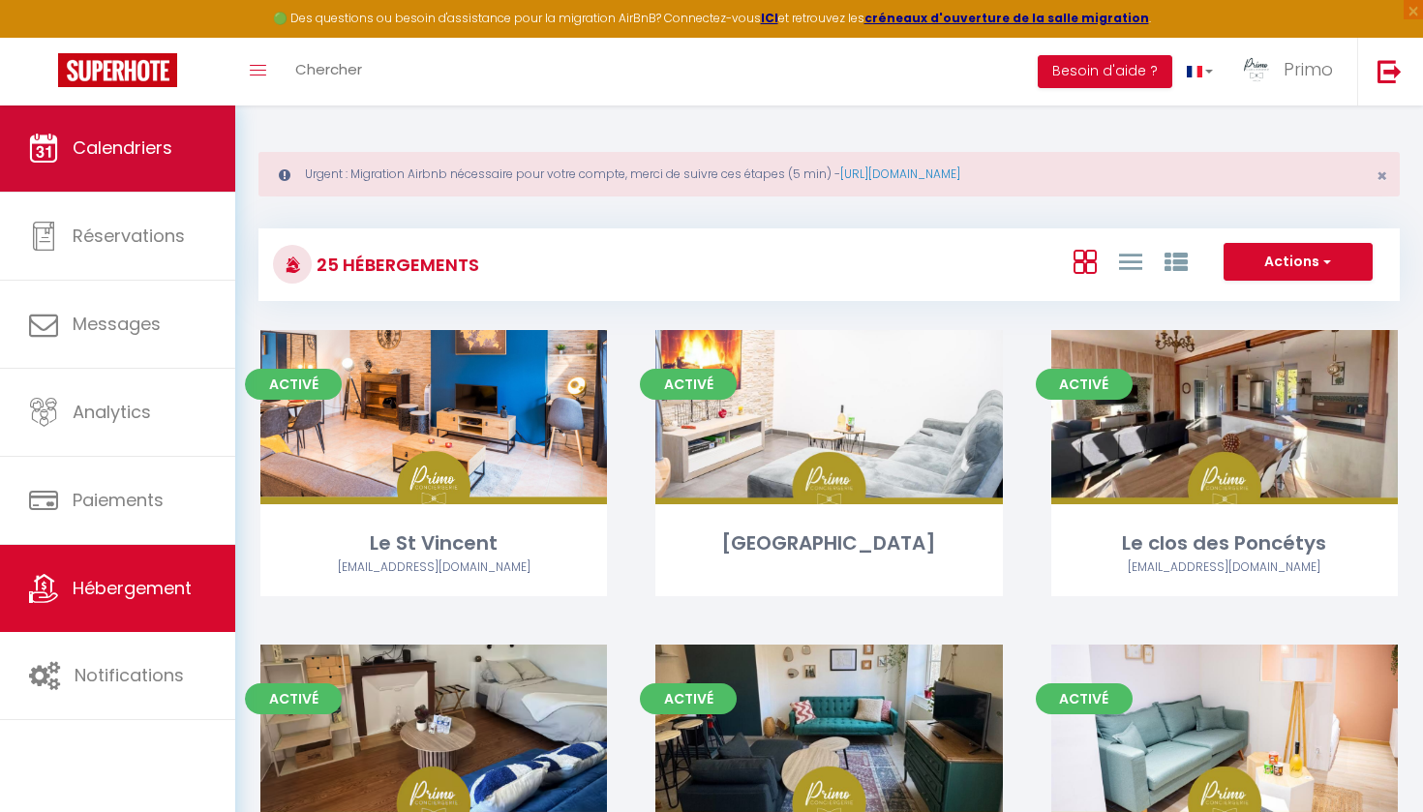
click at [142, 146] on span "Calendriers" at bounding box center [123, 148] width 100 height 24
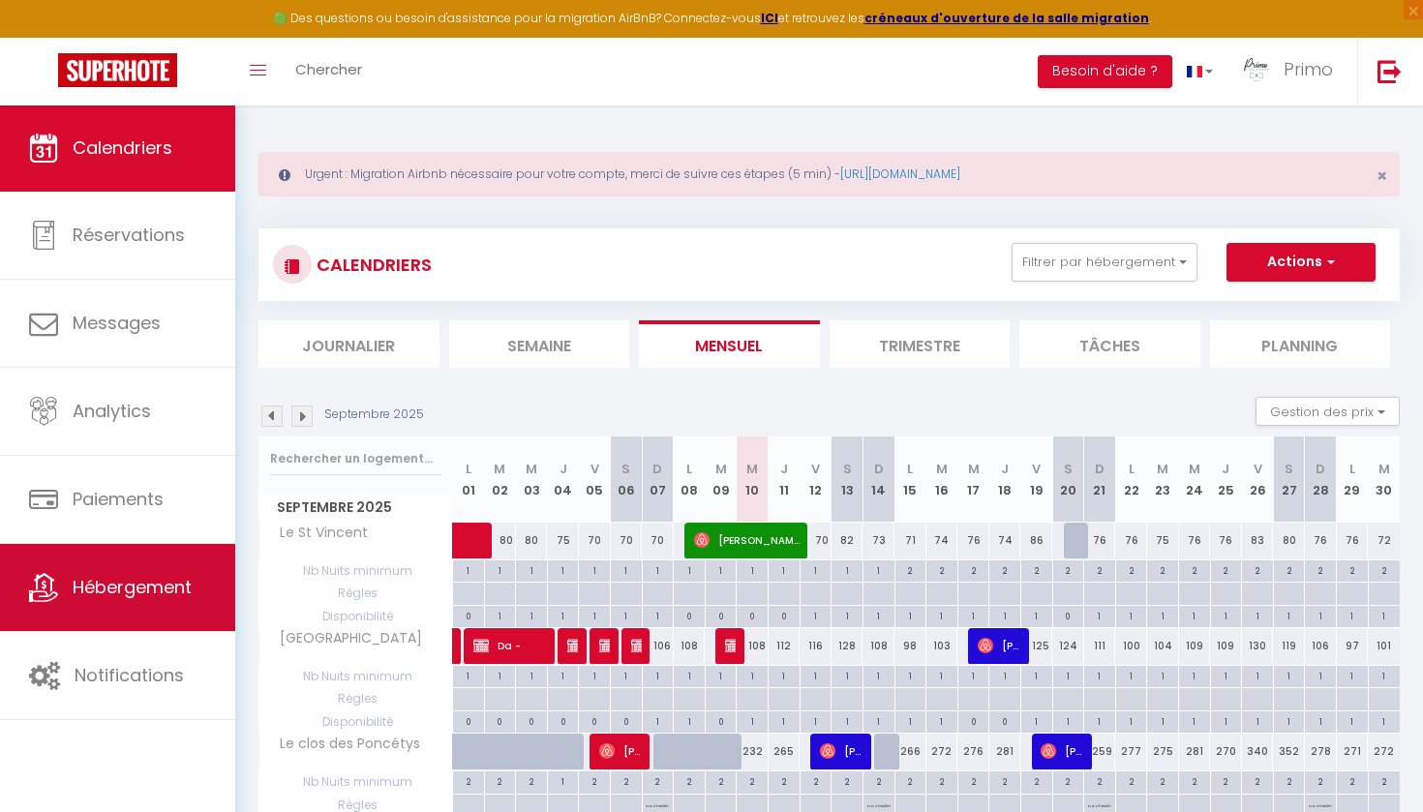
click at [108, 597] on span "Hébergement" at bounding box center [132, 587] width 119 height 24
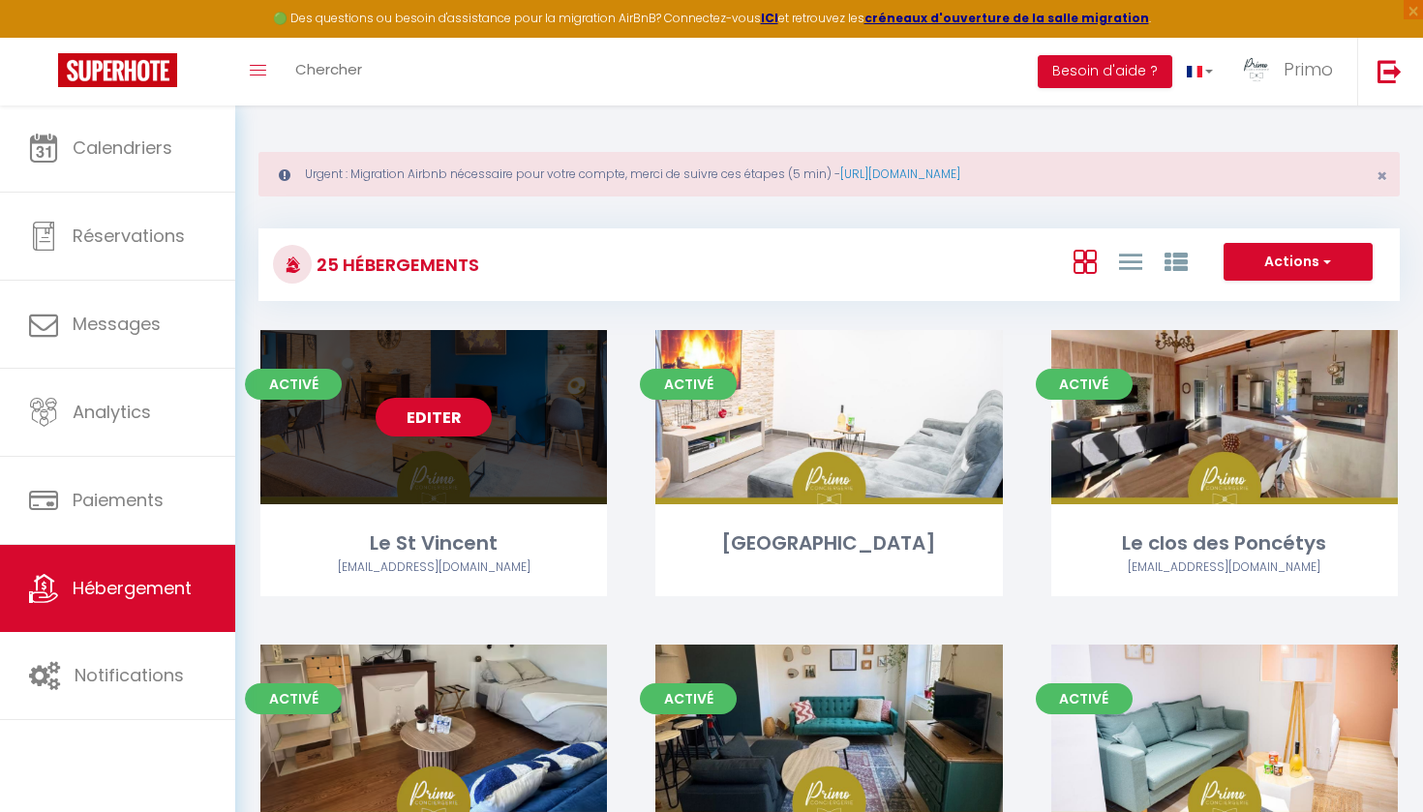
click at [435, 408] on link "Editer" at bounding box center [434, 417] width 116 height 39
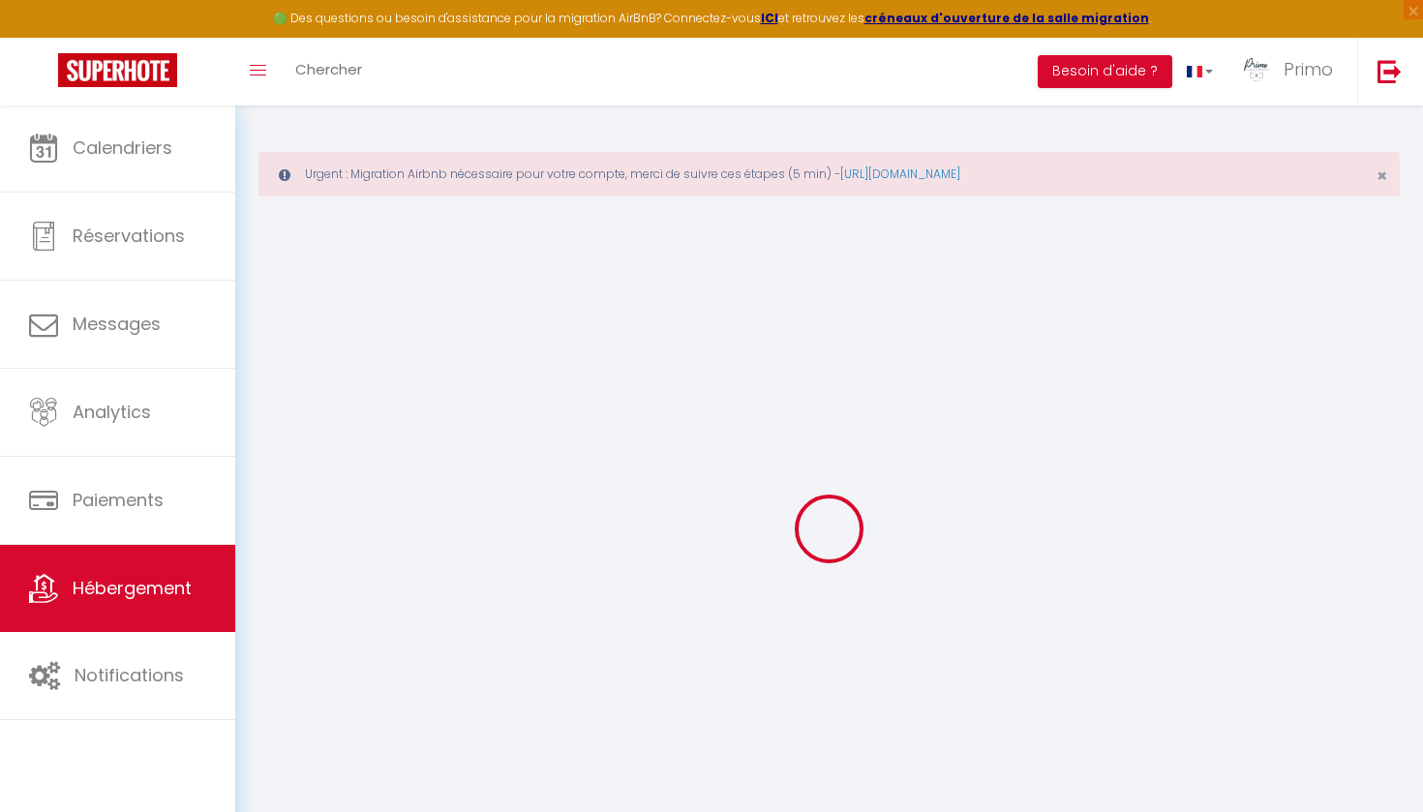
click at [435, 408] on div at bounding box center [830, 529] width 1142 height 638
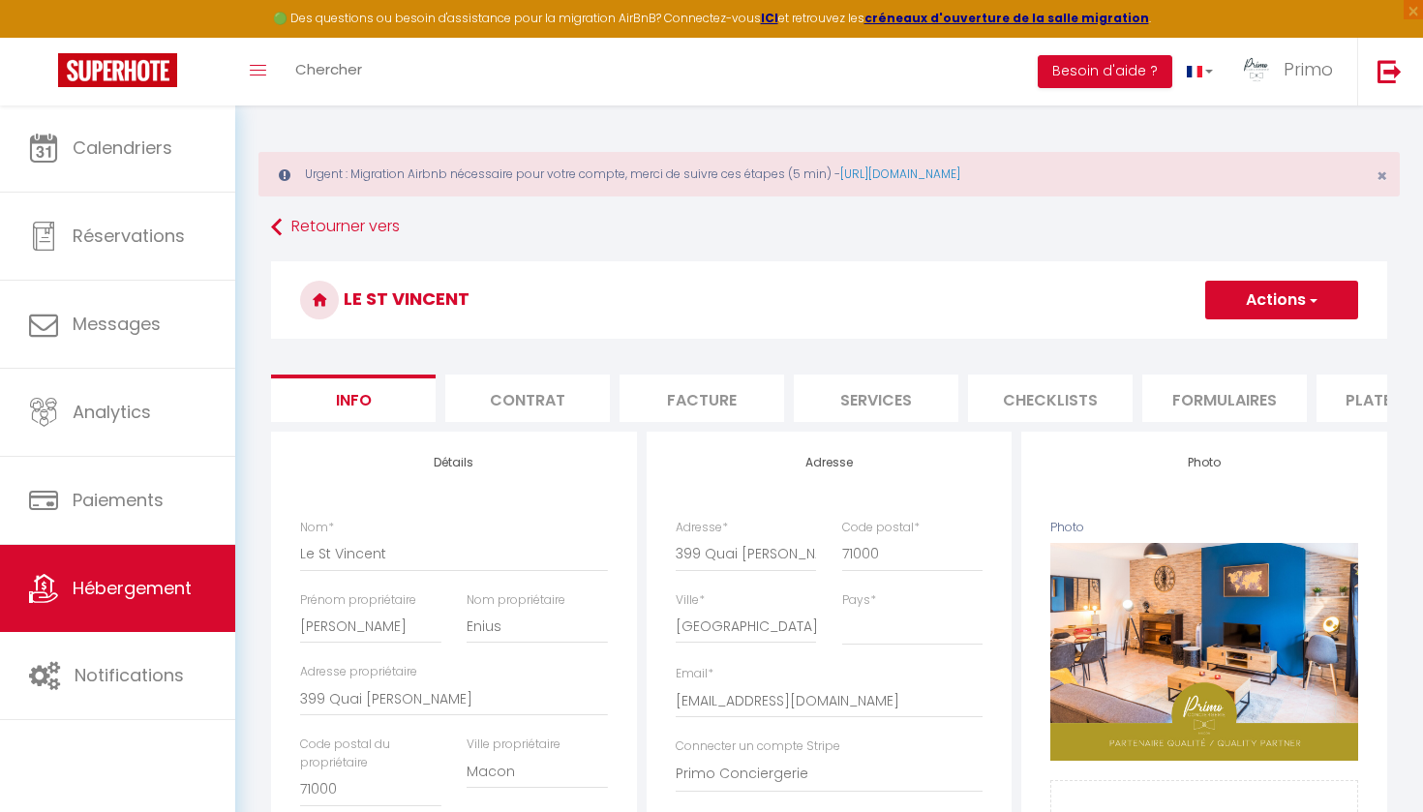
click at [1366, 389] on li "Plateformes" at bounding box center [1399, 398] width 165 height 47
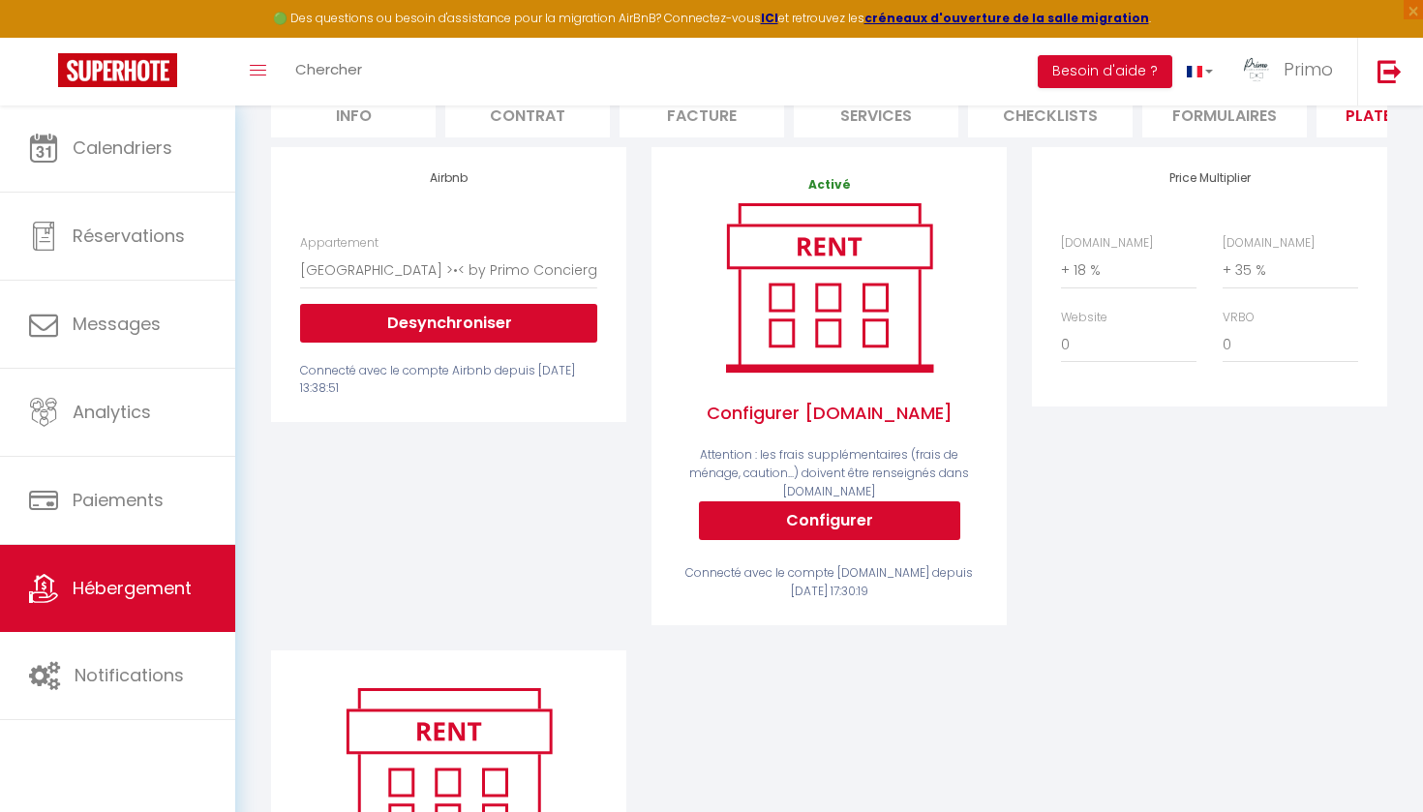
scroll to position [254, 0]
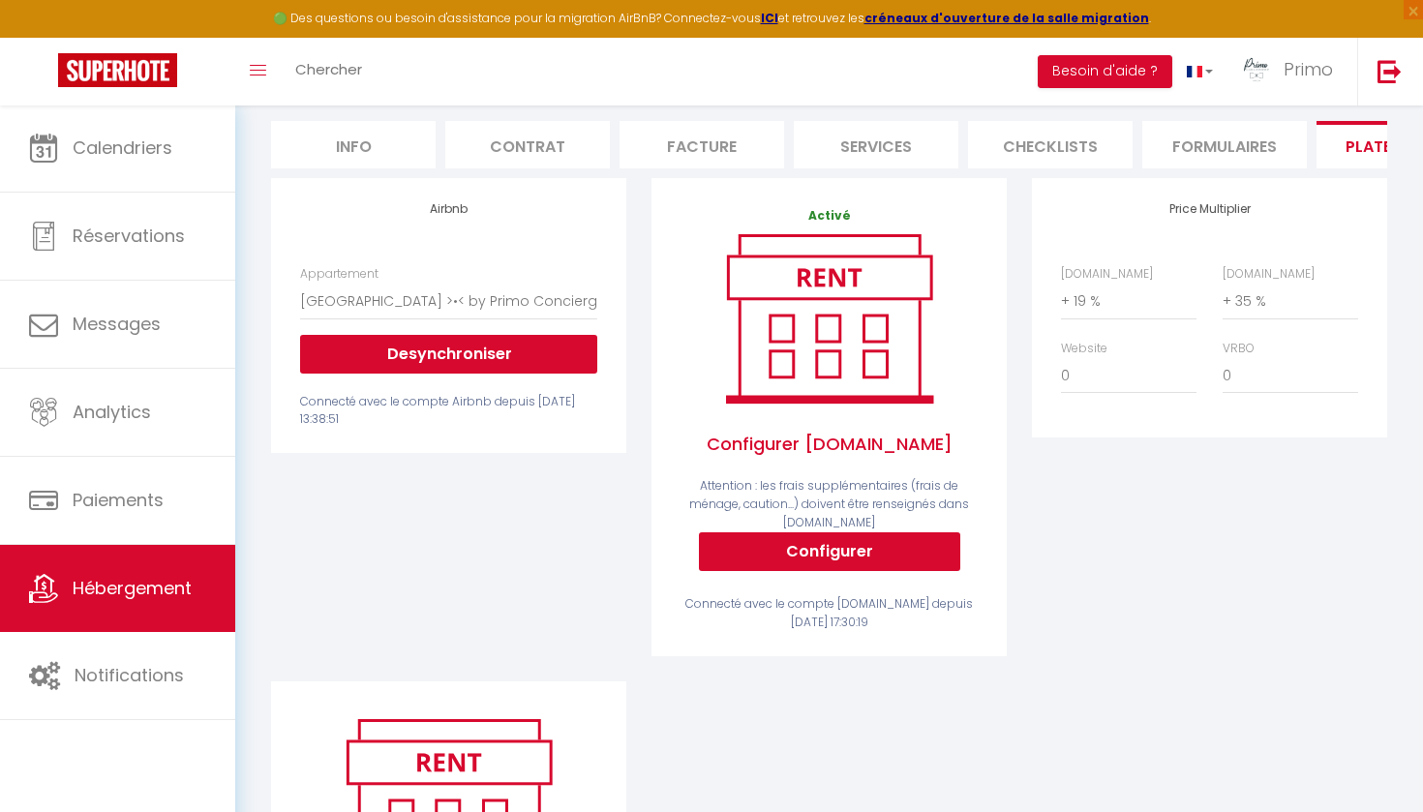
click at [121, 599] on span "Hébergement" at bounding box center [132, 588] width 119 height 24
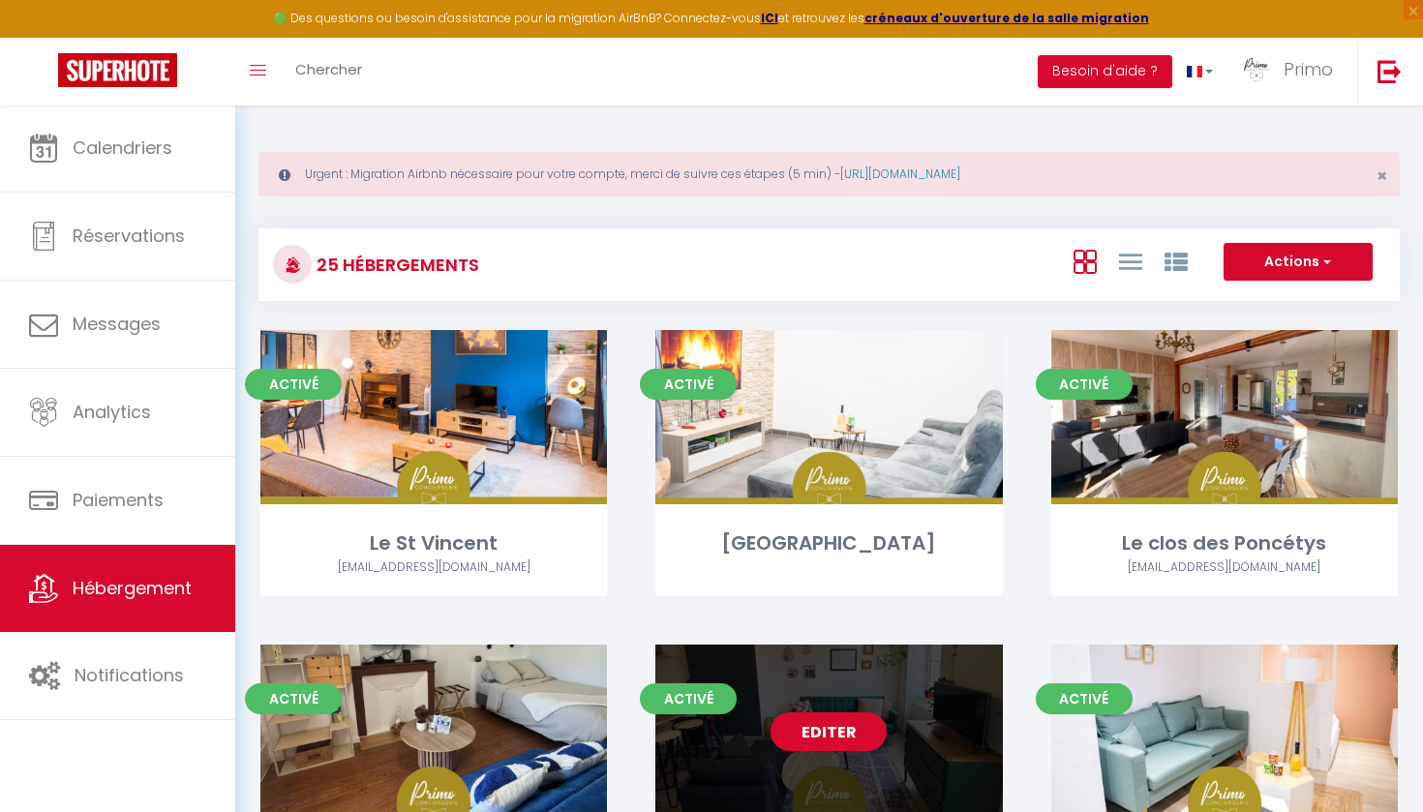
click at [880, 732] on link "Editer" at bounding box center [829, 732] width 116 height 39
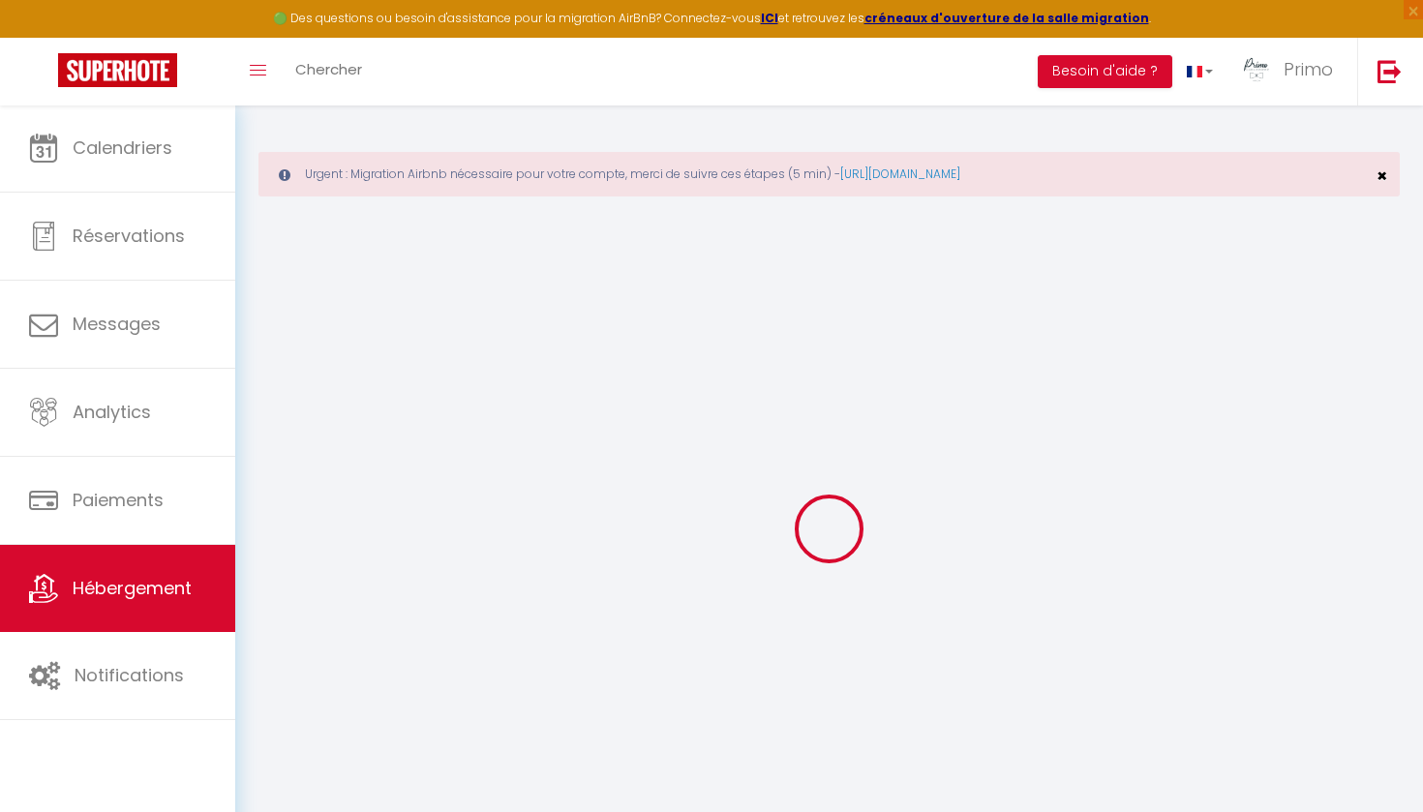
click at [1378, 181] on span "×" at bounding box center [1382, 176] width 11 height 24
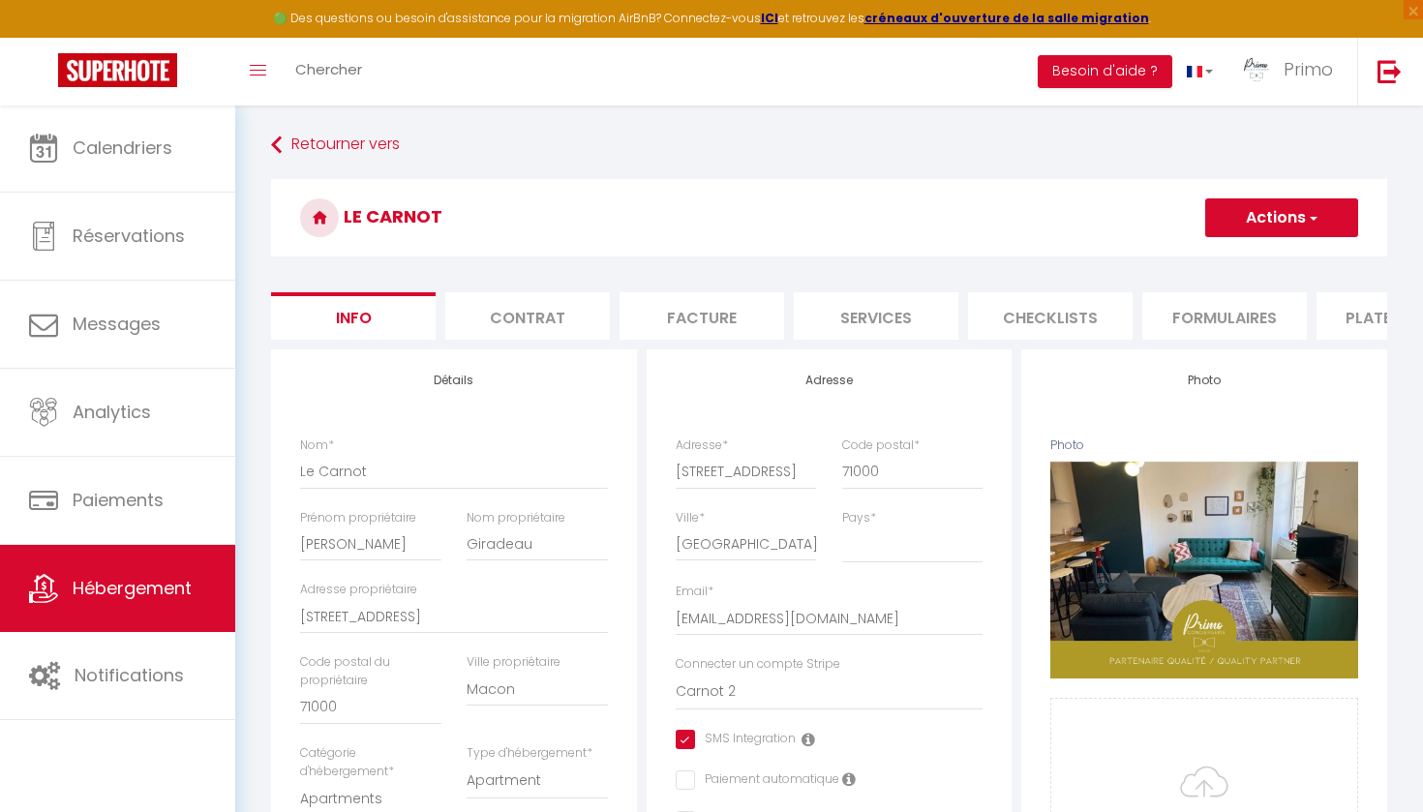
click at [1360, 300] on li "Plateformes" at bounding box center [1399, 315] width 165 height 47
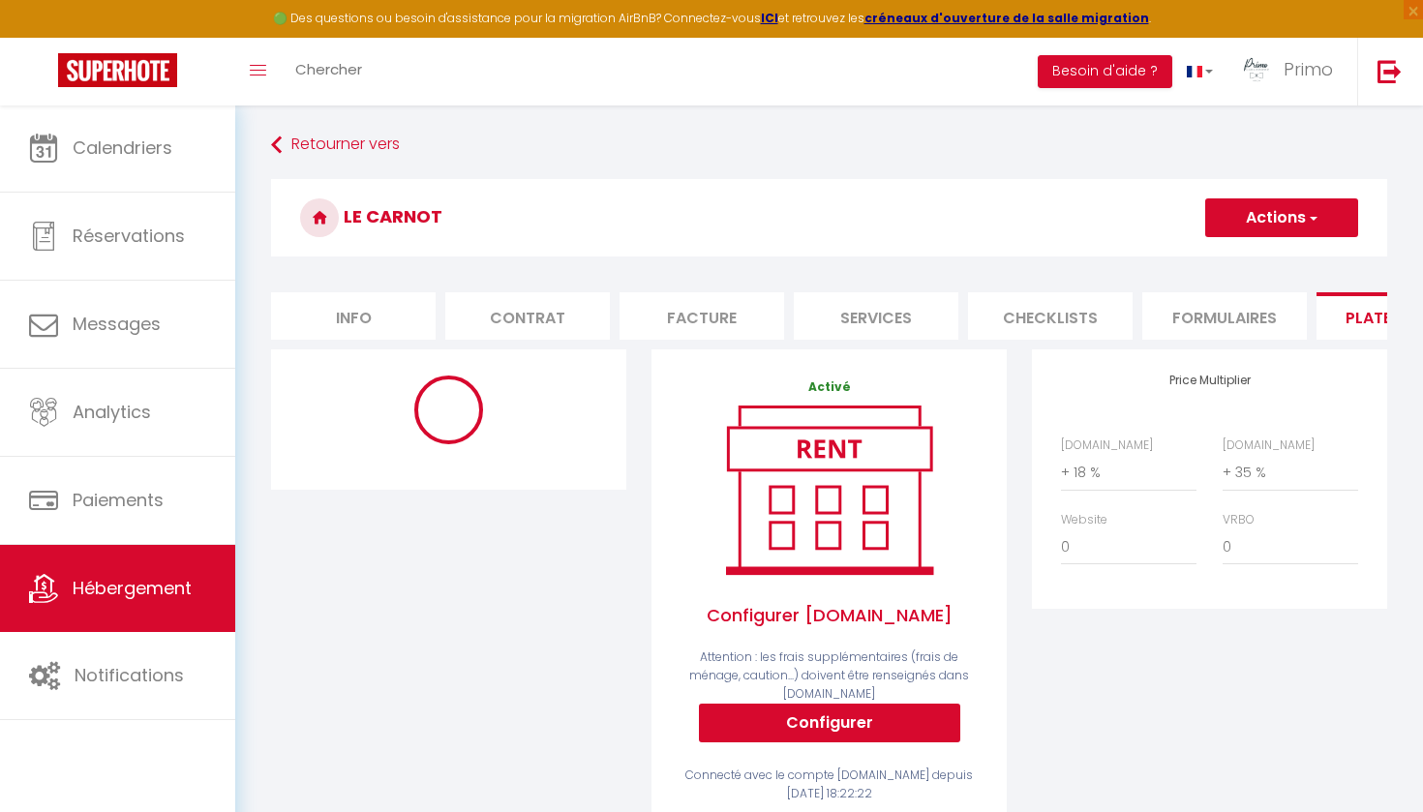
click at [1272, 321] on li "Formulaires" at bounding box center [1225, 315] width 165 height 47
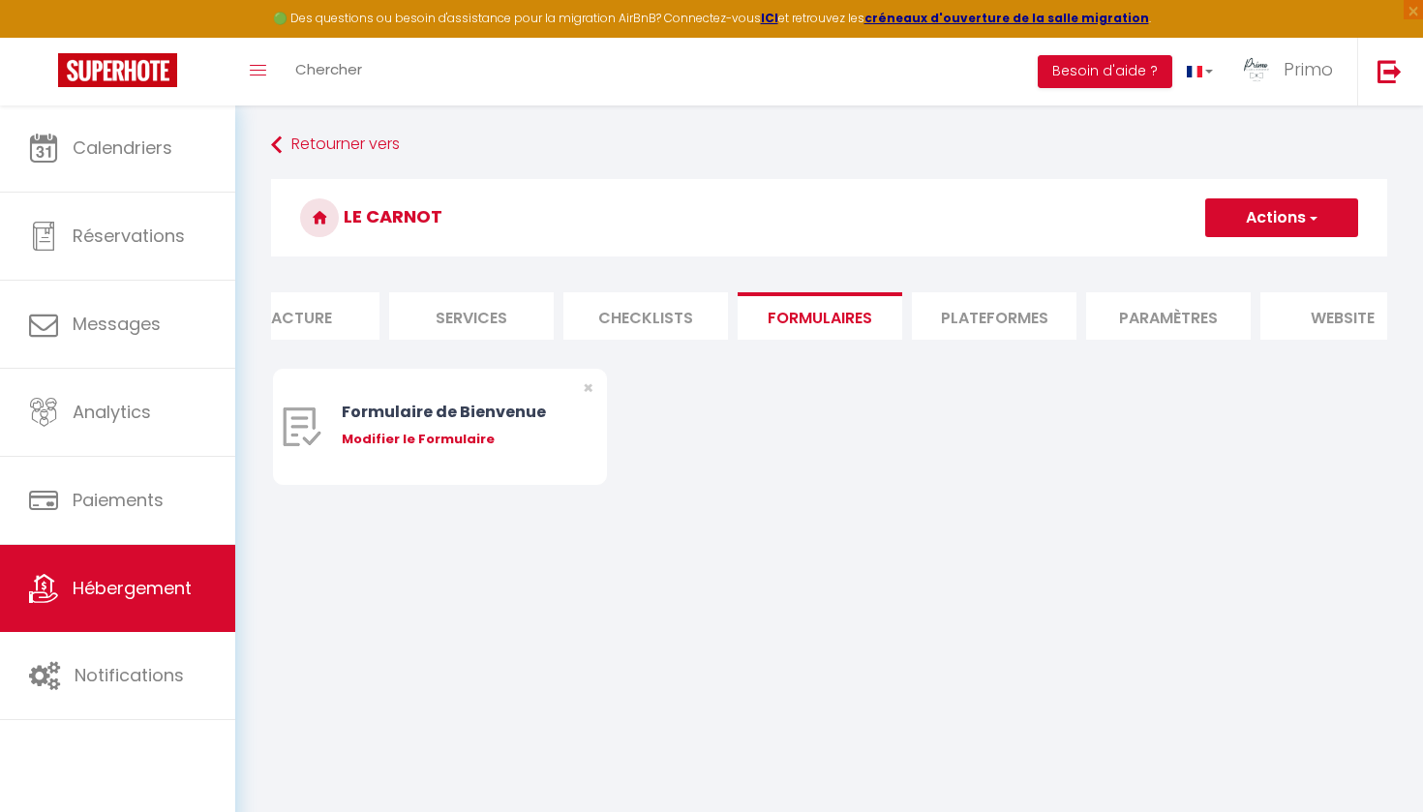
scroll to position [0, 418]
click at [1148, 317] on li "Paramètres" at bounding box center [1155, 315] width 165 height 47
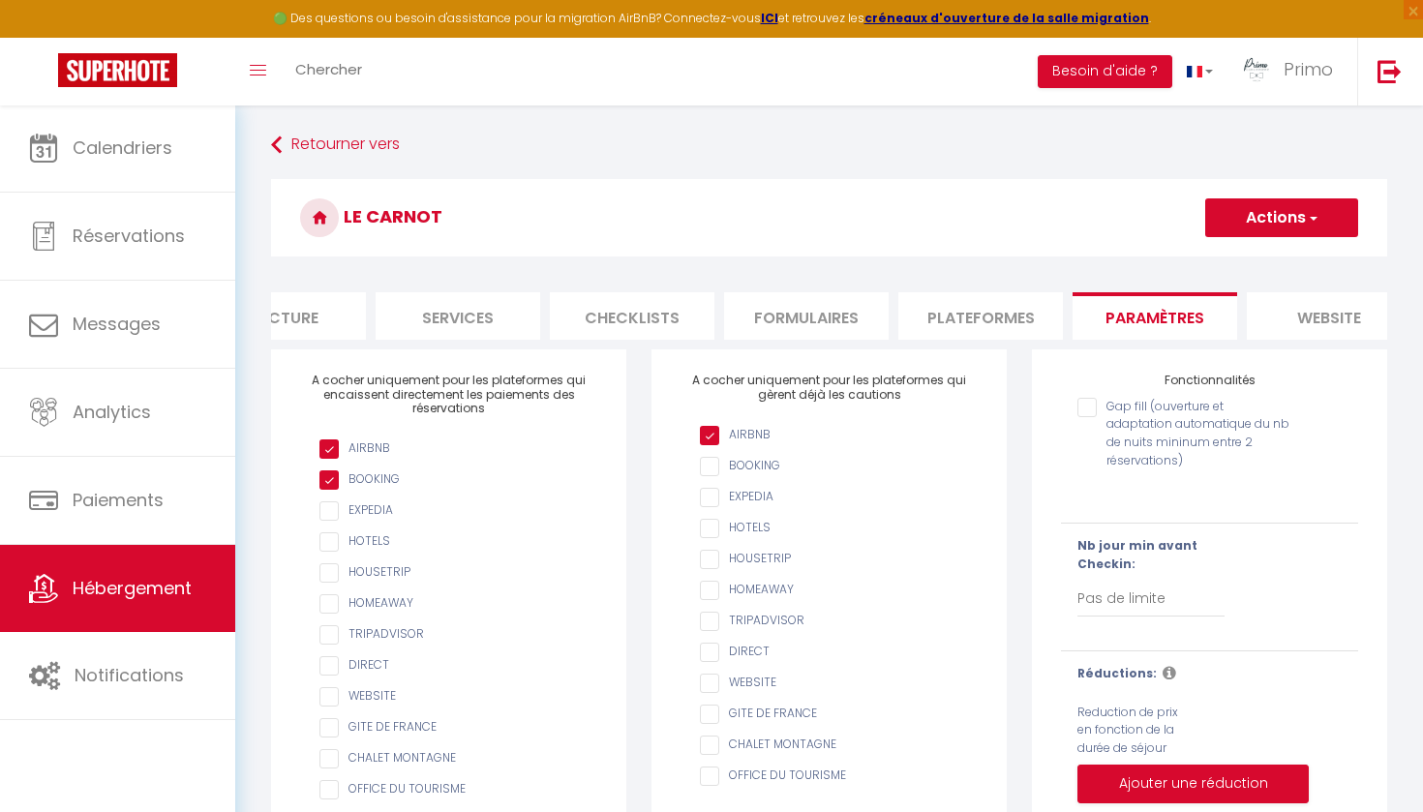
click at [796, 312] on li "Formulaires" at bounding box center [806, 315] width 165 height 47
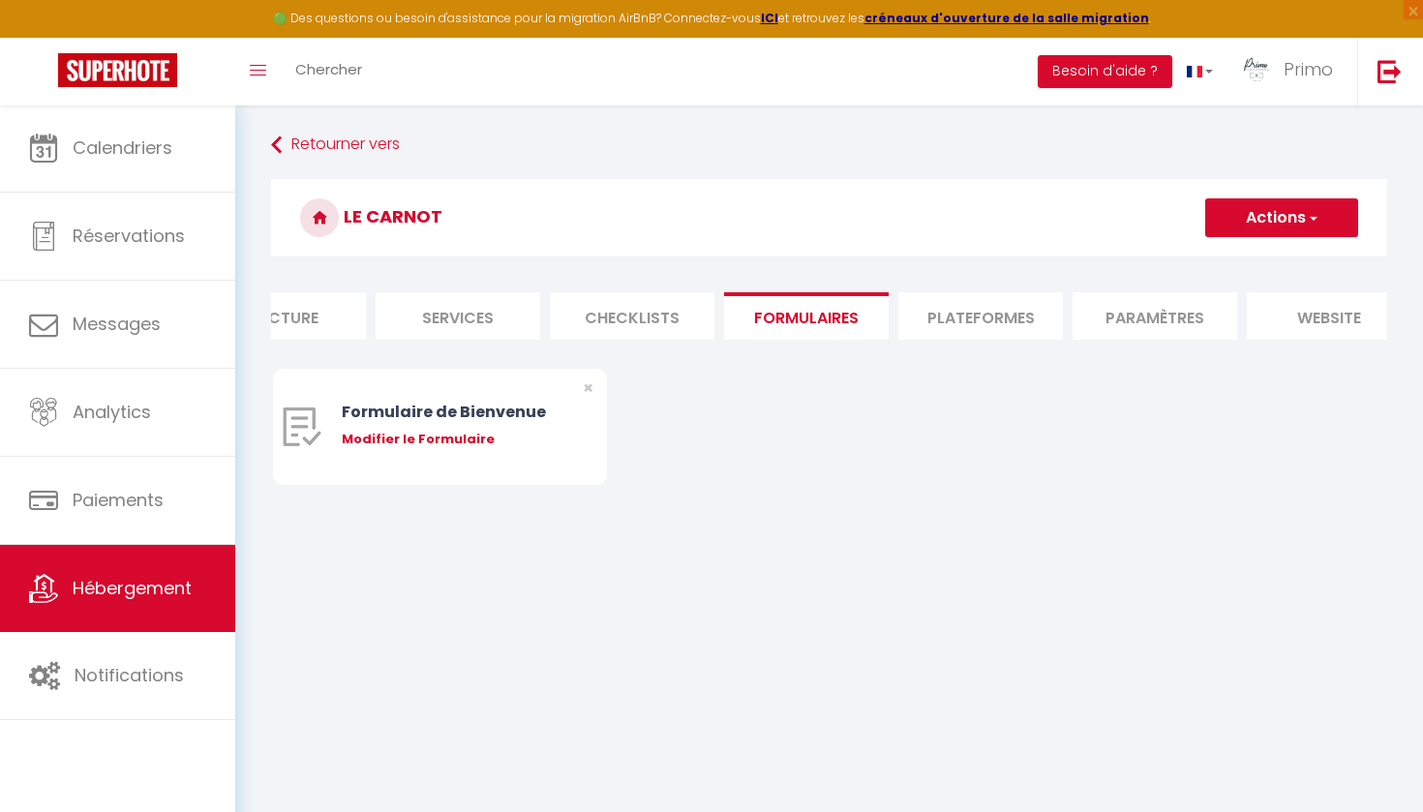
click at [986, 318] on li "Plateformes" at bounding box center [981, 315] width 165 height 47
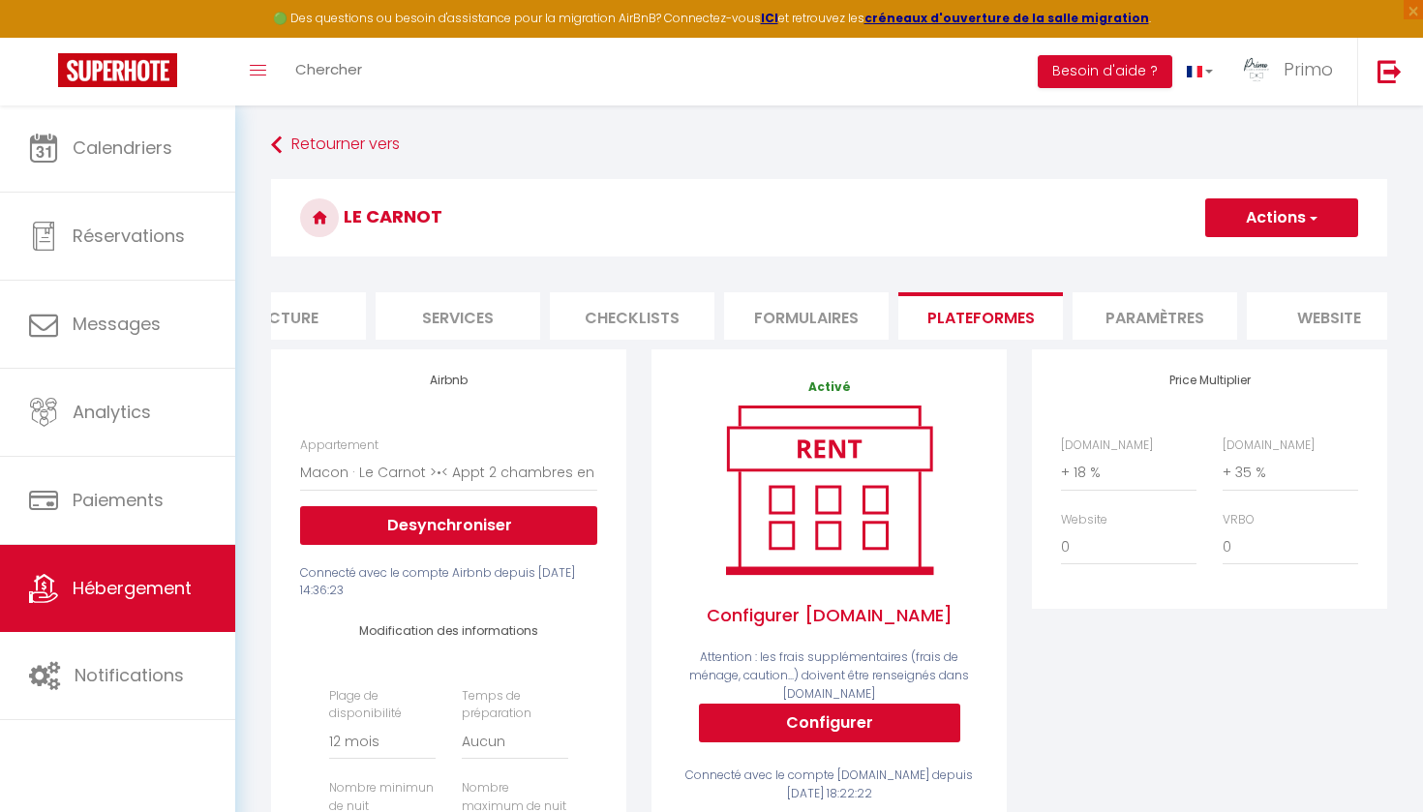
click at [674, 316] on li "Checklists" at bounding box center [632, 315] width 165 height 47
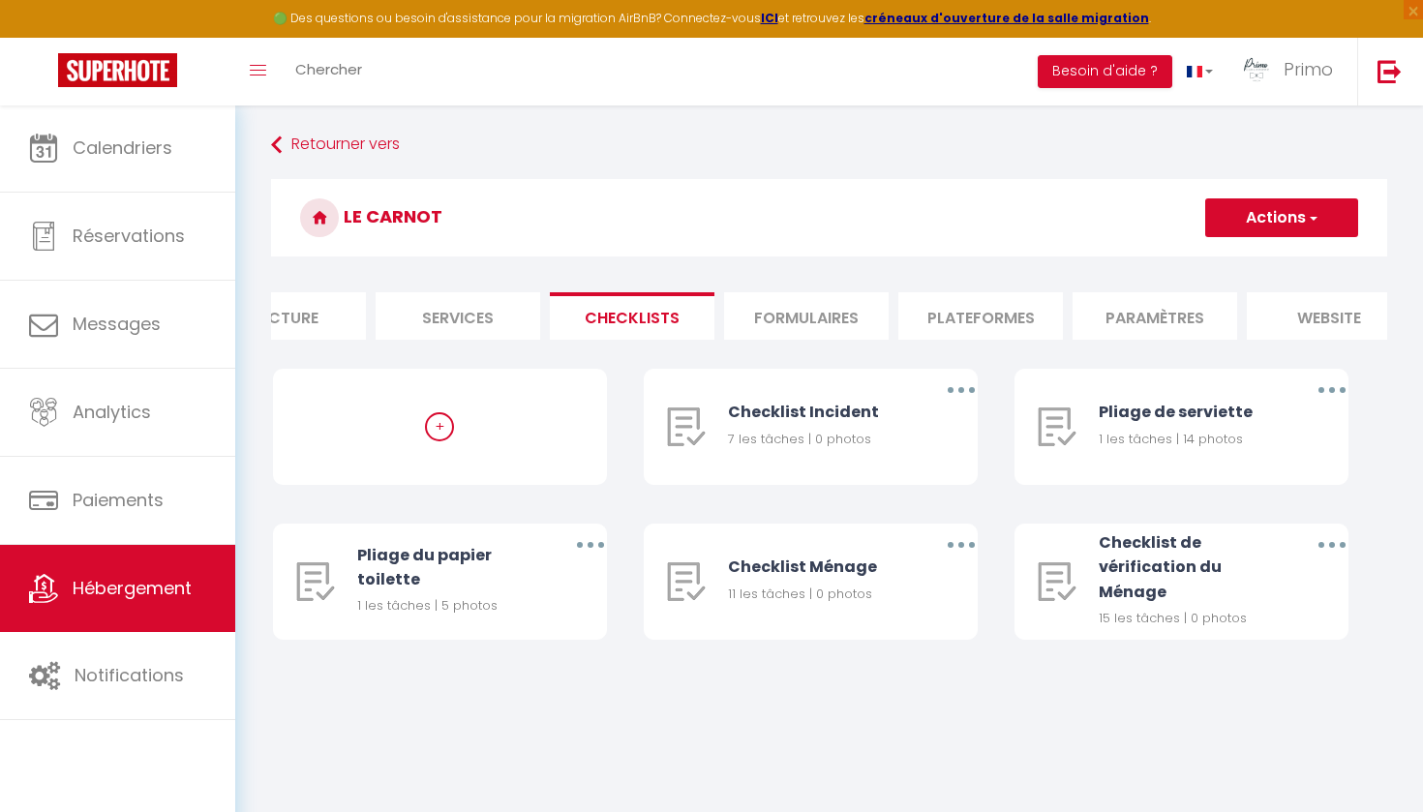
click at [817, 317] on li "Formulaires" at bounding box center [806, 315] width 165 height 47
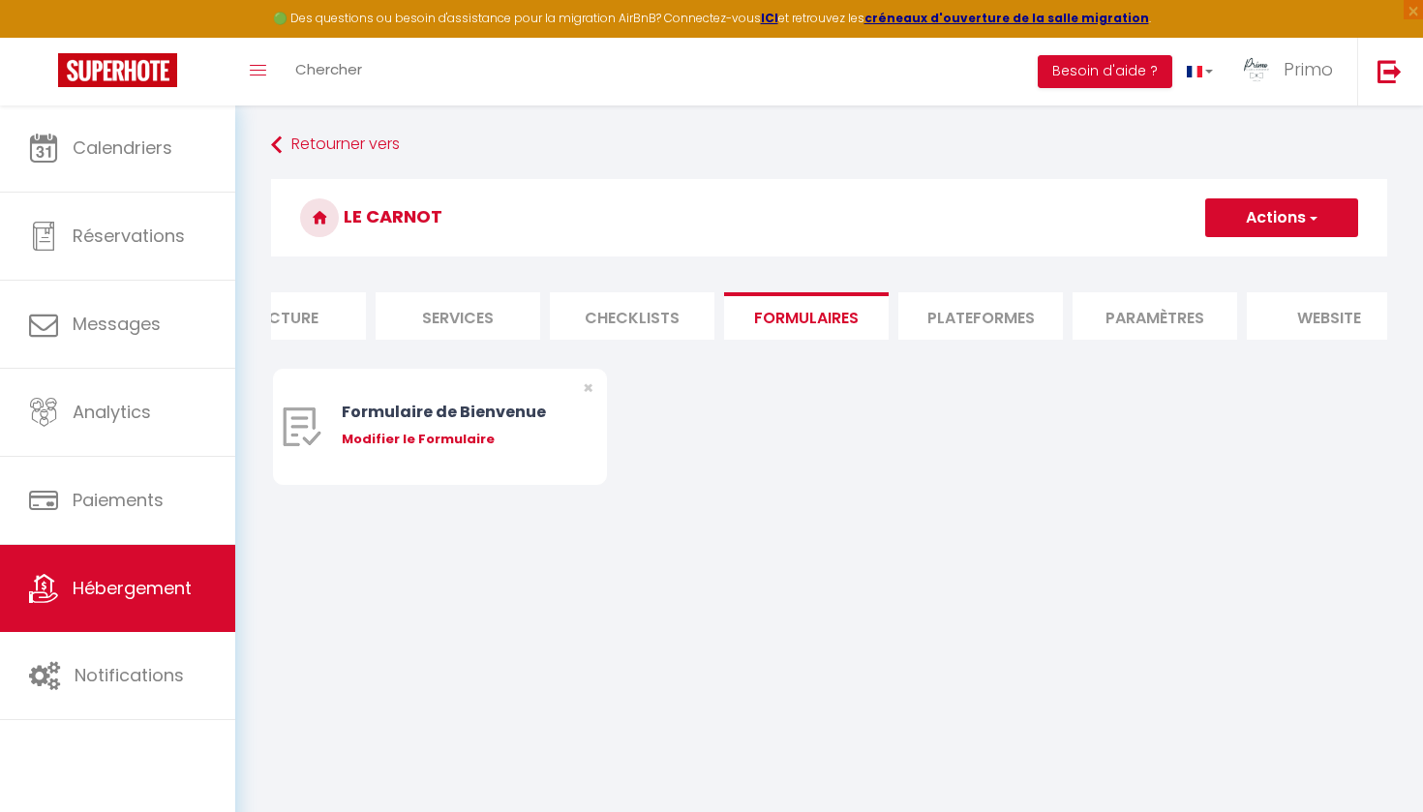
click at [1004, 296] on li "Plateformes" at bounding box center [981, 315] width 165 height 47
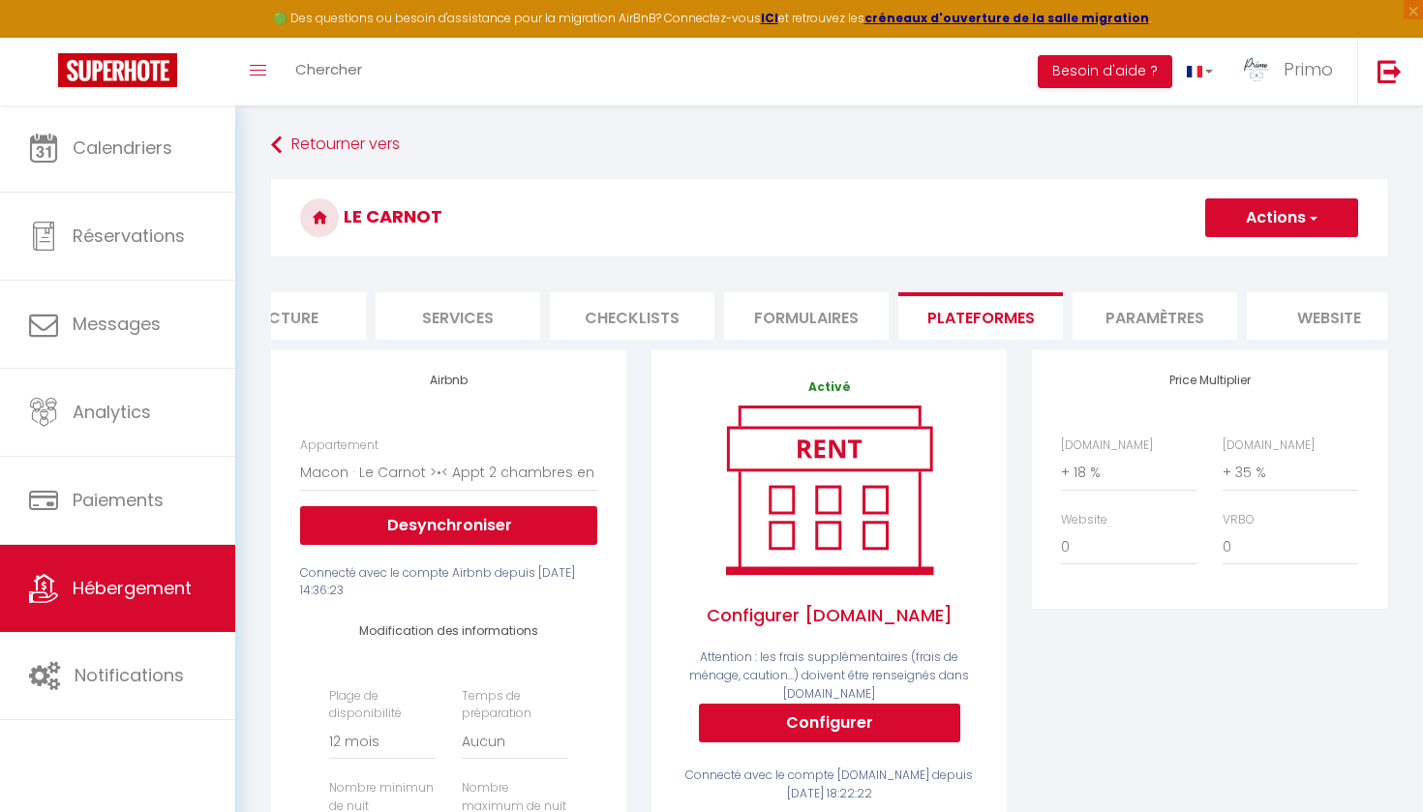
click at [1137, 322] on li "Paramètres" at bounding box center [1155, 315] width 165 height 47
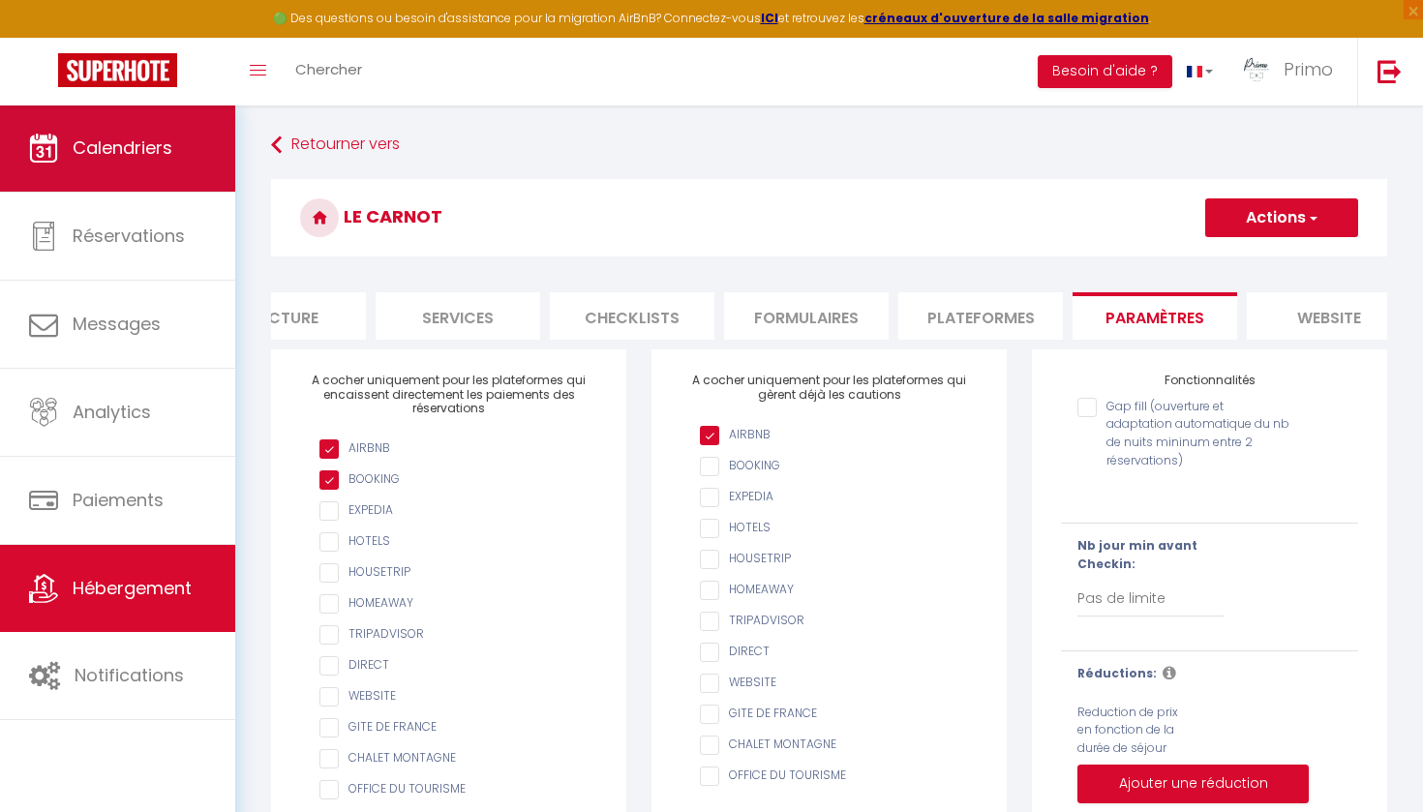
click at [154, 123] on link "Calendriers" at bounding box center [117, 148] width 235 height 87
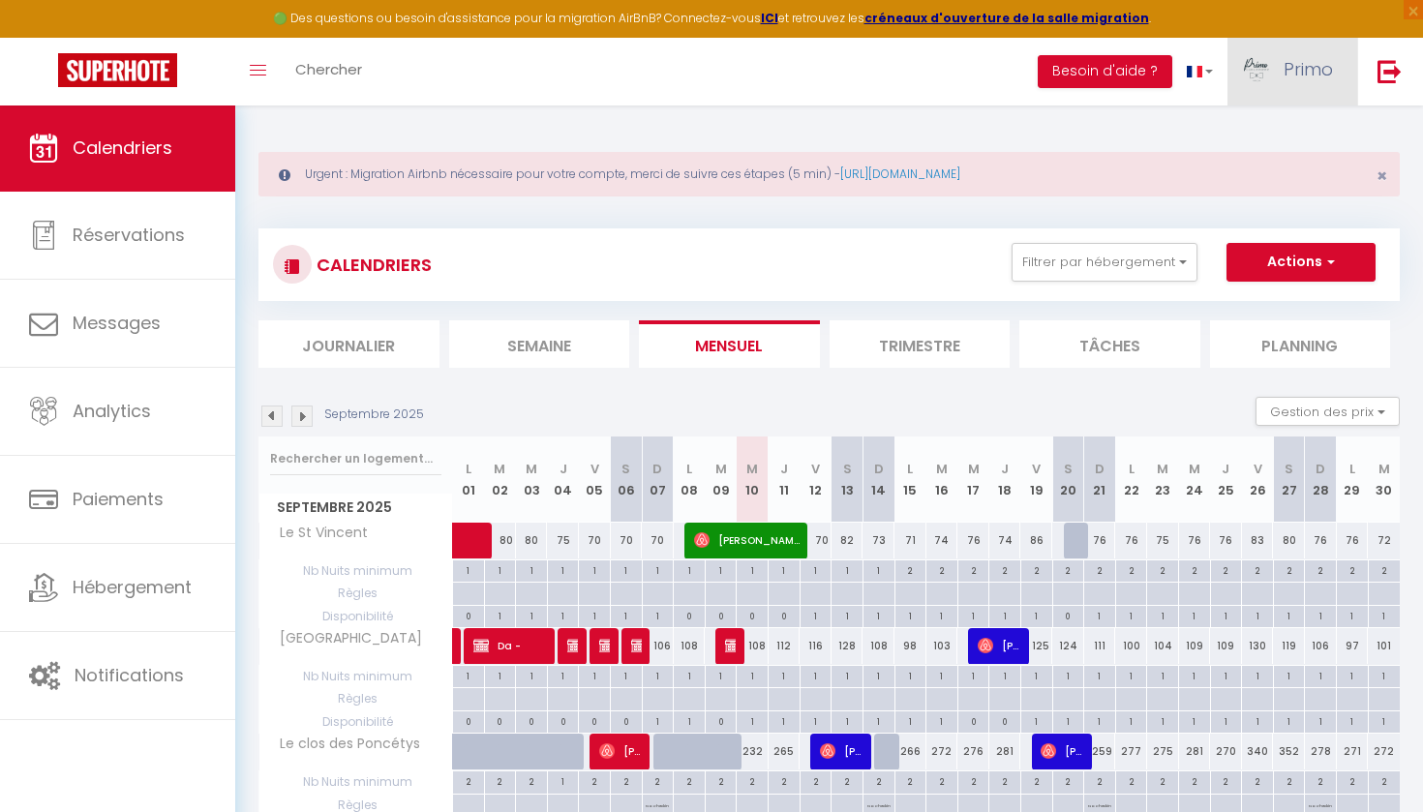
click at [1290, 89] on link "Primo" at bounding box center [1293, 72] width 130 height 68
click at [1299, 145] on link "Paramètres" at bounding box center [1279, 134] width 143 height 33
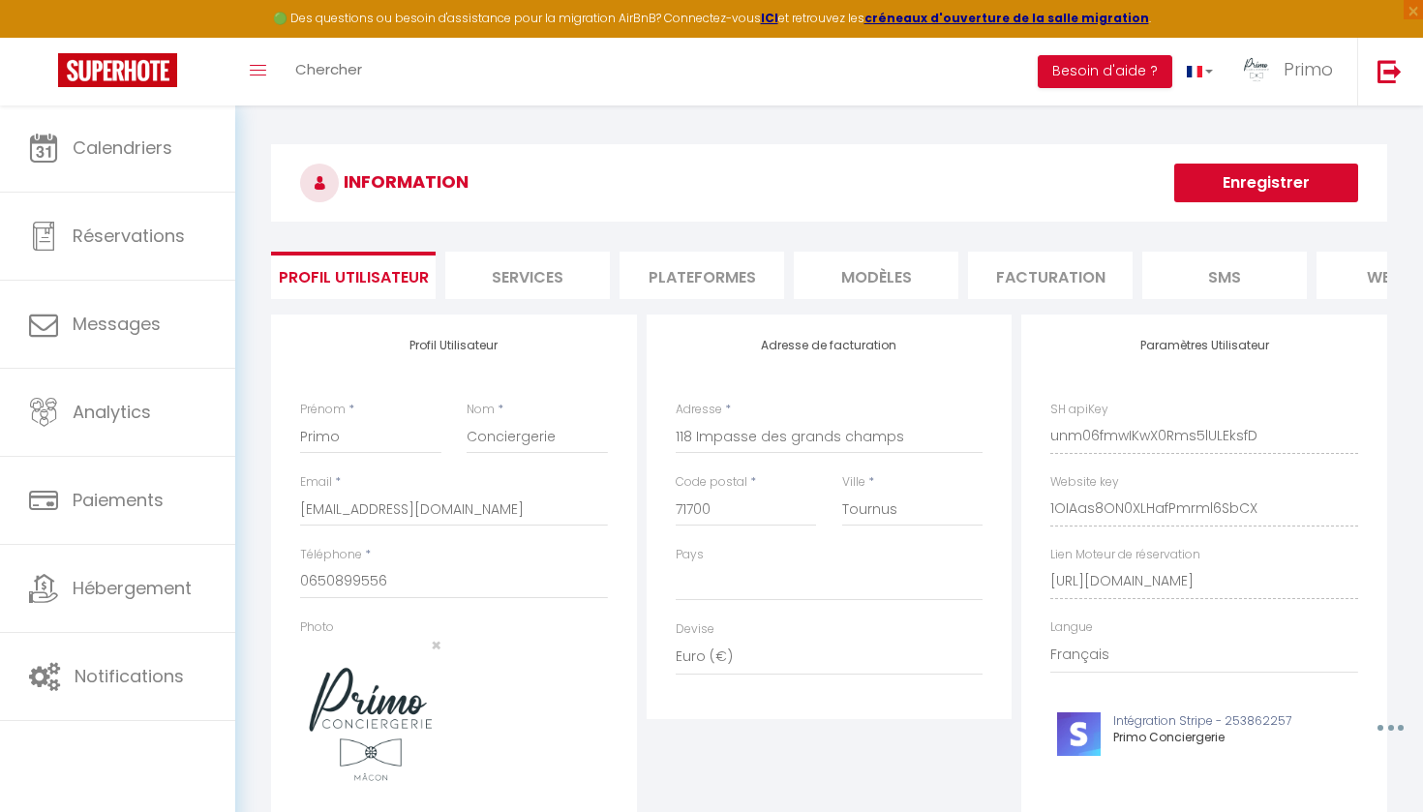
click at [668, 269] on li "Plateformes" at bounding box center [702, 275] width 165 height 47
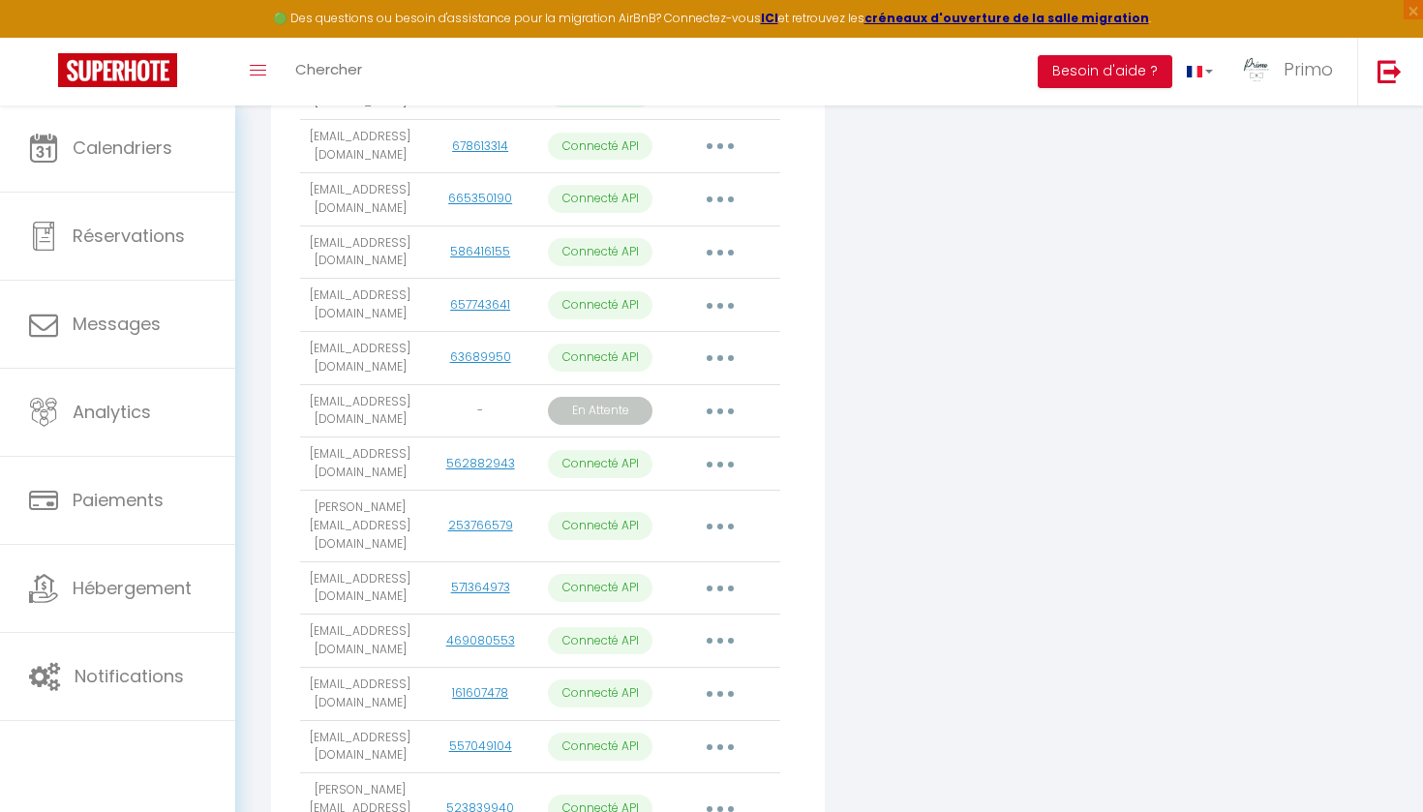
scroll to position [936, 0]
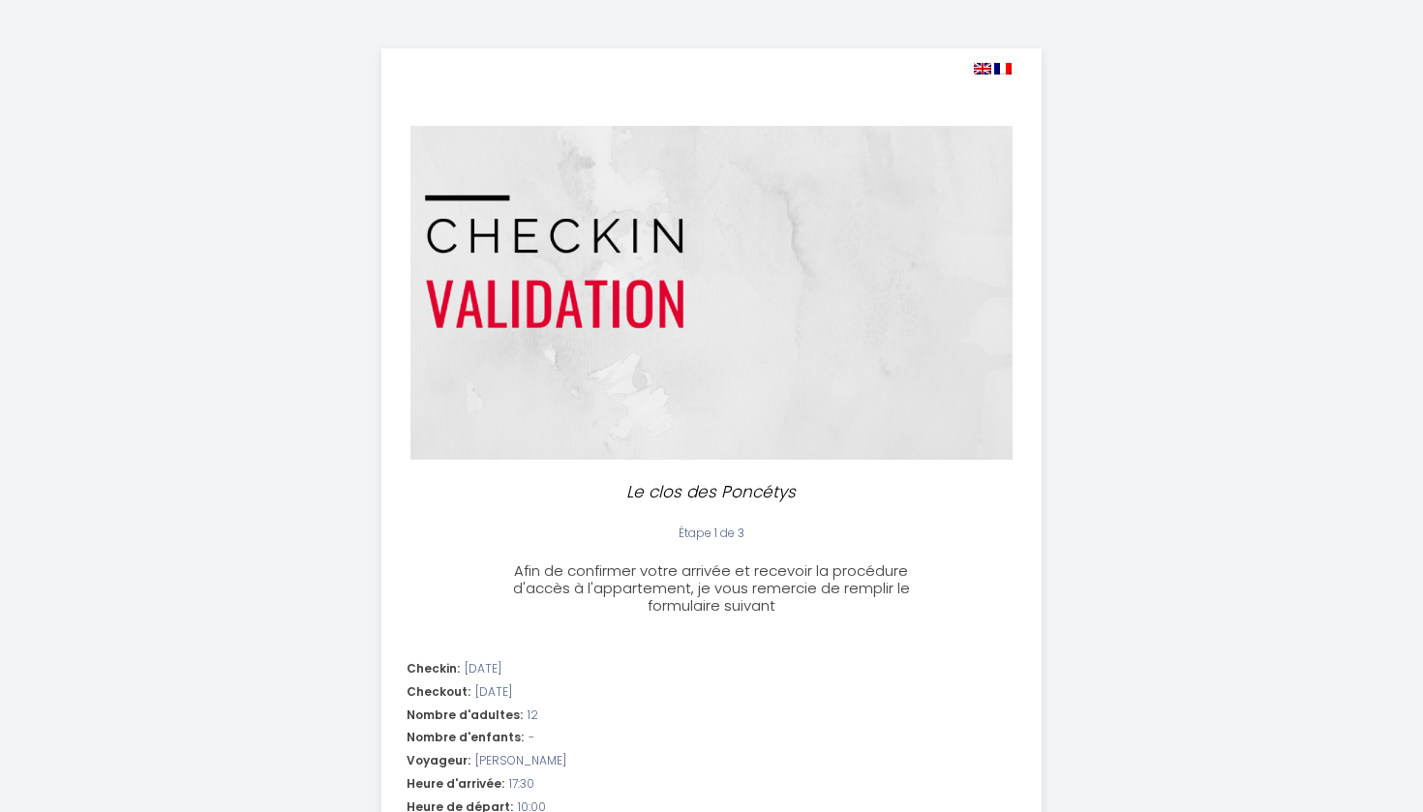
select select "17:30"
select select "10:00"
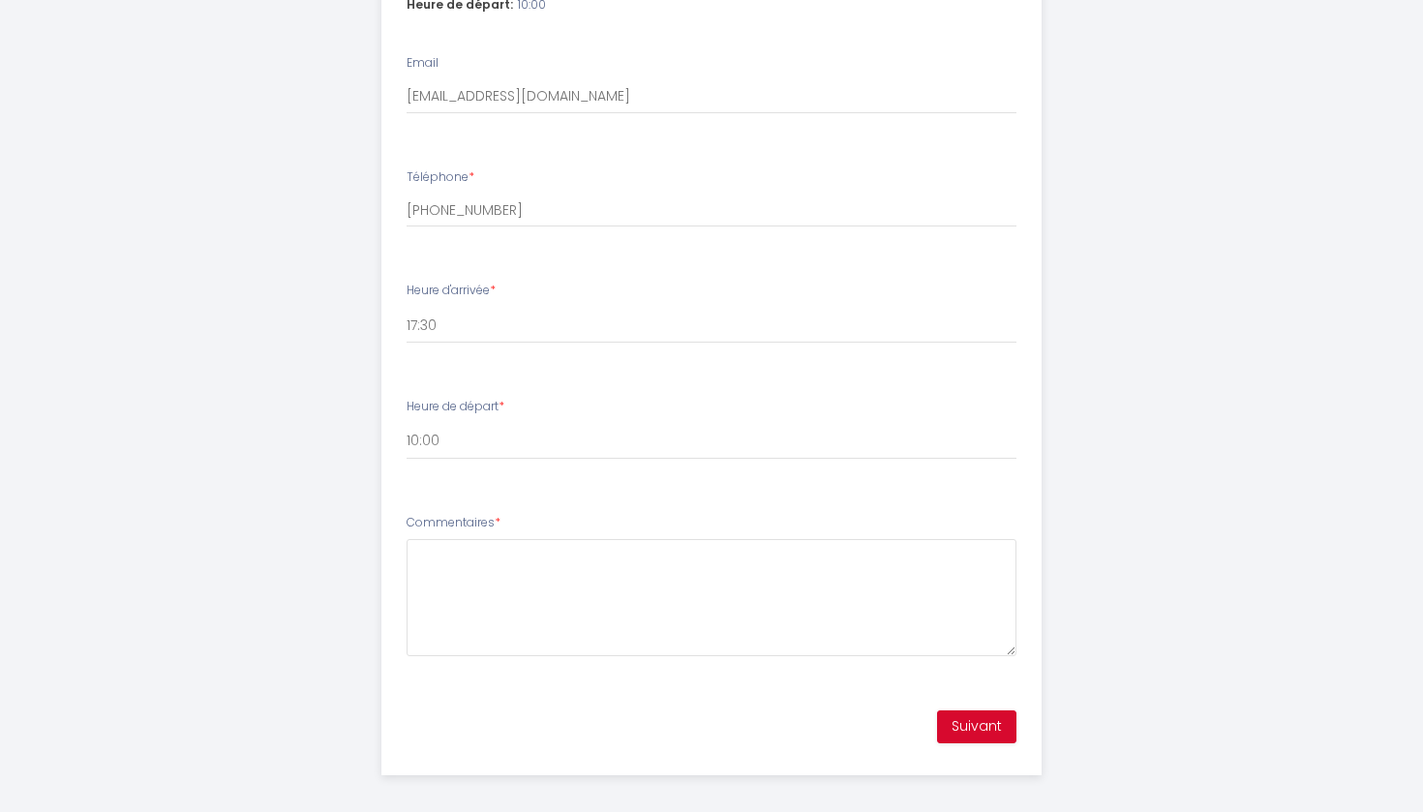
scroll to position [802, 0]
click at [995, 714] on button "Suivant" at bounding box center [976, 728] width 79 height 33
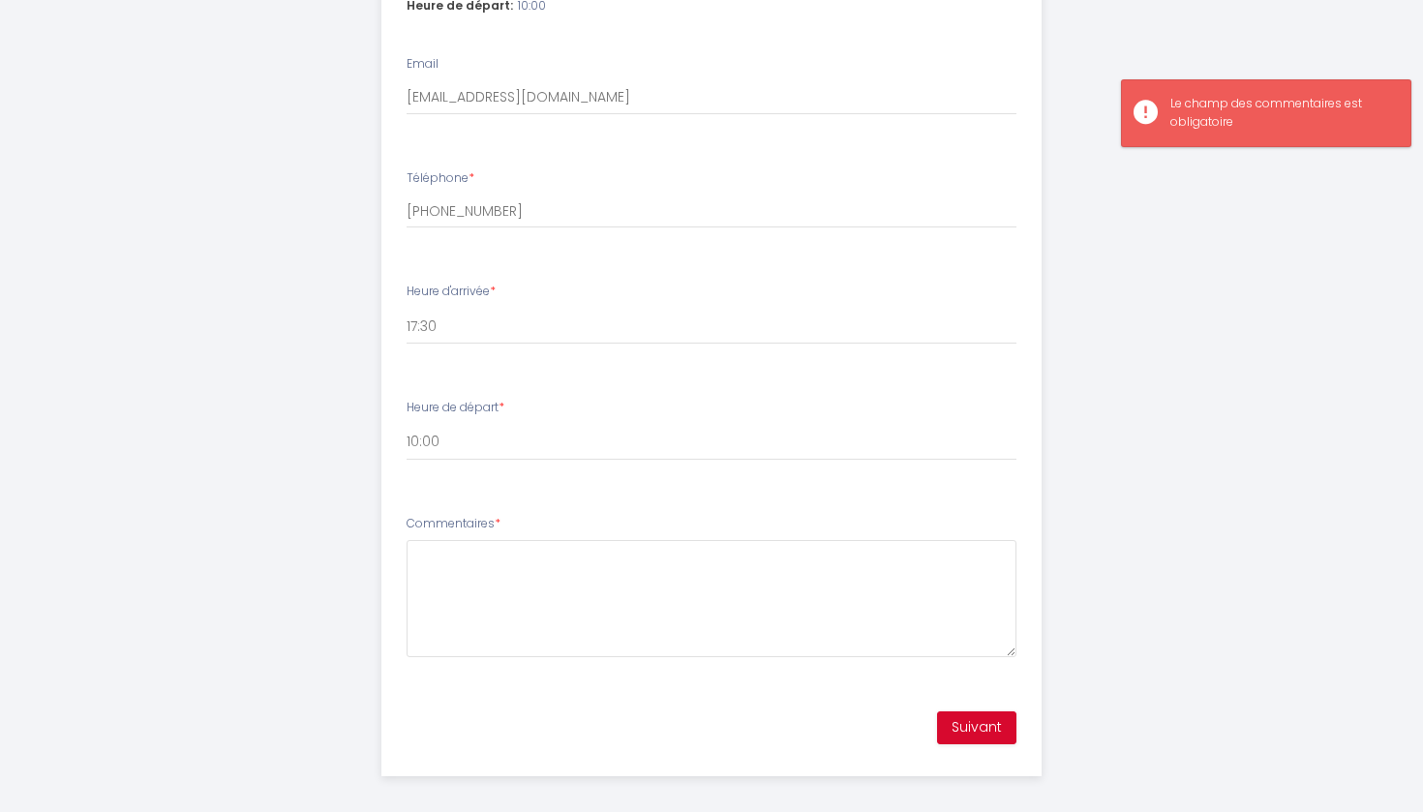
click at [702, 515] on div "Commentaires *" at bounding box center [712, 586] width 611 height 142
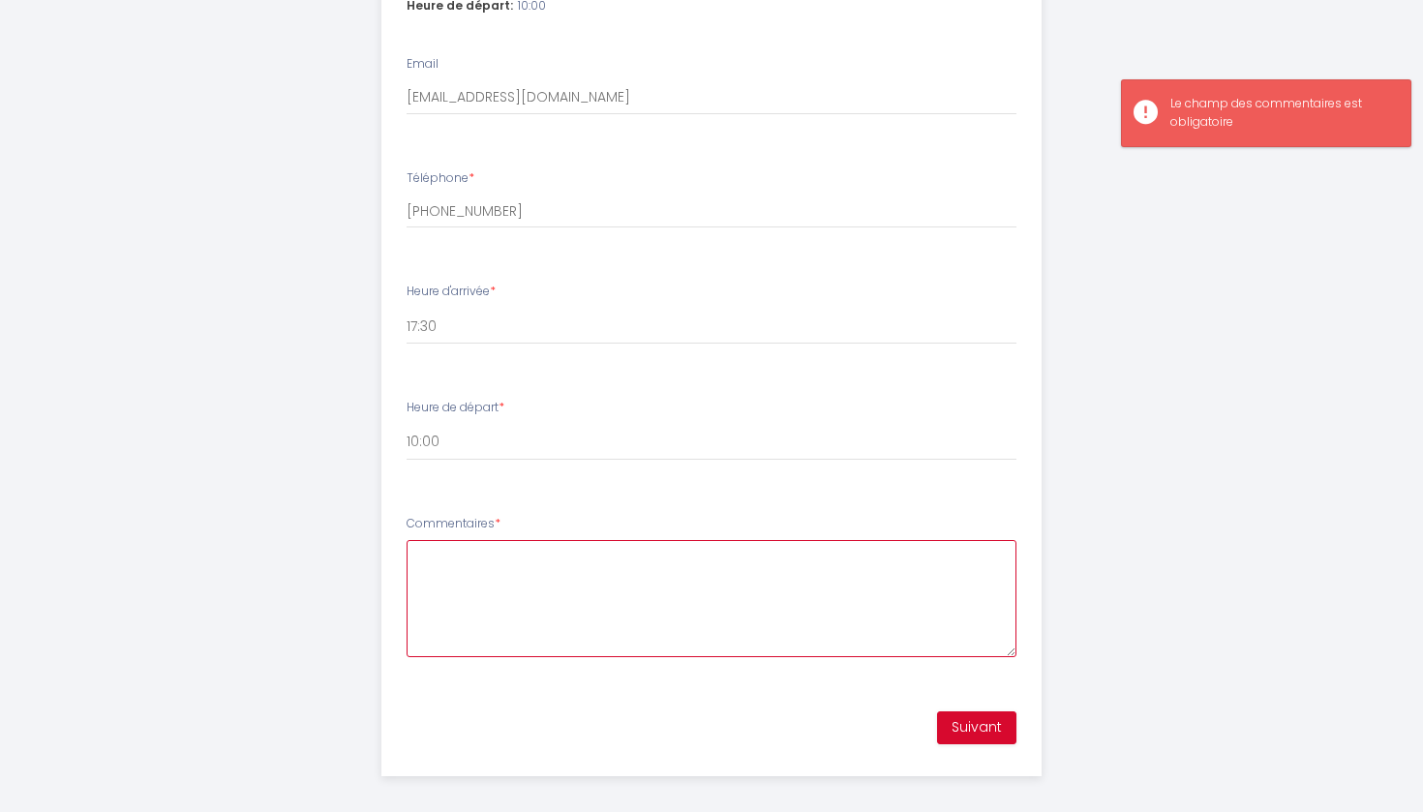
click at [679, 632] on textarea "Commentaires *" at bounding box center [712, 598] width 611 height 117
type textarea "ffff"
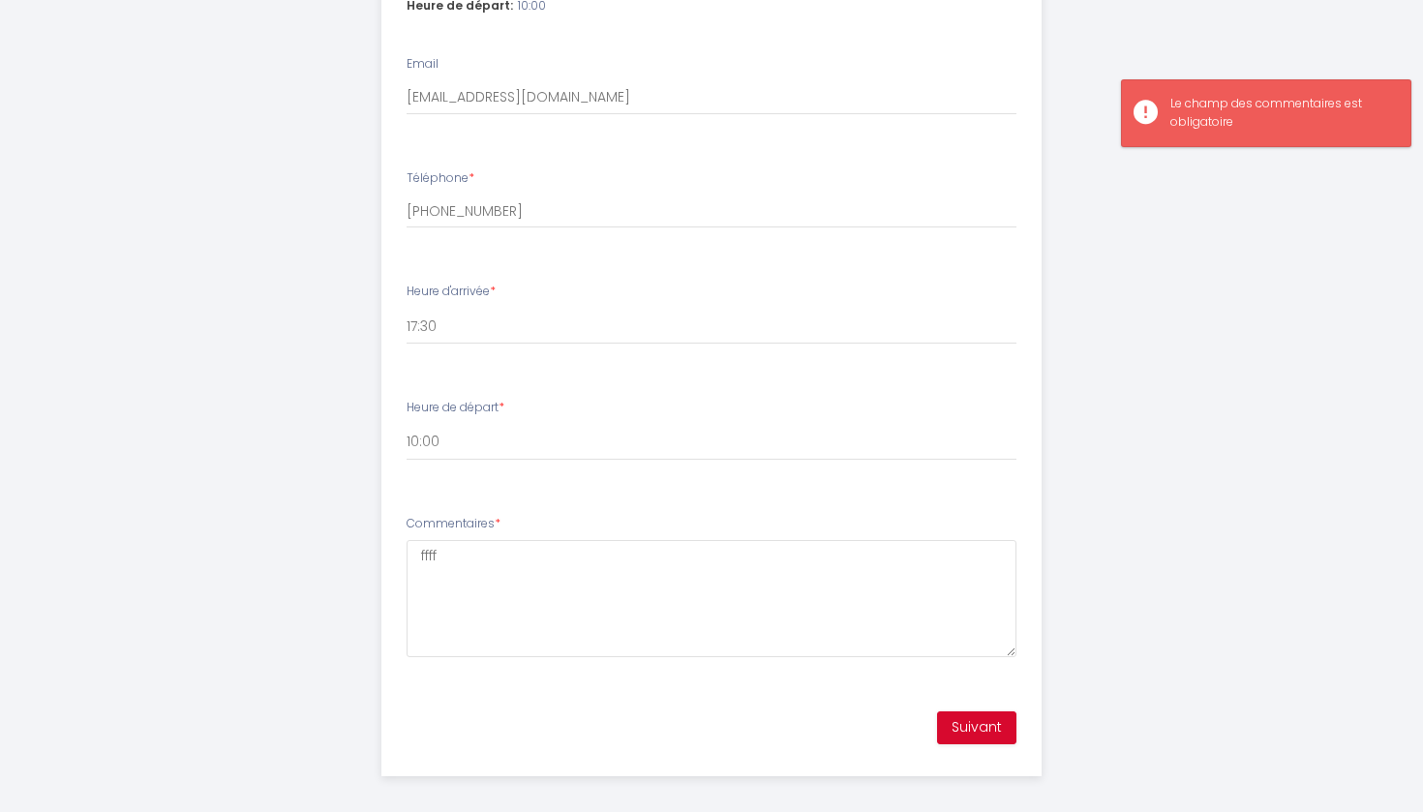
click at [995, 721] on button "Suivant" at bounding box center [976, 728] width 79 height 33
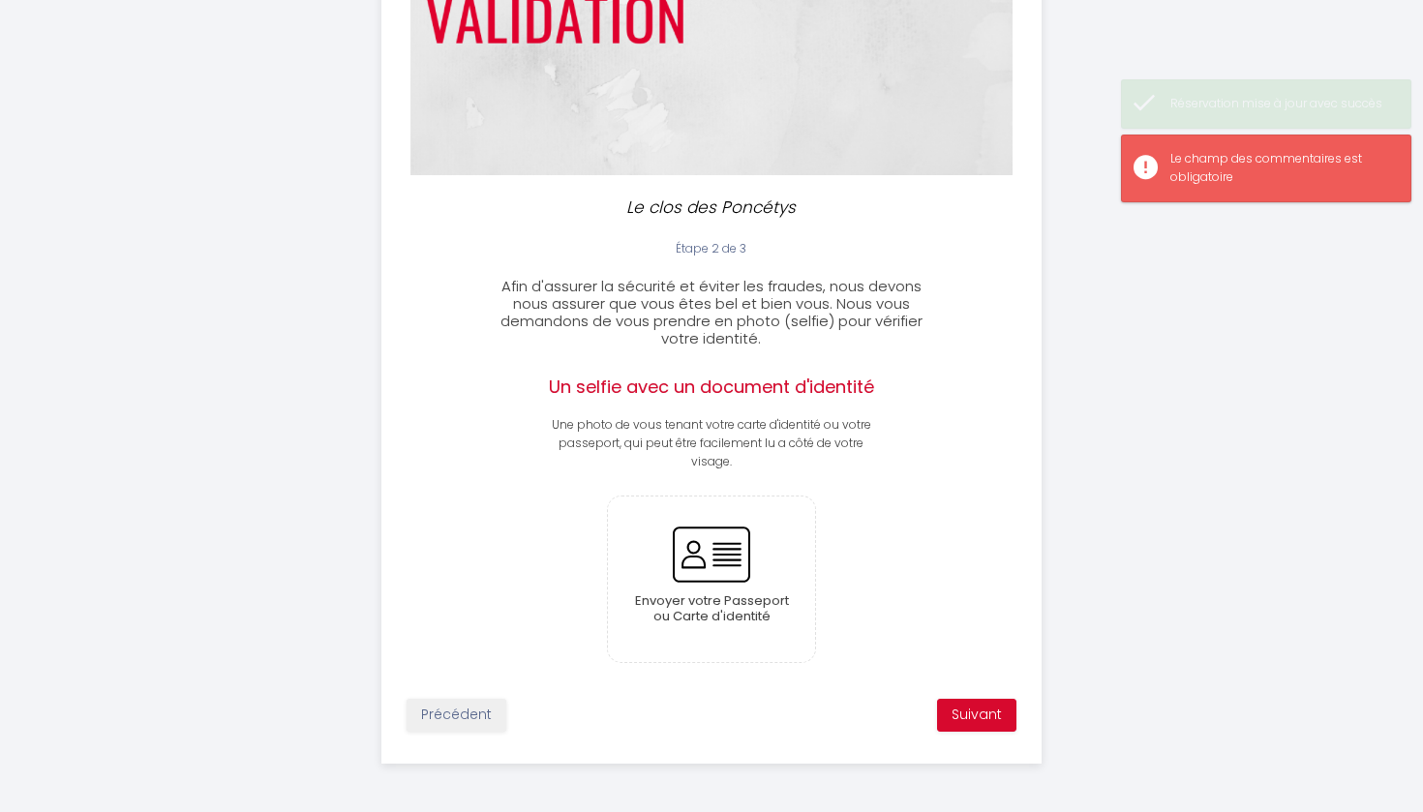
scroll to position [217, 0]
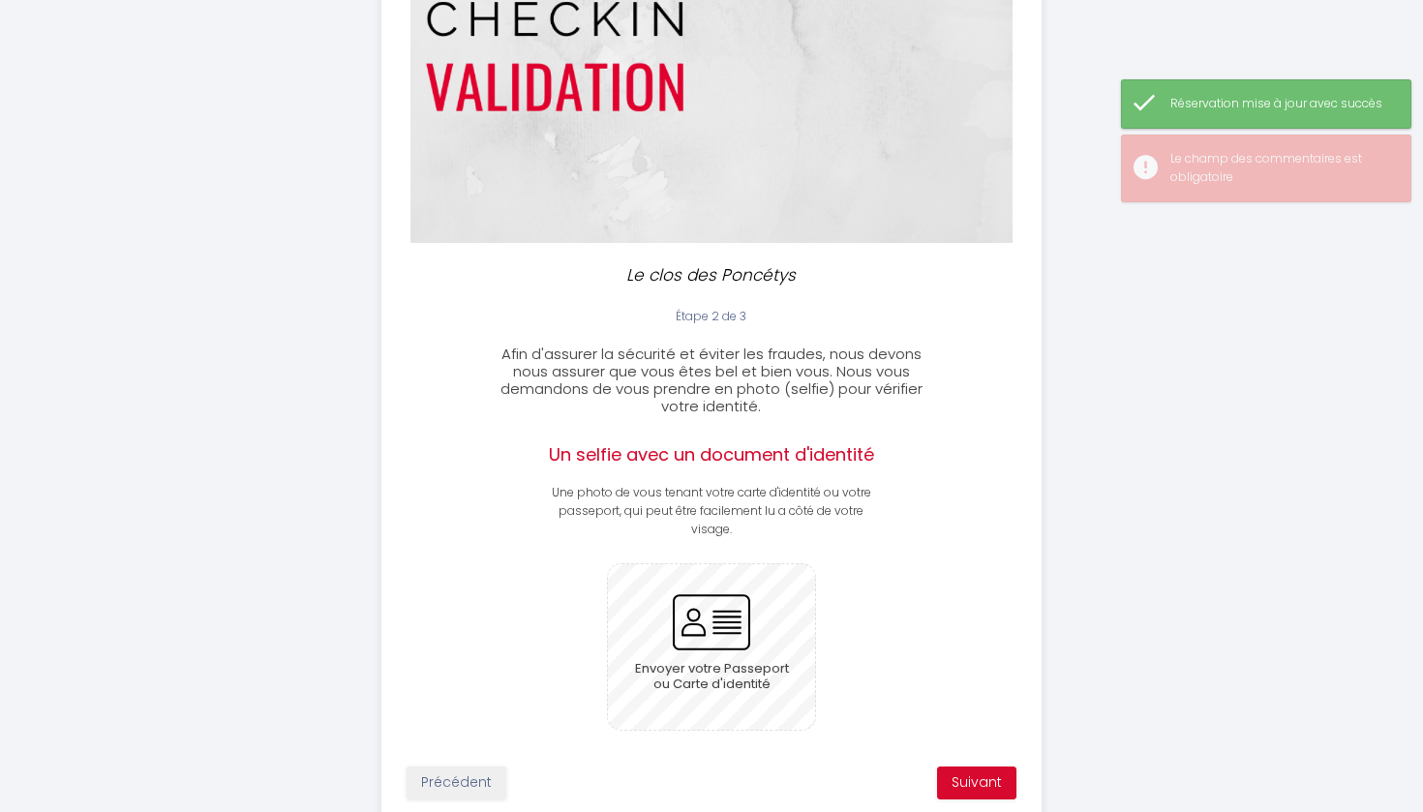
click at [723, 642] on input "file" at bounding box center [712, 648] width 208 height 166
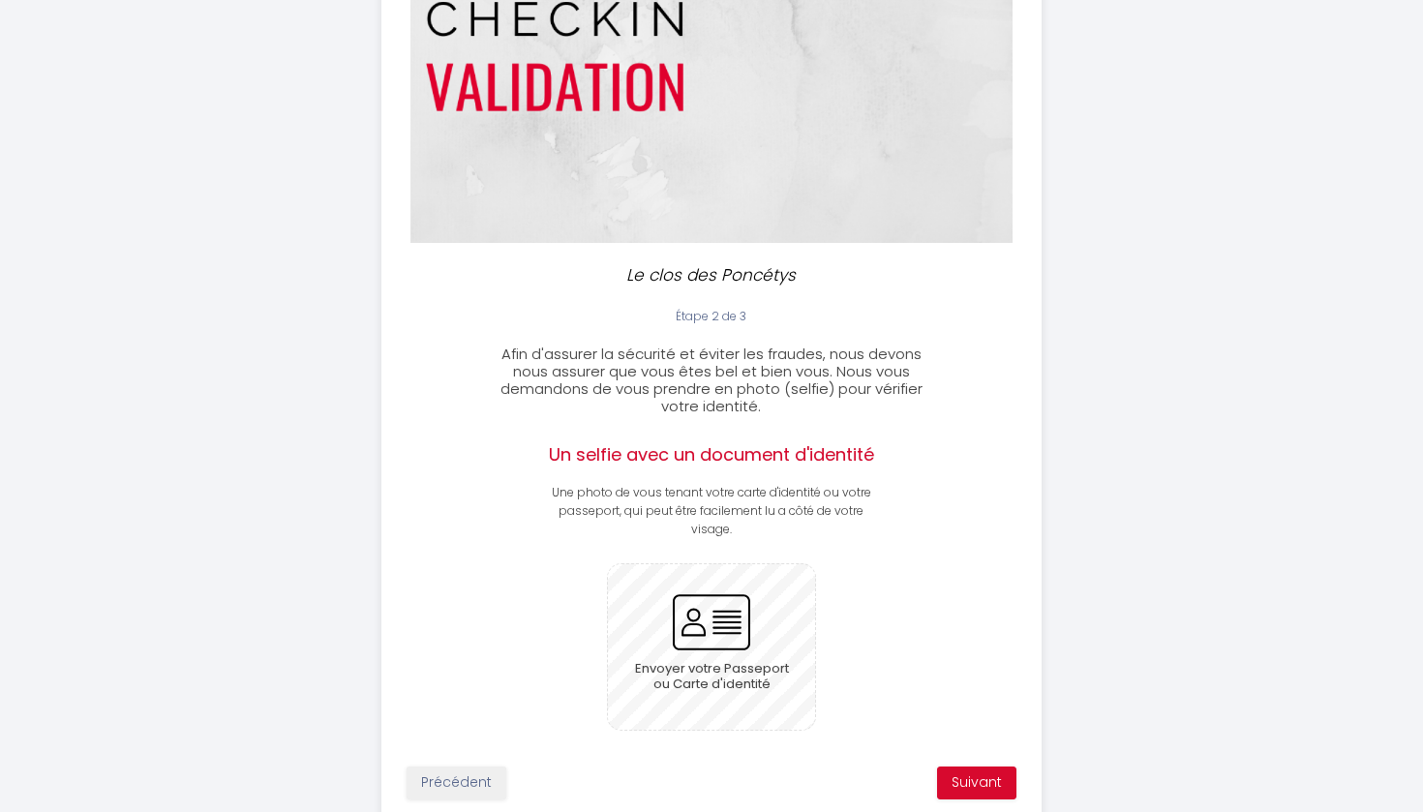
scroll to position [159, 0]
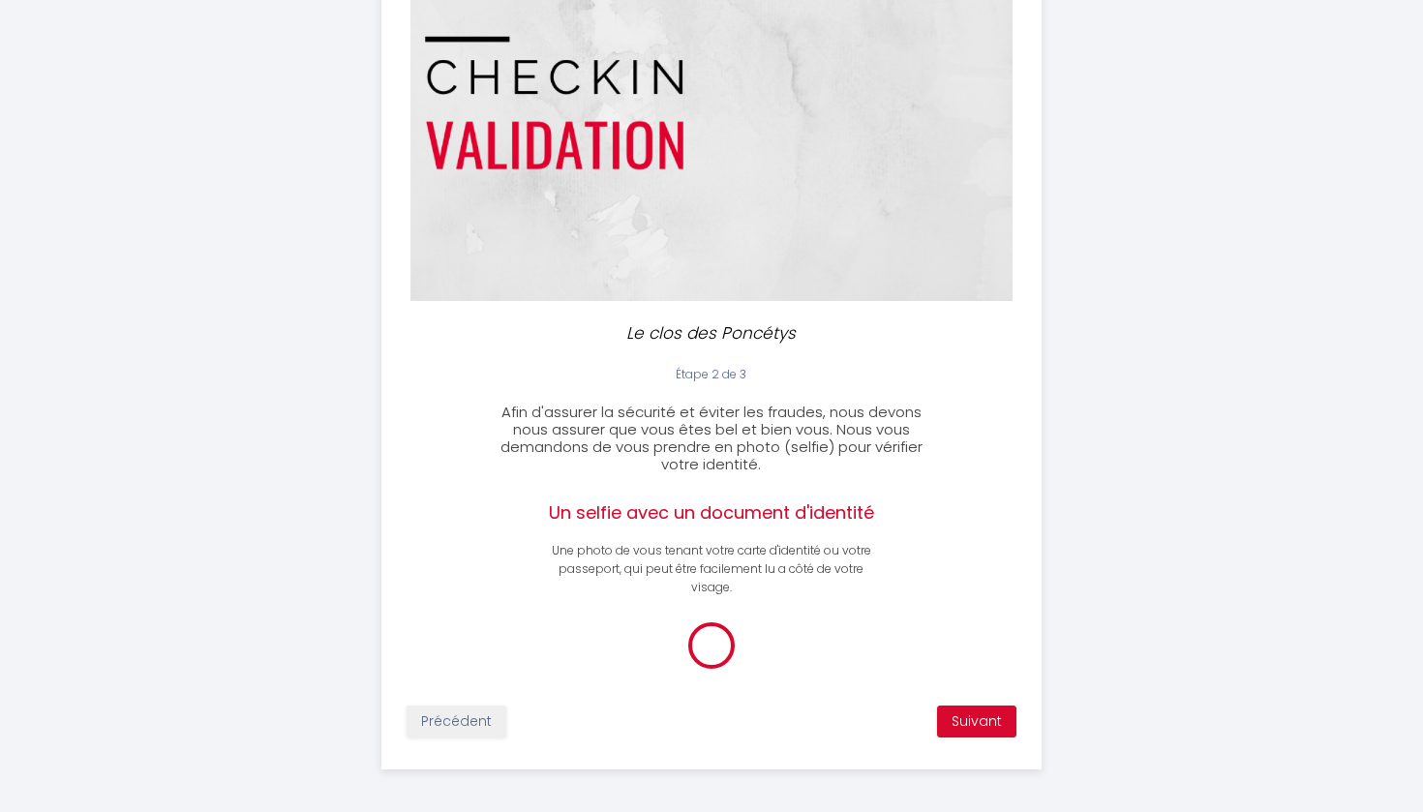
click at [984, 721] on button "Suivant" at bounding box center [976, 722] width 79 height 33
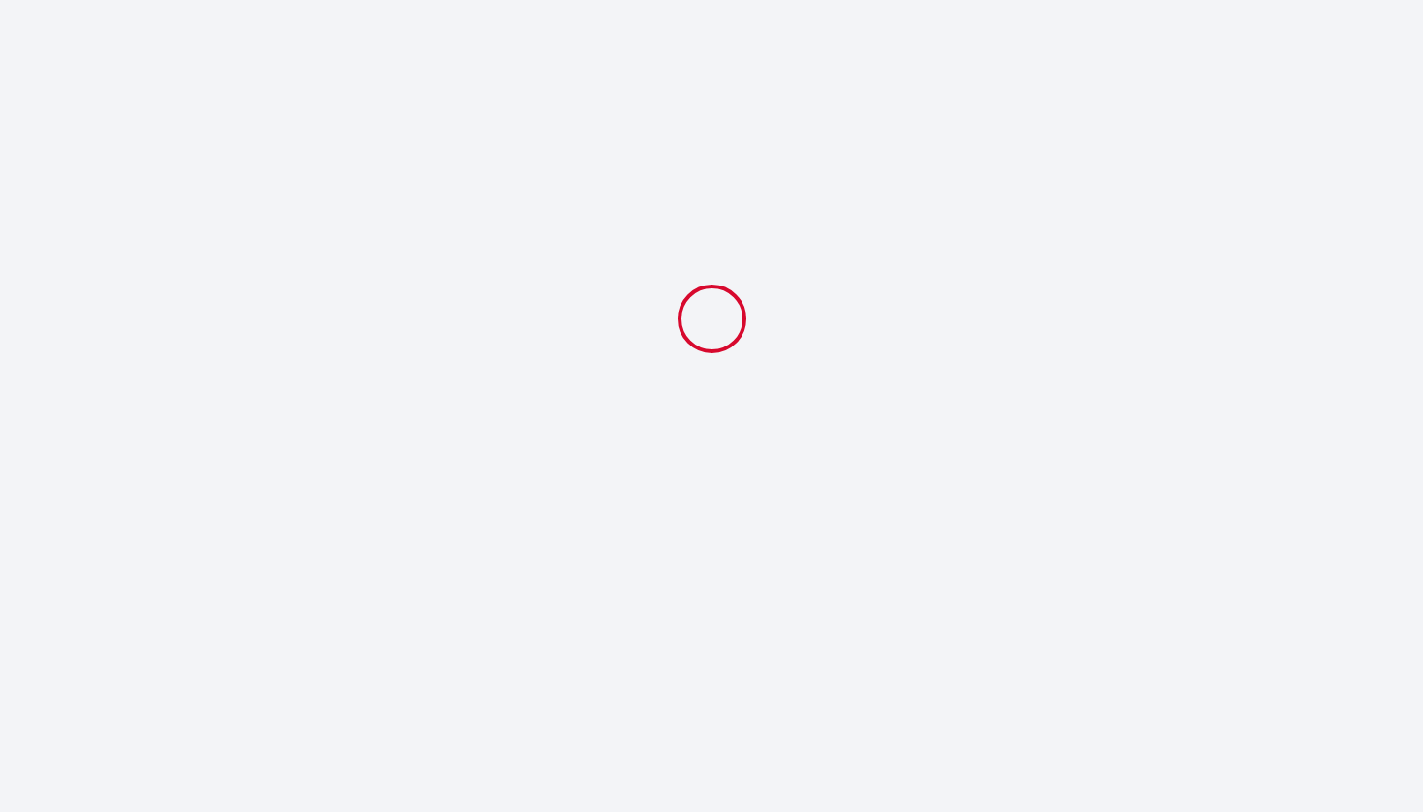
select select "17:30"
select select "10:00"
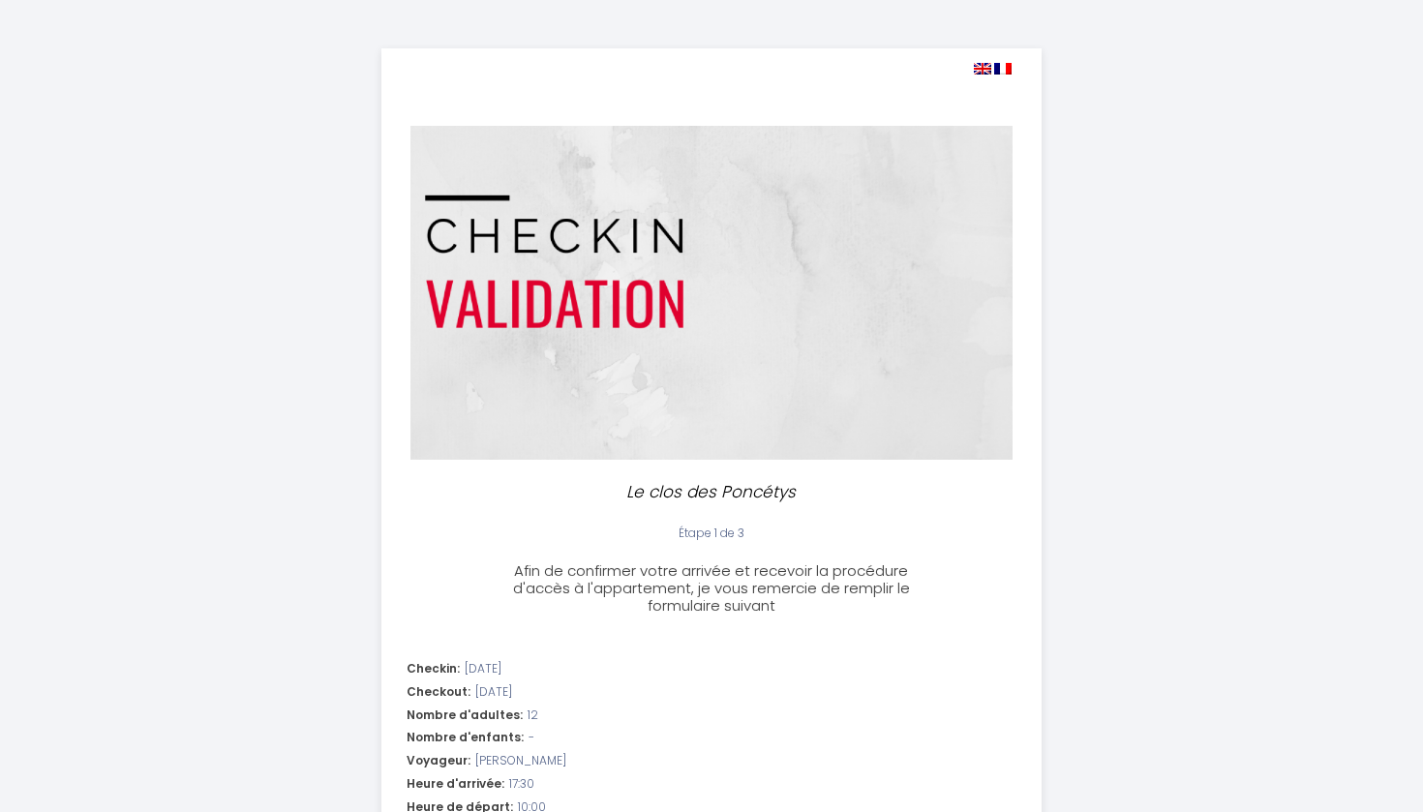
click at [1204, 258] on div "Le clos des Poncétys Étape 1 de 3 Afin de confirmer votre arrivée et recevoir l…" at bounding box center [712, 813] width 992 height 1627
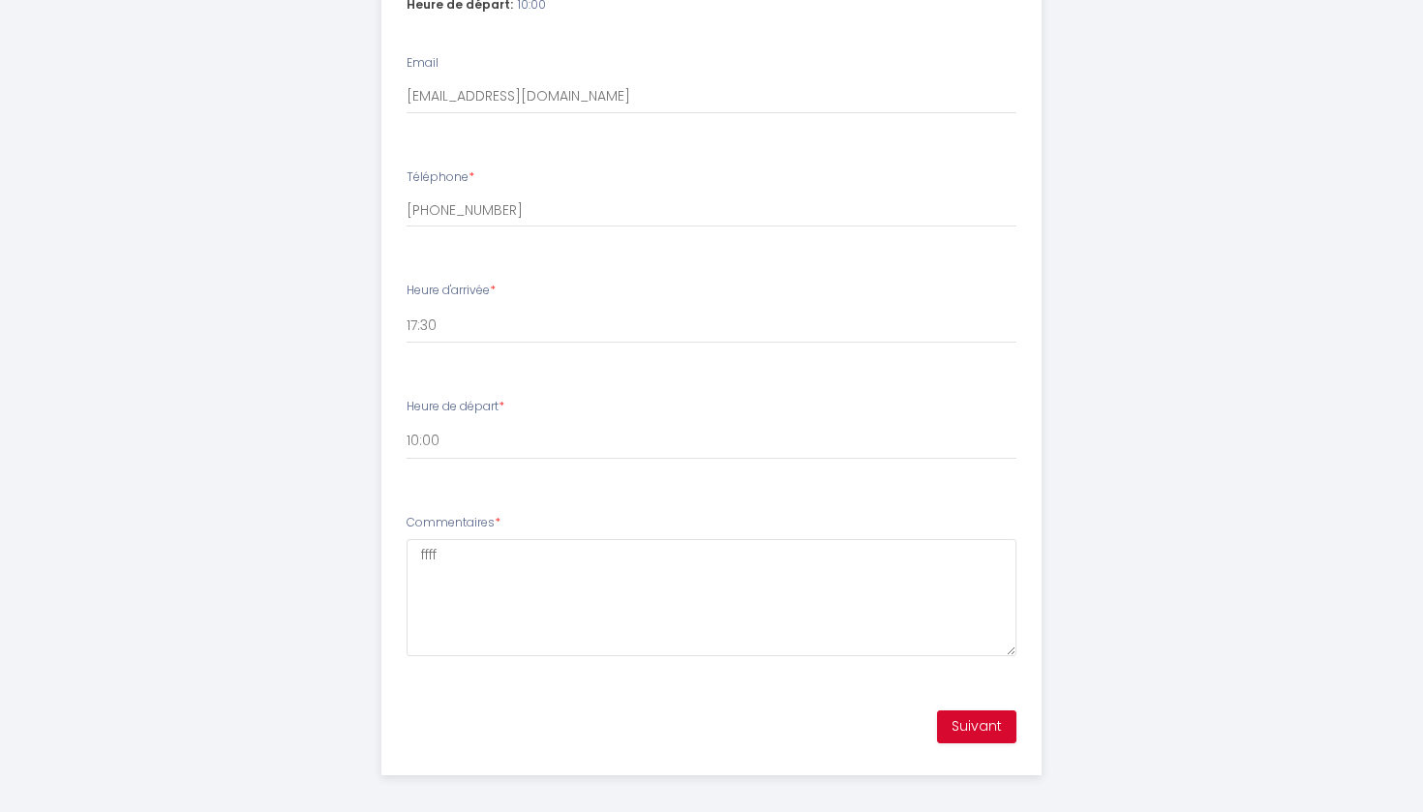
scroll to position [802, 0]
click at [989, 712] on button "Suivant" at bounding box center [976, 728] width 79 height 33
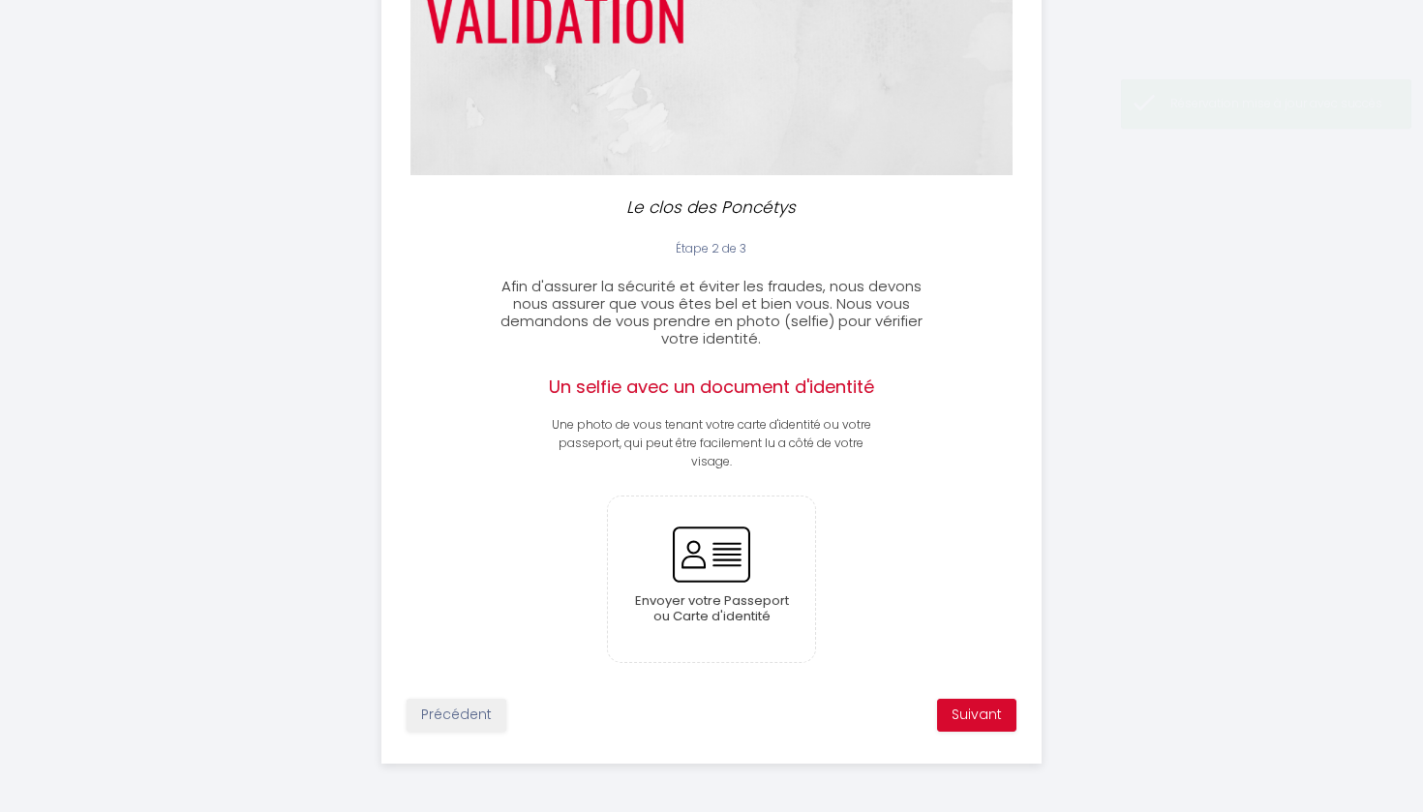
scroll to position [277, 0]
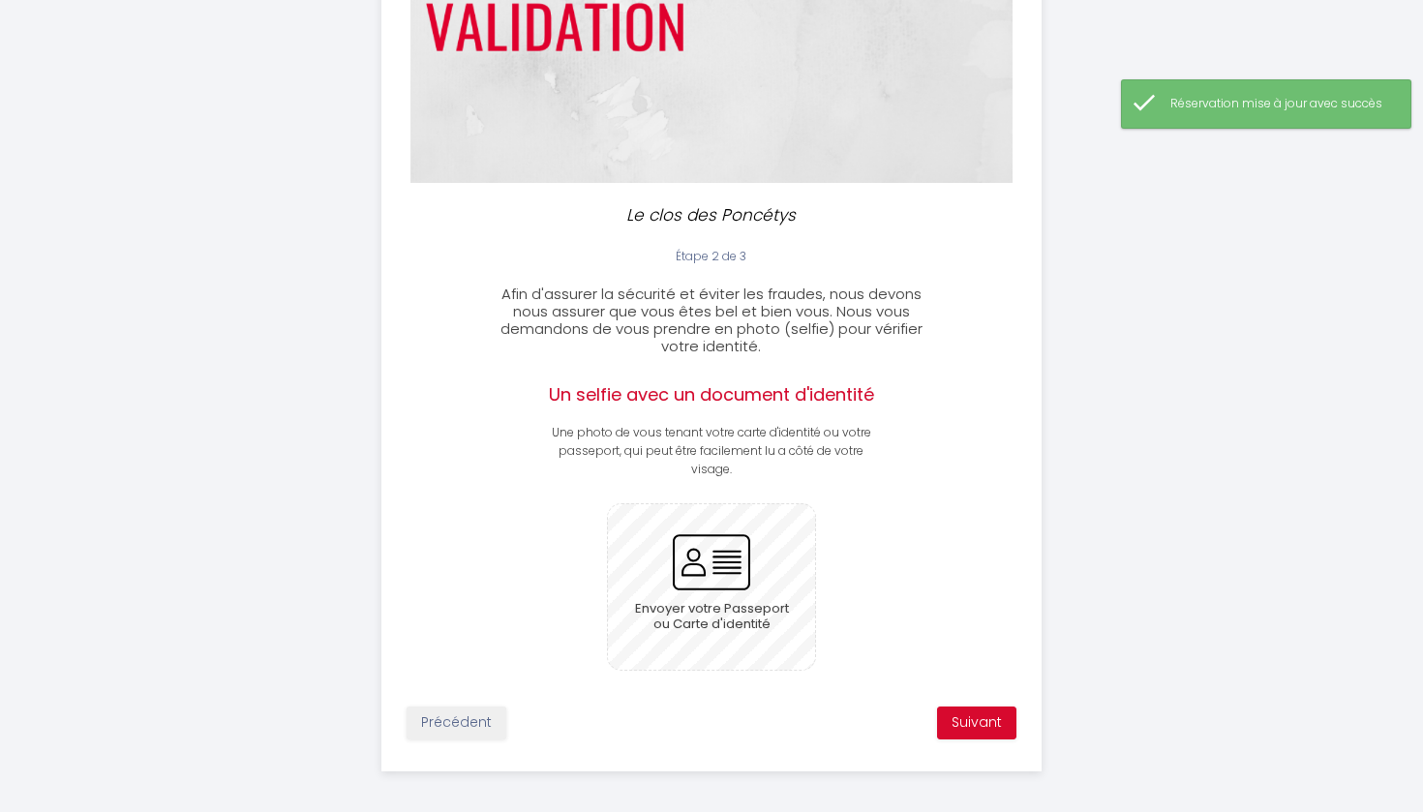
click at [703, 567] on input "file" at bounding box center [712, 588] width 208 height 166
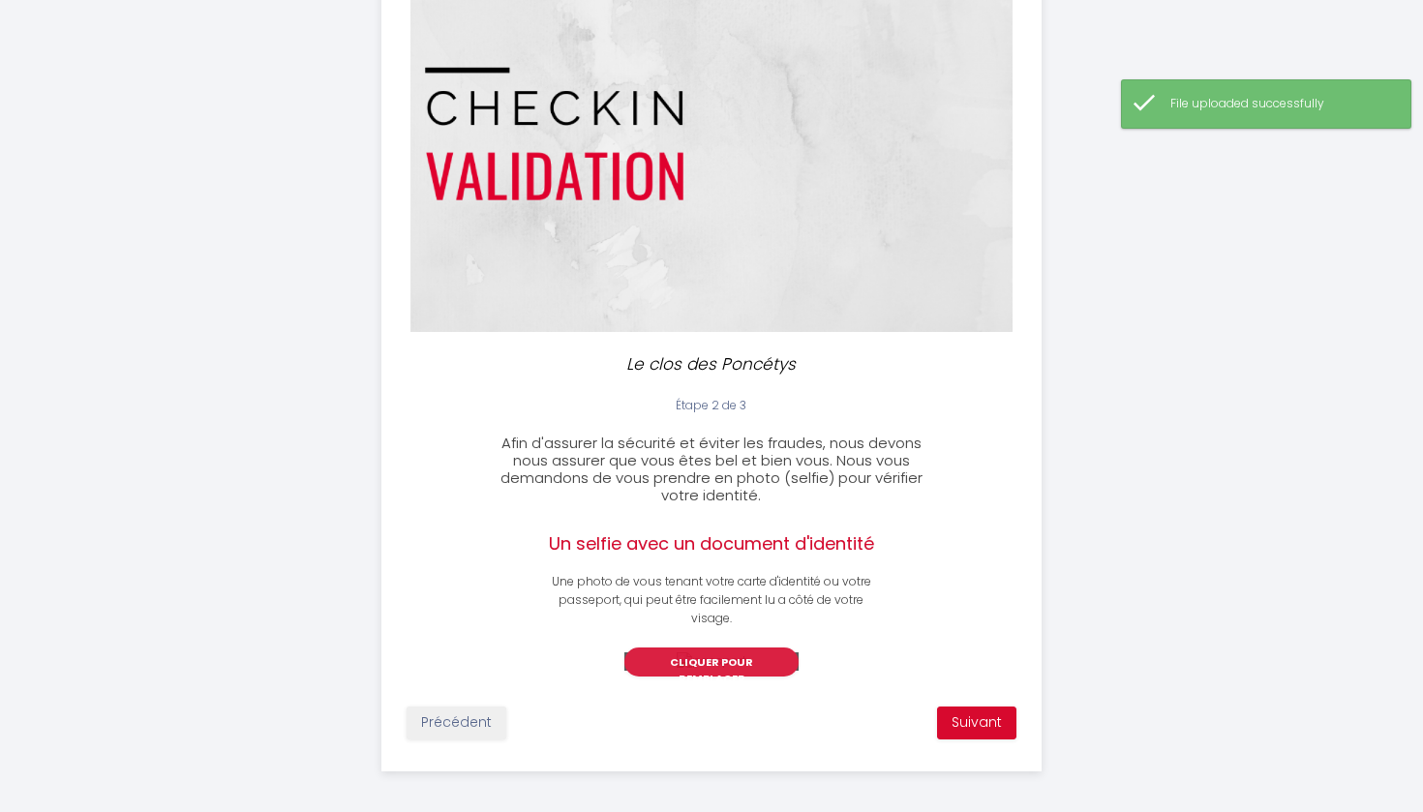
scroll to position [287, 0]
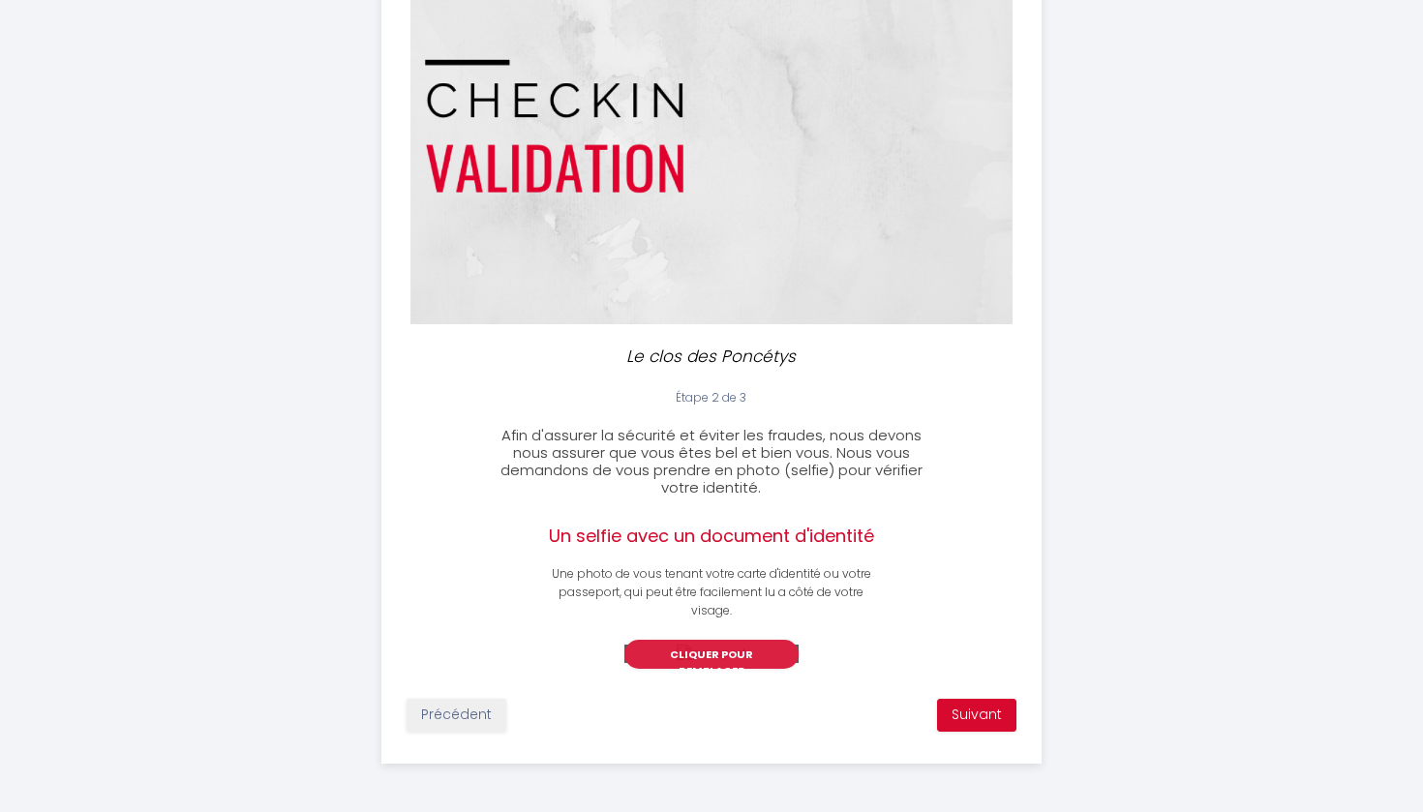
click at [984, 721] on button "Suivant" at bounding box center [976, 715] width 79 height 33
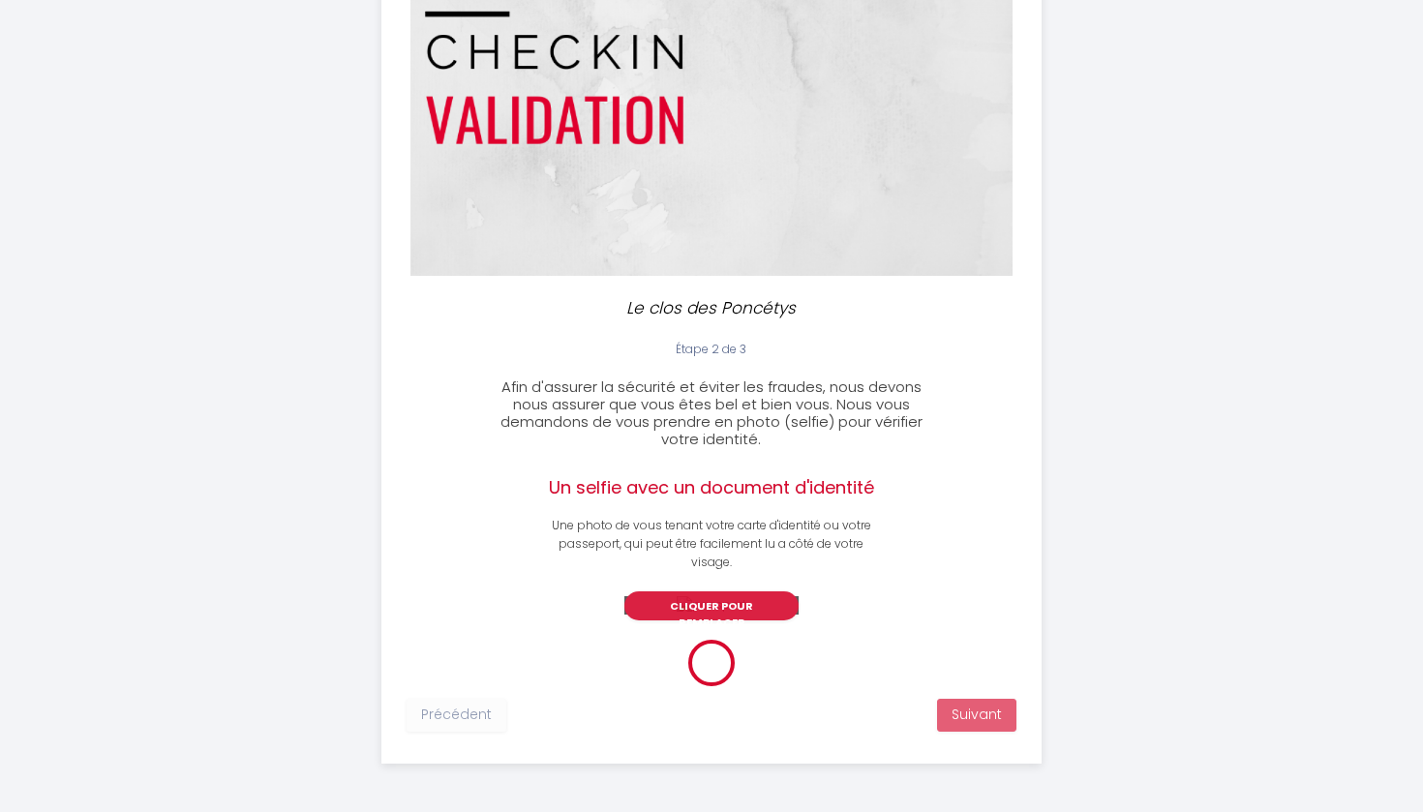
scroll to position [281, 0]
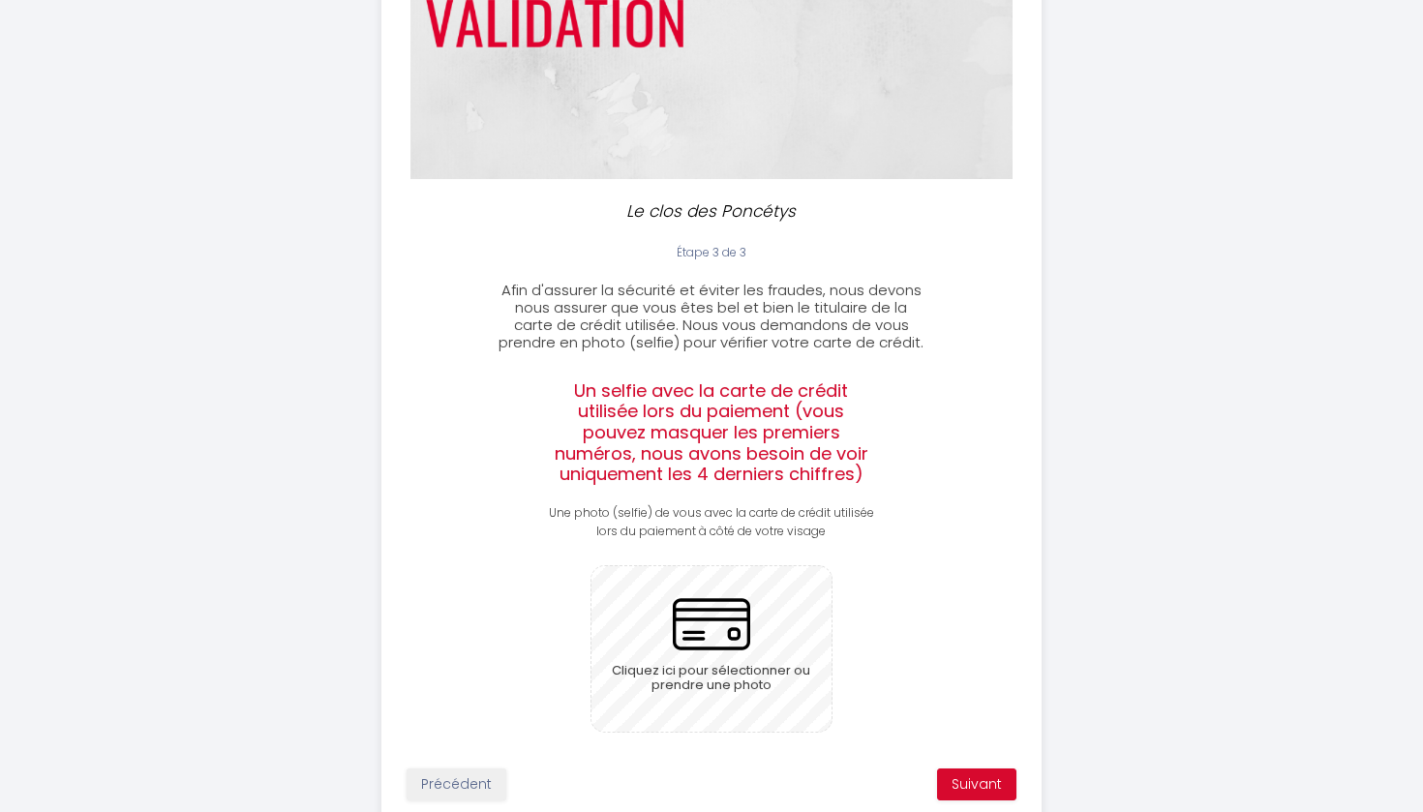
click at [717, 667] on input "file" at bounding box center [711, 649] width 239 height 166
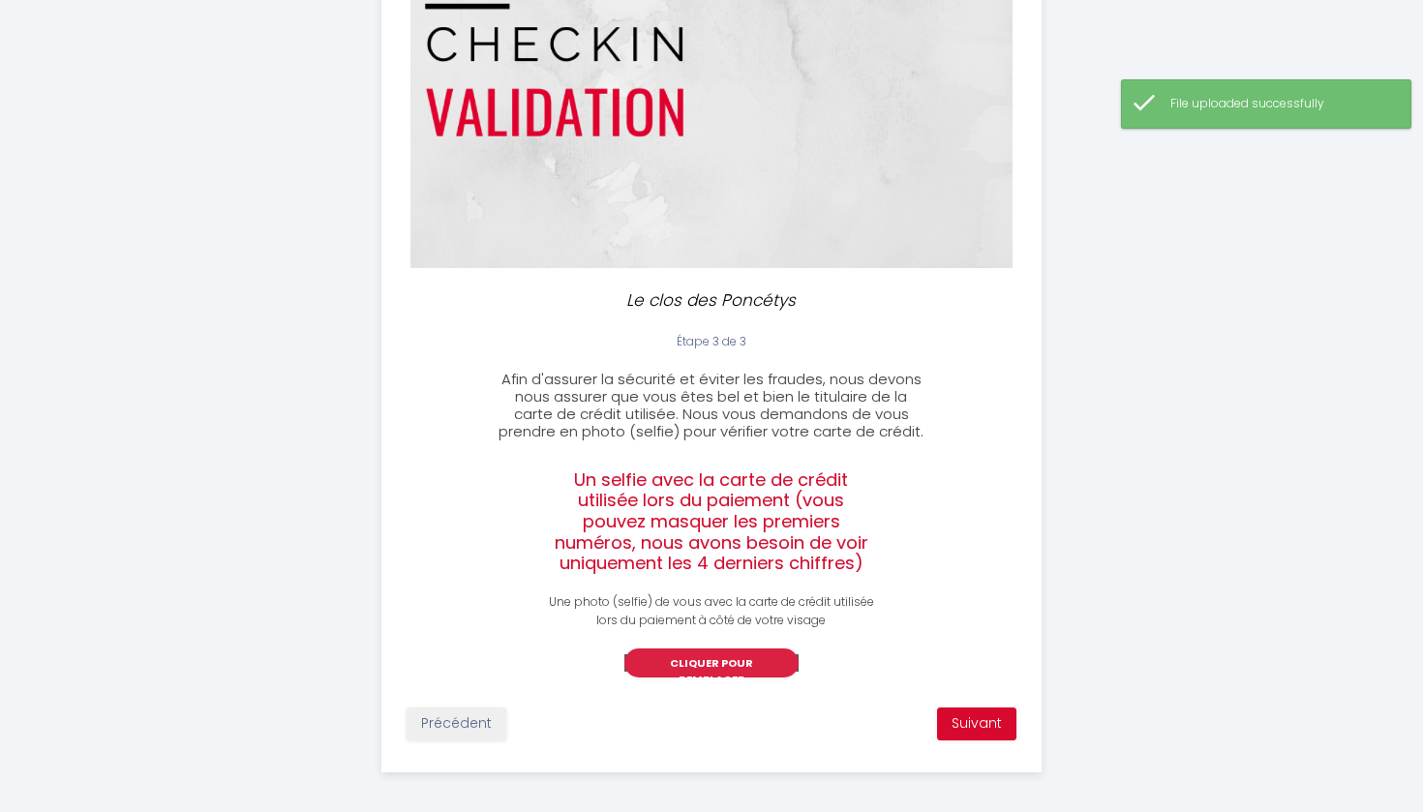
scroll to position [351, 0]
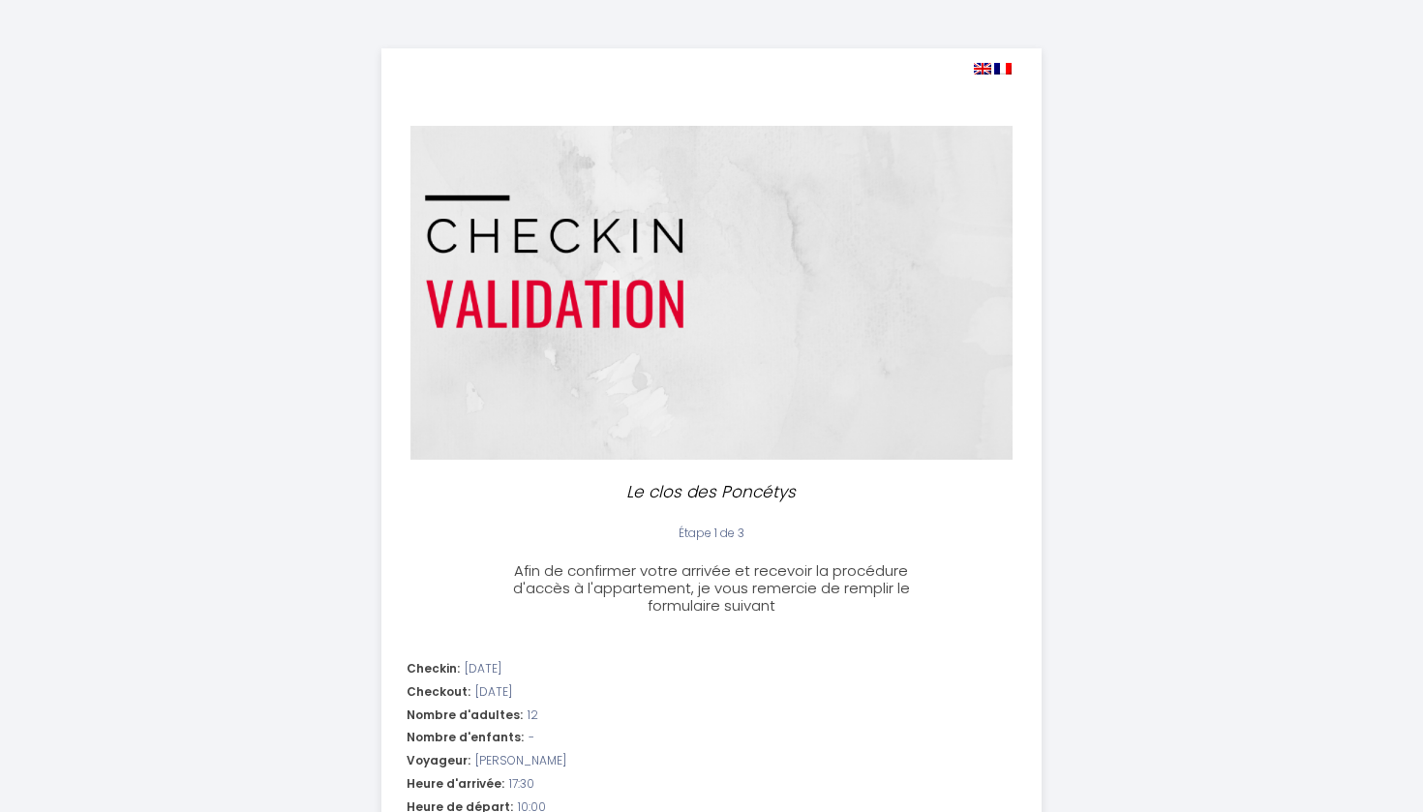
select select "17:30"
select select "10:00"
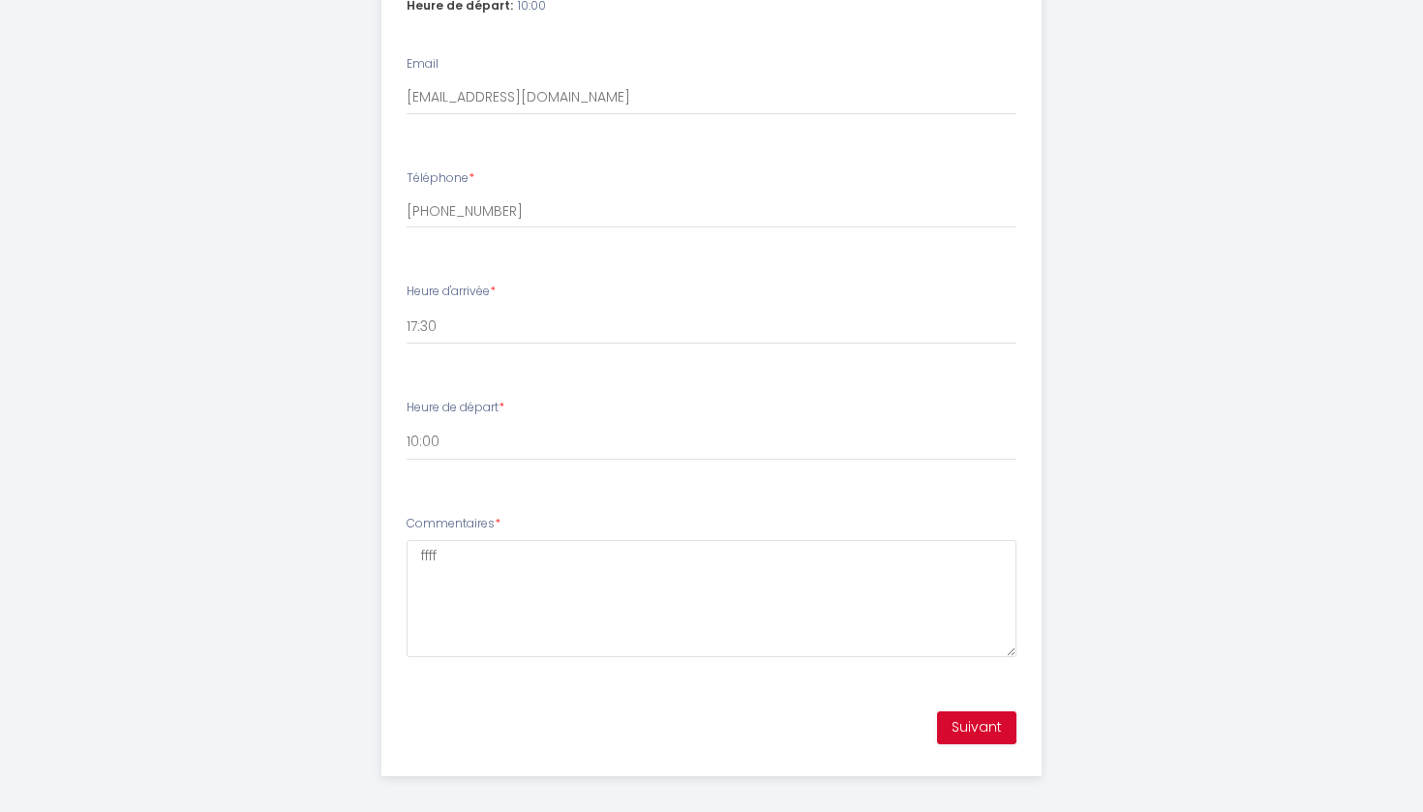
click at [993, 712] on button "Suivant" at bounding box center [976, 728] width 79 height 33
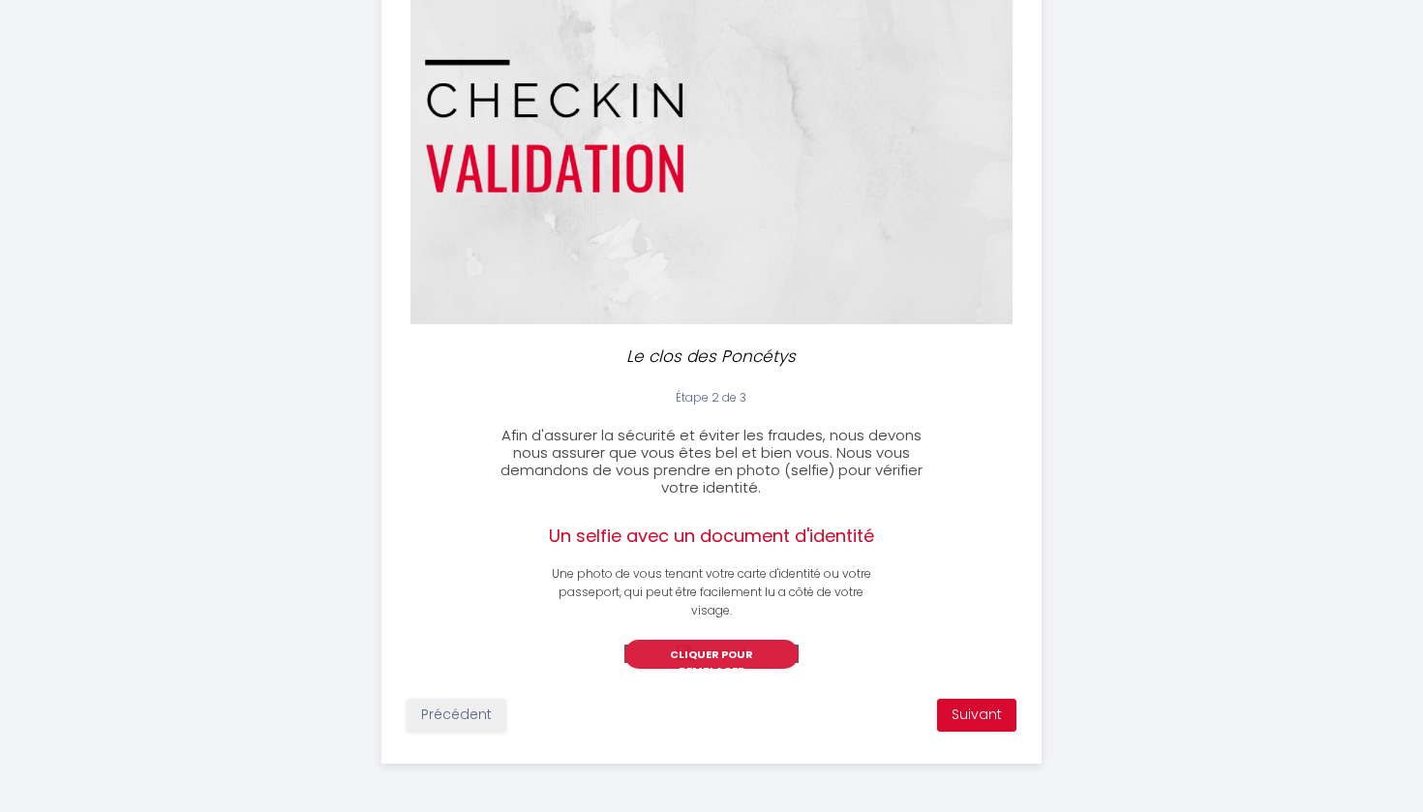
scroll to position [128, 0]
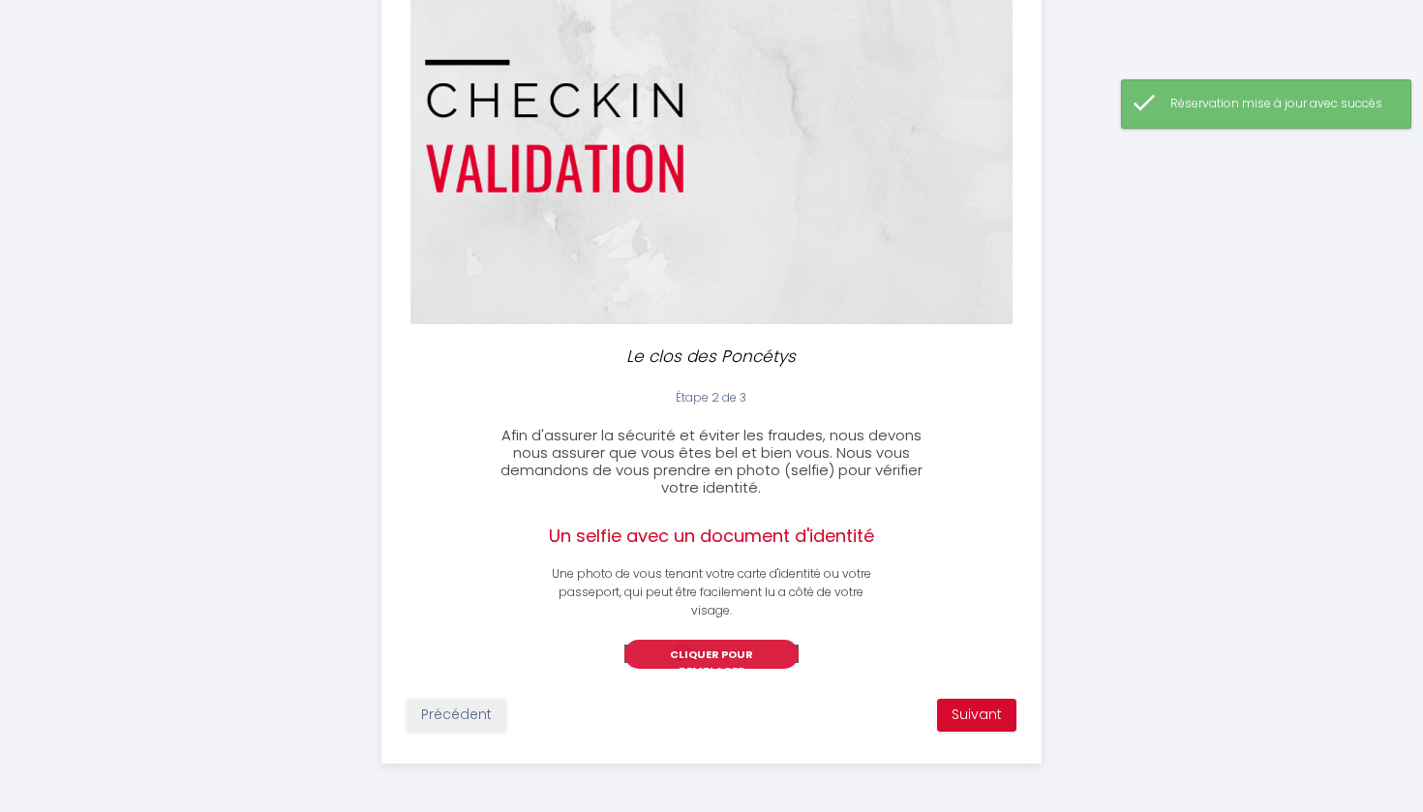
click at [976, 732] on button "Suivant" at bounding box center [976, 715] width 79 height 33
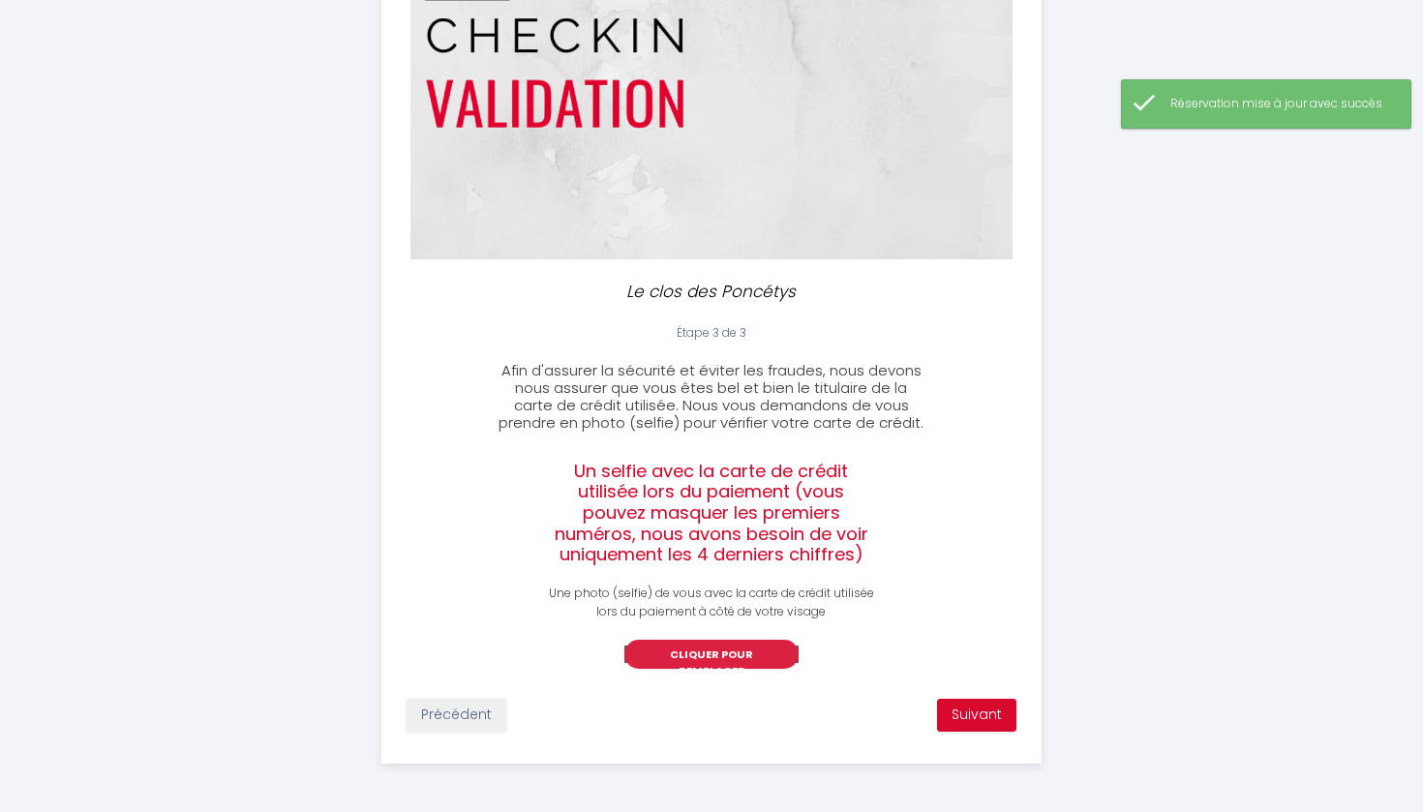
scroll to position [351, 0]
click at [978, 729] on button "Suivant" at bounding box center [976, 715] width 79 height 33
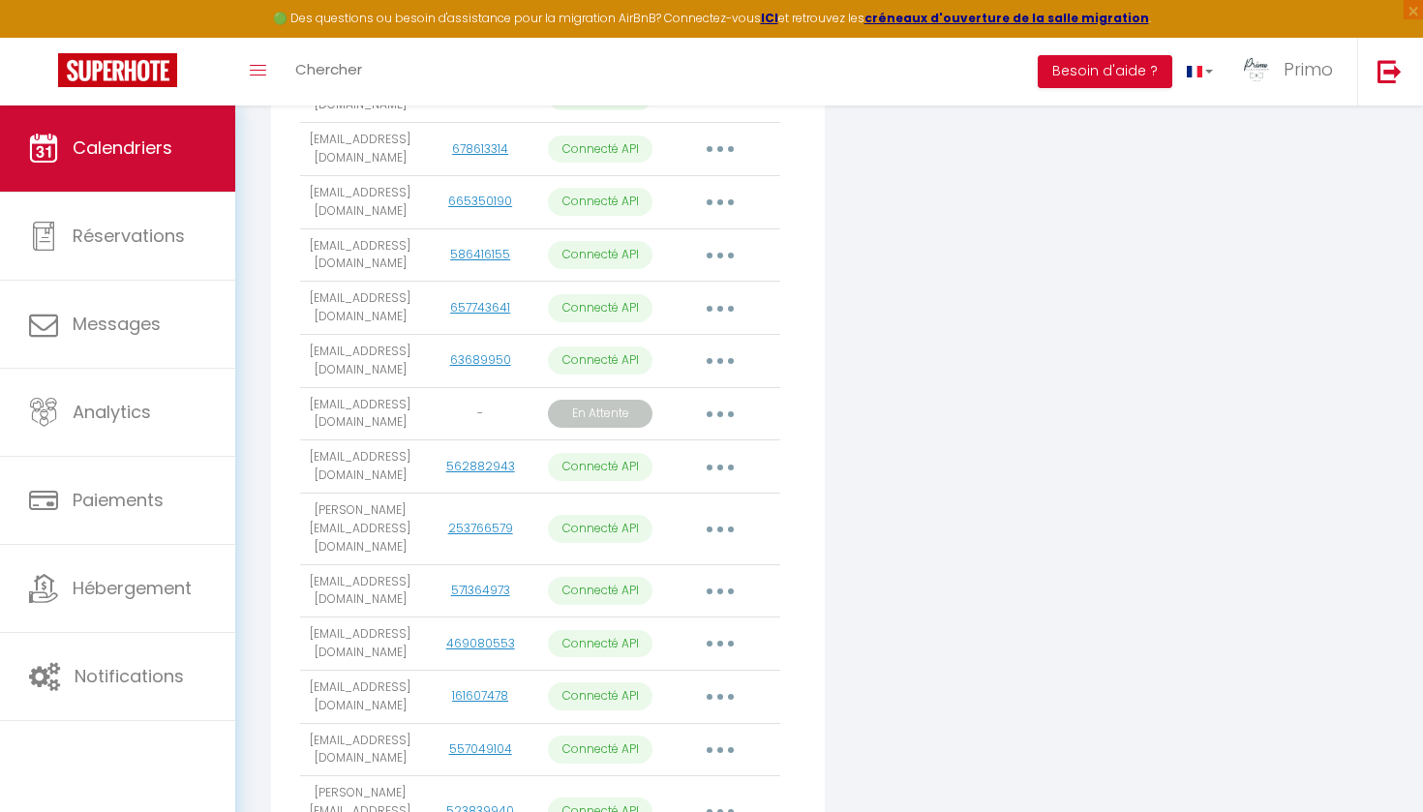
click at [165, 182] on link "Calendriers" at bounding box center [117, 148] width 235 height 87
